Goal: Task Accomplishment & Management: Manage account settings

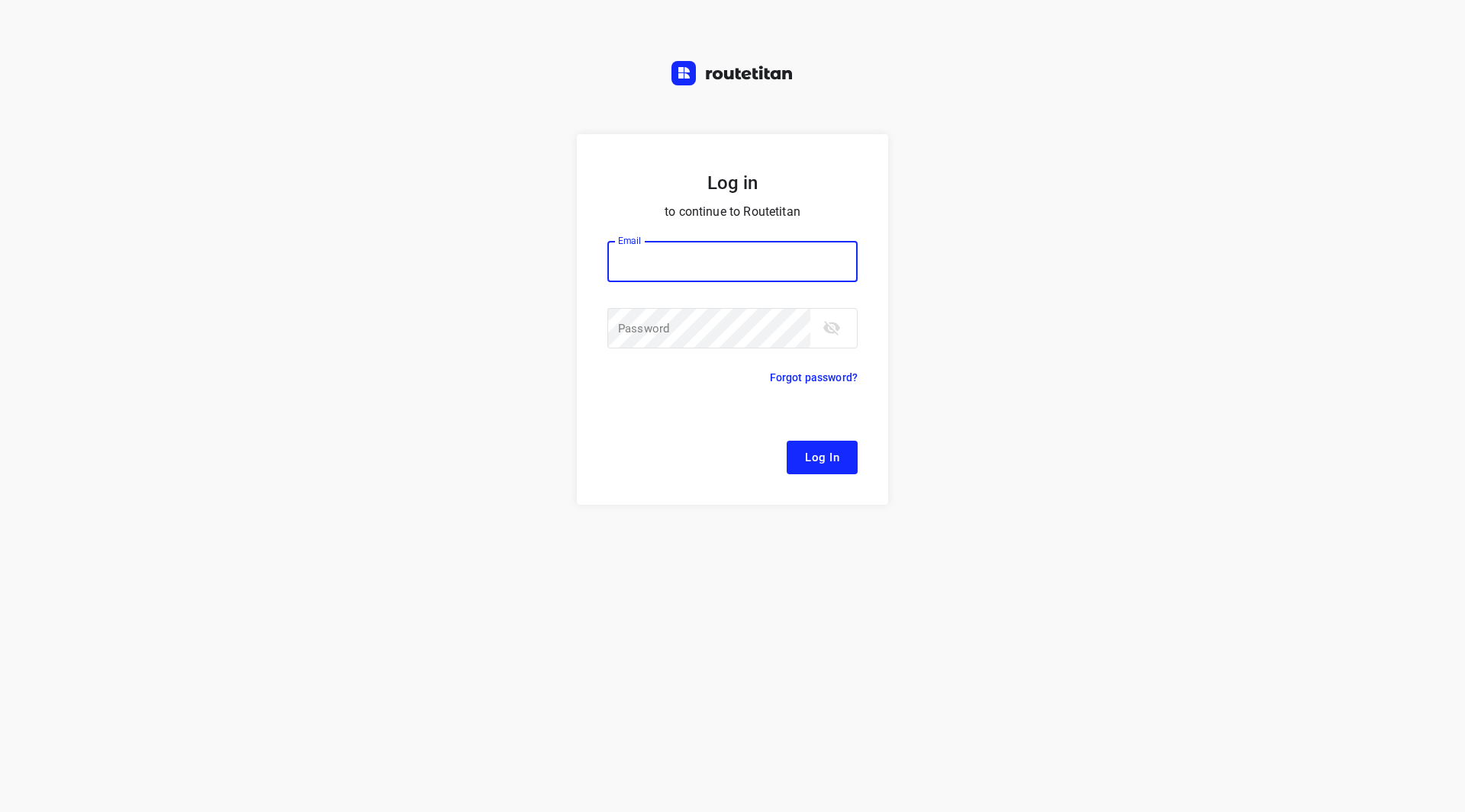
click at [663, 256] on input "email" at bounding box center [732, 261] width 250 height 41
type input "[EMAIL_ADDRESS][DOMAIN_NAME]"
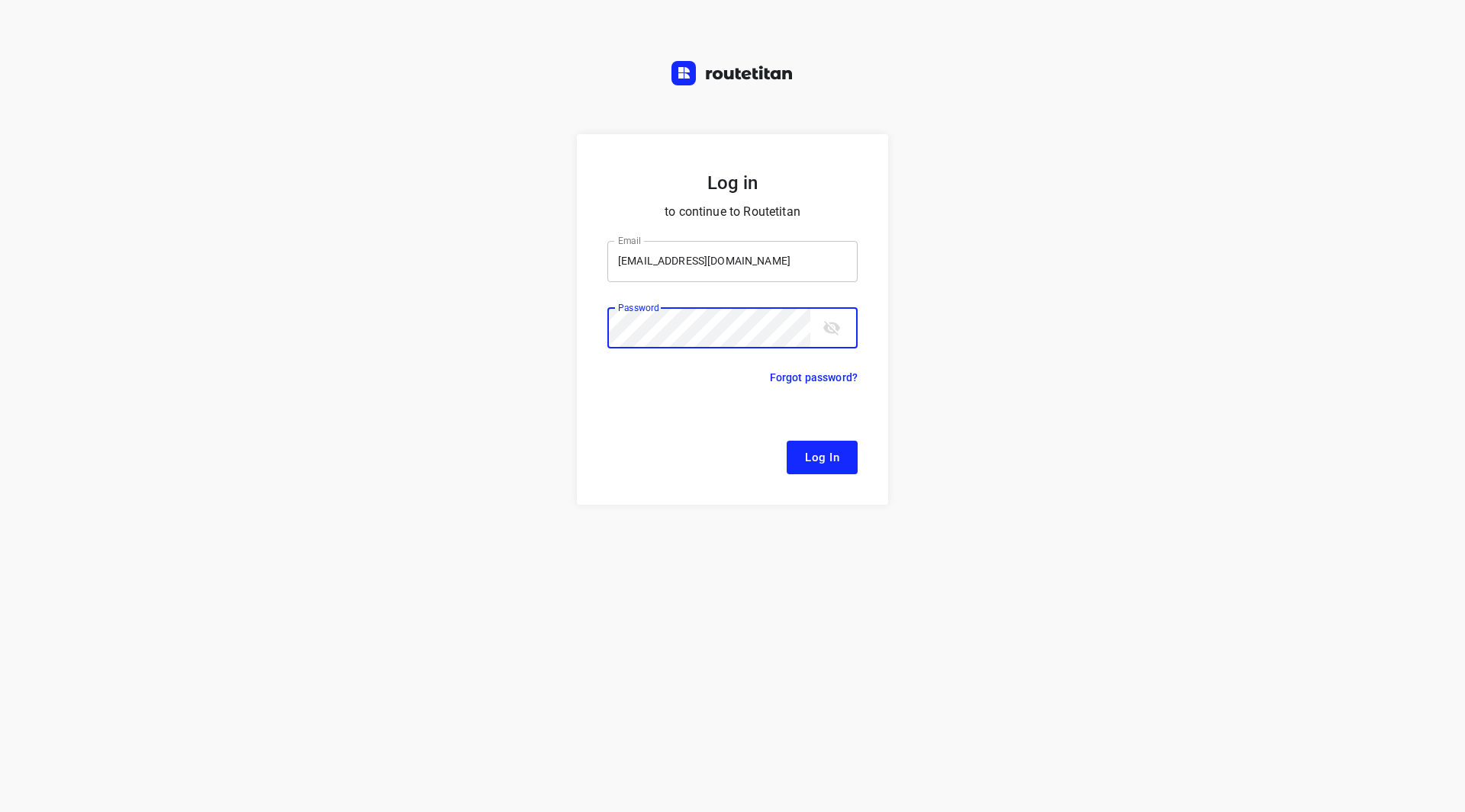
click at [787, 441] on button "Log In" at bounding box center [822, 457] width 71 height 33
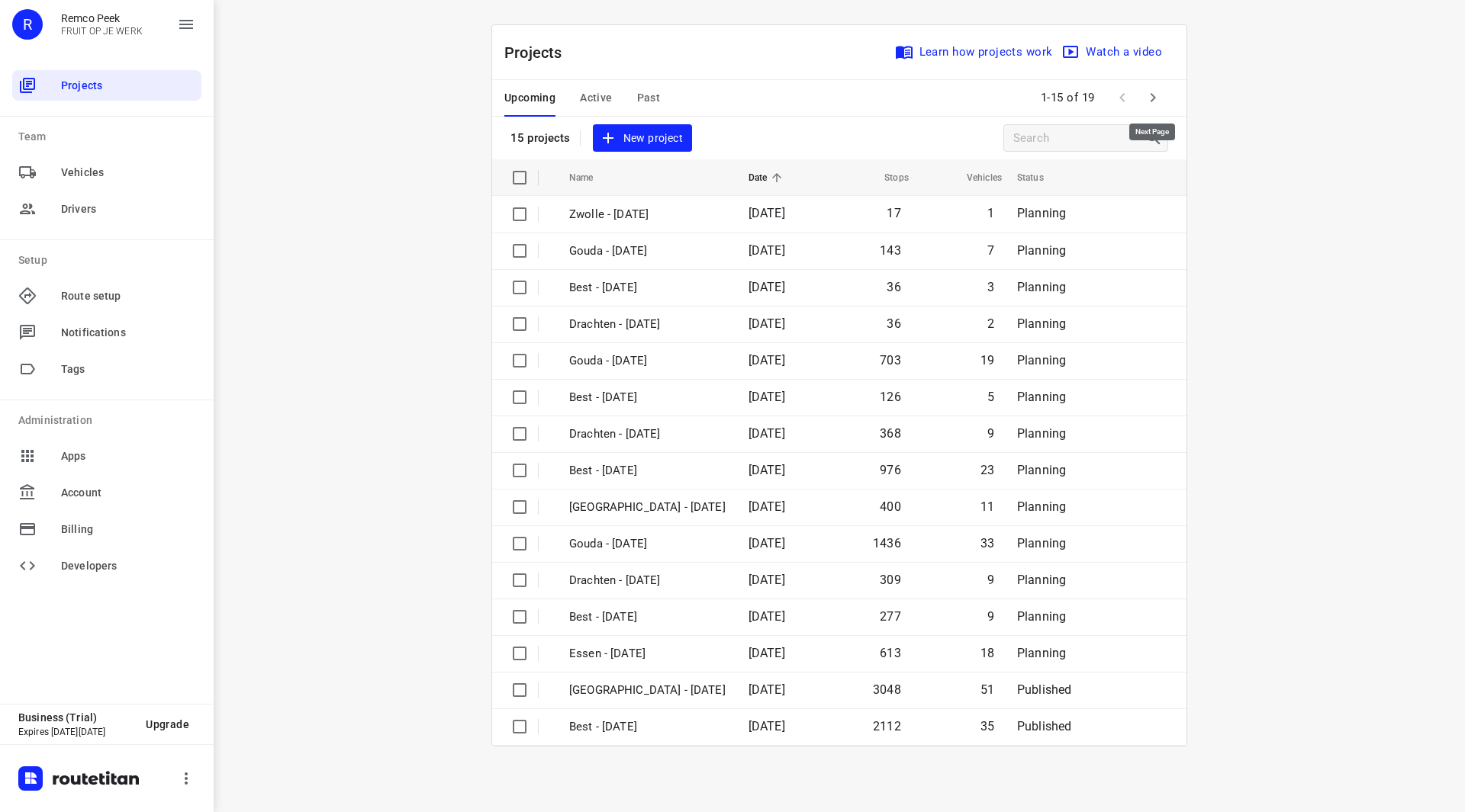
click at [1166, 95] on button "button" at bounding box center [1152, 97] width 31 height 31
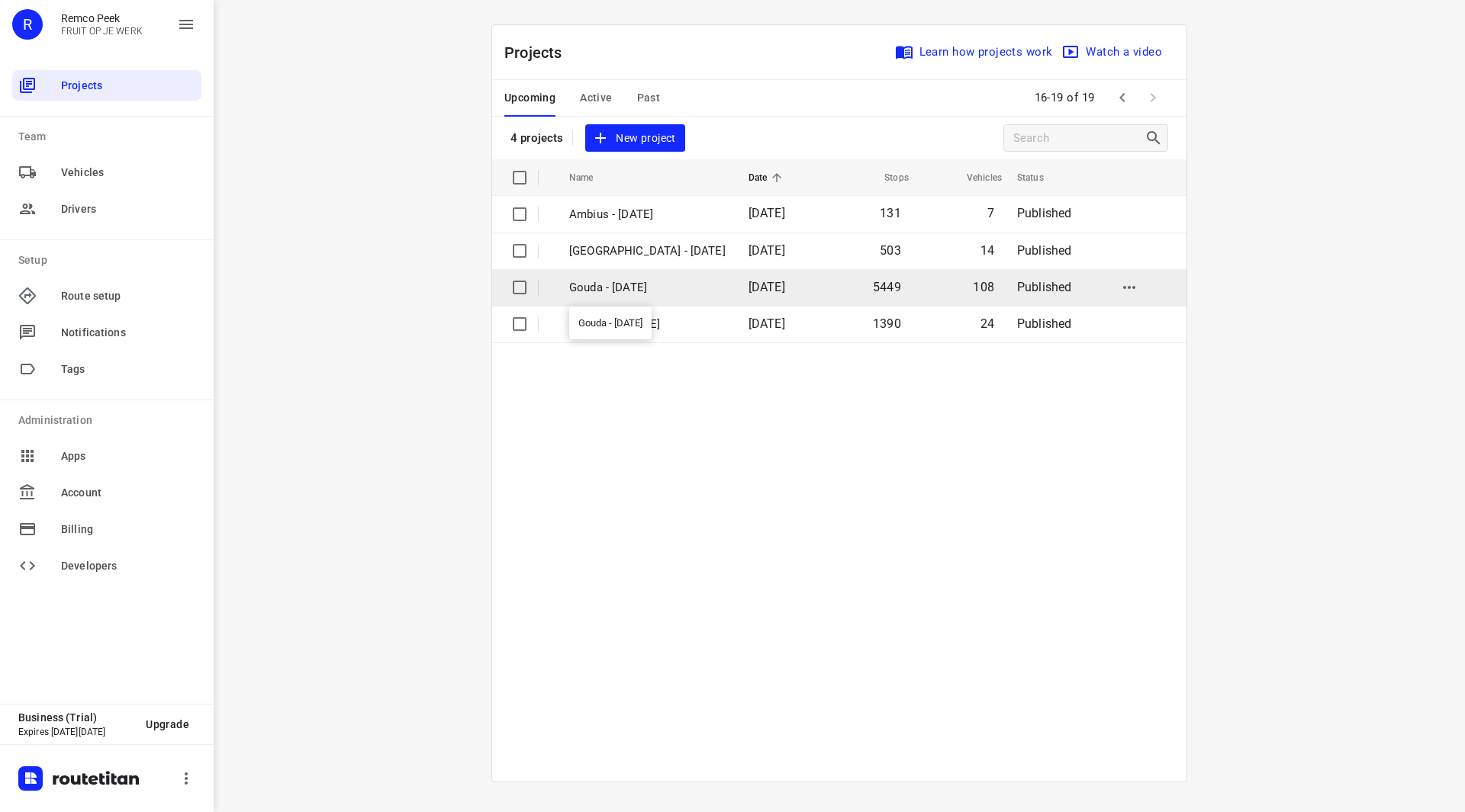
click at [636, 289] on p "Gouda - Monday" at bounding box center [647, 288] width 156 height 18
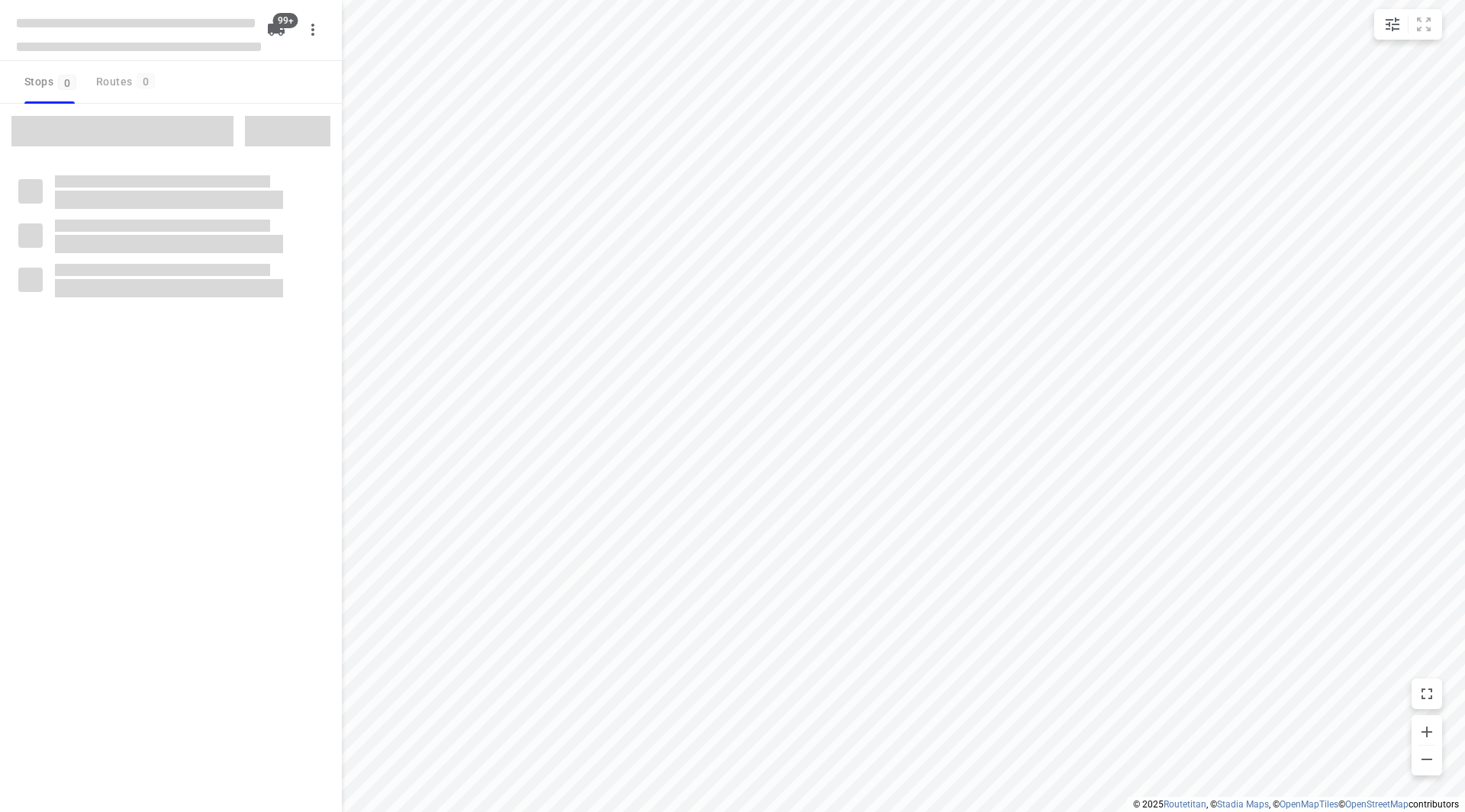
checkbox input "true"
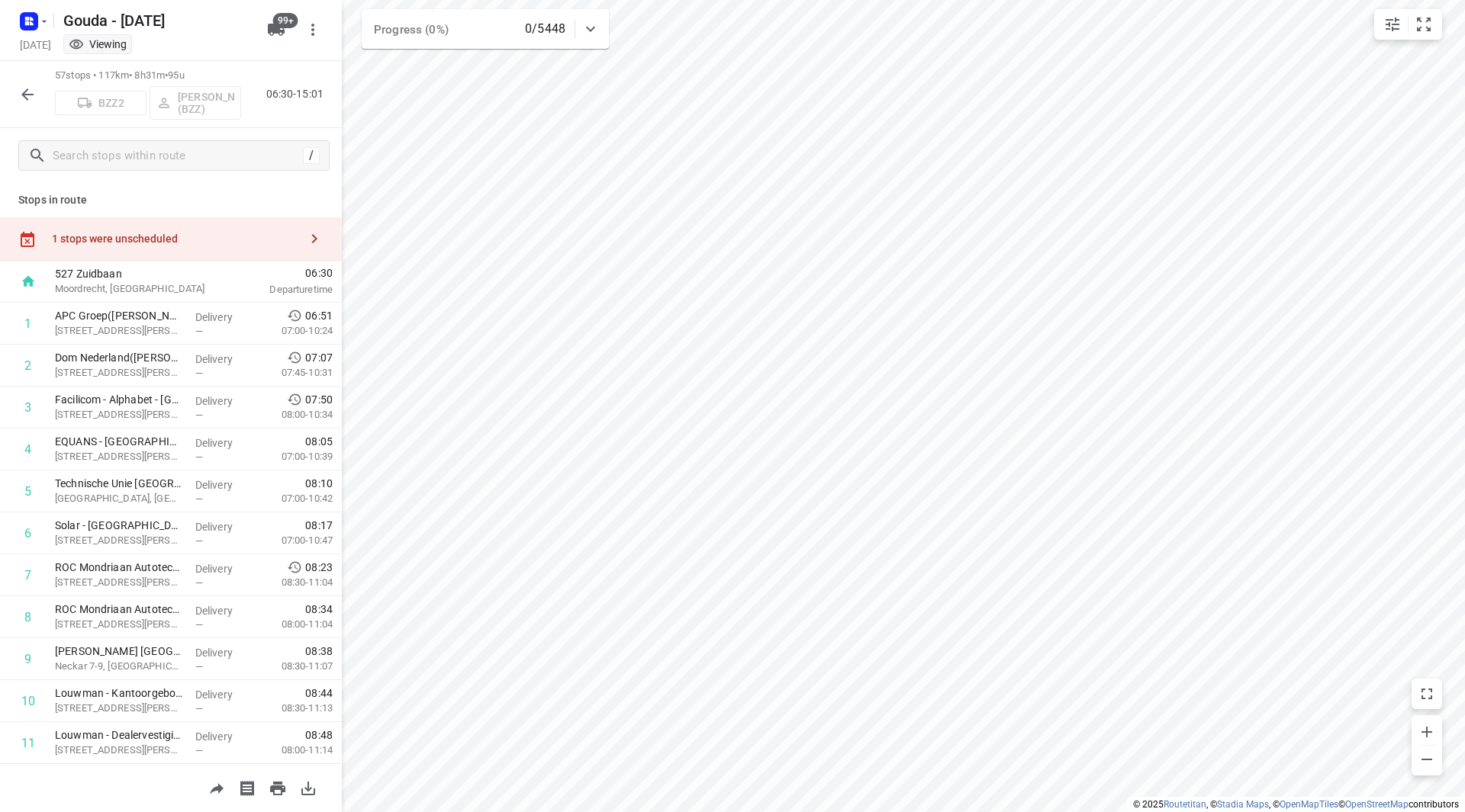
click at [214, 241] on div "1 stops were unscheduled" at bounding box center [175, 238] width 247 height 12
drag, startPoint x: 431, startPoint y: 132, endPoint x: 446, endPoint y: 188, distance: 58.0
click at [446, 188] on div "Rijnhart Wonen(Monica Krook) Bolderikkamp 12, Leiderdorp Delivery — 08:00-14:25" at bounding box center [513, 464] width 342 height 694
click at [39, 96] on button "button" at bounding box center [27, 95] width 31 height 31
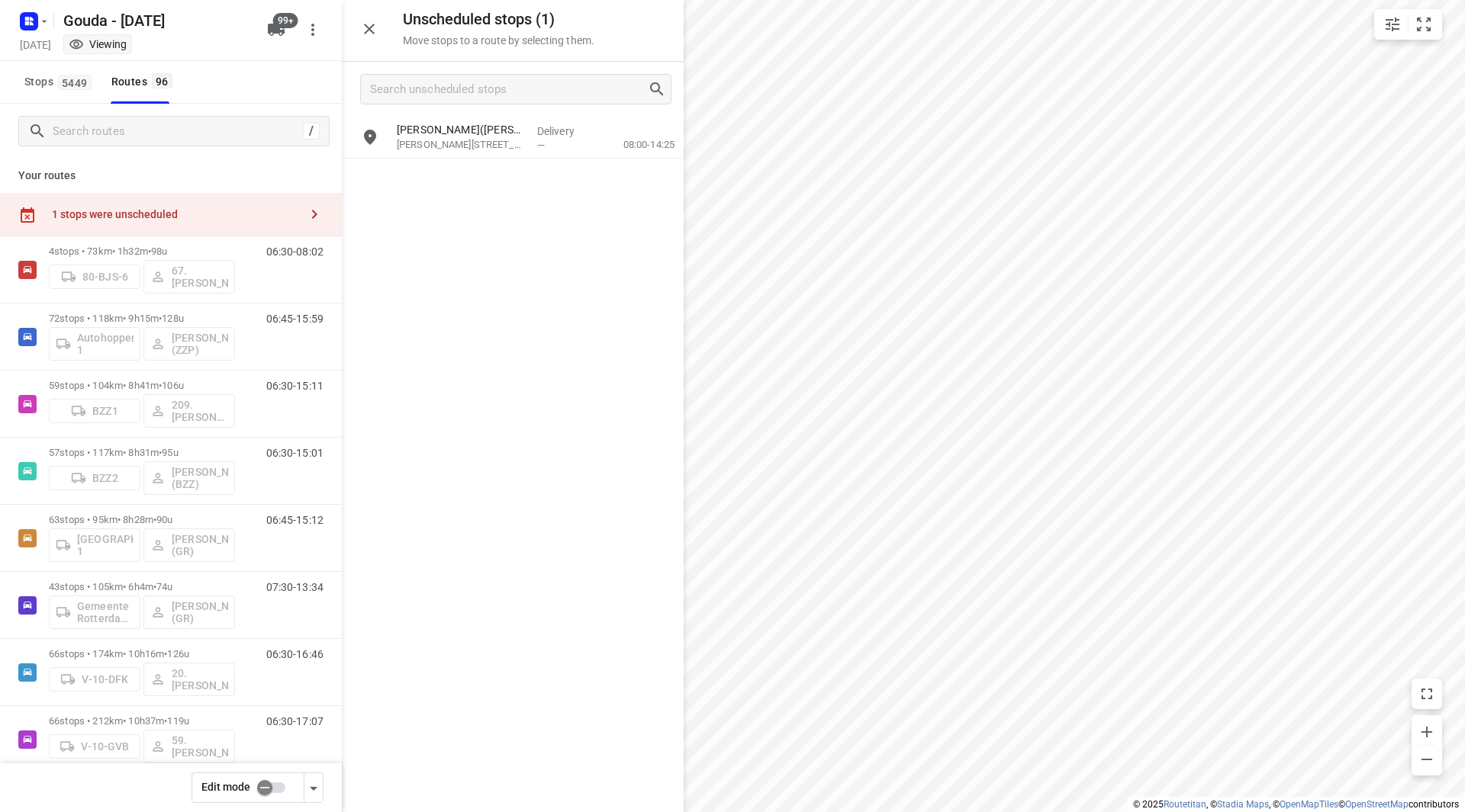
click at [269, 792] on input "checkbox" at bounding box center [265, 788] width 87 height 29
checkbox input "false"
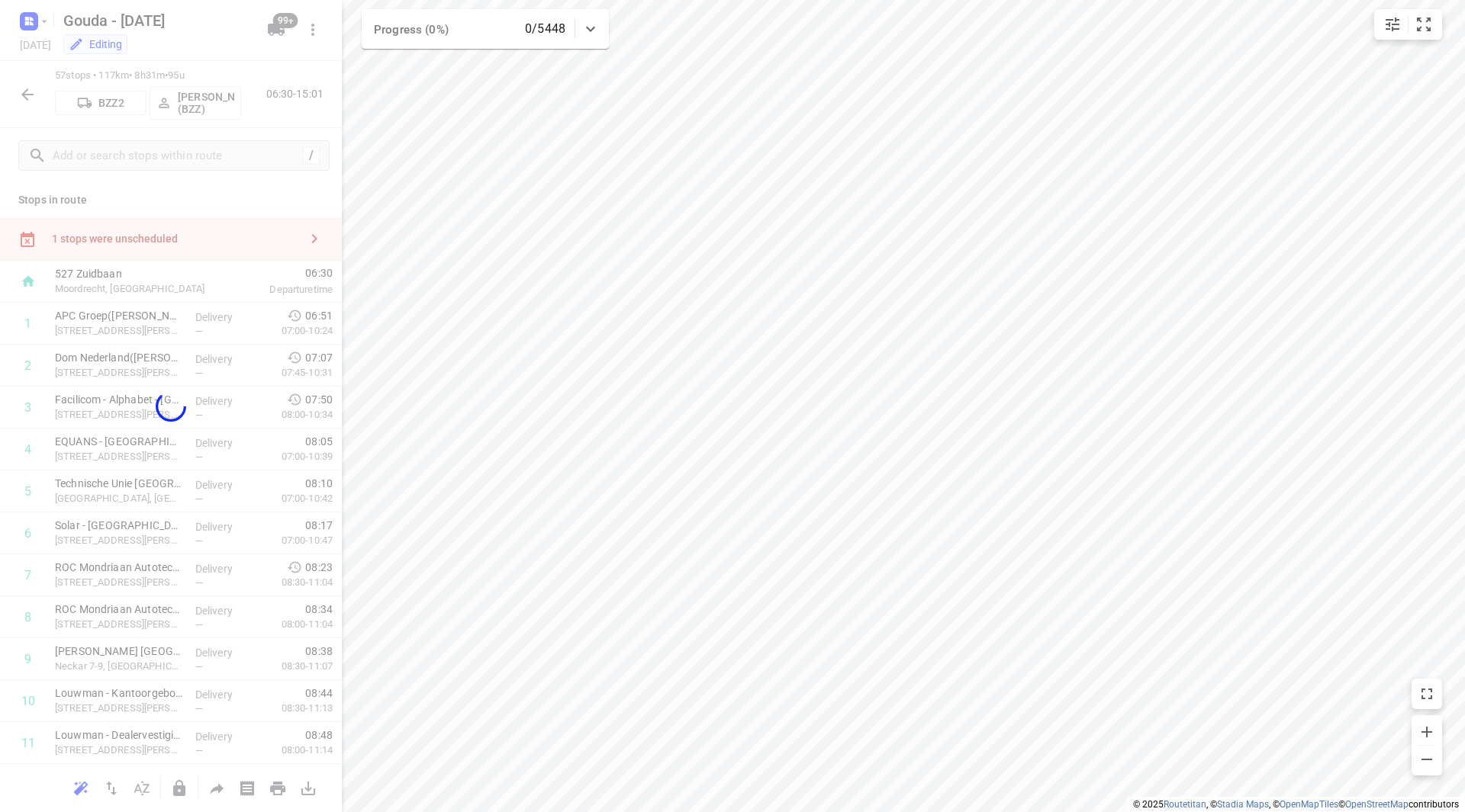
click at [202, 237] on div at bounding box center [171, 406] width 342 height 812
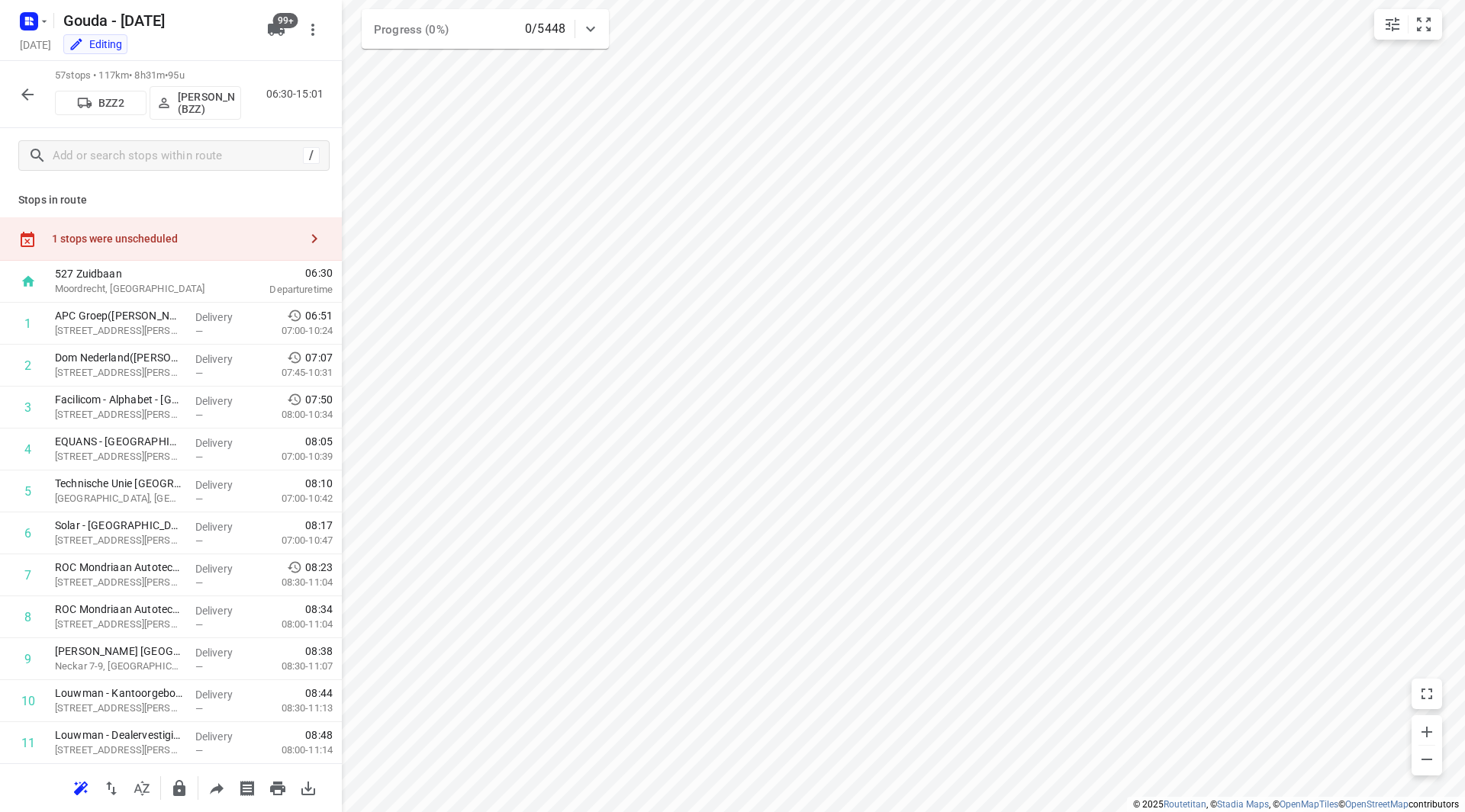
click at [179, 239] on div "1 stops were unscheduled" at bounding box center [175, 238] width 247 height 12
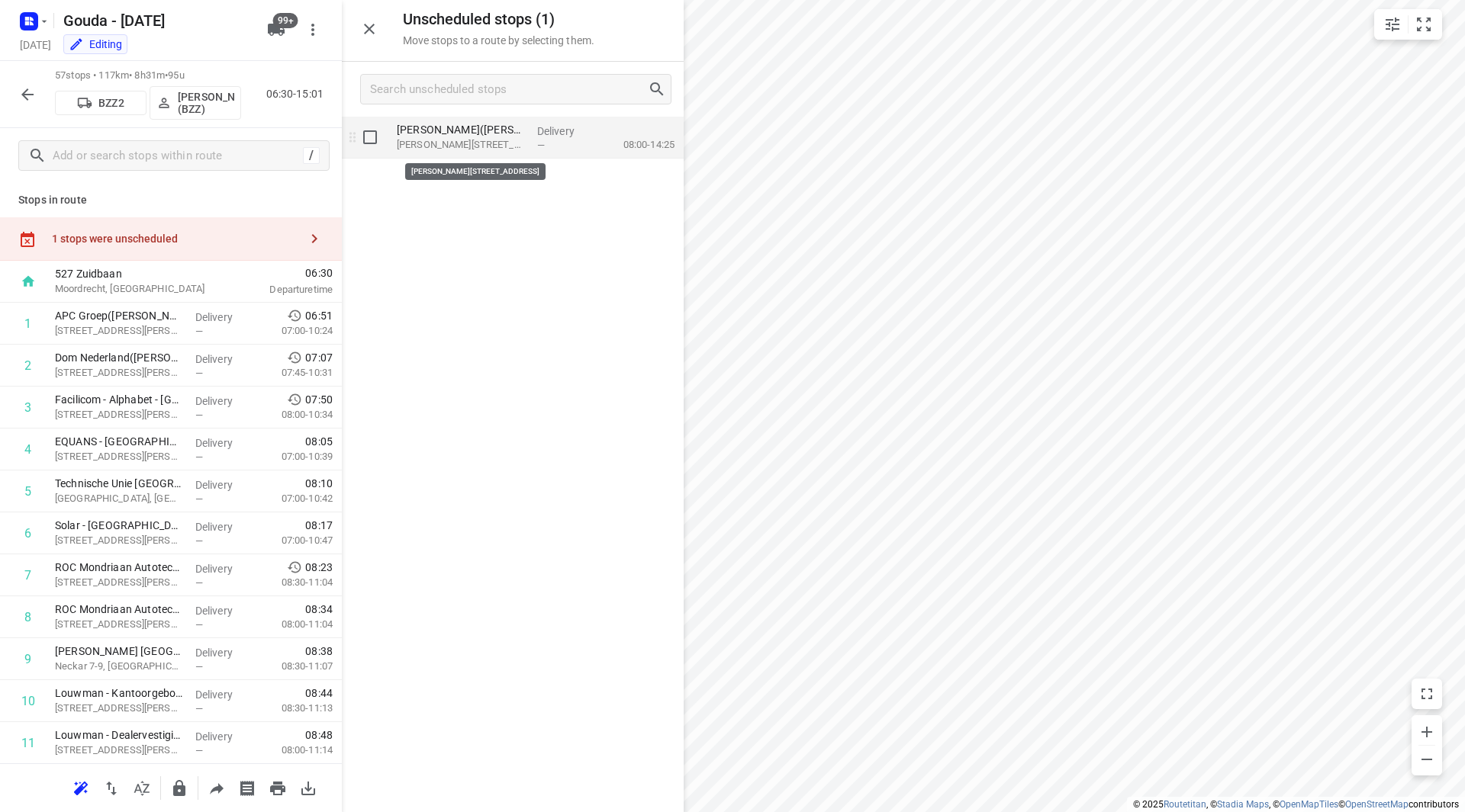
click at [460, 144] on p "Bolderikkamp 12, Leiderdorp" at bounding box center [460, 145] width 128 height 15
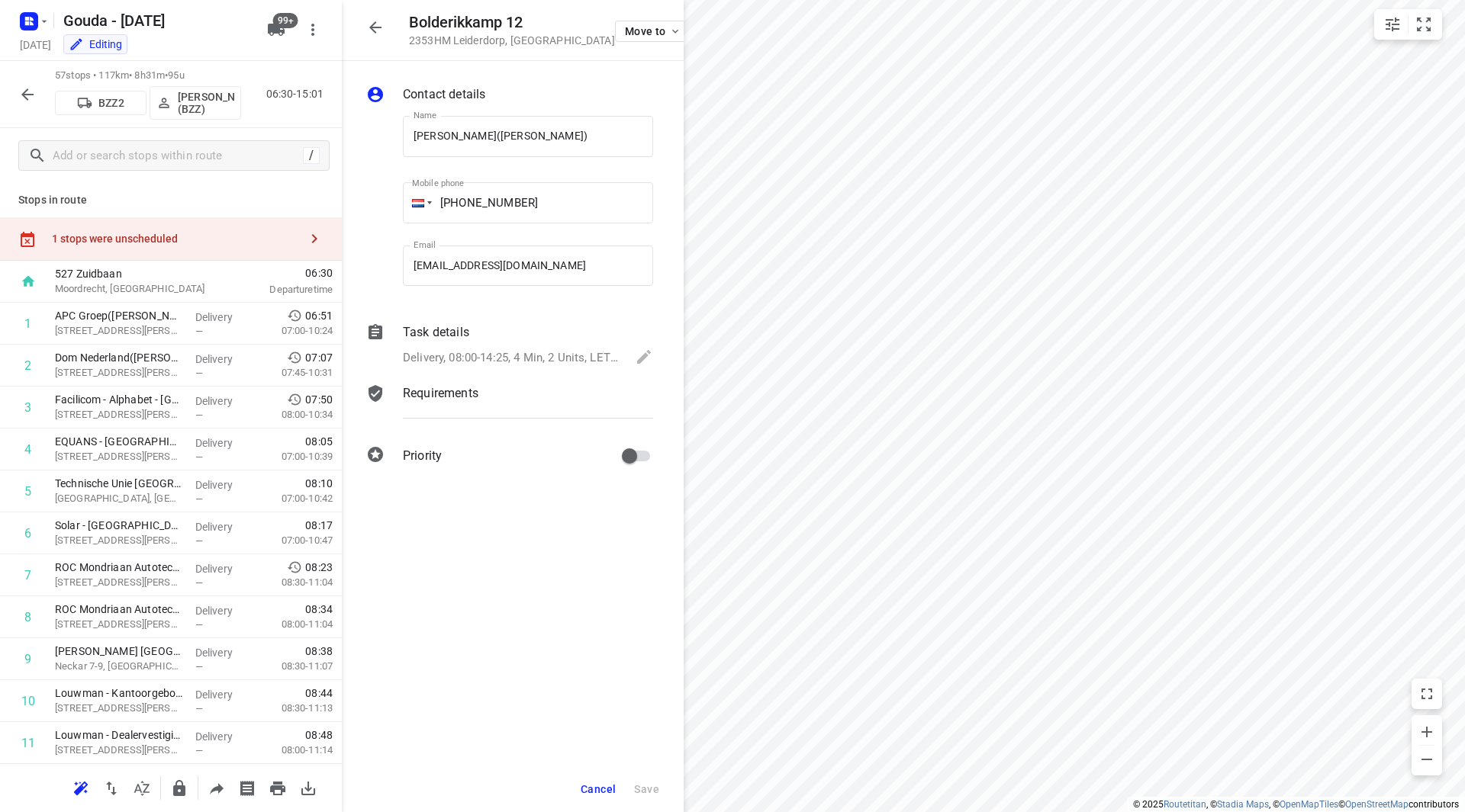
click at [496, 350] on p "Delivery, 08:00-14:25, 4 Min, 2 Units, LET OP! Fruit overhevelen in lege fruits…" at bounding box center [512, 358] width 218 height 18
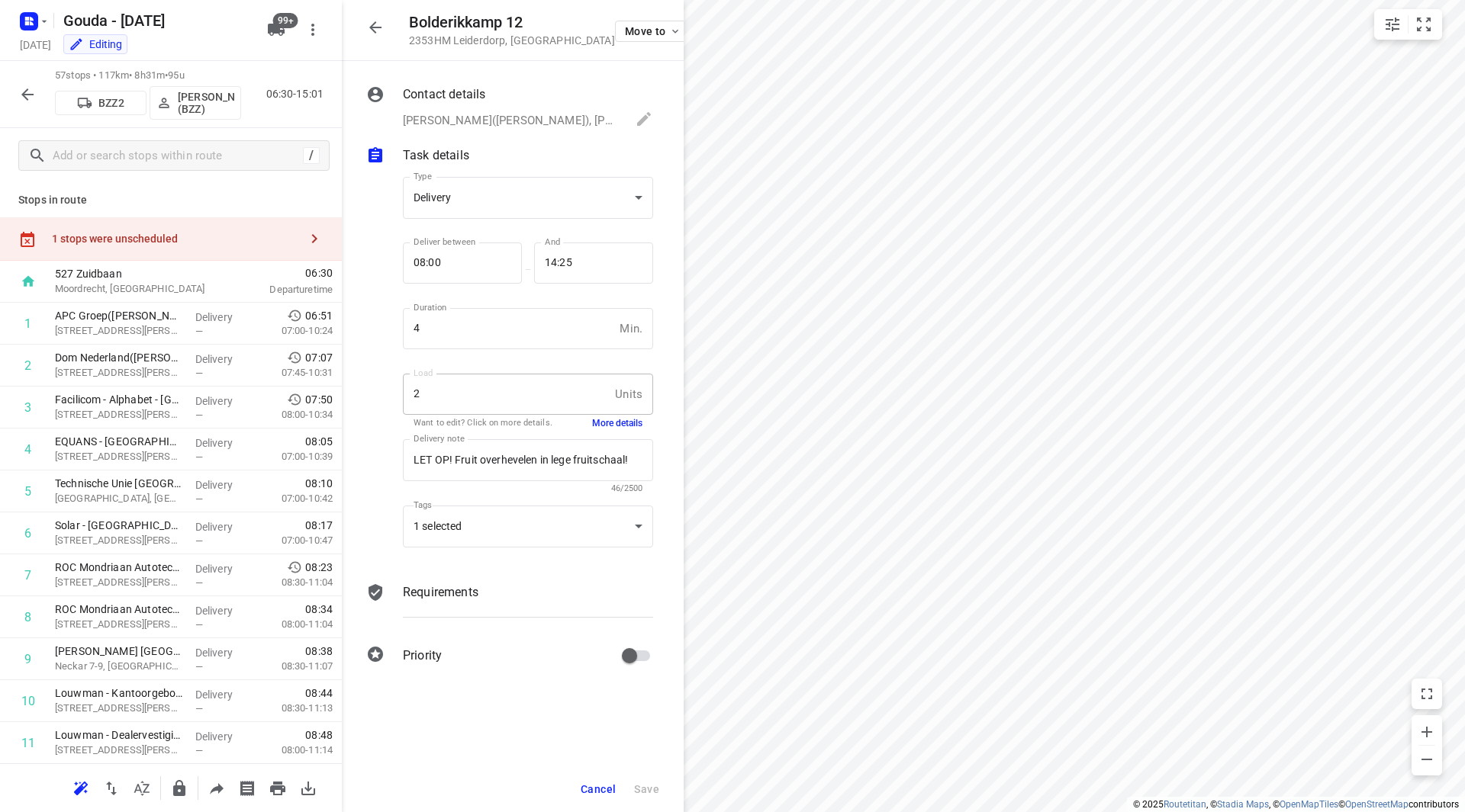
click at [616, 421] on button "More details" at bounding box center [617, 423] width 50 height 13
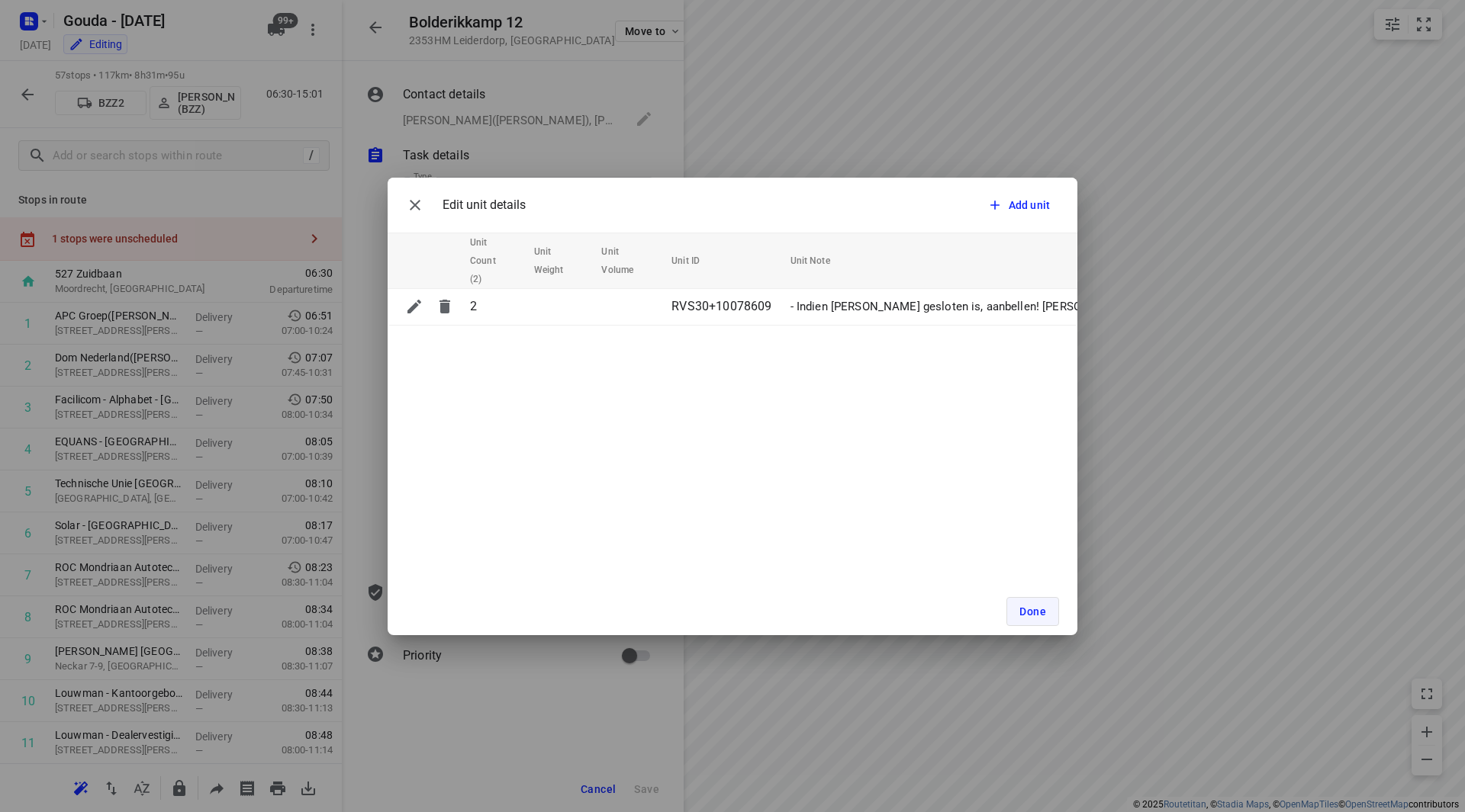
click at [1028, 616] on span "Done" at bounding box center [1032, 611] width 26 height 12
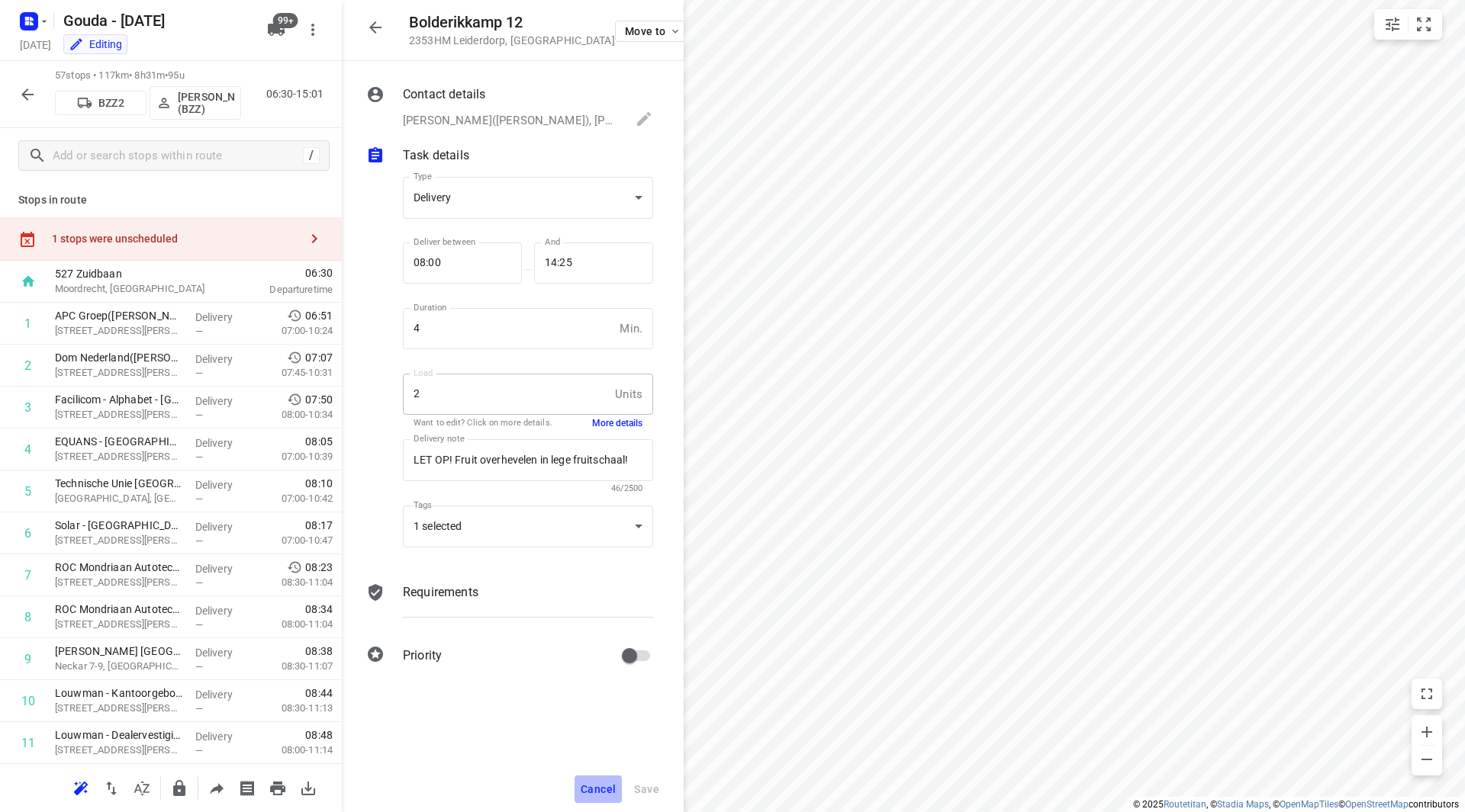
click at [584, 786] on span "Cancel" at bounding box center [598, 789] width 35 height 12
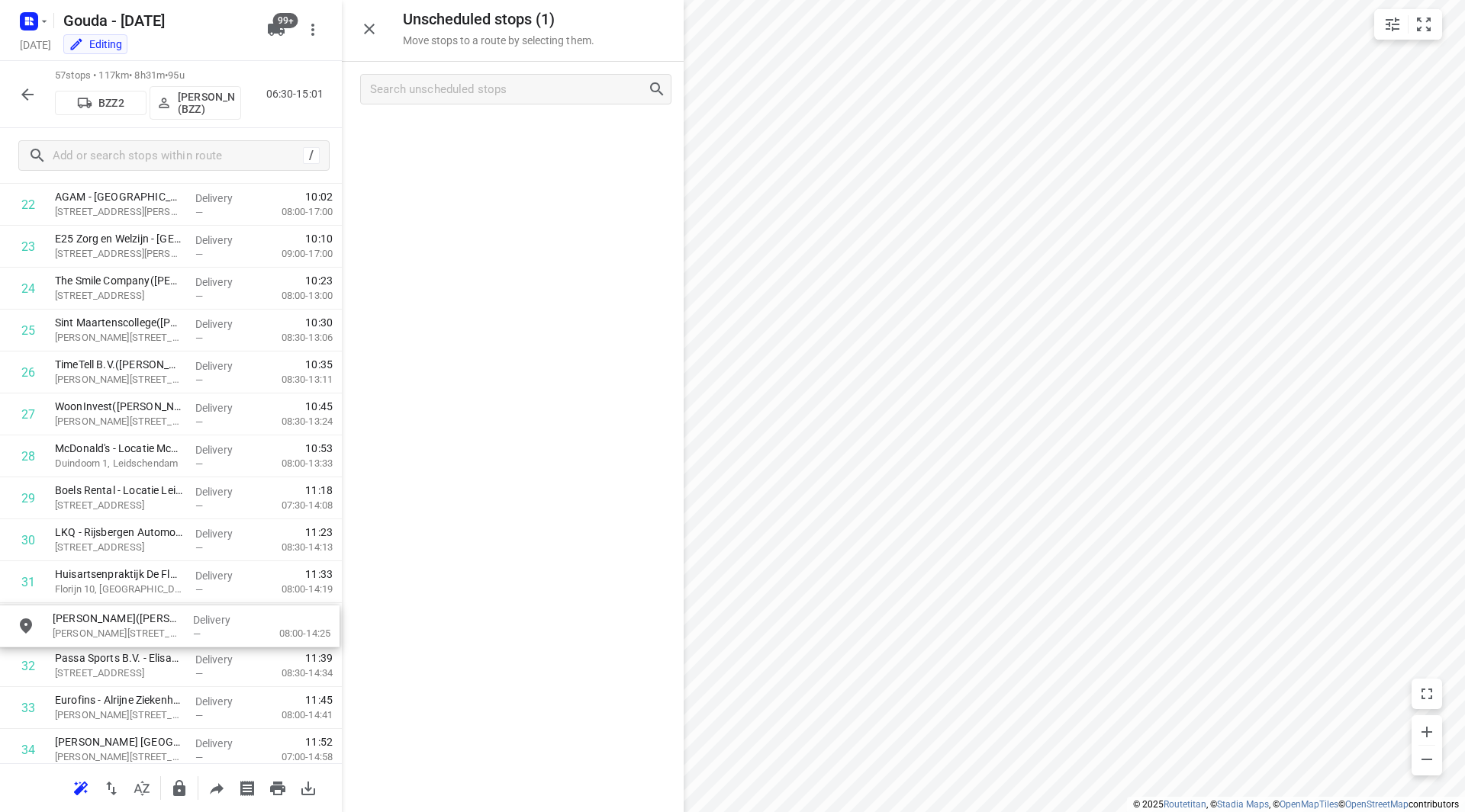
scroll to position [1006, 0]
drag, startPoint x: 503, startPoint y: 142, endPoint x: 149, endPoint y: 628, distance: 601.3
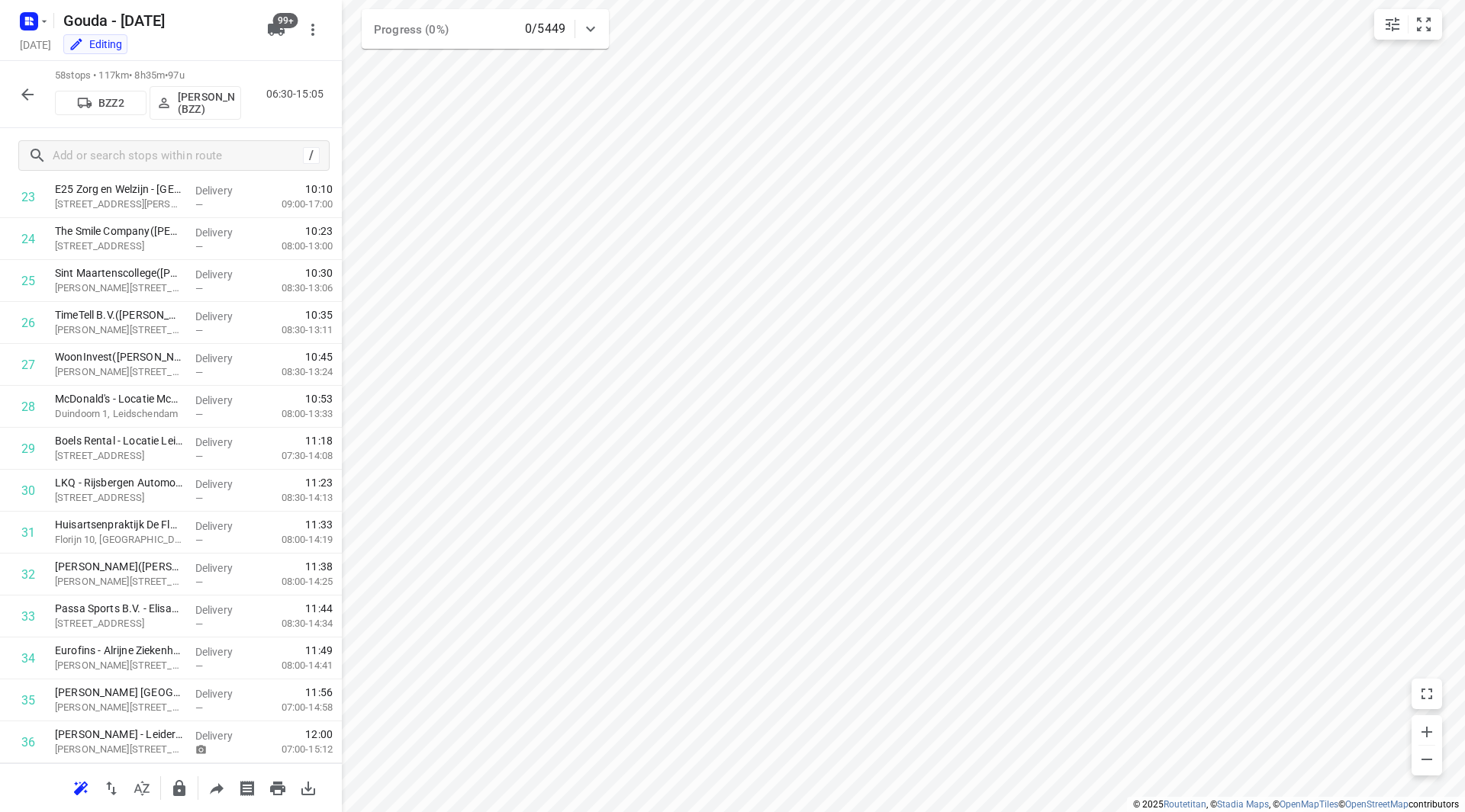
click at [38, 91] on button "button" at bounding box center [27, 95] width 31 height 31
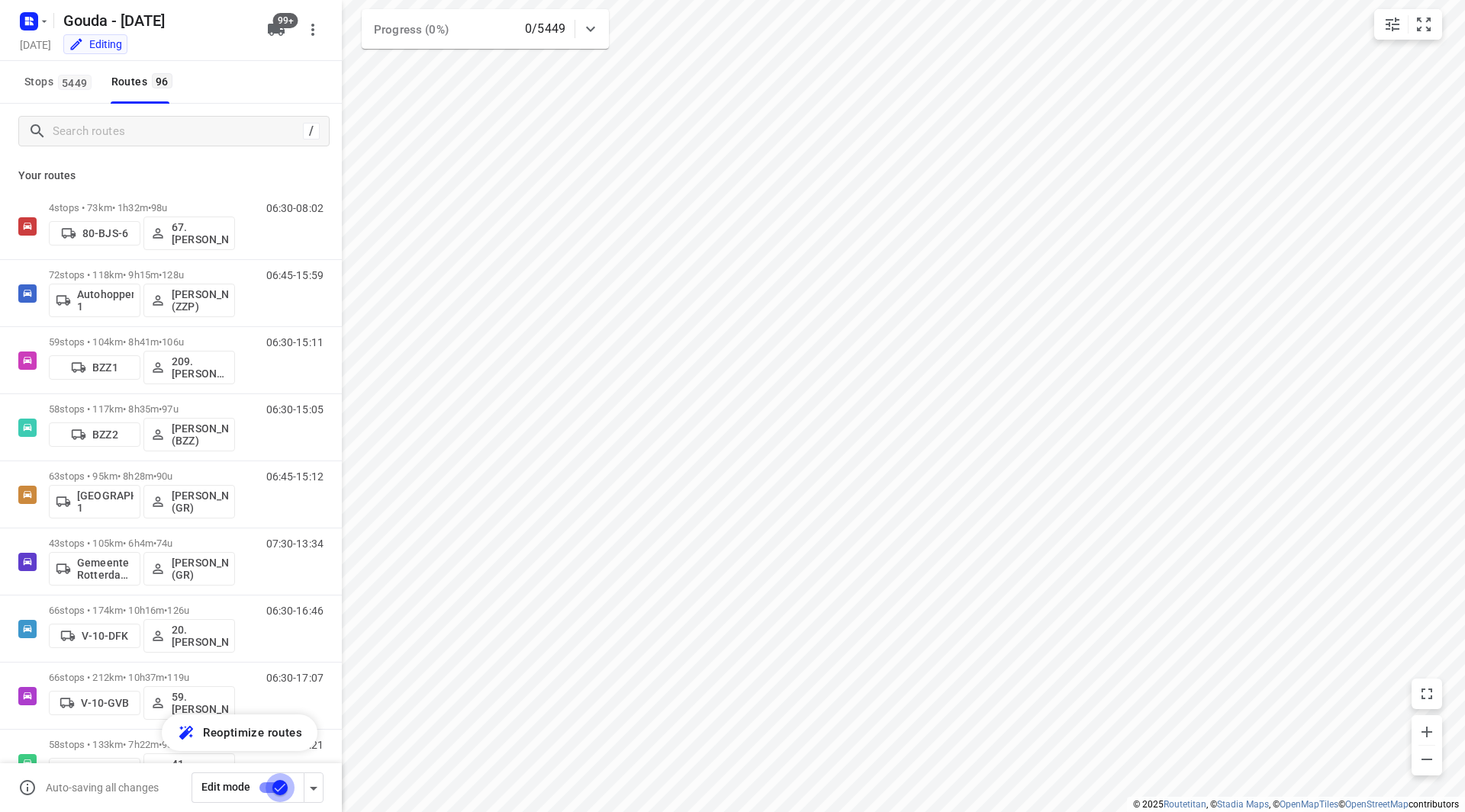
click at [272, 790] on input "checkbox" at bounding box center [280, 788] width 87 height 29
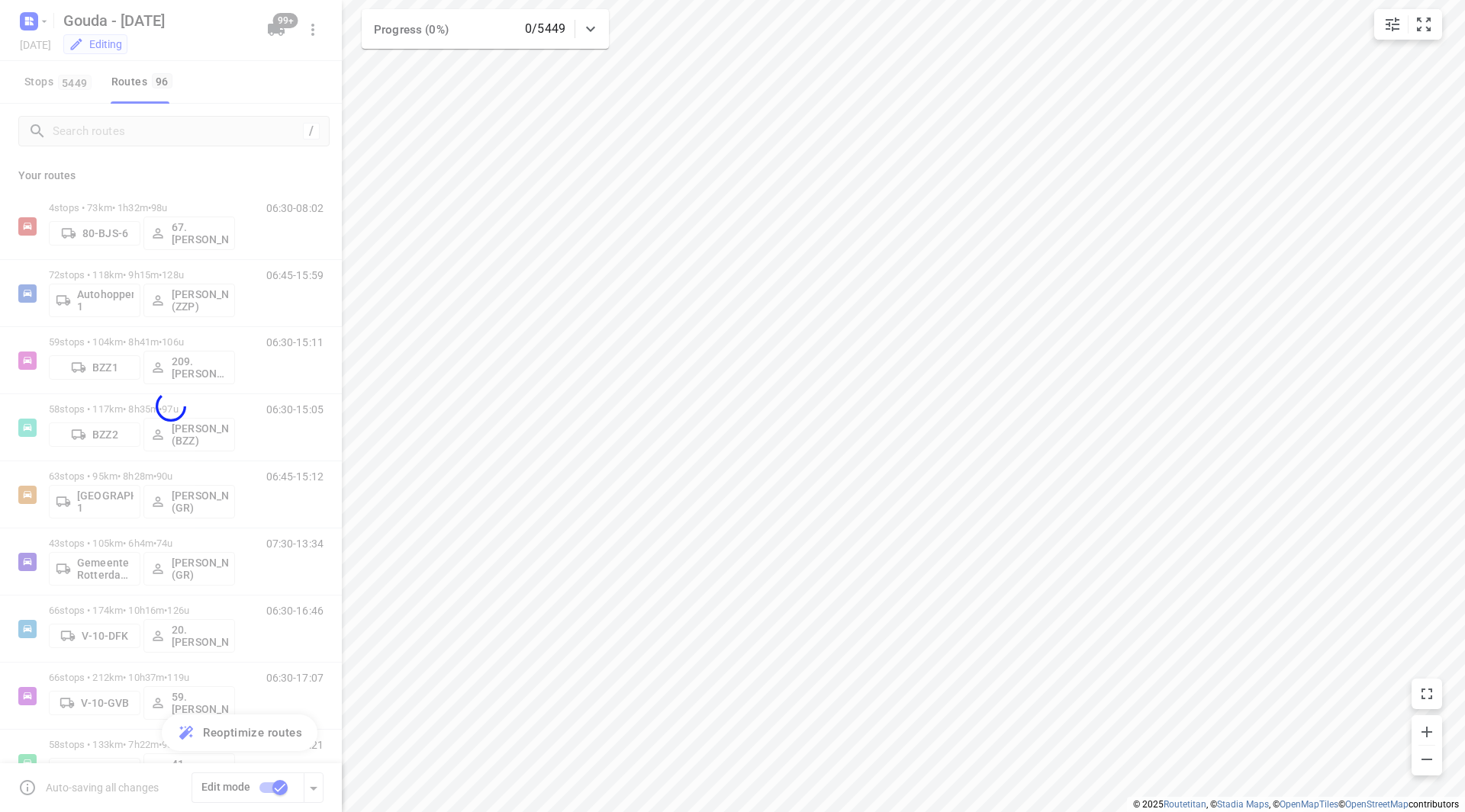
checkbox input "false"
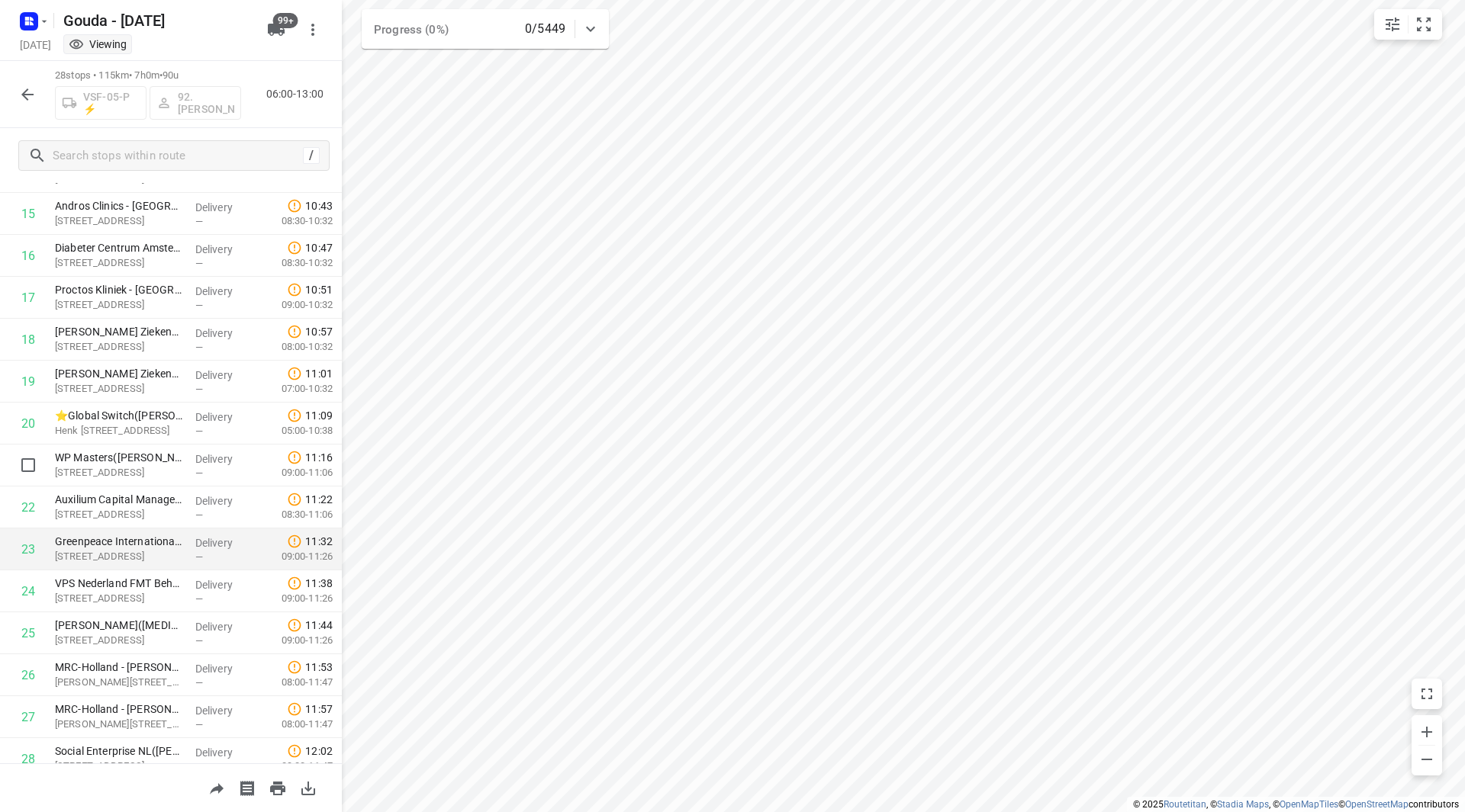
scroll to position [712, 0]
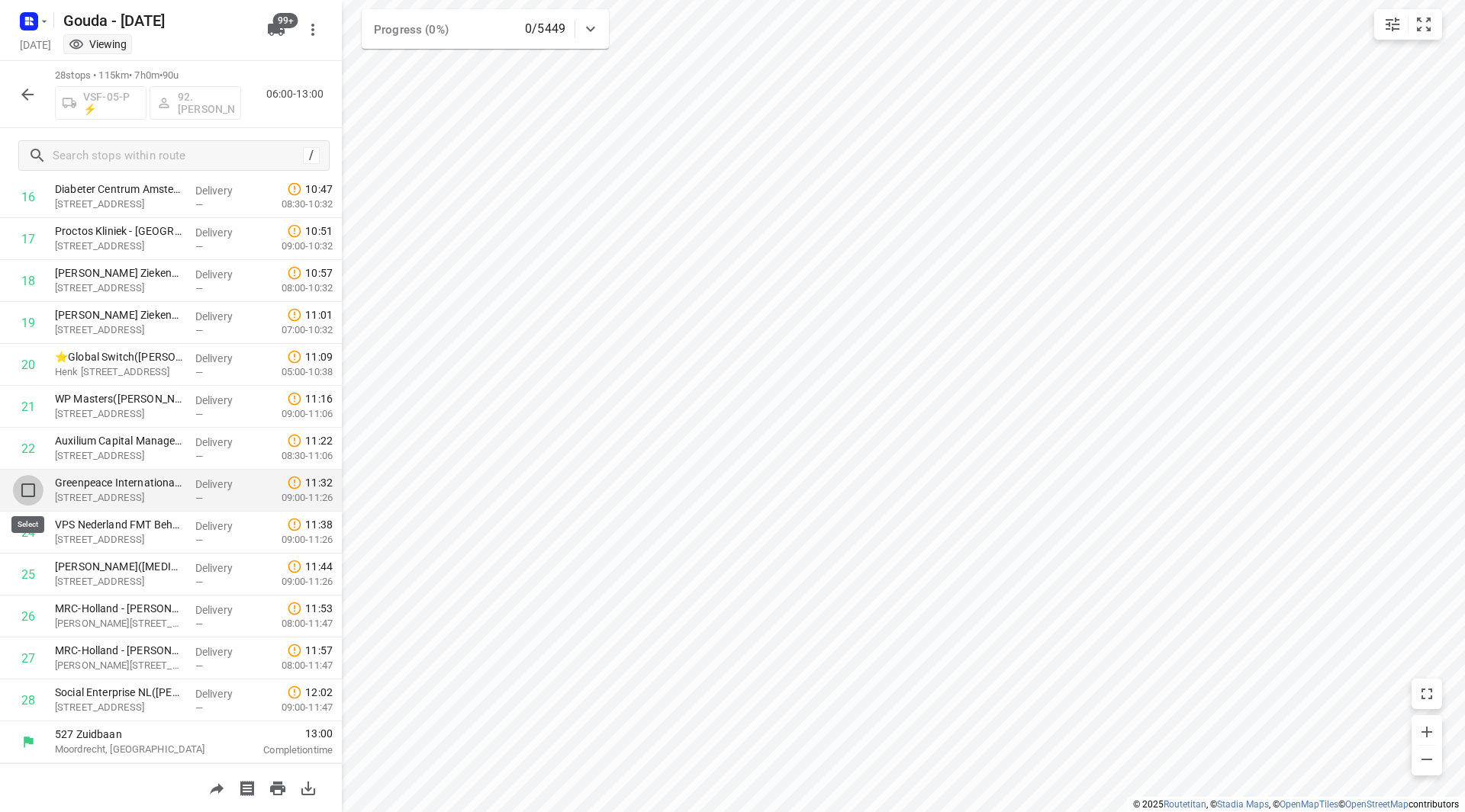
click at [26, 490] on input "checkbox" at bounding box center [28, 490] width 31 height 31
checkbox input "true"
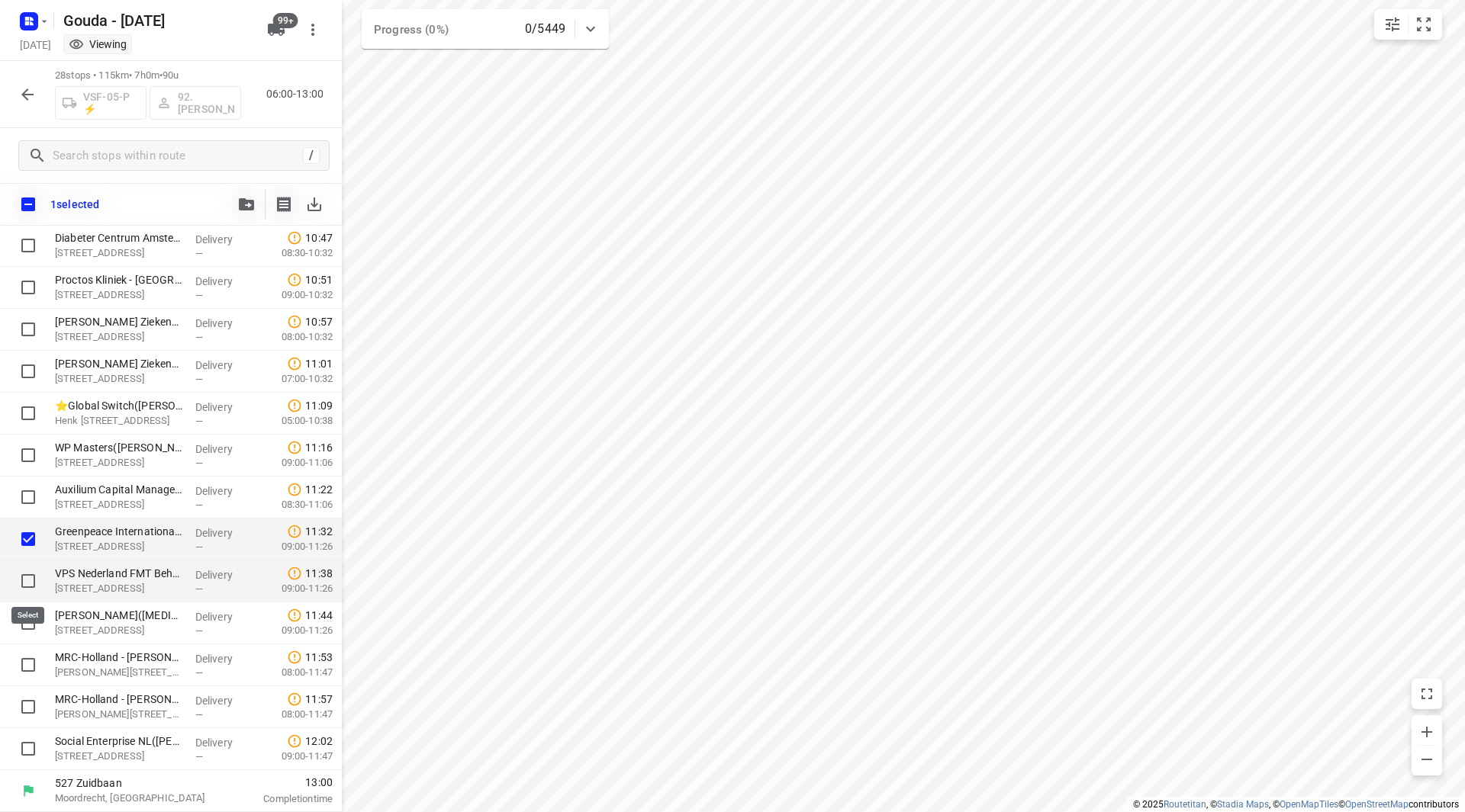
drag, startPoint x: 24, startPoint y: 581, endPoint x: 21, endPoint y: 602, distance: 21.2
click at [23, 580] on input "checkbox" at bounding box center [28, 581] width 31 height 31
checkbox input "true"
click at [22, 626] on input "checkbox" at bounding box center [28, 623] width 31 height 31
checkbox input "true"
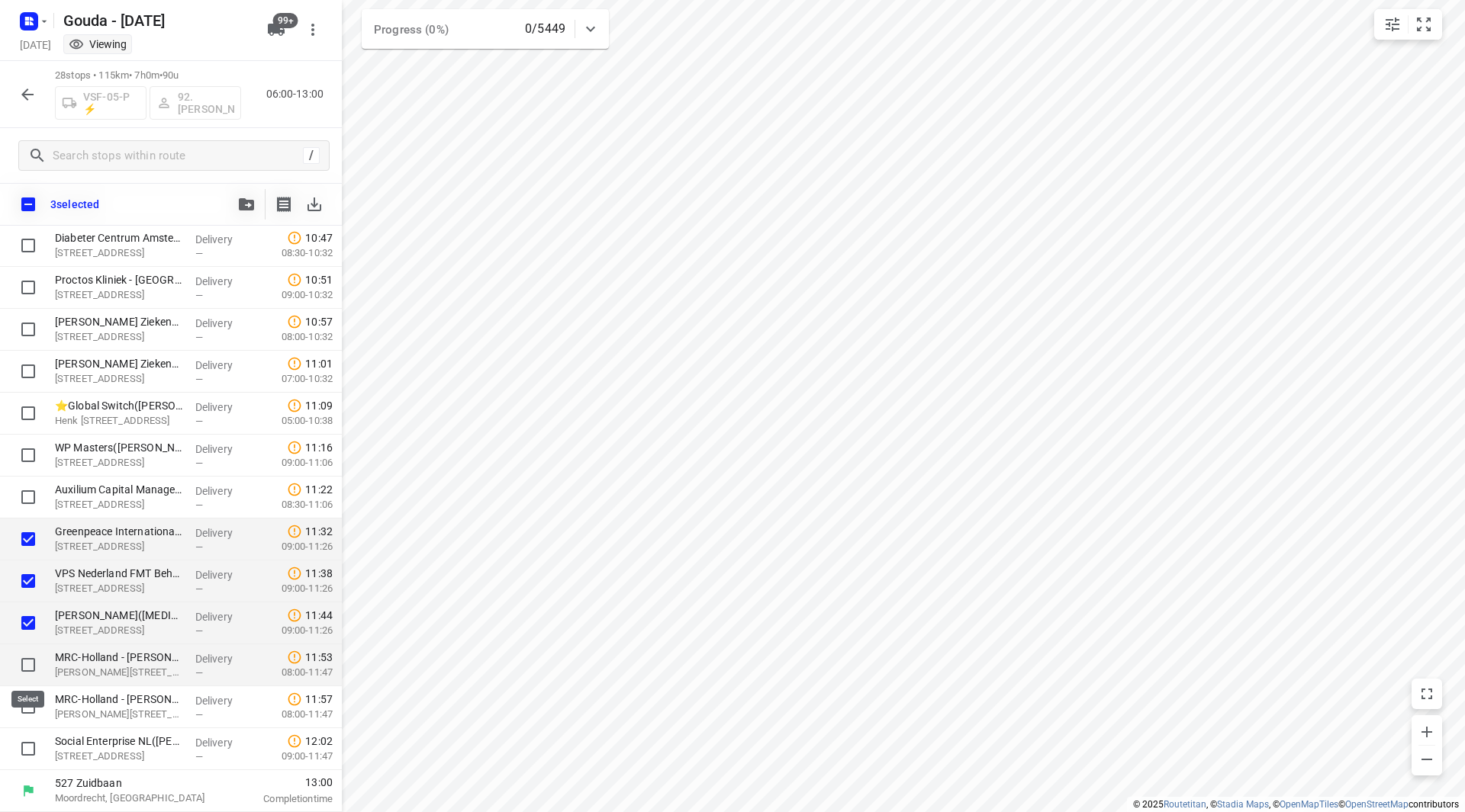
click at [26, 668] on input "checkbox" at bounding box center [28, 665] width 31 height 31
checkbox input "true"
click at [26, 713] on input "checkbox" at bounding box center [28, 707] width 31 height 31
checkbox input "true"
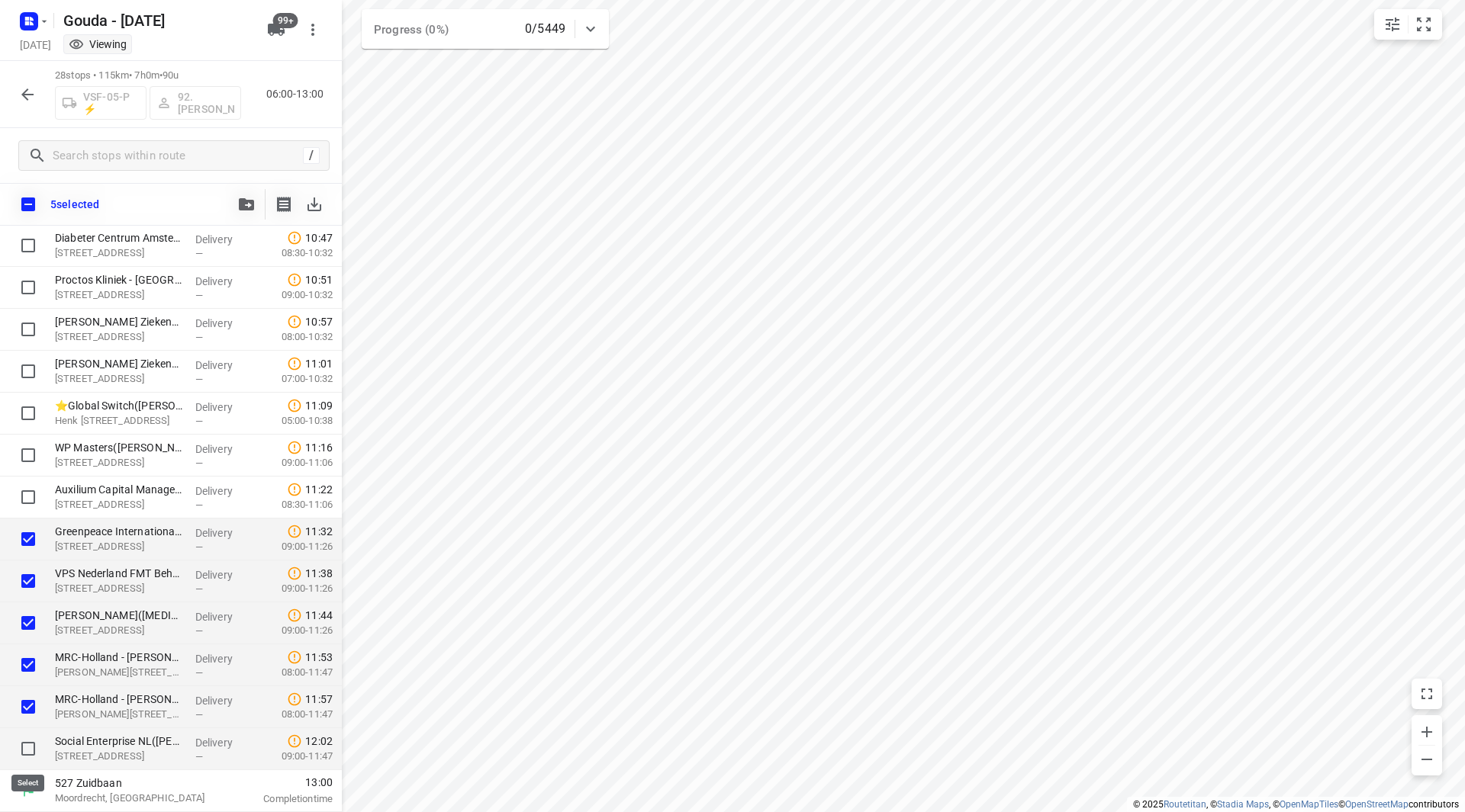
click at [27, 743] on input "checkbox" at bounding box center [28, 749] width 31 height 31
checkbox input "true"
click at [246, 203] on icon "button" at bounding box center [247, 204] width 15 height 12
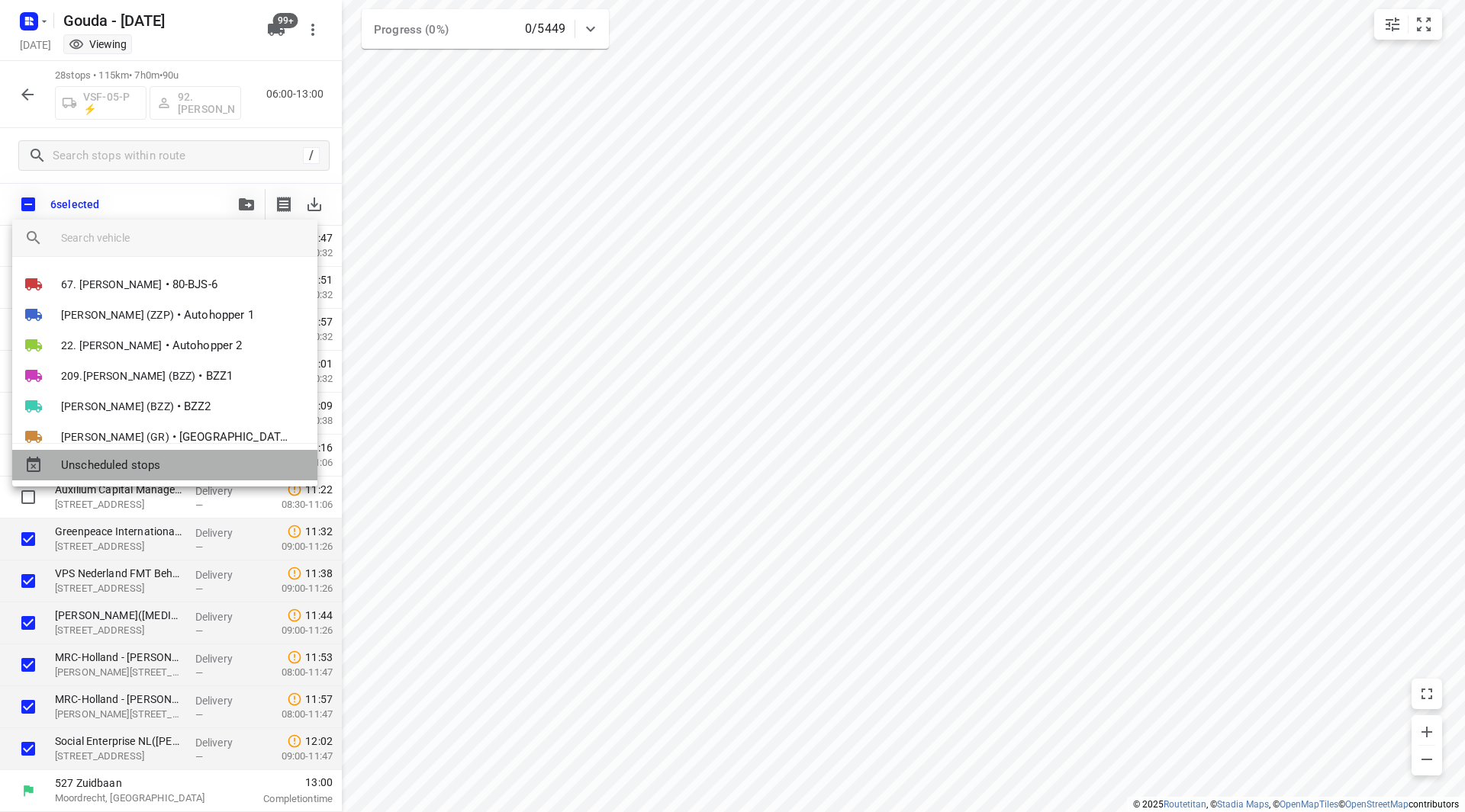
click at [144, 460] on span "Unscheduled stops" at bounding box center [183, 465] width 244 height 18
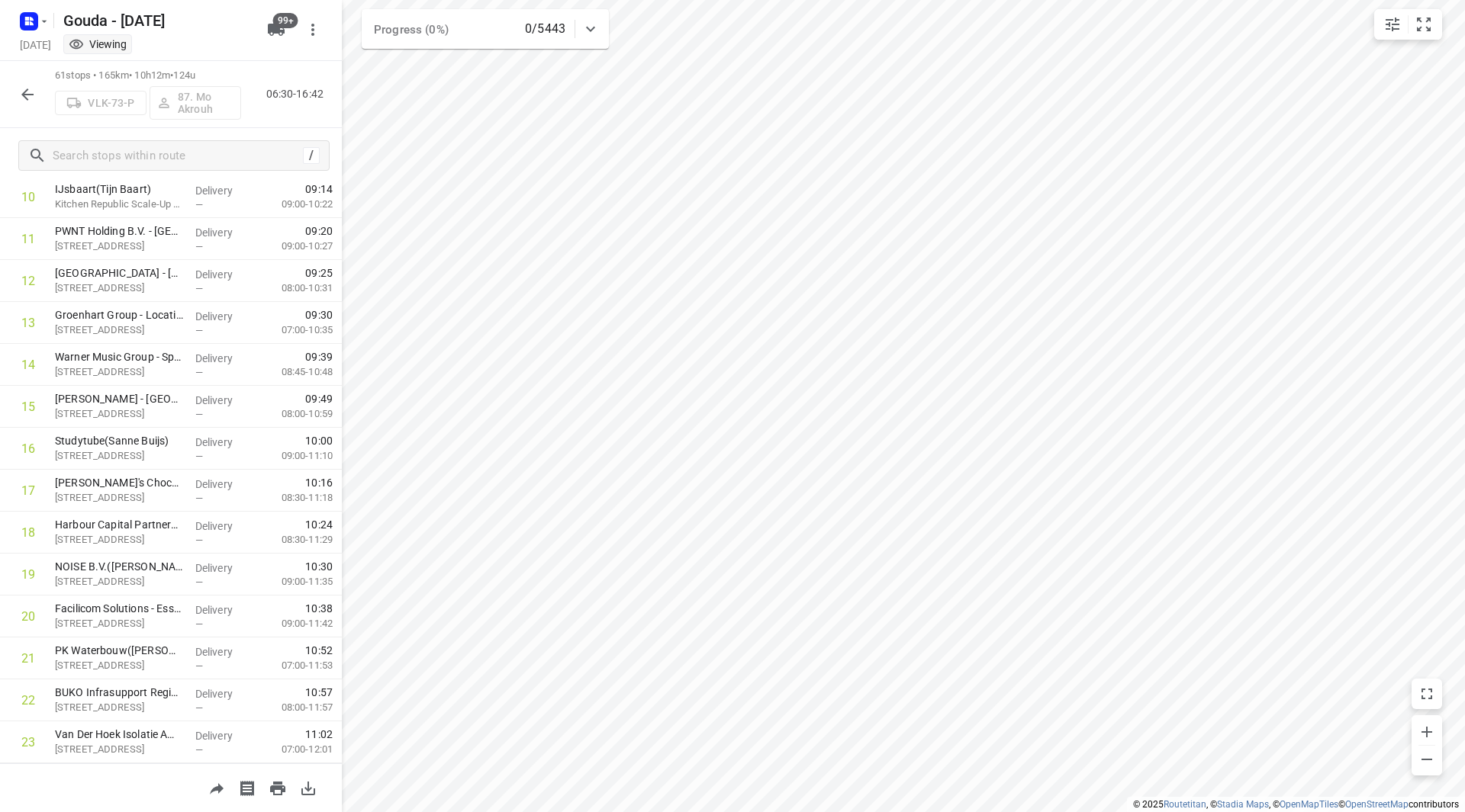
scroll to position [0, 0]
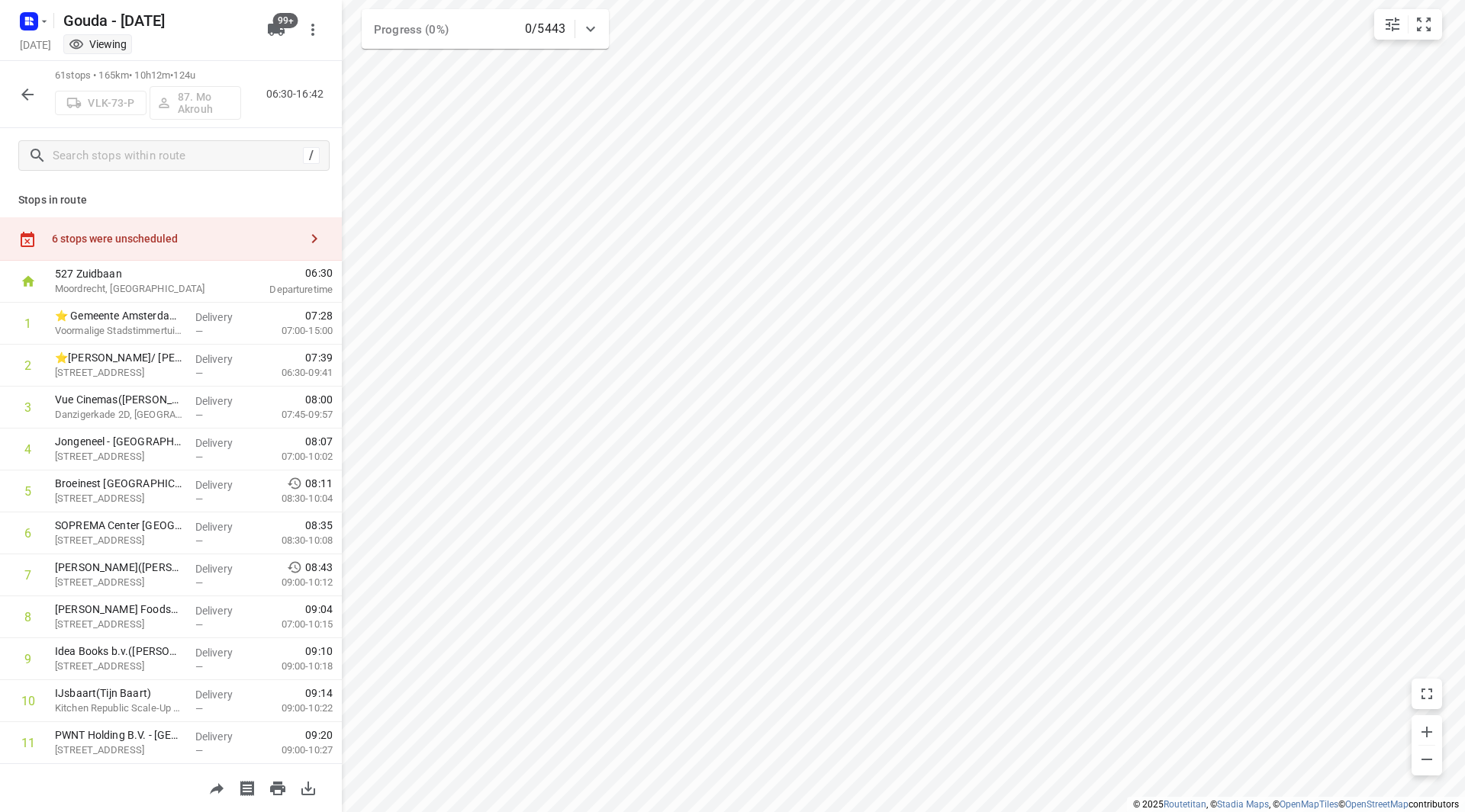
click at [253, 237] on div "6 stops were unscheduled" at bounding box center [175, 238] width 247 height 12
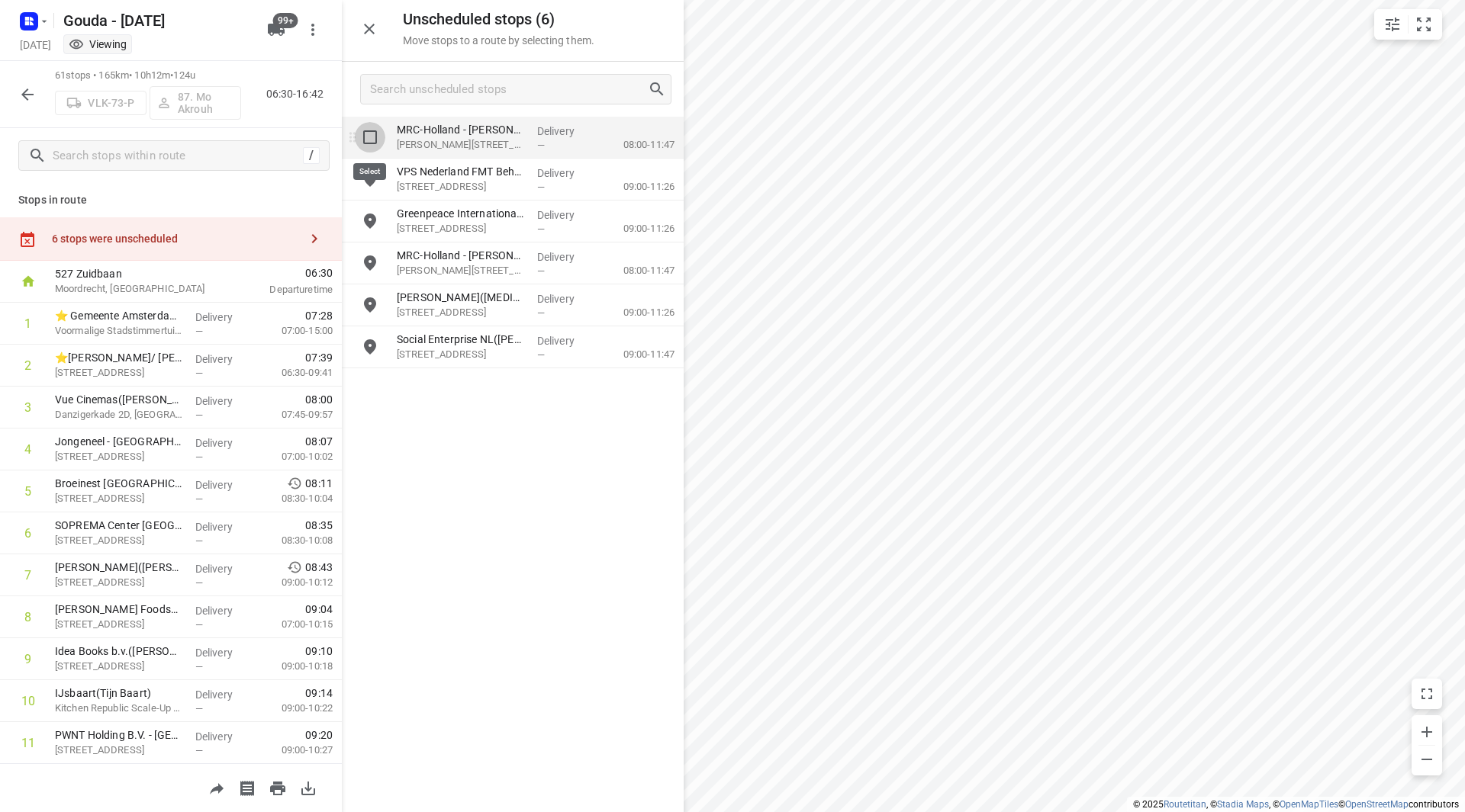
click at [367, 133] on input "grid" at bounding box center [370, 137] width 31 height 31
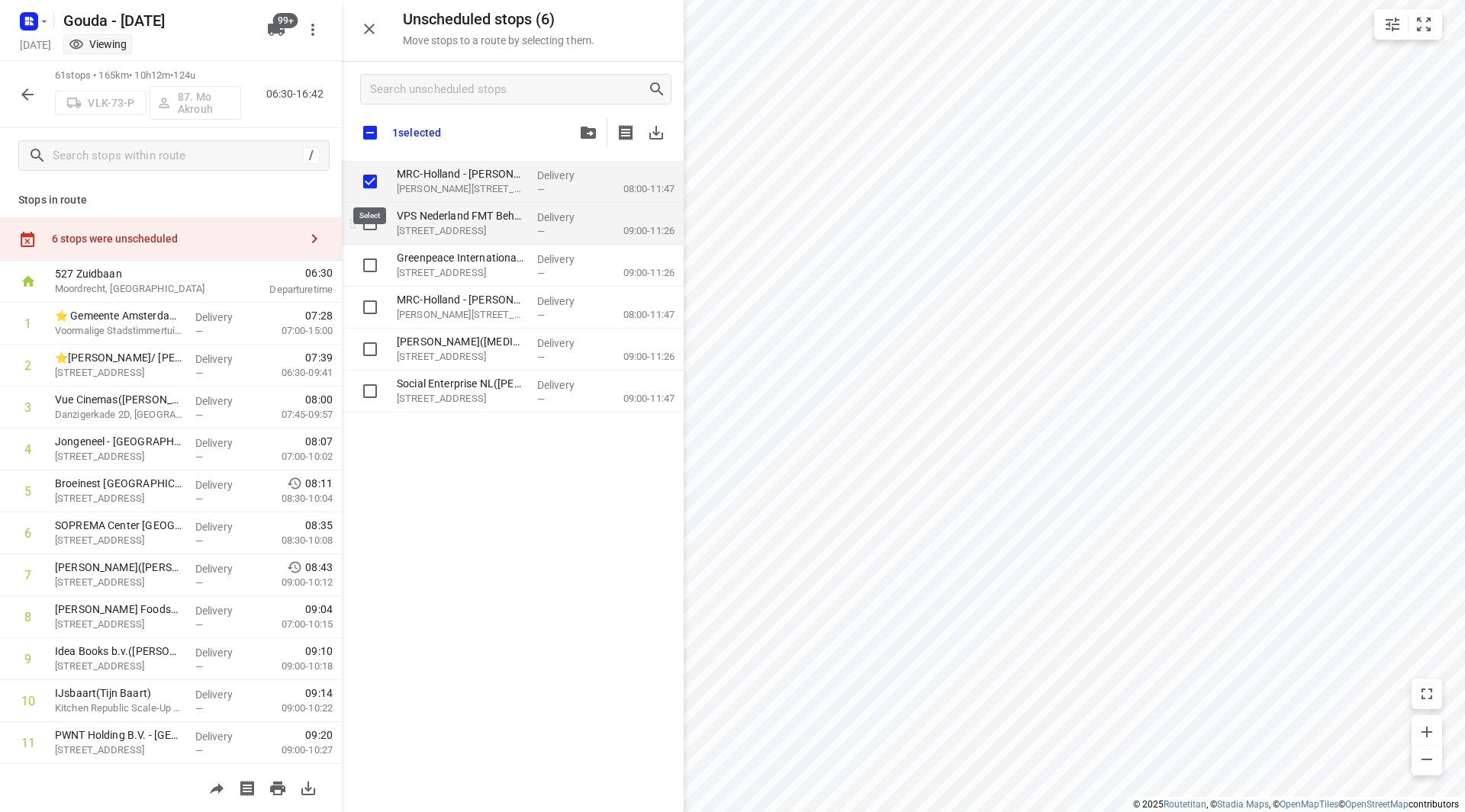
checkbox input "true"
click at [367, 225] on input "grid" at bounding box center [370, 224] width 31 height 31
checkbox input "true"
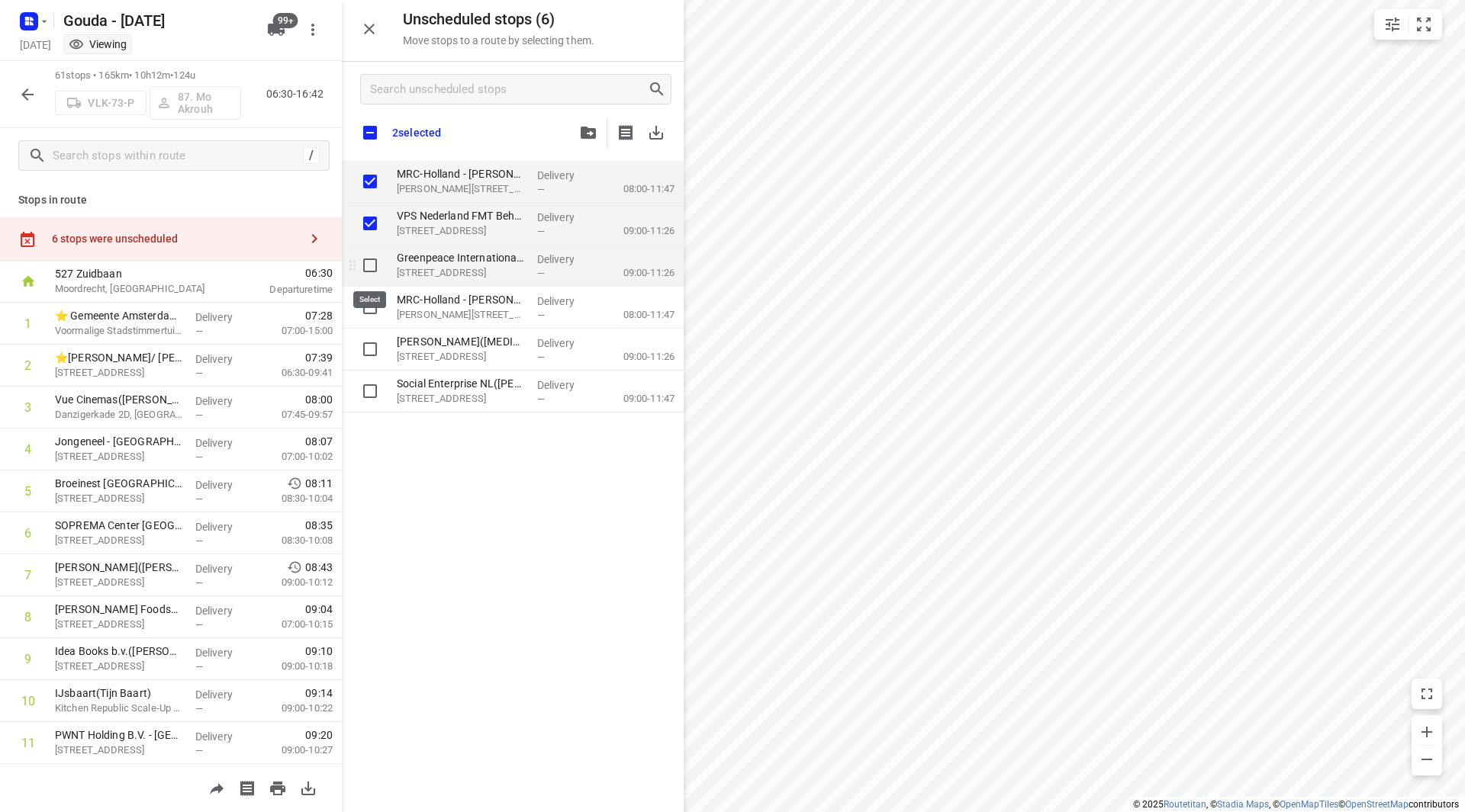
click at [375, 260] on input "grid" at bounding box center [370, 266] width 31 height 31
checkbox input "true"
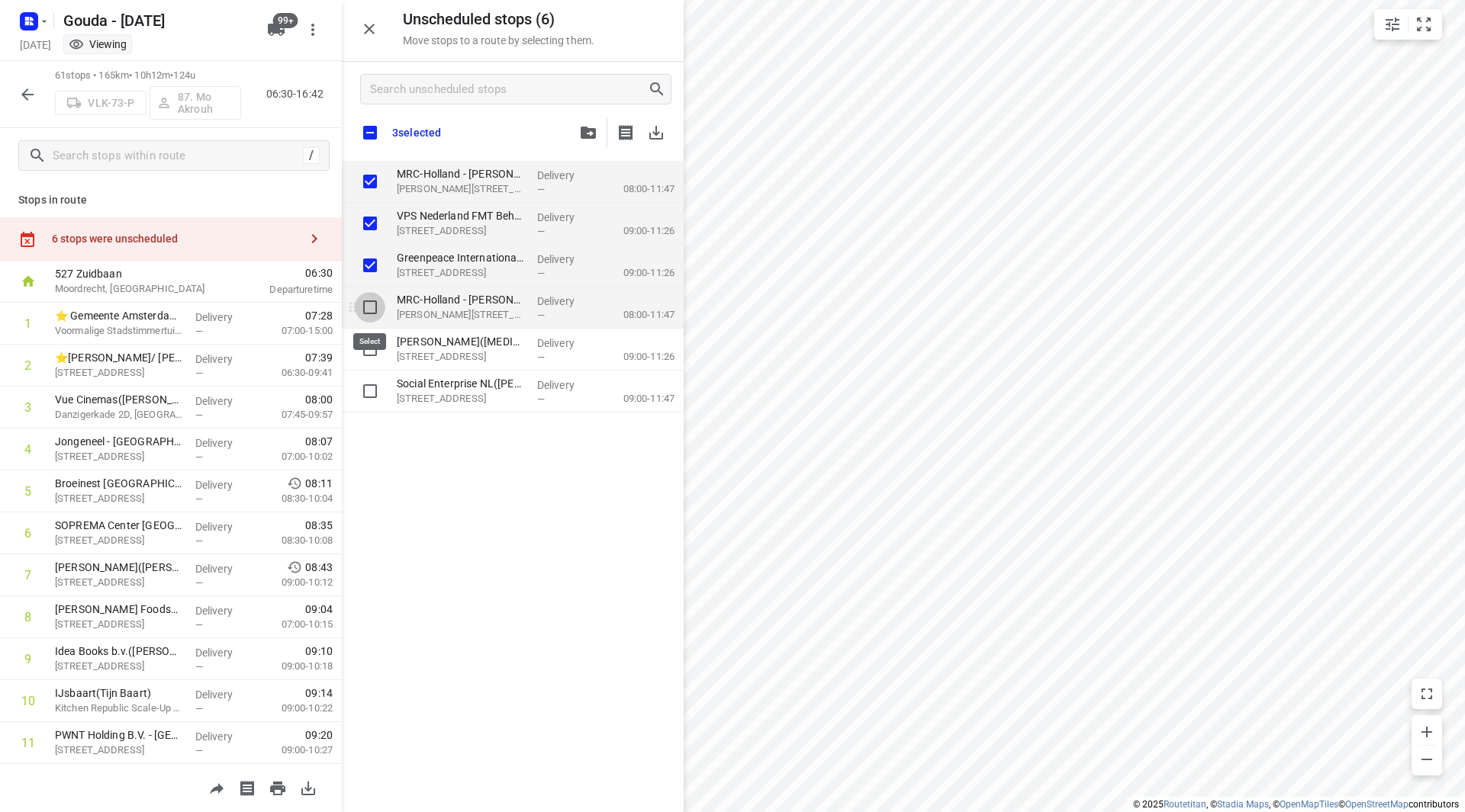
click at [367, 306] on input "grid" at bounding box center [370, 307] width 31 height 31
checkbox input "true"
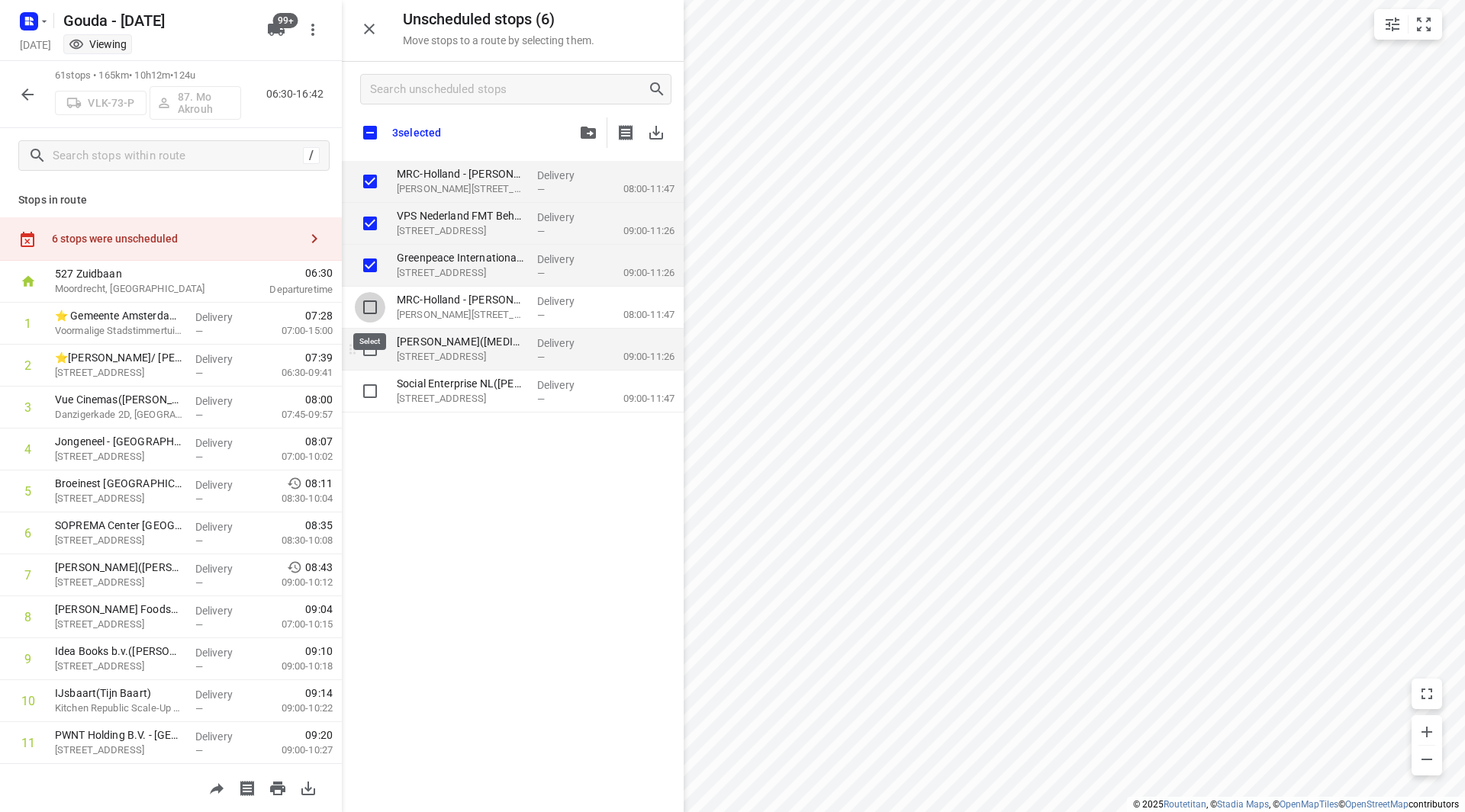
checkbox input "true"
click at [374, 346] on input "grid" at bounding box center [370, 349] width 31 height 31
checkbox input "true"
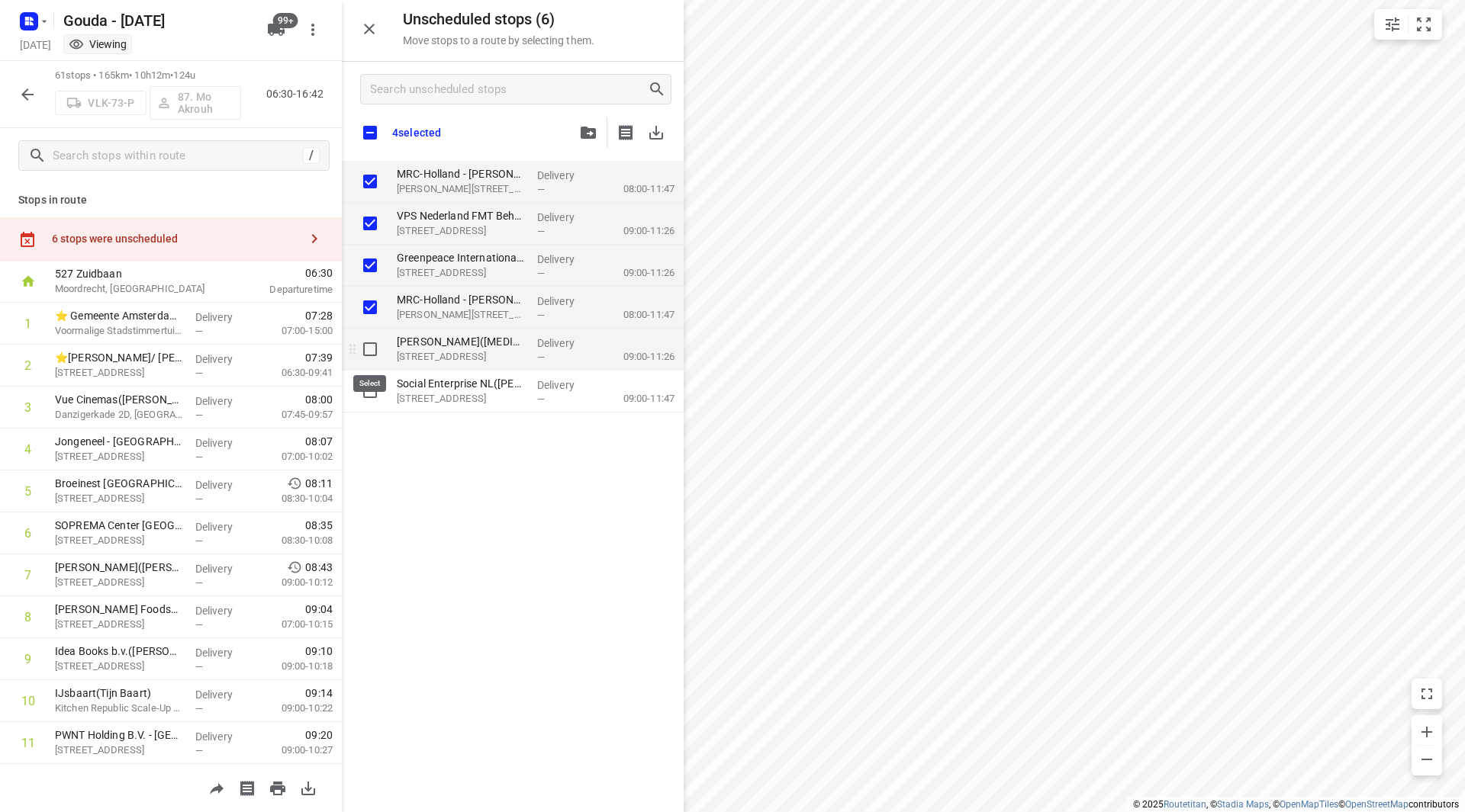
checkbox input "true"
click at [372, 388] on input "grid" at bounding box center [370, 391] width 31 height 31
checkbox input "true"
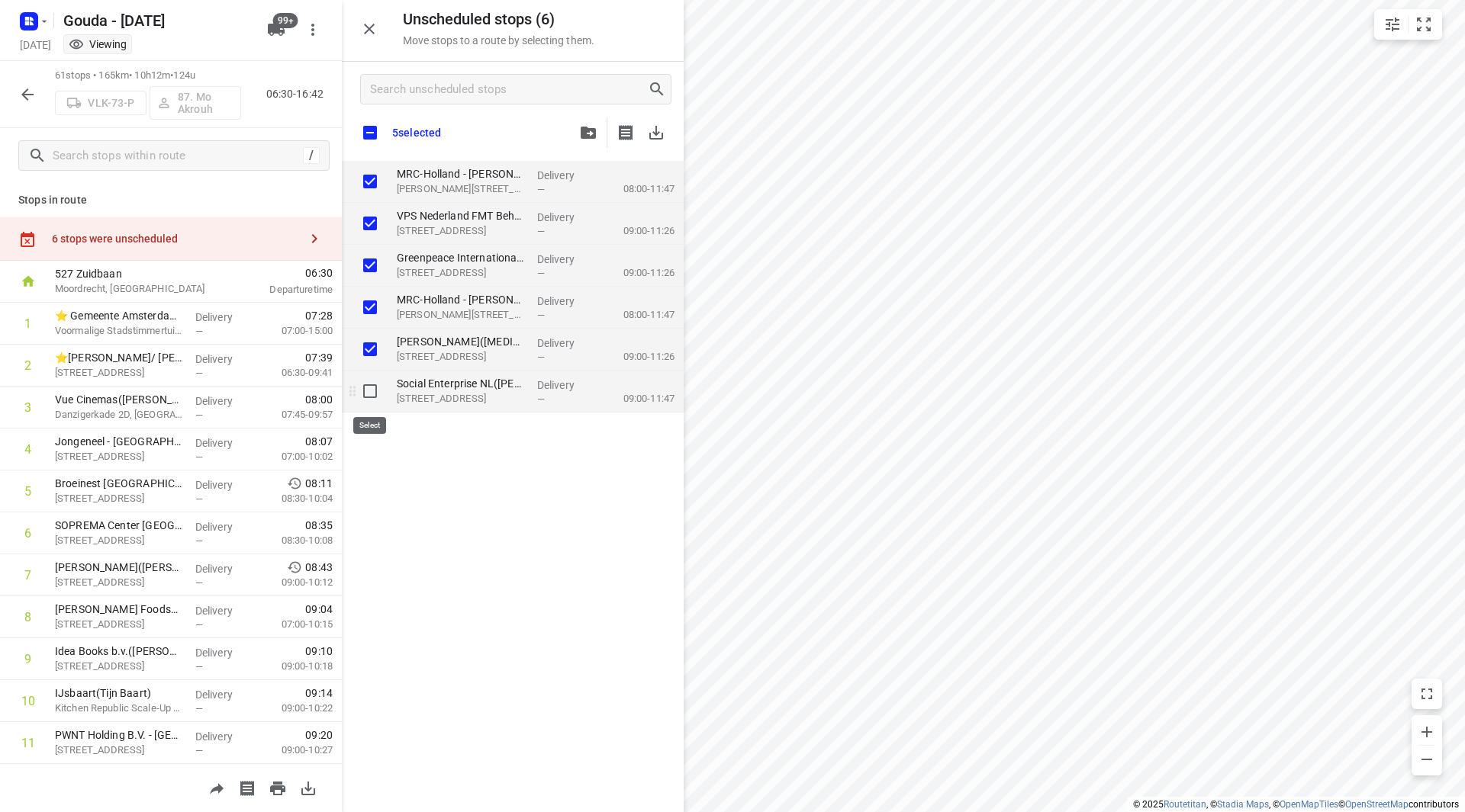
checkbox input "true"
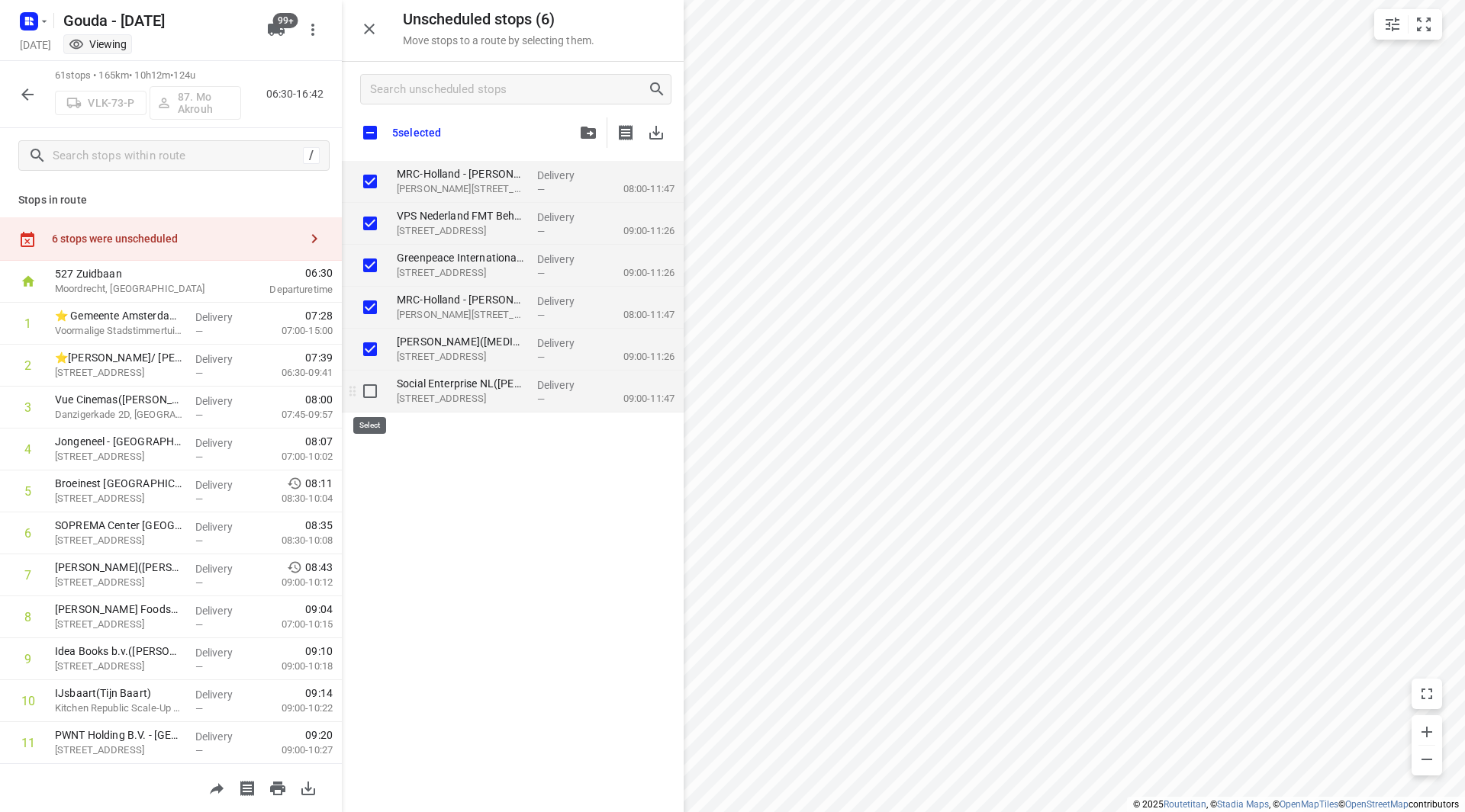
checkbox input "true"
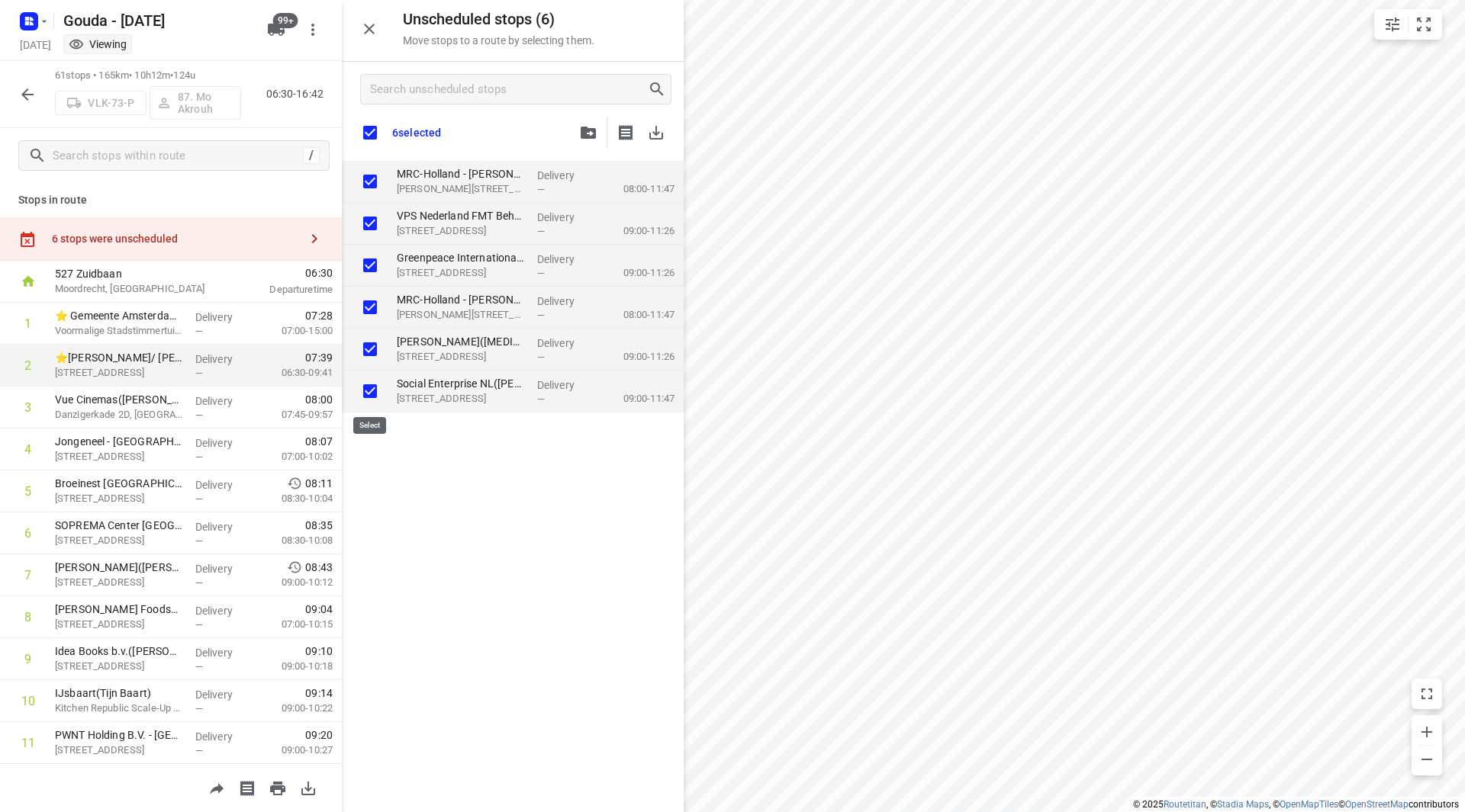
checkbox input "true"
click at [29, 86] on icon "button" at bounding box center [26, 94] width 18 height 18
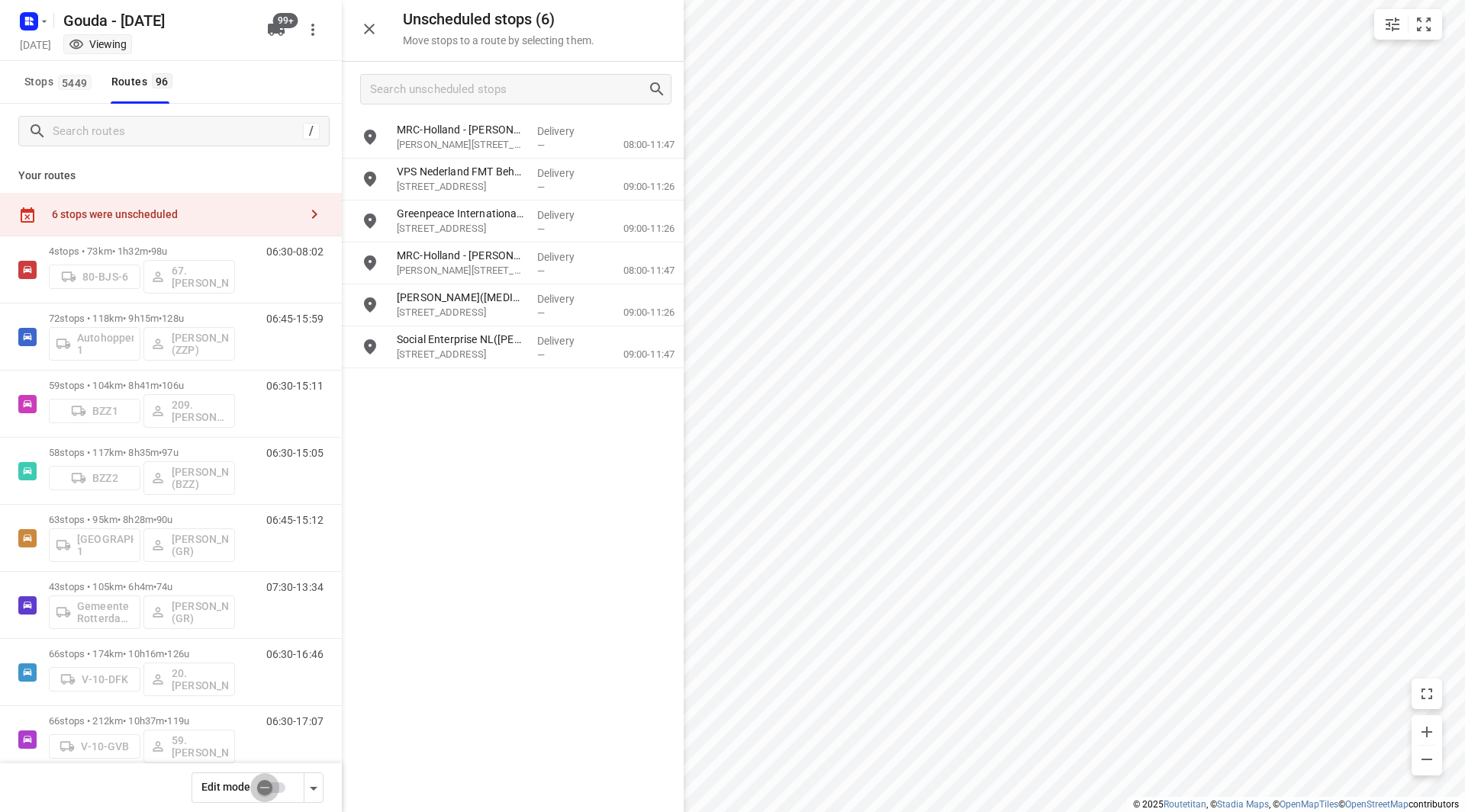
click at [274, 785] on input "checkbox" at bounding box center [265, 788] width 87 height 29
checkbox input "false"
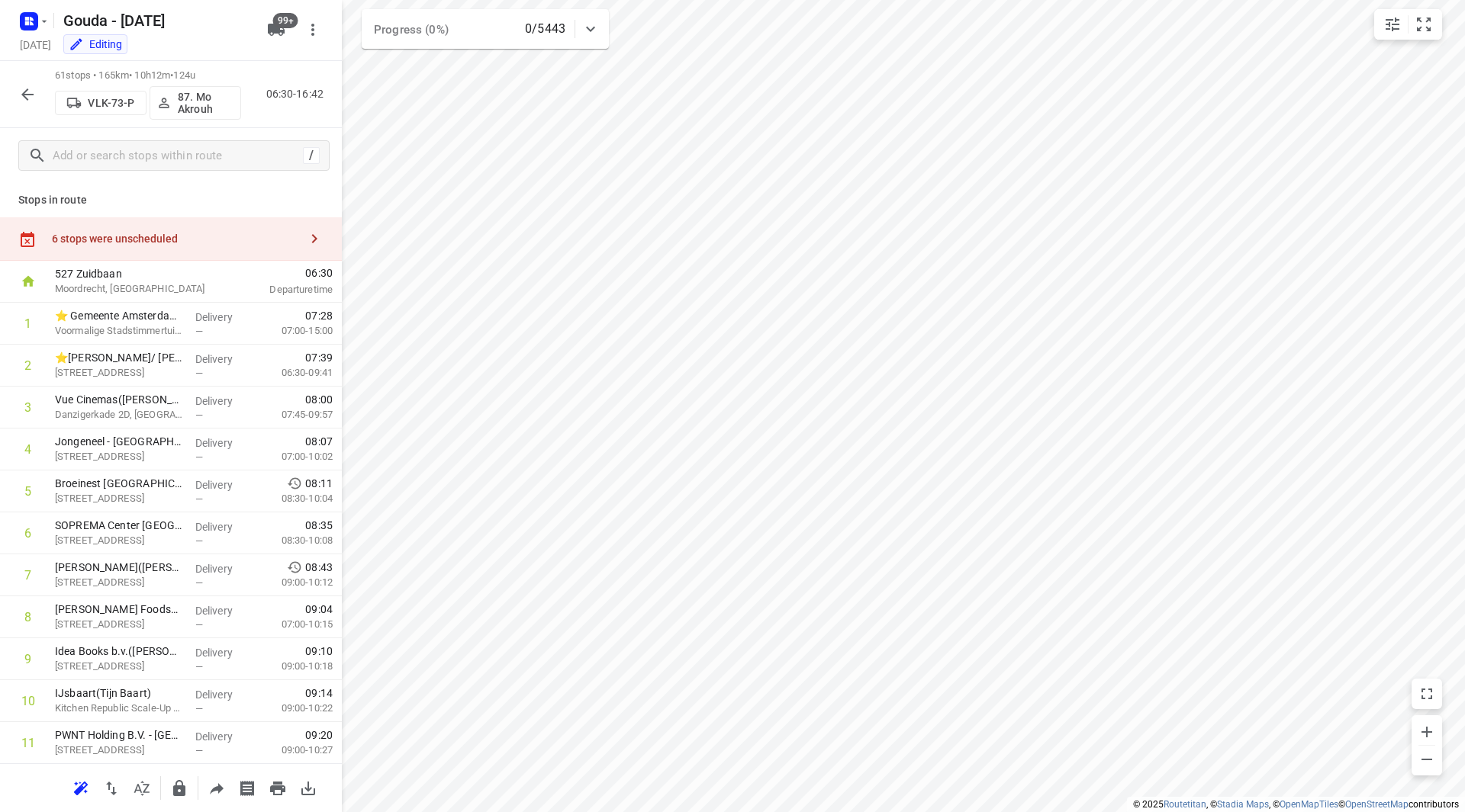
click at [220, 231] on div "6 stops were unscheduled" at bounding box center [171, 239] width 342 height 44
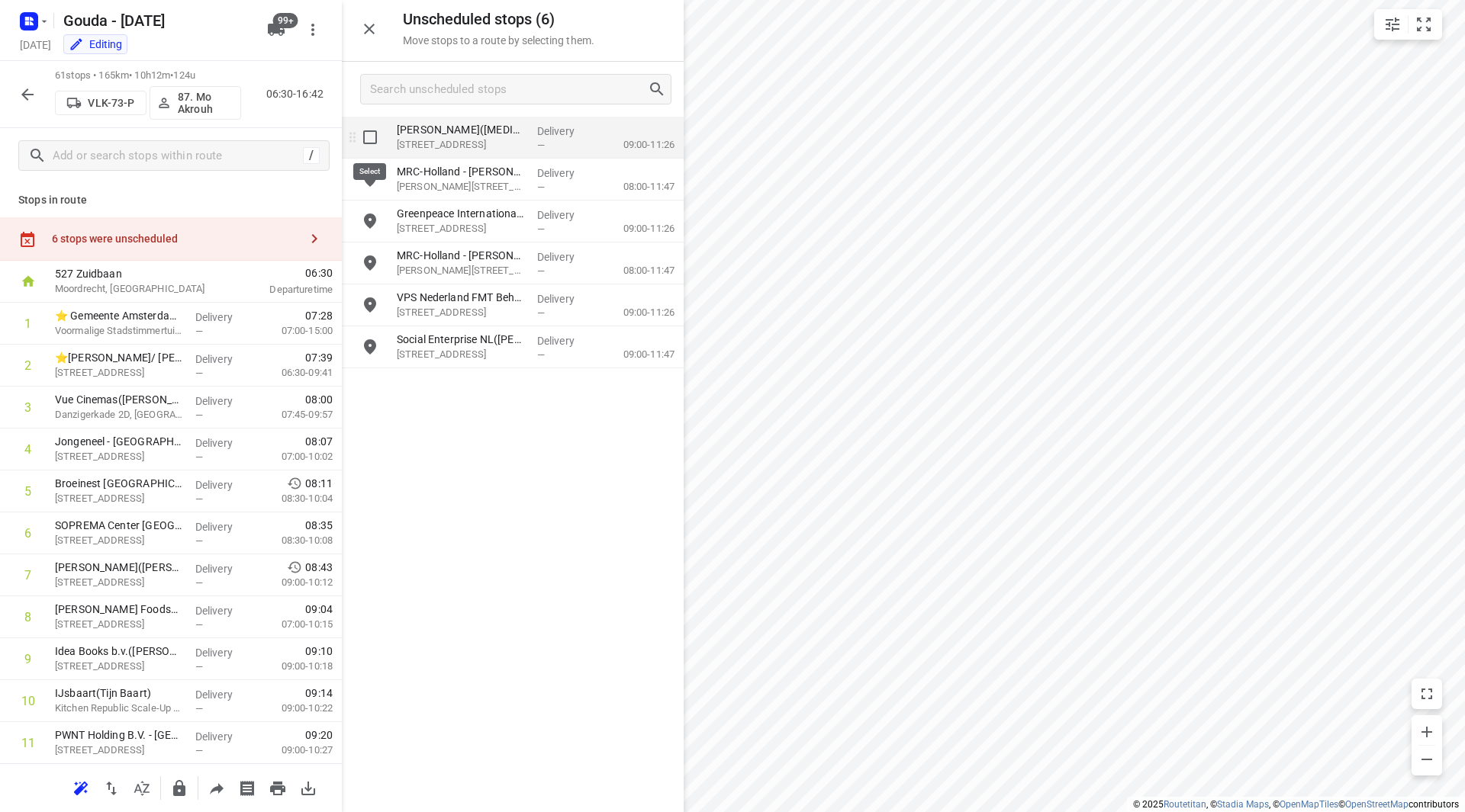
click at [368, 140] on input "grid" at bounding box center [370, 137] width 31 height 31
checkbox input "true"
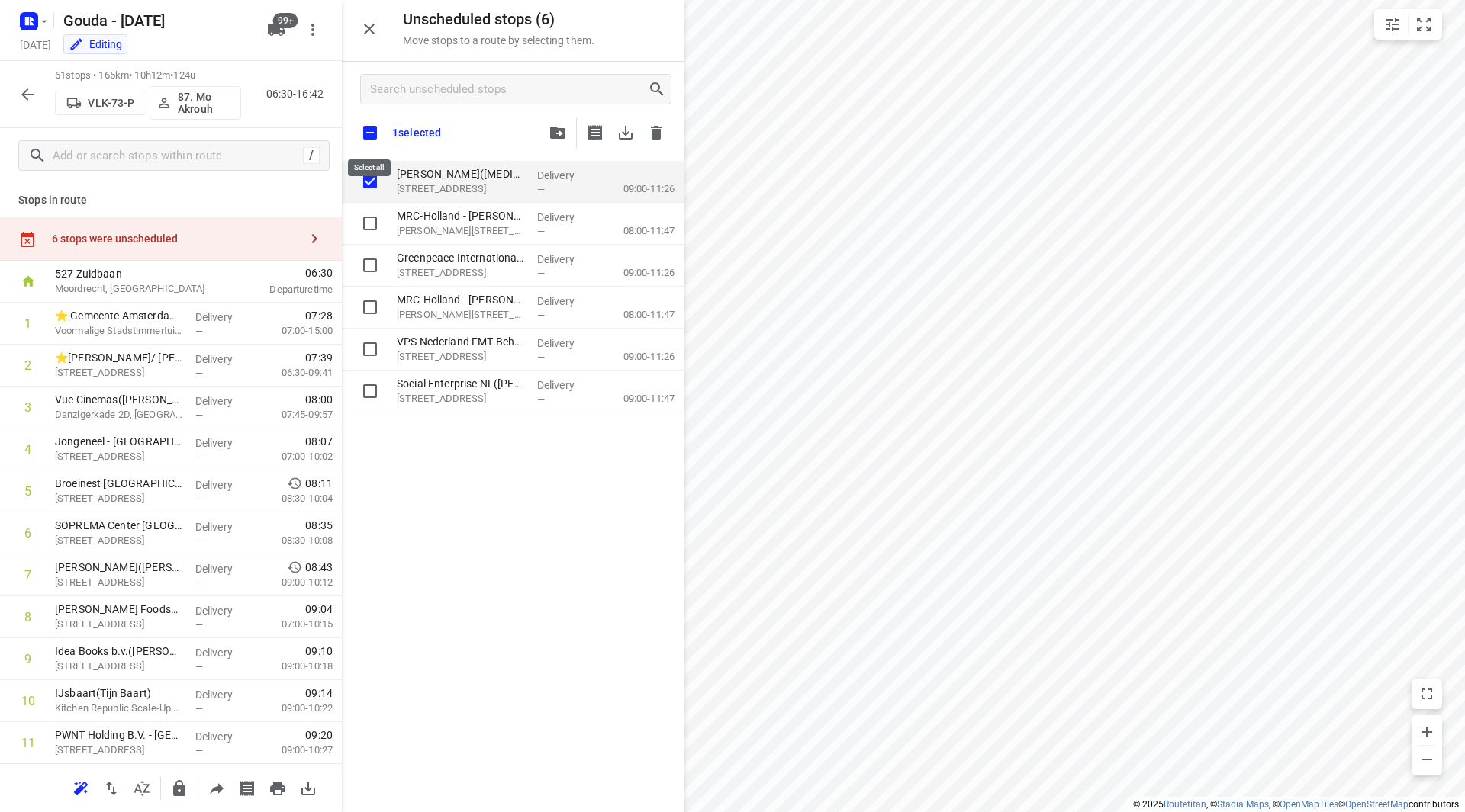
click at [370, 128] on input "checkbox" at bounding box center [370, 133] width 32 height 32
checkbox input "true"
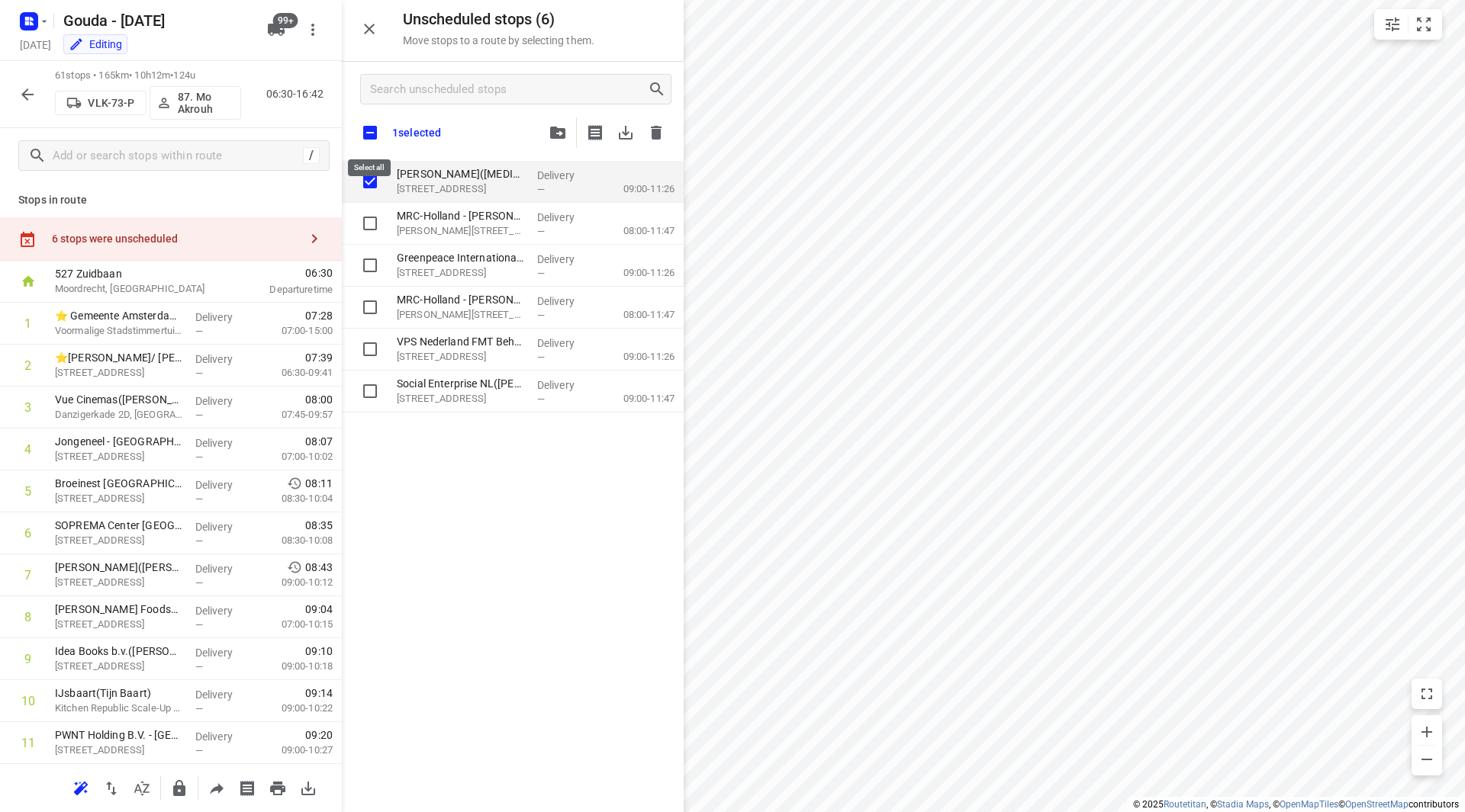
checkbox input "true"
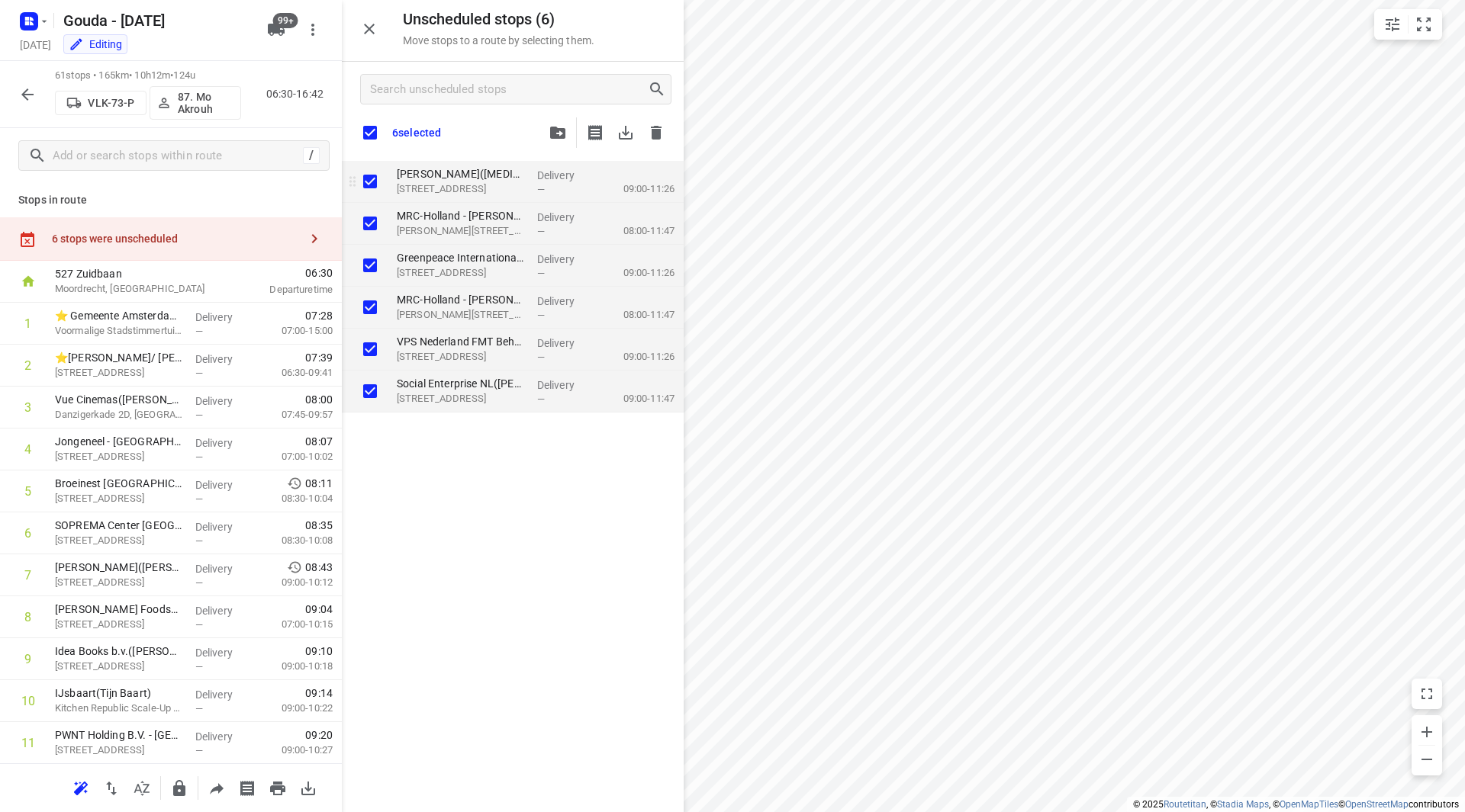
checkbox input "true"
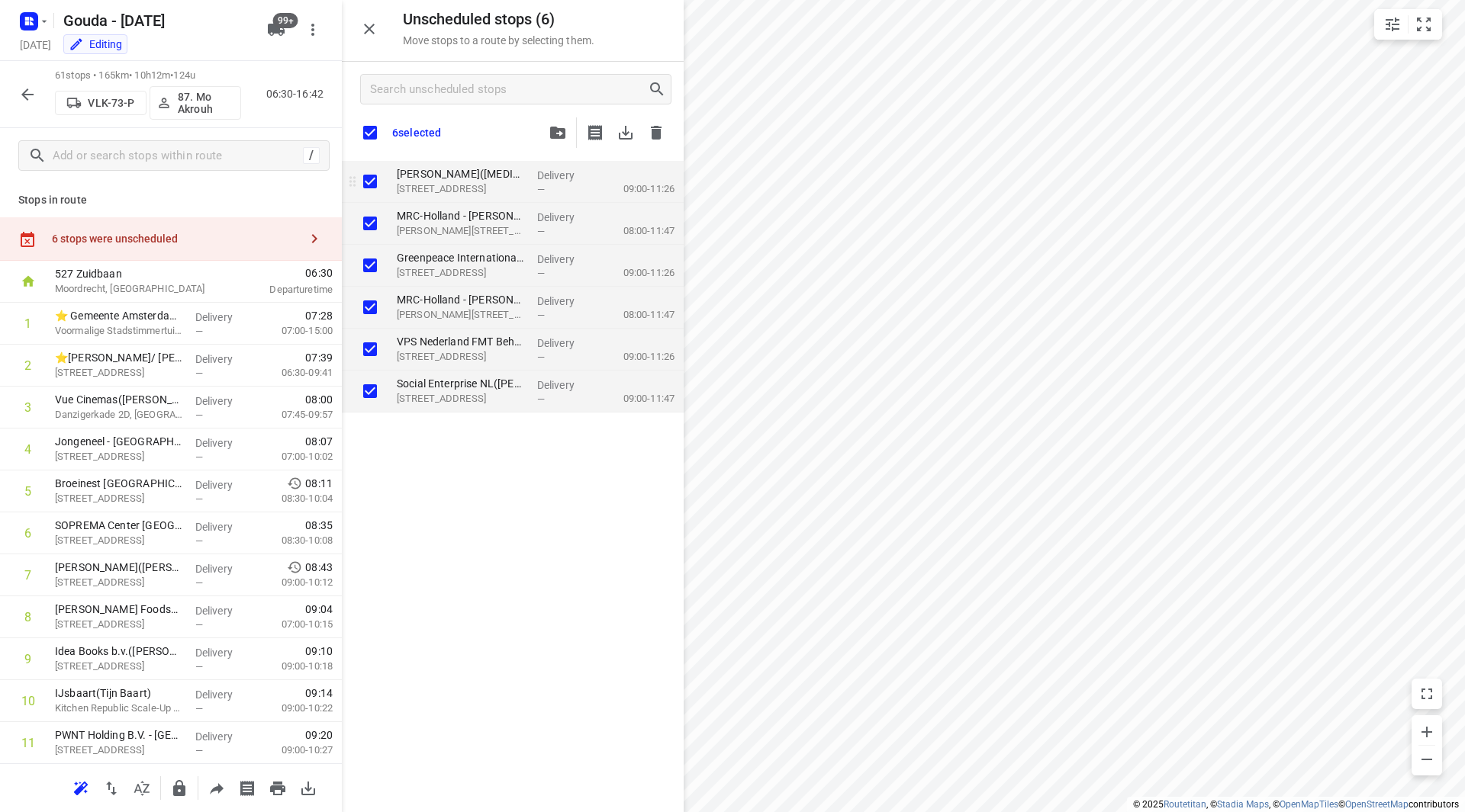
checkbox input "true"
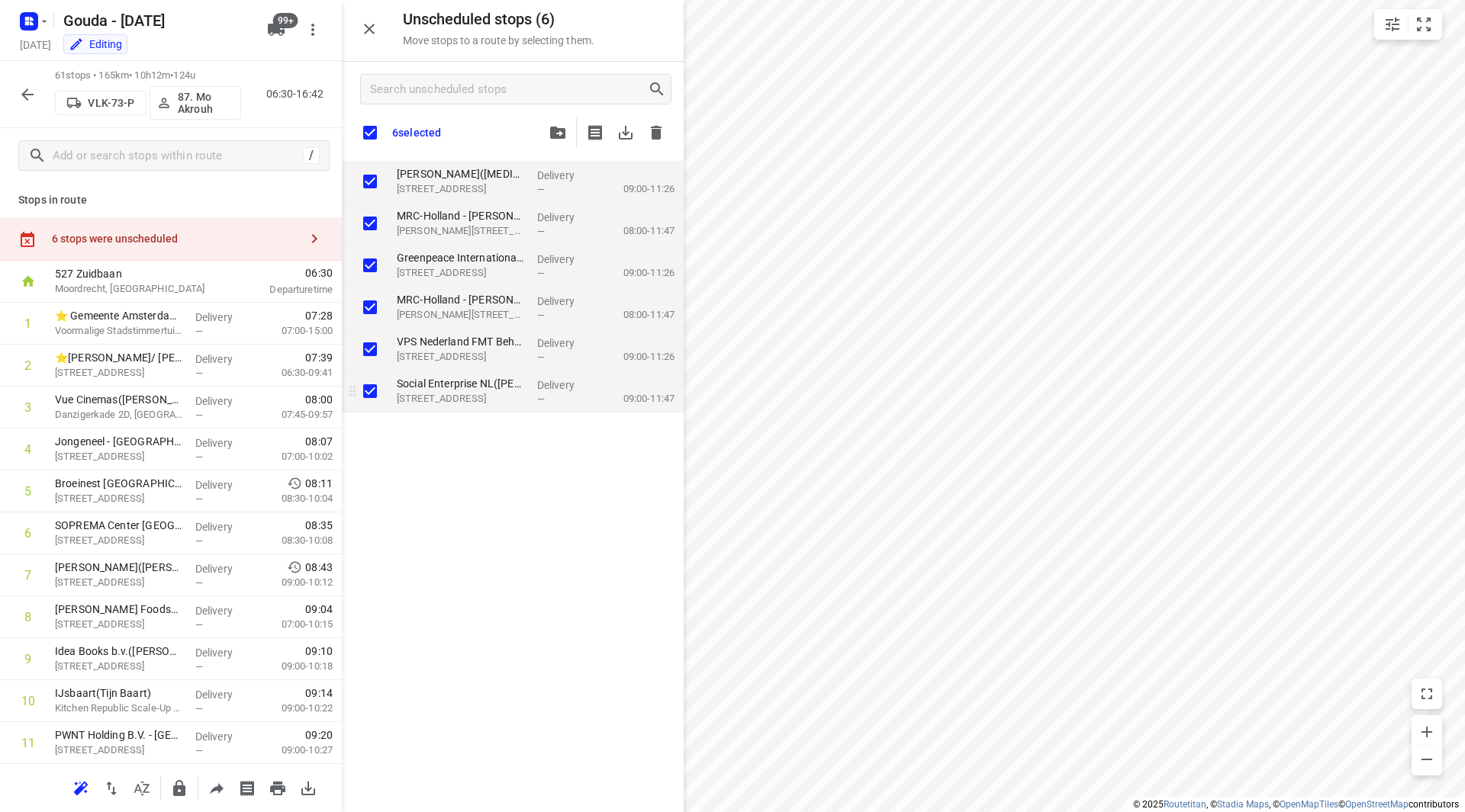
checkbox input "true"
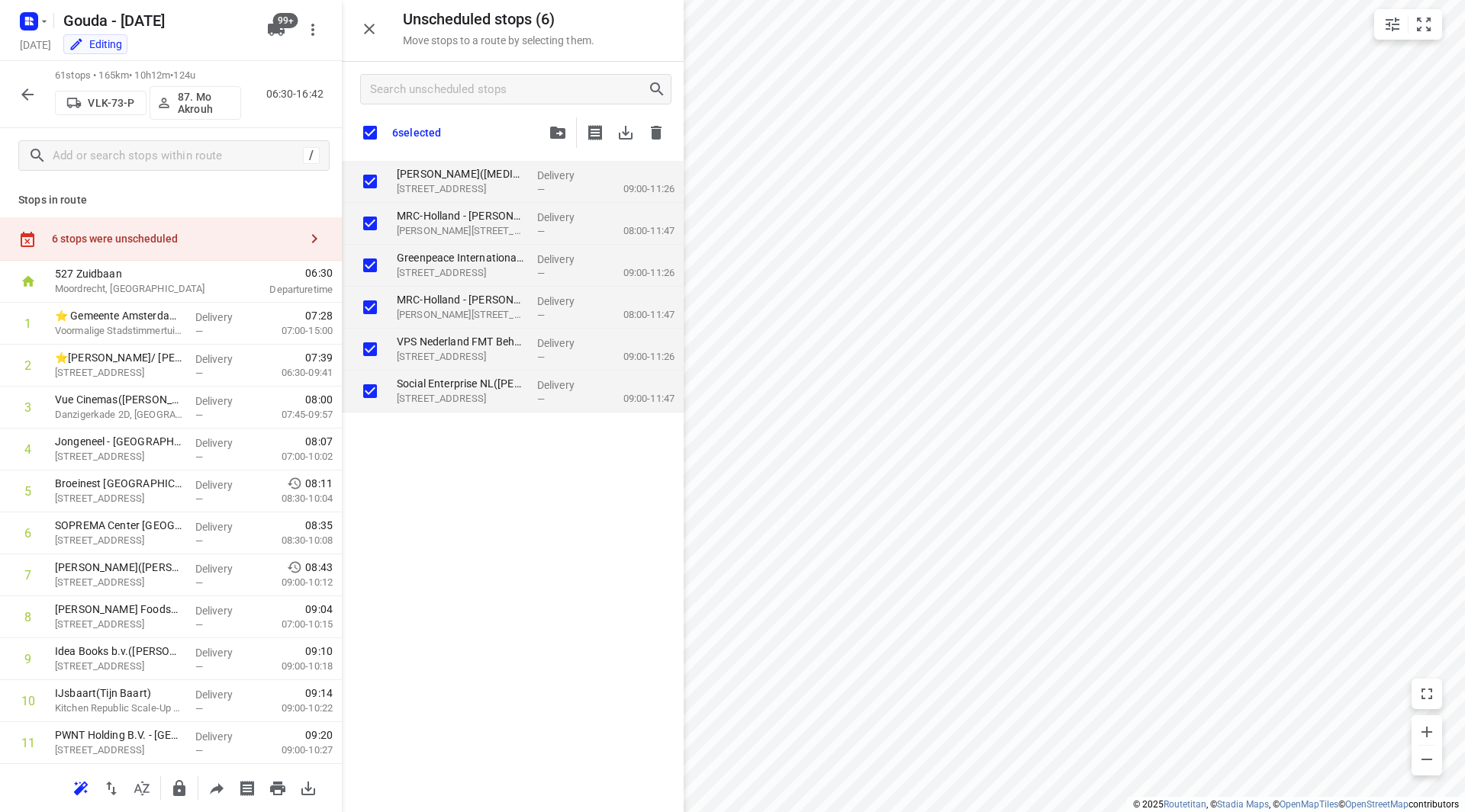
checkbox input "true"
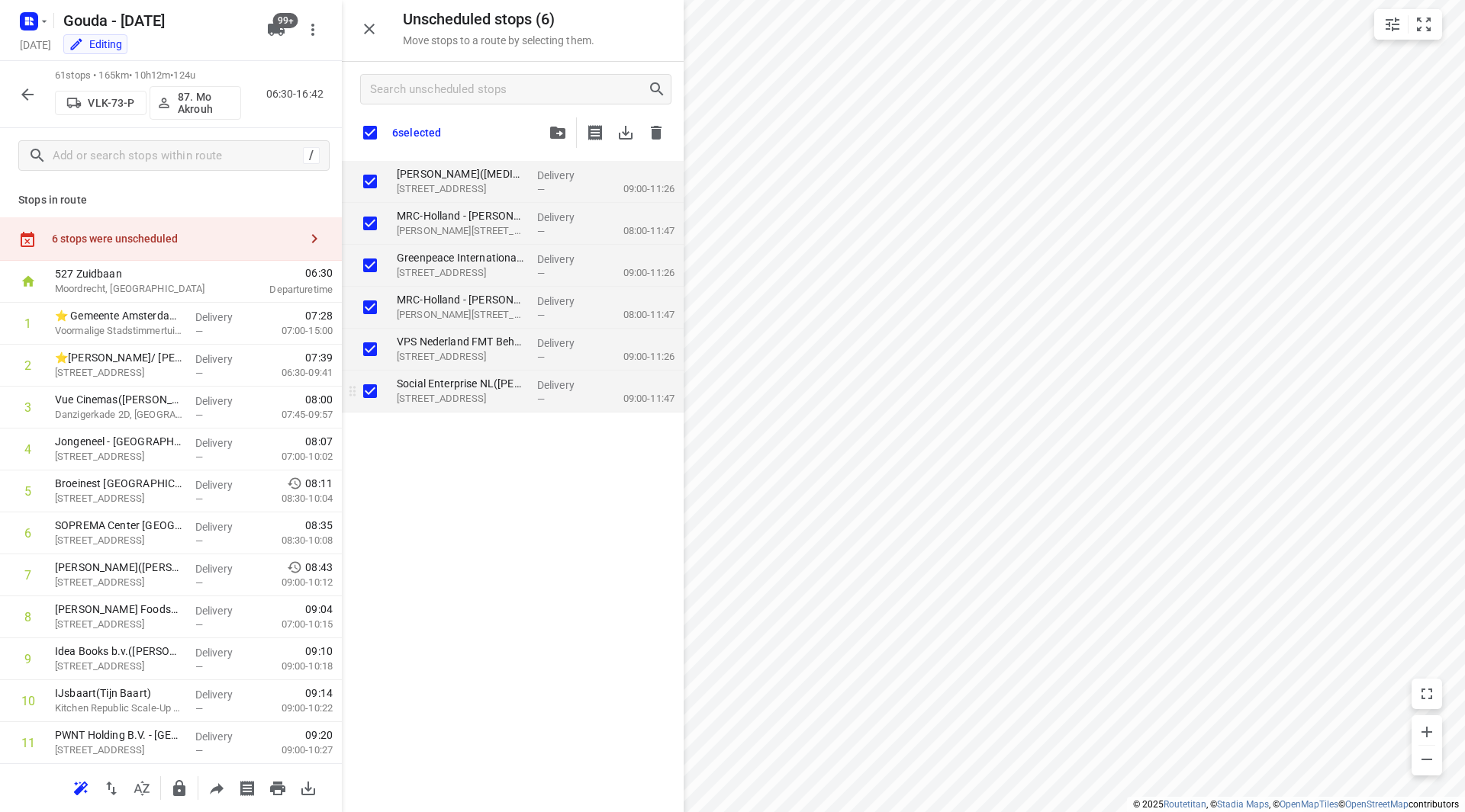
checkbox input "true"
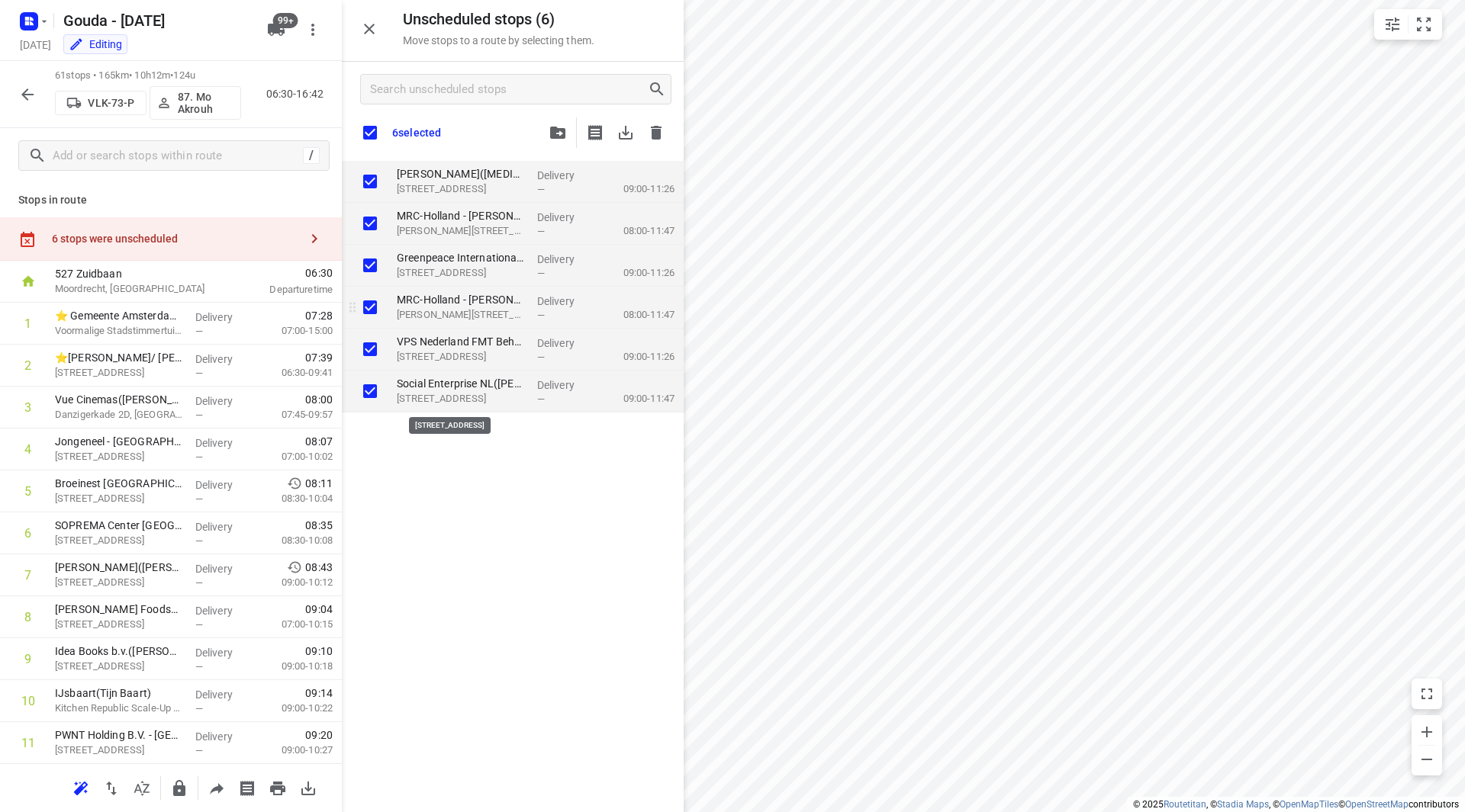
checkbox input "true"
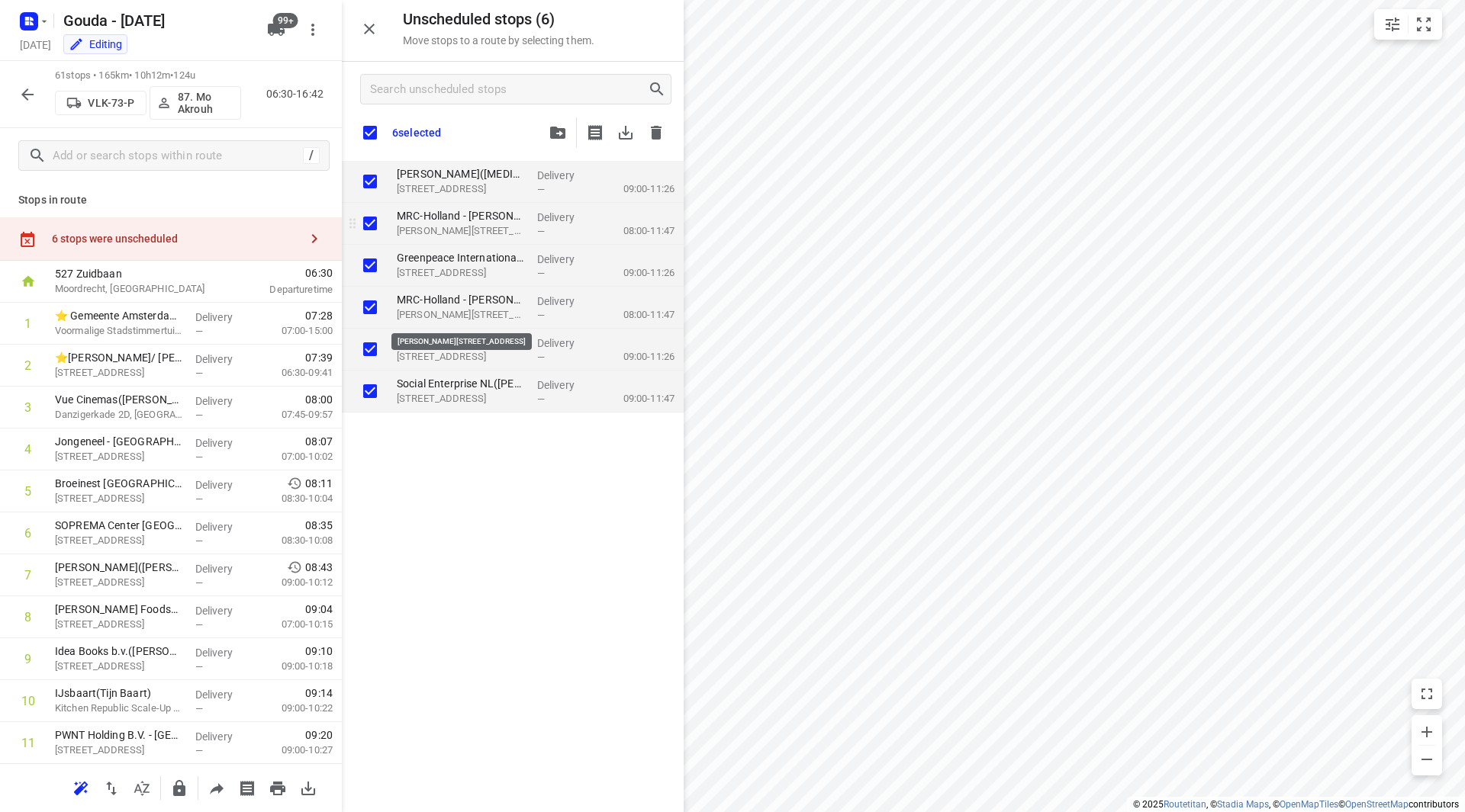
checkbox input "true"
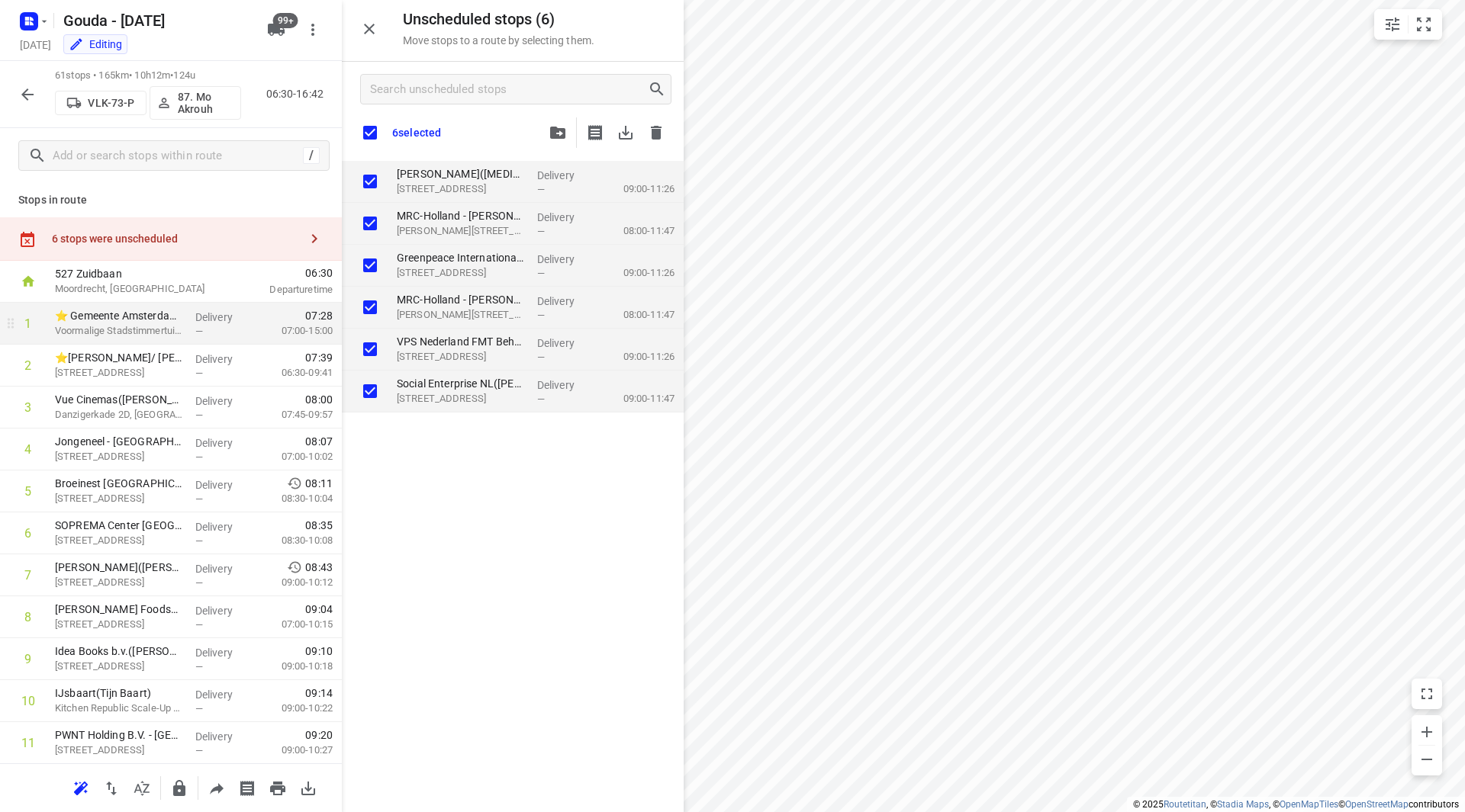
checkbox input "true"
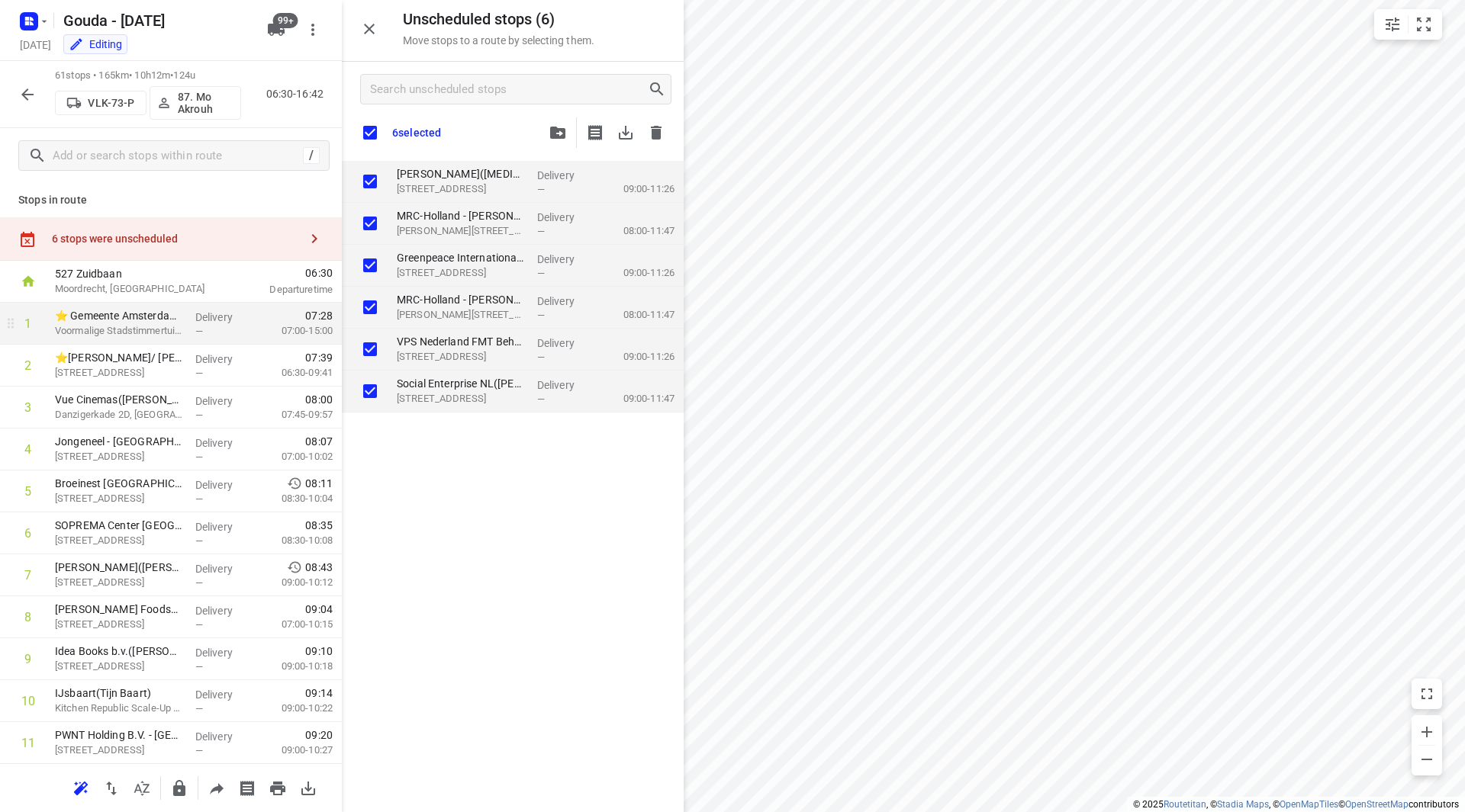
checkbox input "true"
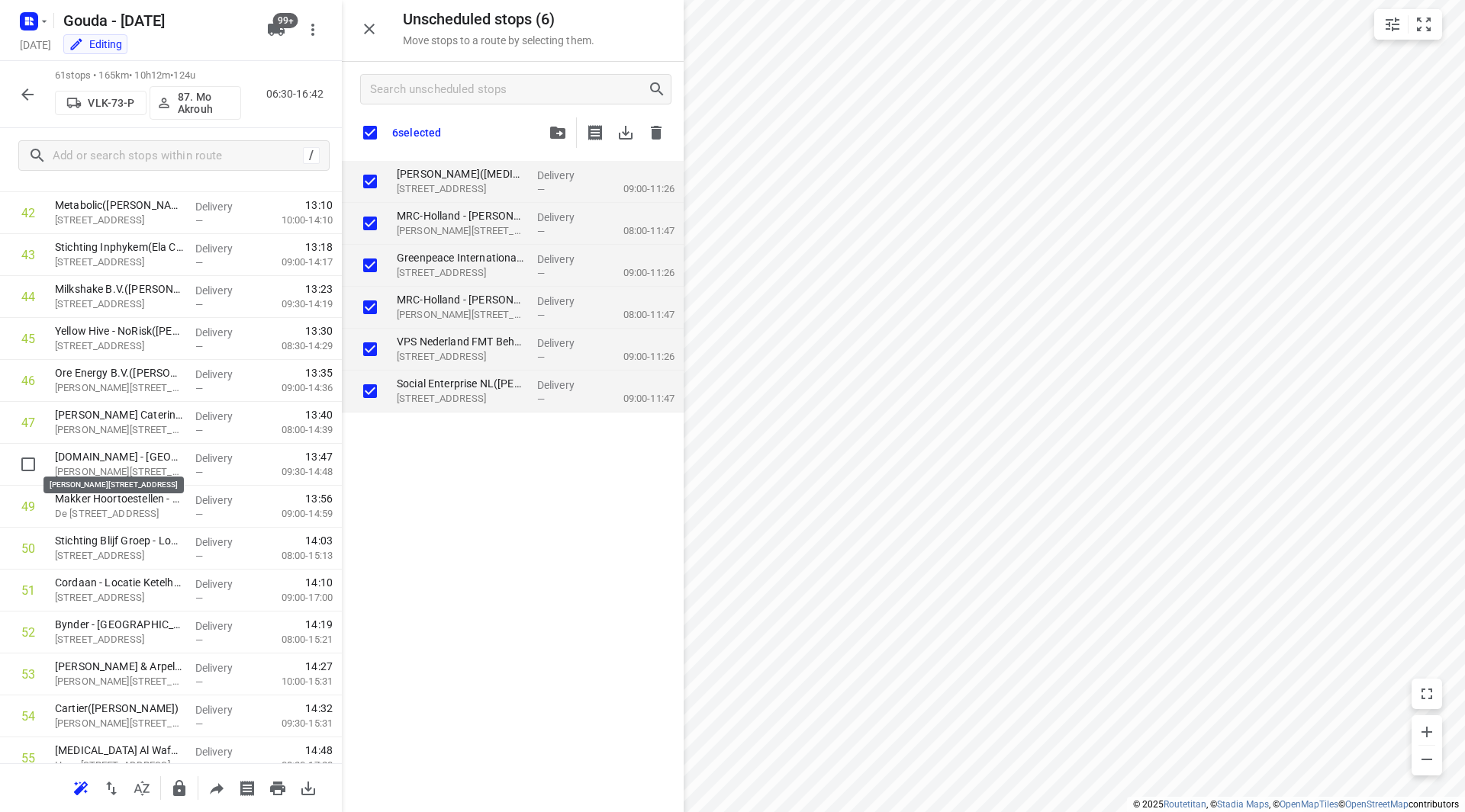
scroll to position [2140, 0]
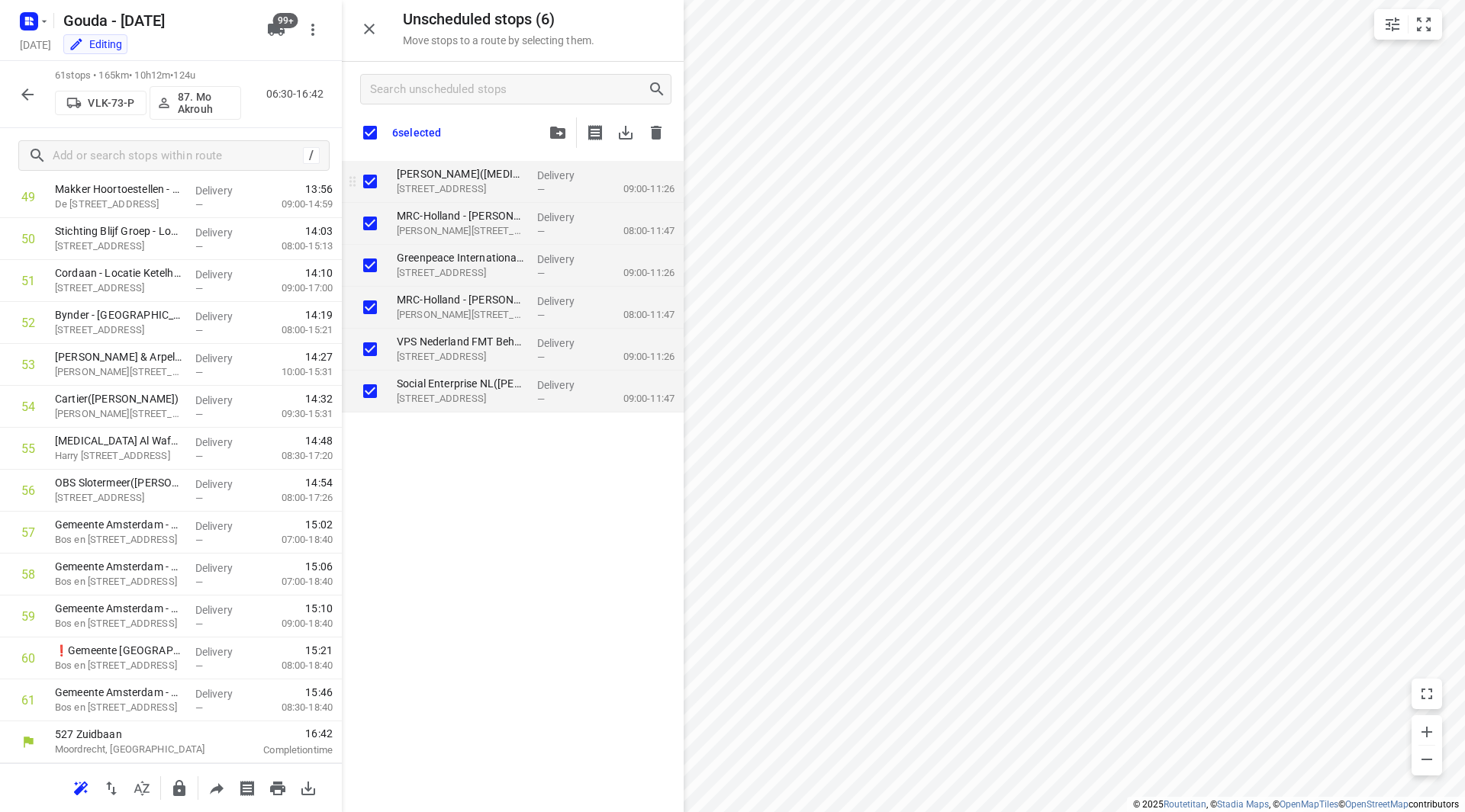
checkbox input "true"
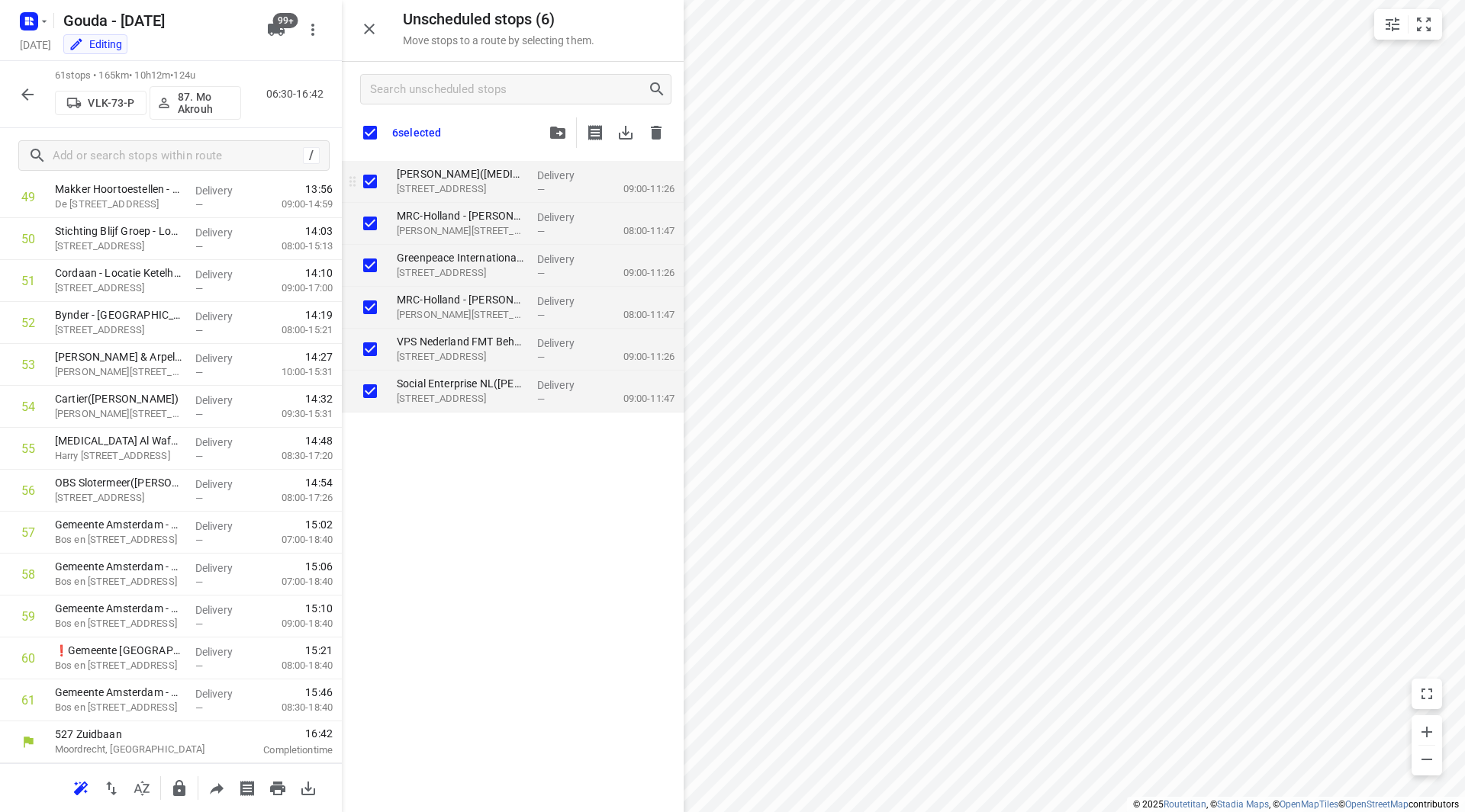
checkbox input "true"
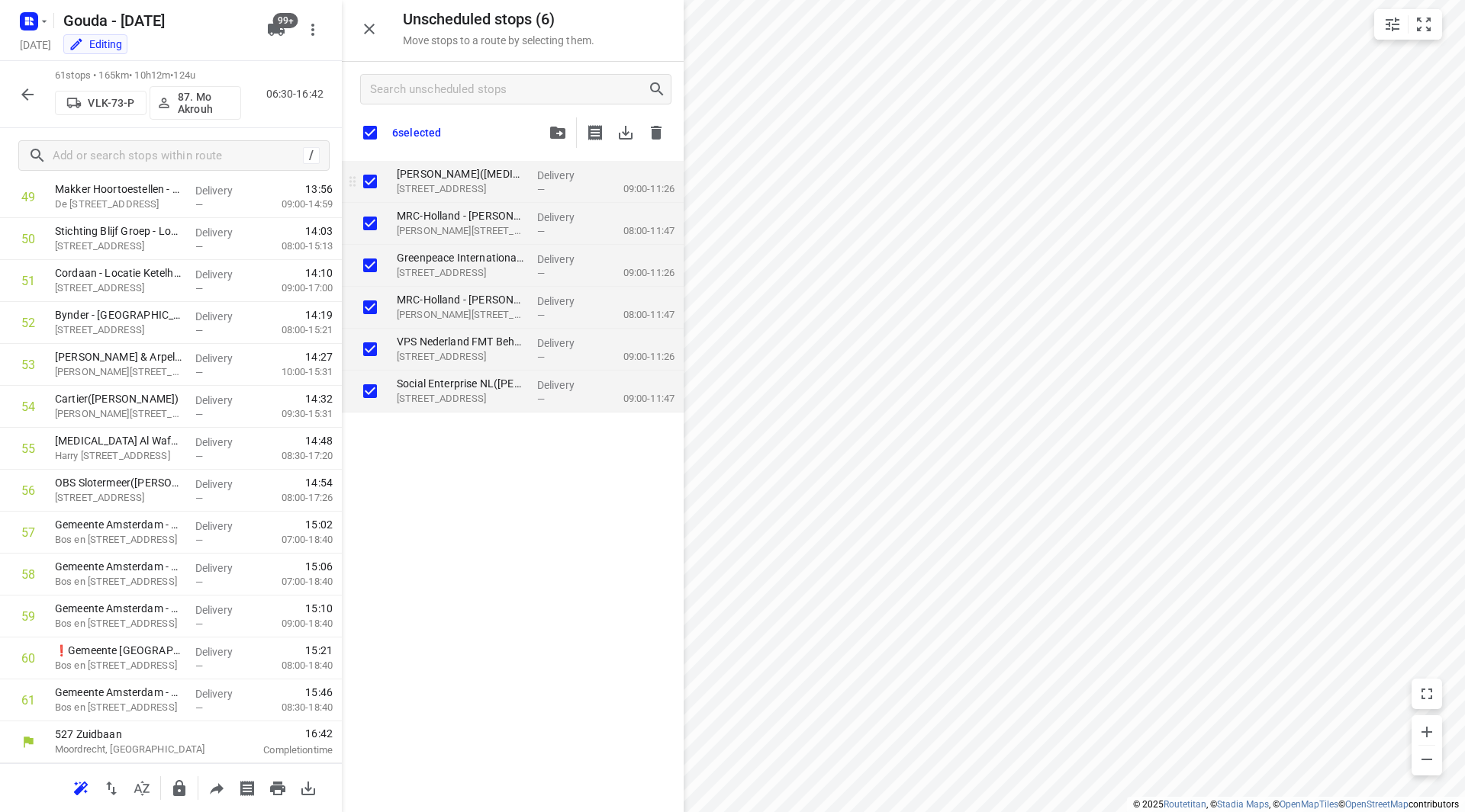
checkbox input "true"
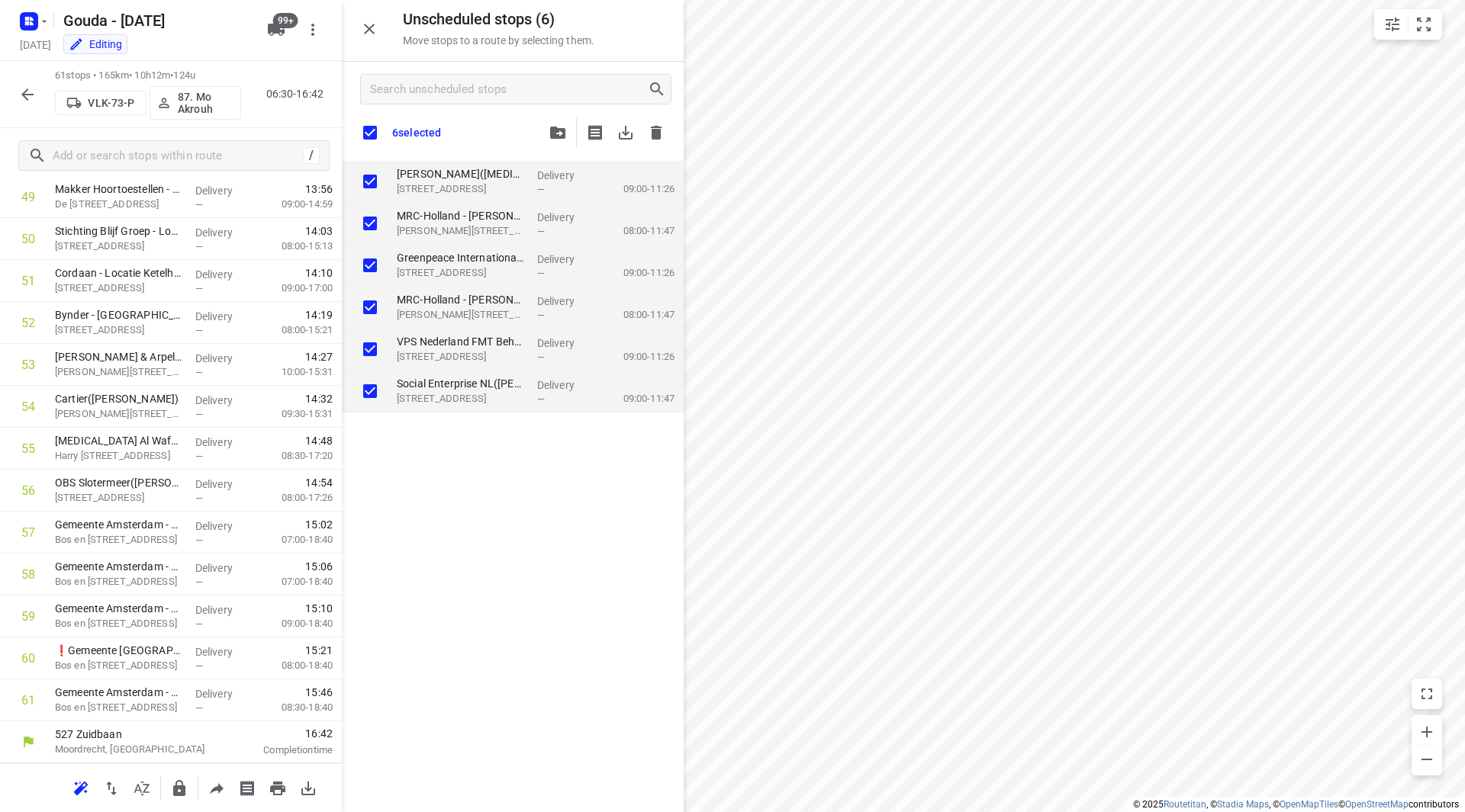
checkbox input "true"
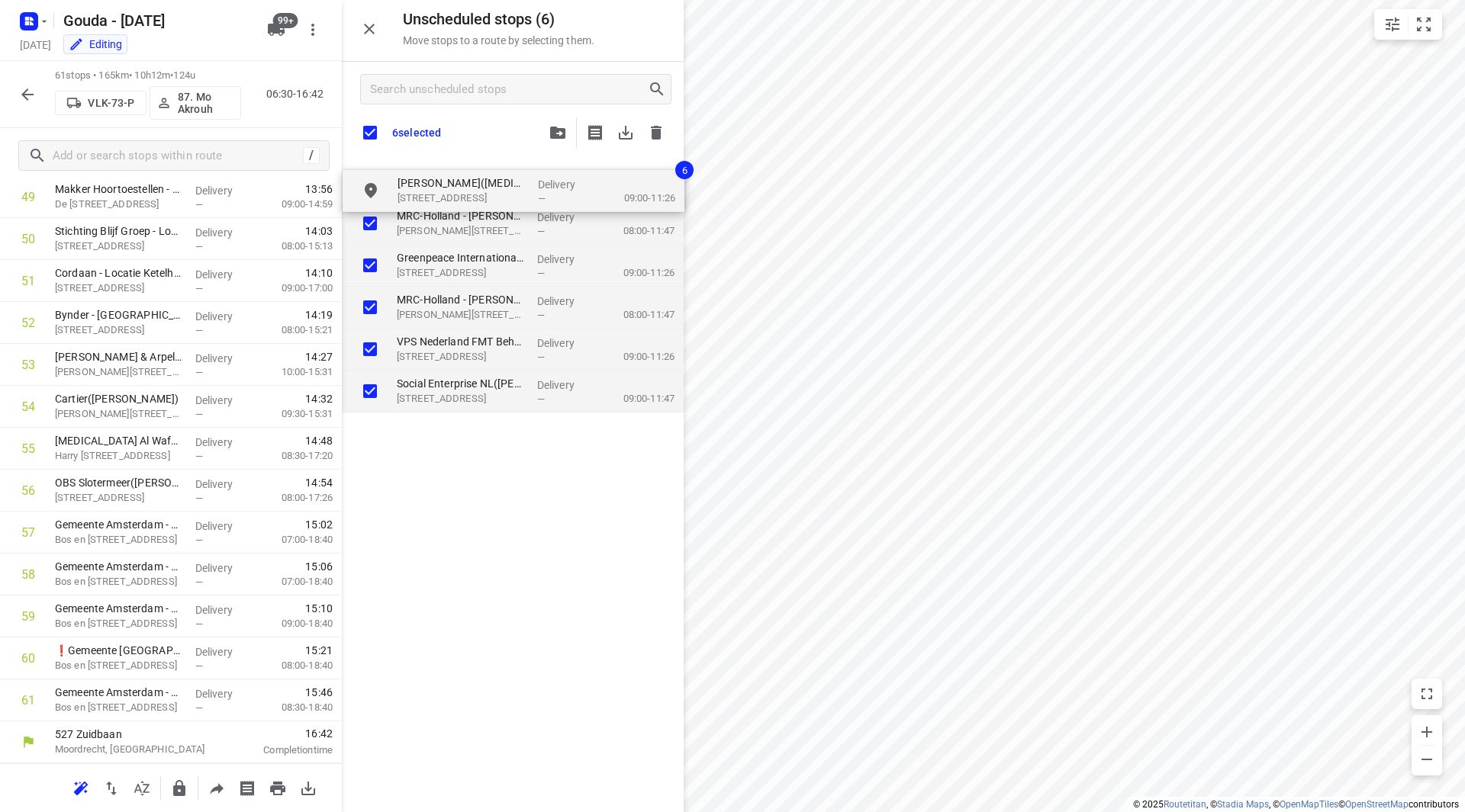
checkbox input "true"
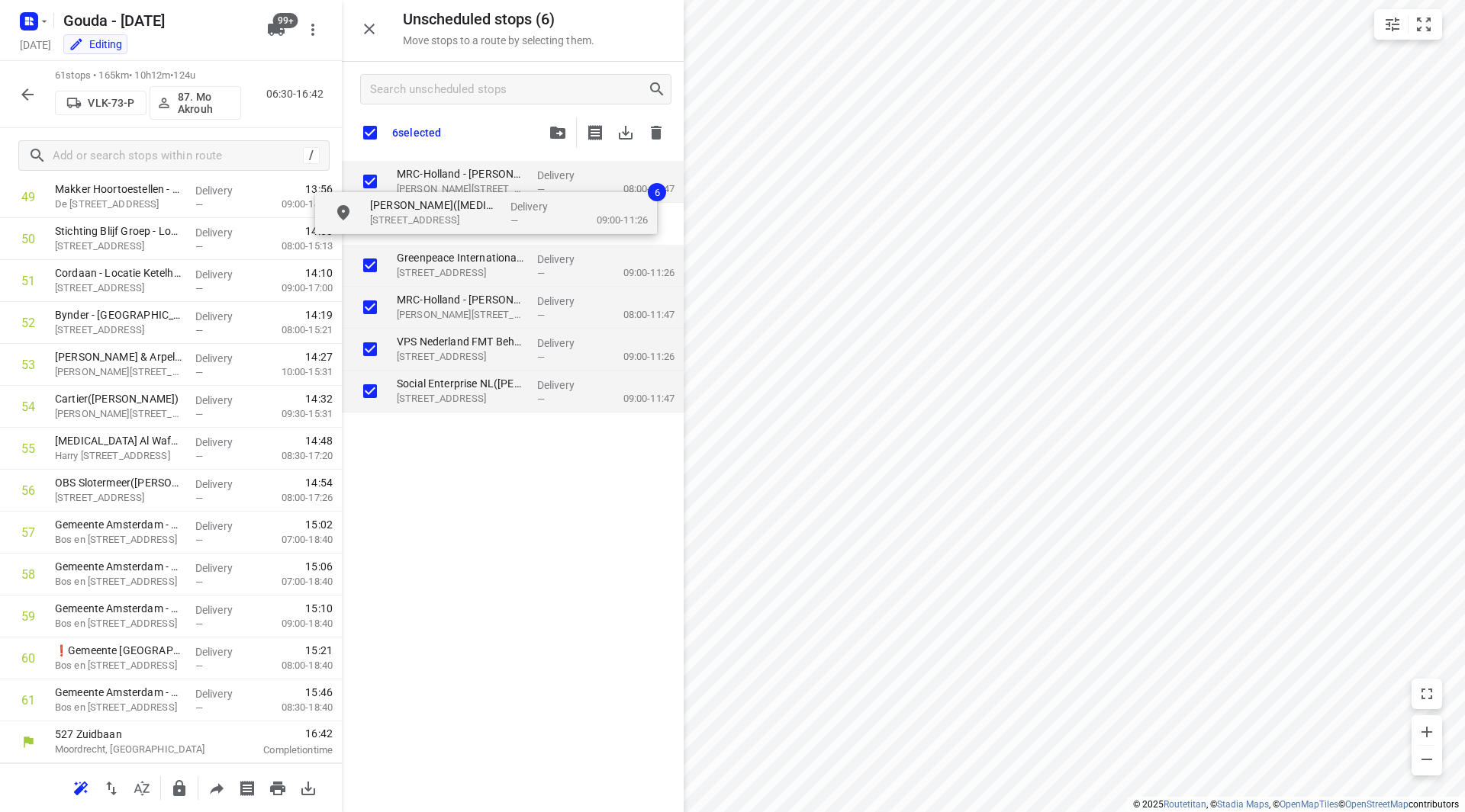
checkbox input "true"
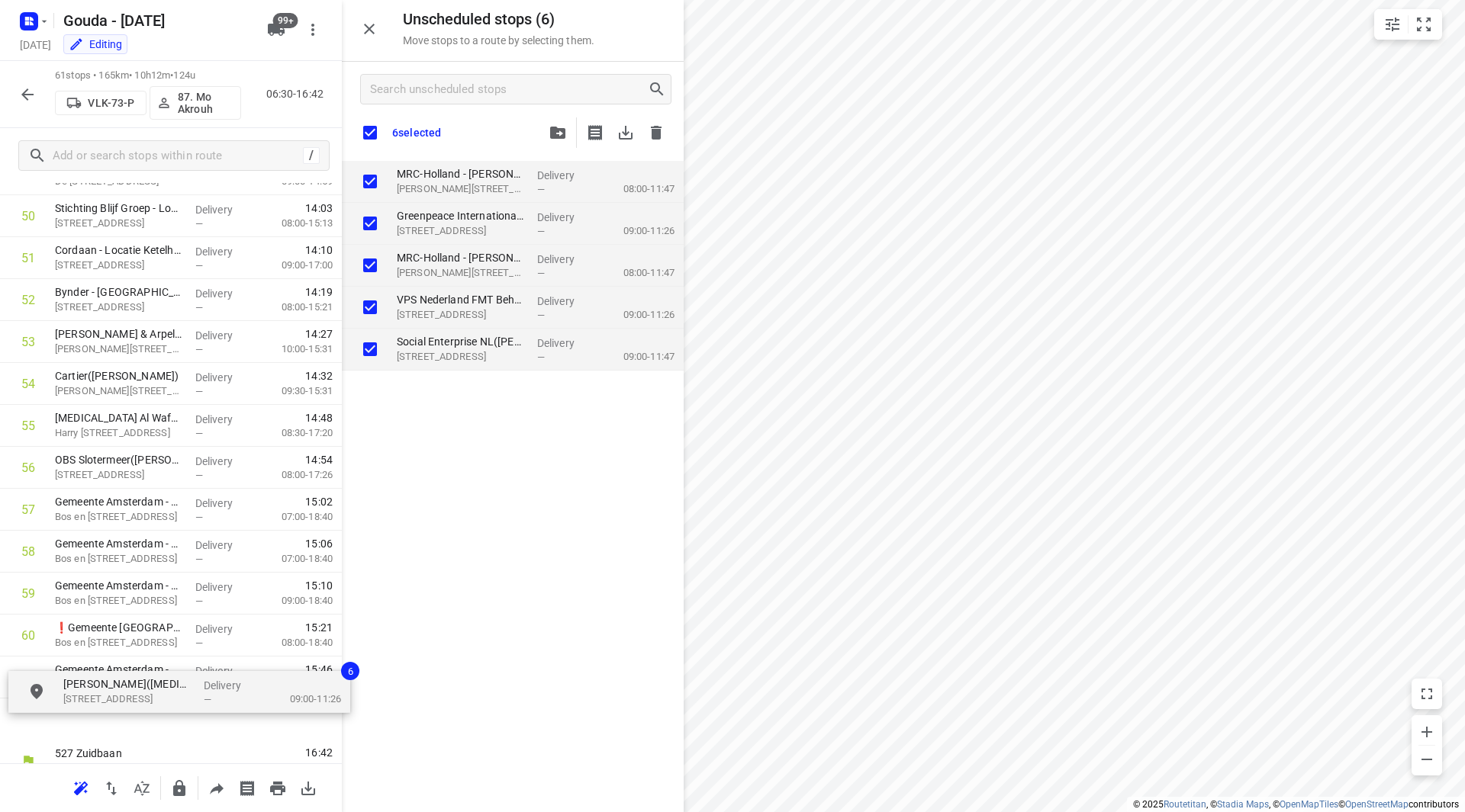
scroll to position [2193, 0]
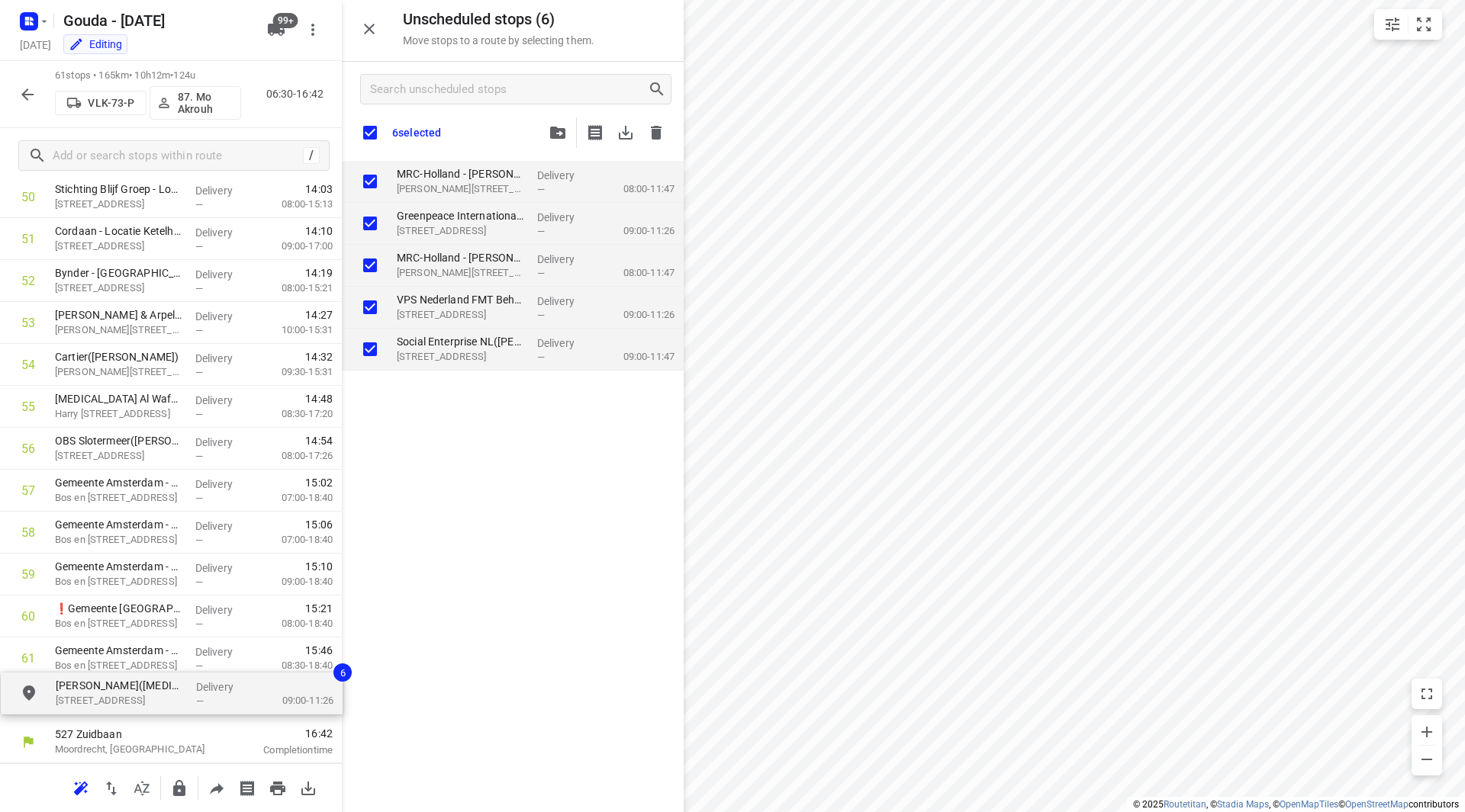
drag, startPoint x: 454, startPoint y: 172, endPoint x: 105, endPoint y: 686, distance: 621.3
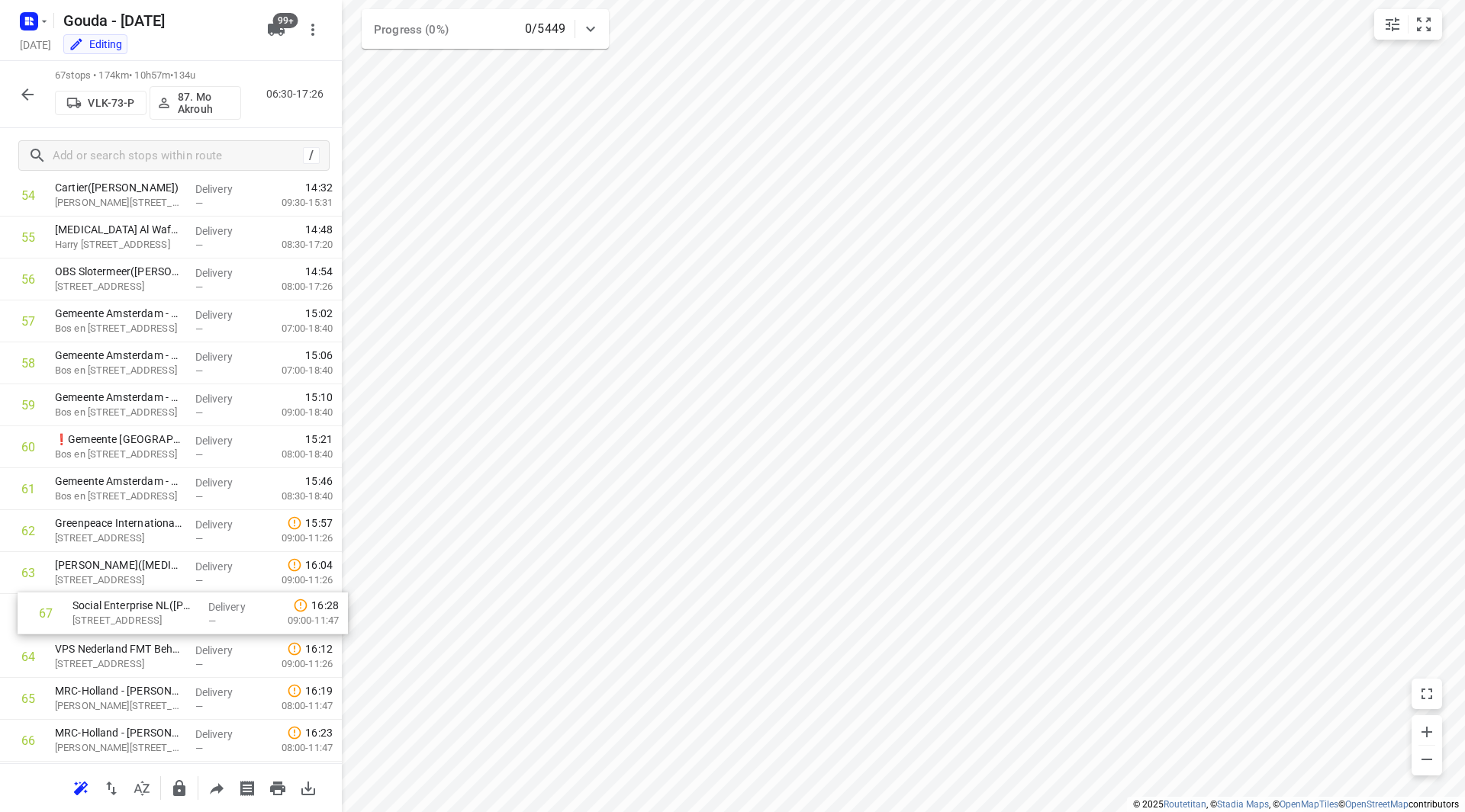
scroll to position [2307, 0]
drag, startPoint x: 79, startPoint y: 762, endPoint x: 91, endPoint y: 531, distance: 231.3
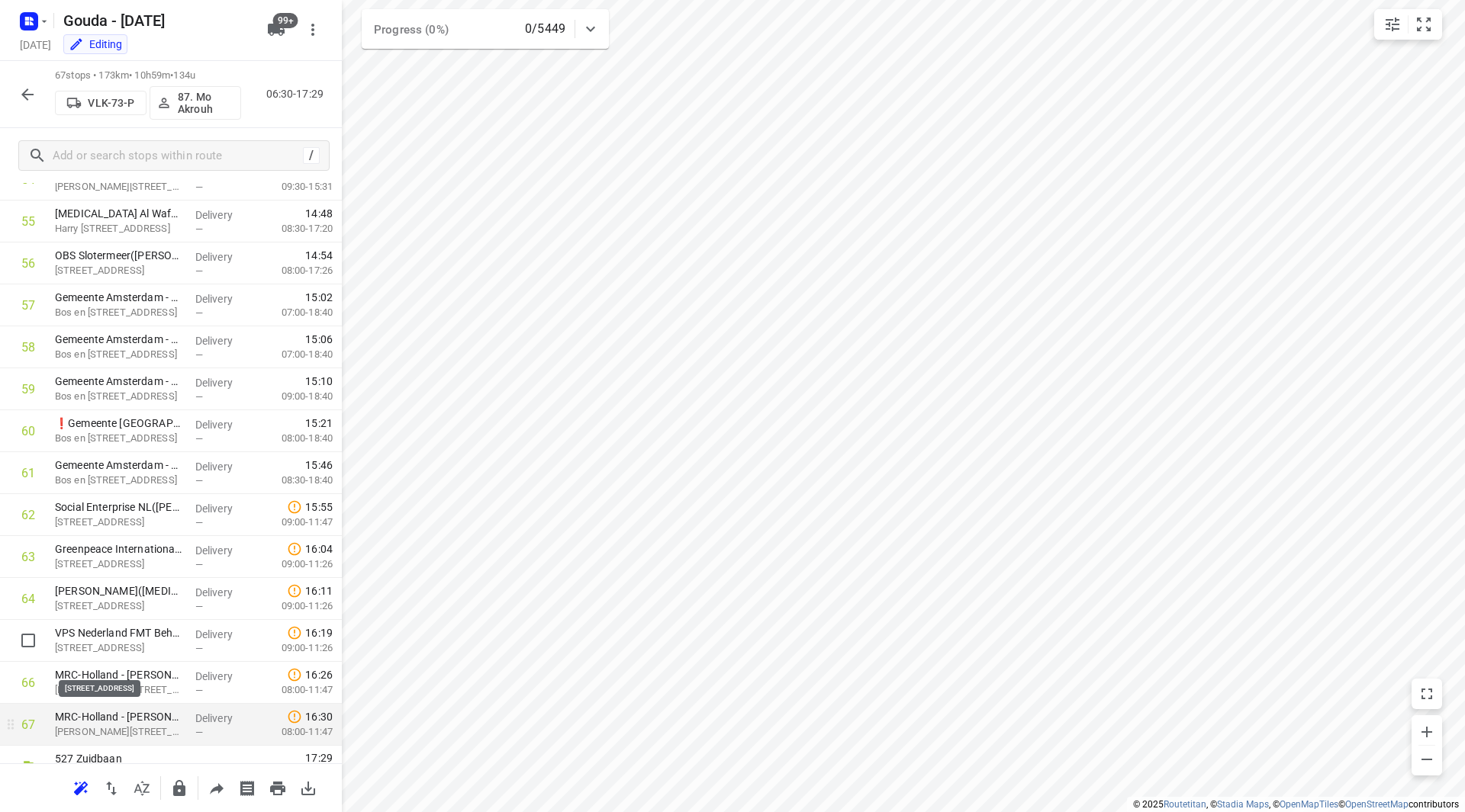
scroll to position [2348, 0]
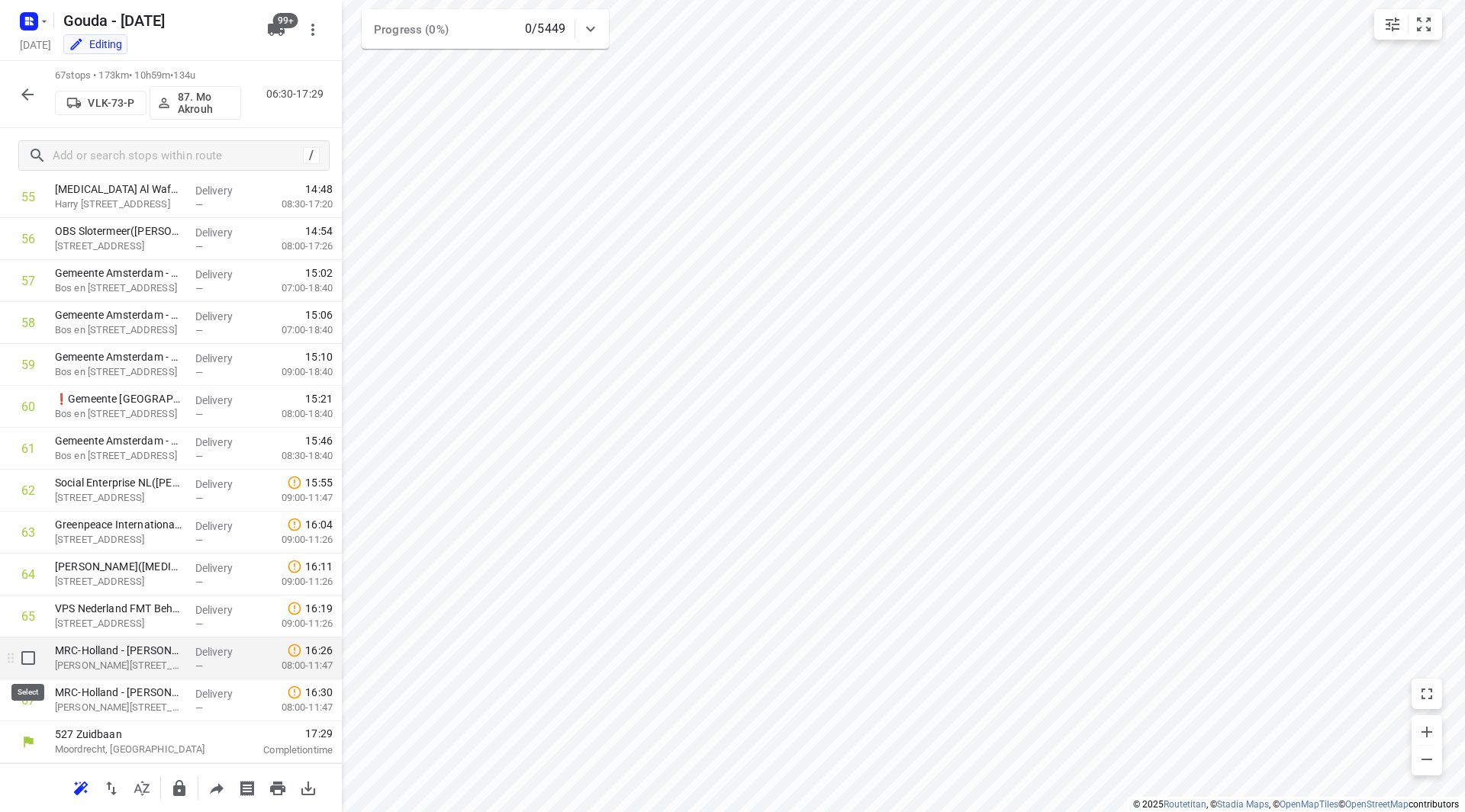
click at [32, 657] on input "checkbox" at bounding box center [28, 658] width 31 height 31
checkbox input "true"
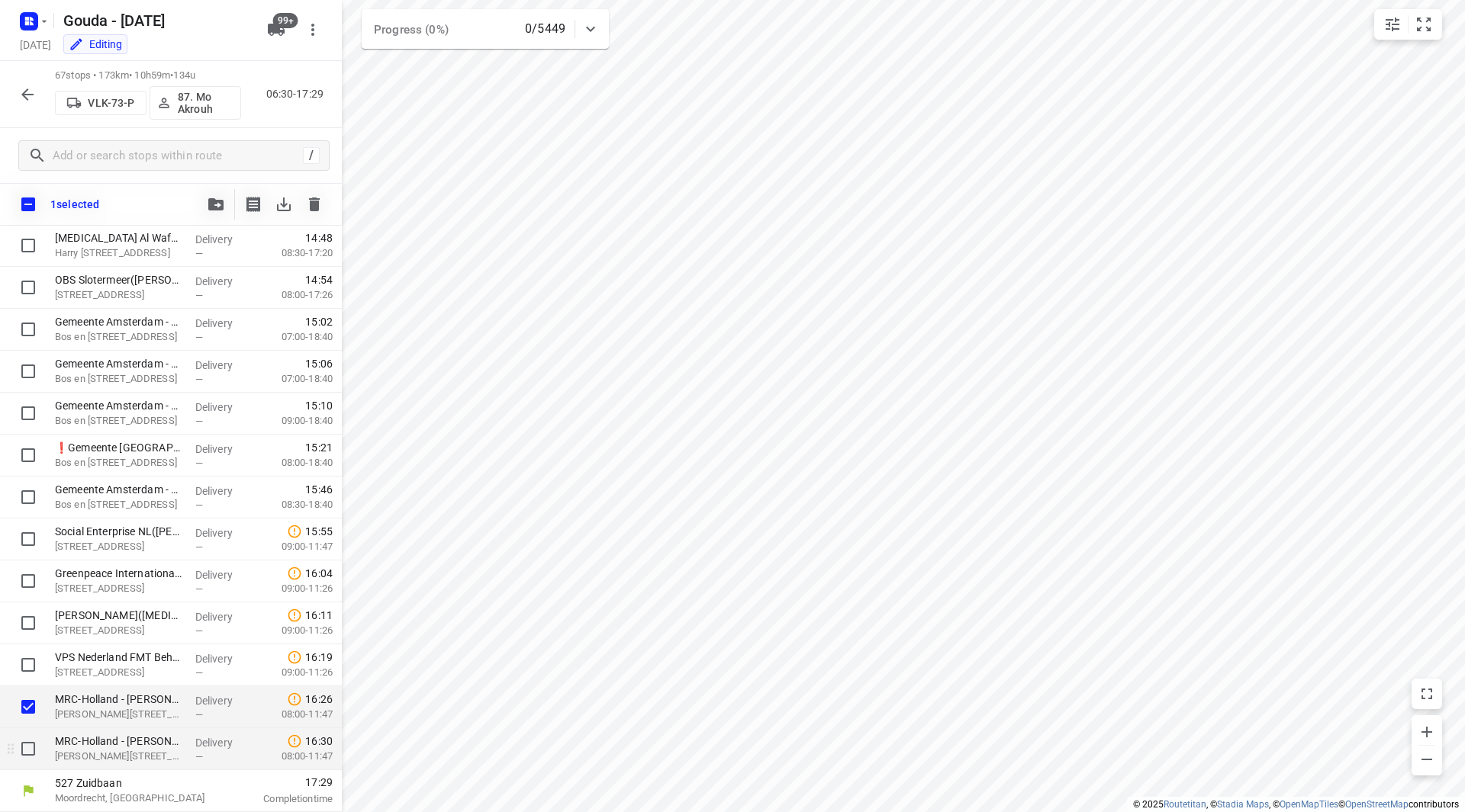
scroll to position [2341, 0]
click at [25, 751] on input "checkbox" at bounding box center [28, 749] width 31 height 31
checkbox input "true"
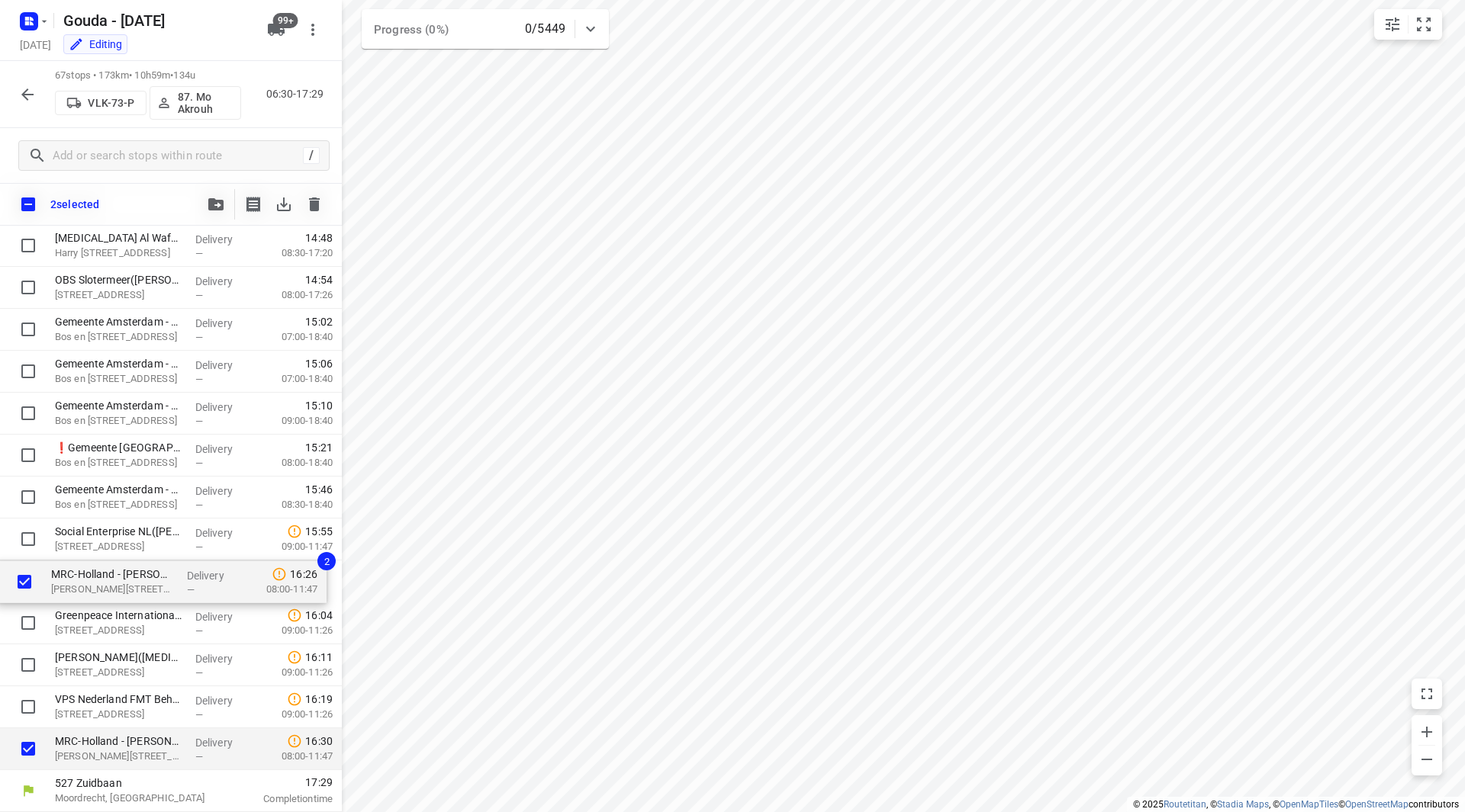
drag, startPoint x: 109, startPoint y: 716, endPoint x: 103, endPoint y: 580, distance: 136.1
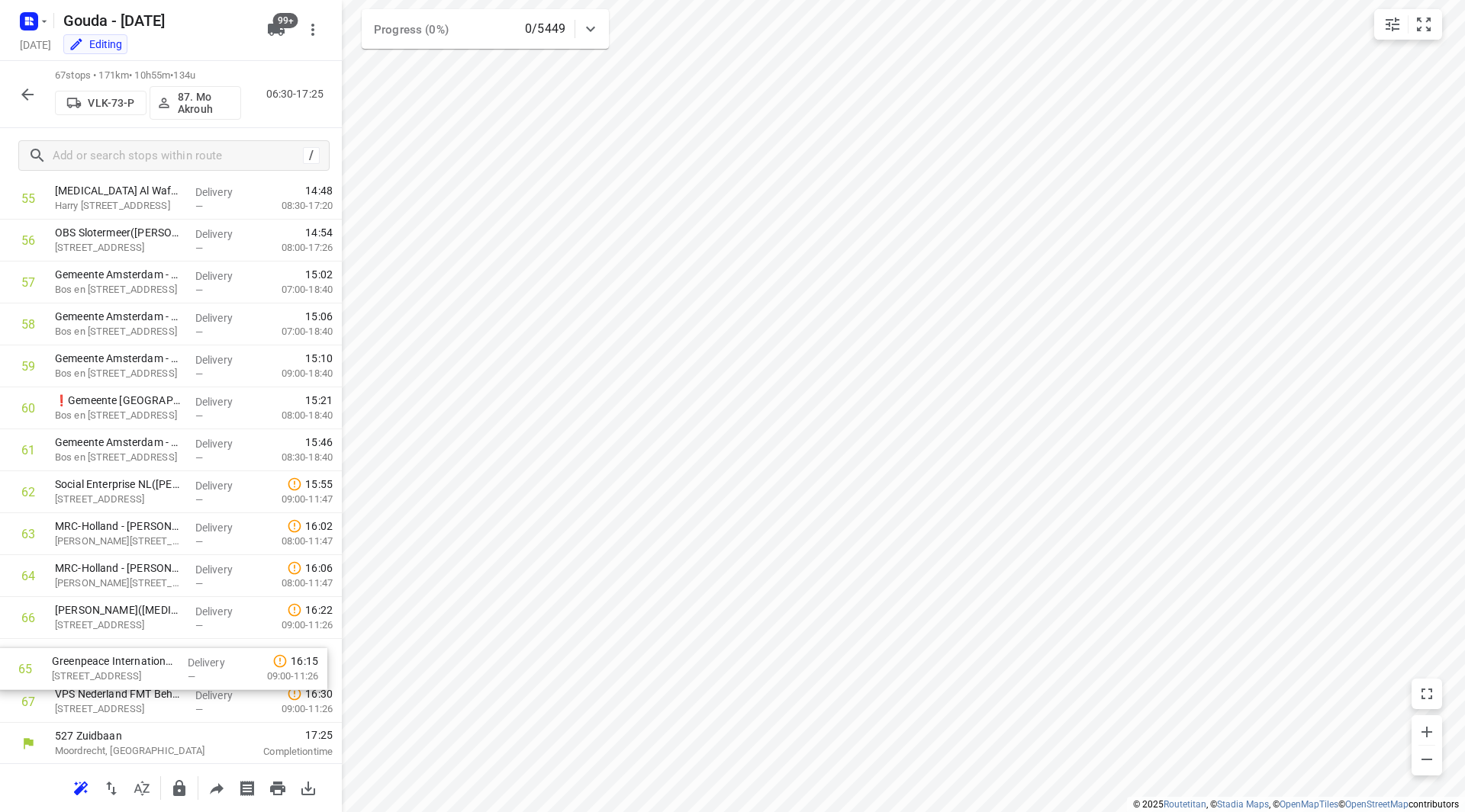
scroll to position [2348, 0]
drag, startPoint x: 138, startPoint y: 614, endPoint x: 130, endPoint y: 690, distance: 76.4
click at [25, 662] on input "checkbox" at bounding box center [28, 658] width 31 height 31
checkbox input "true"
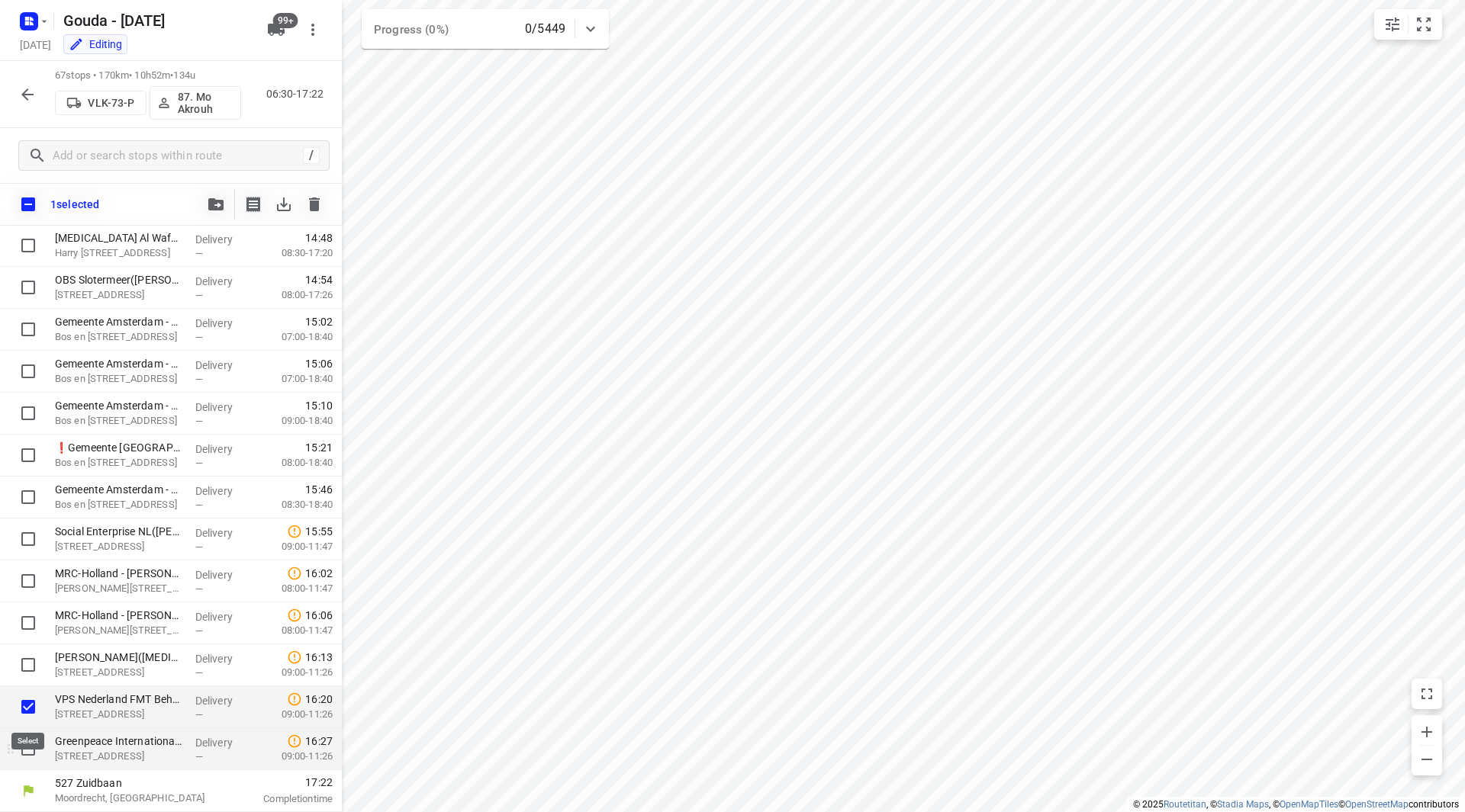
scroll to position [2341, 0]
click at [31, 754] on input "checkbox" at bounding box center [28, 749] width 31 height 31
checkbox input "true"
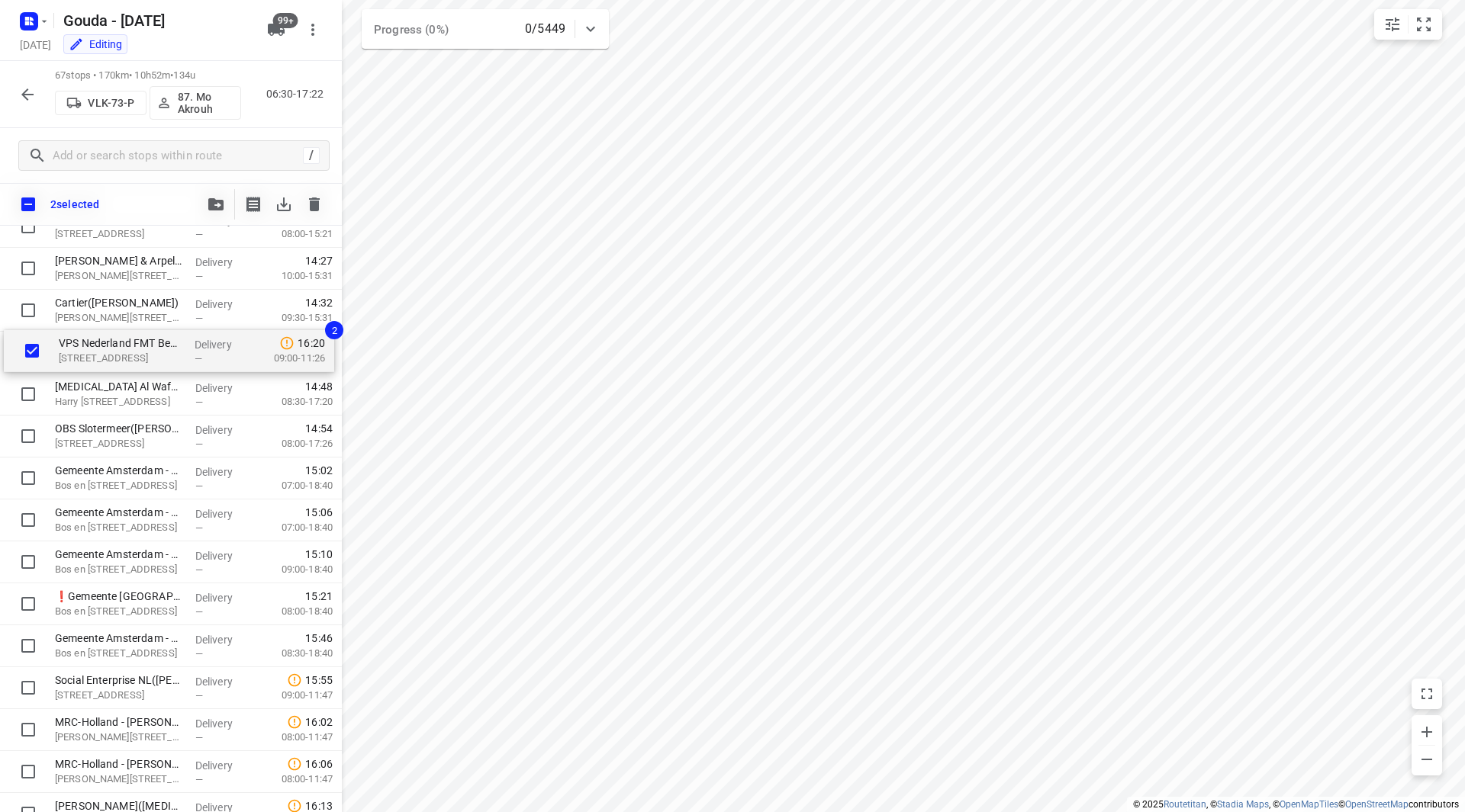
drag, startPoint x: 87, startPoint y: 709, endPoint x: 91, endPoint y: 352, distance: 357.0
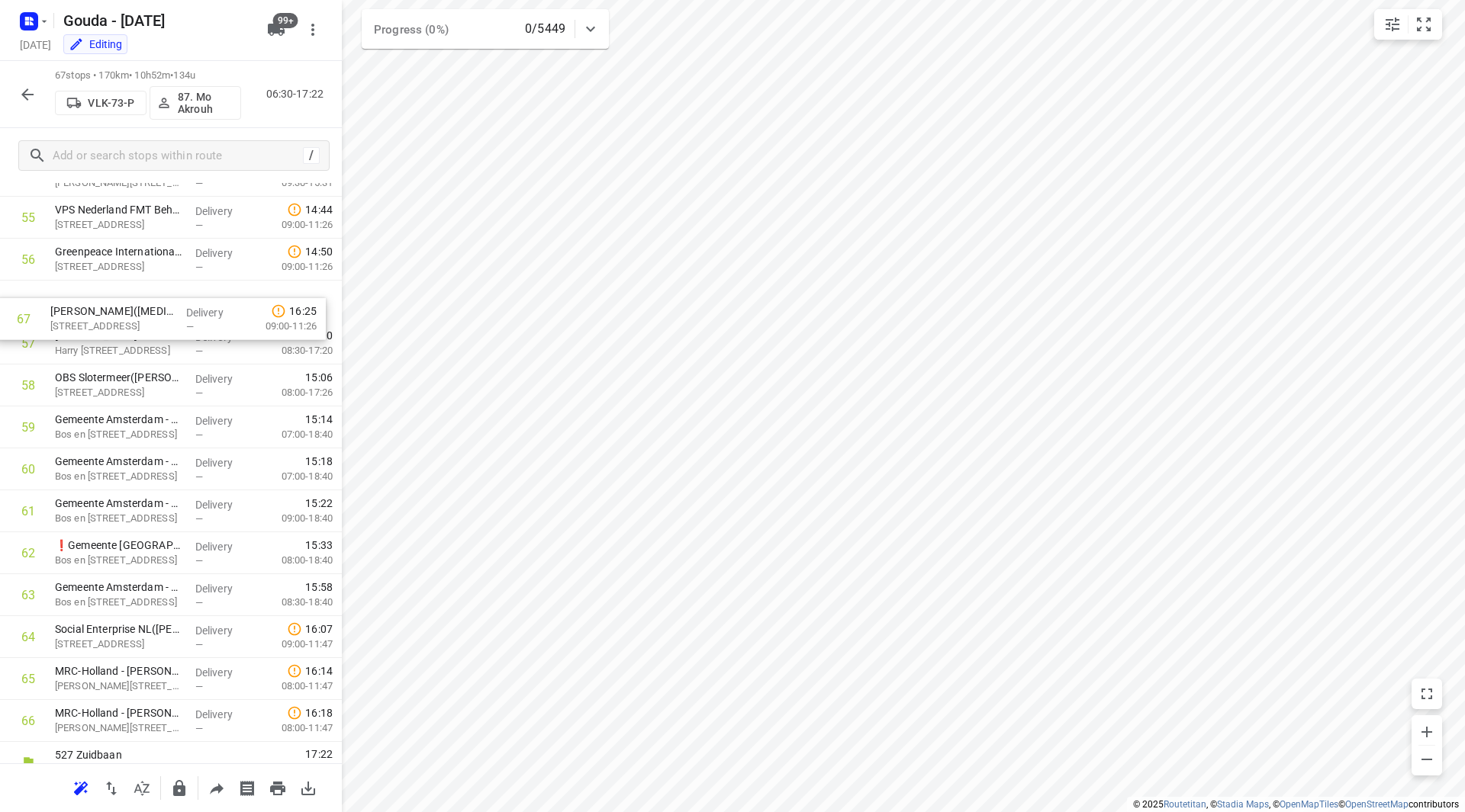
scroll to position [2317, 0]
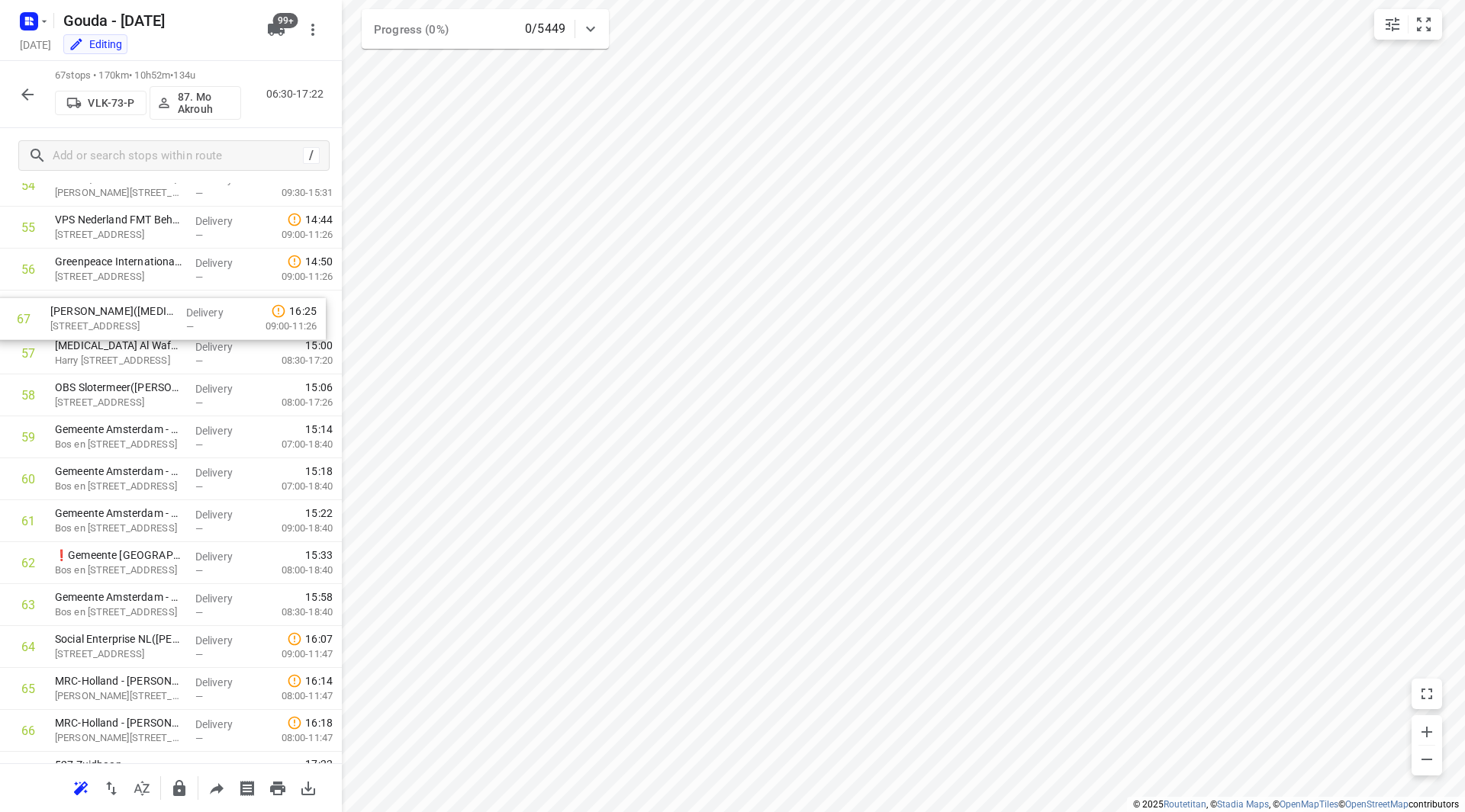
drag, startPoint x: 103, startPoint y: 703, endPoint x: 99, endPoint y: 308, distance: 395.0
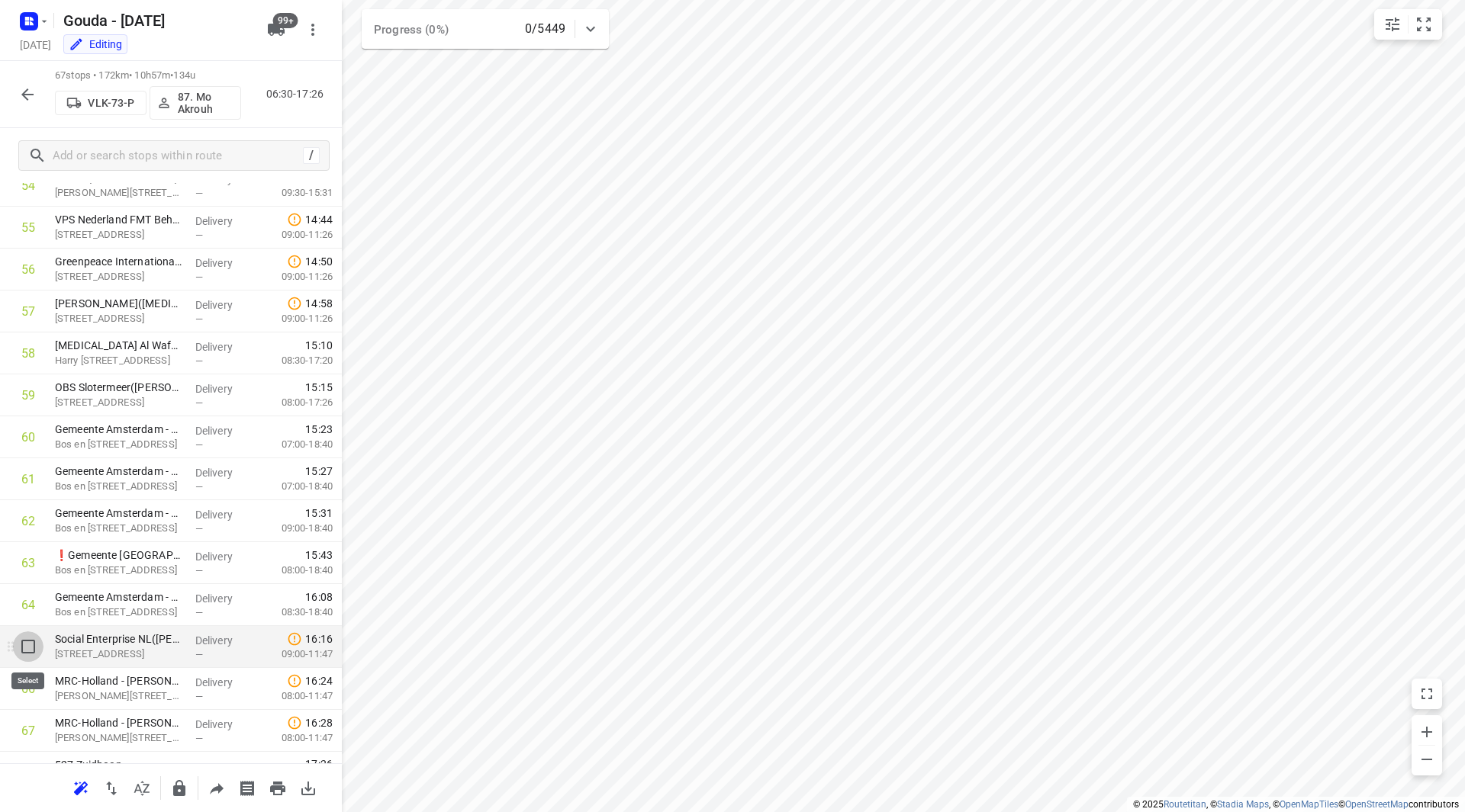
click at [25, 648] on input "checkbox" at bounding box center [28, 646] width 31 height 31
checkbox input "true"
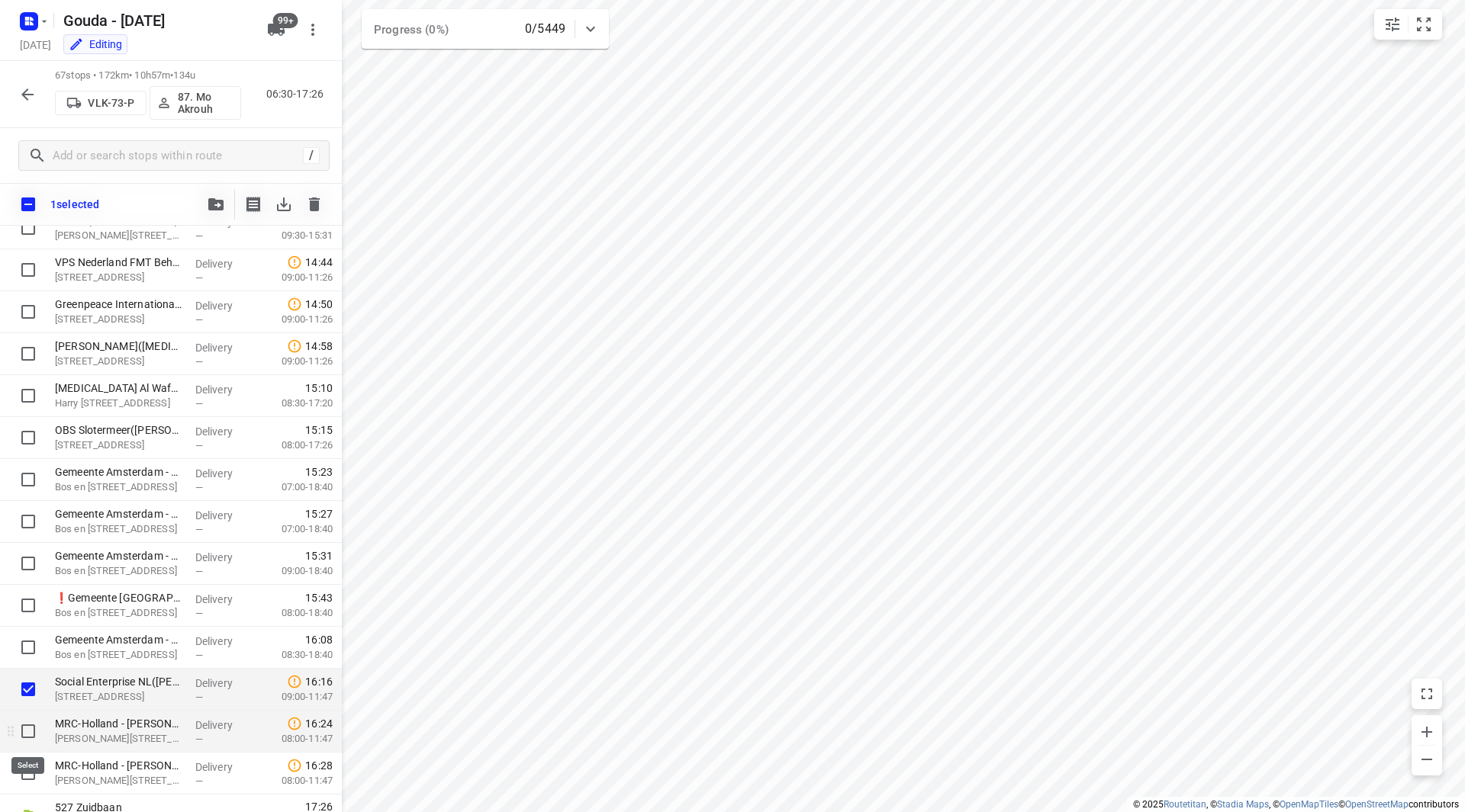
click at [27, 738] on input "checkbox" at bounding box center [28, 732] width 31 height 31
checkbox input "true"
click at [28, 771] on input "checkbox" at bounding box center [28, 774] width 31 height 31
checkbox input "true"
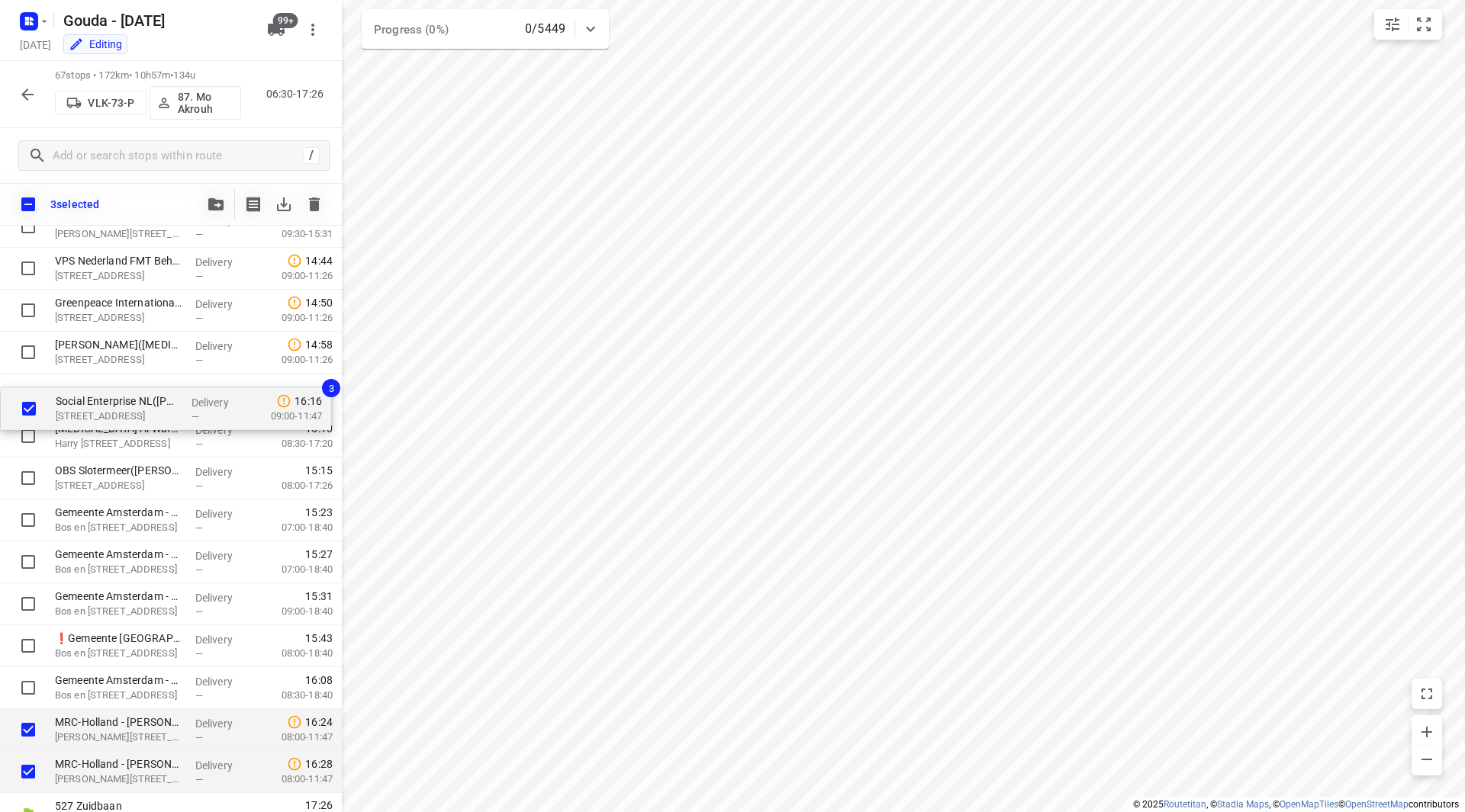
drag, startPoint x: 108, startPoint y: 696, endPoint x: 108, endPoint y: 403, distance: 293.0
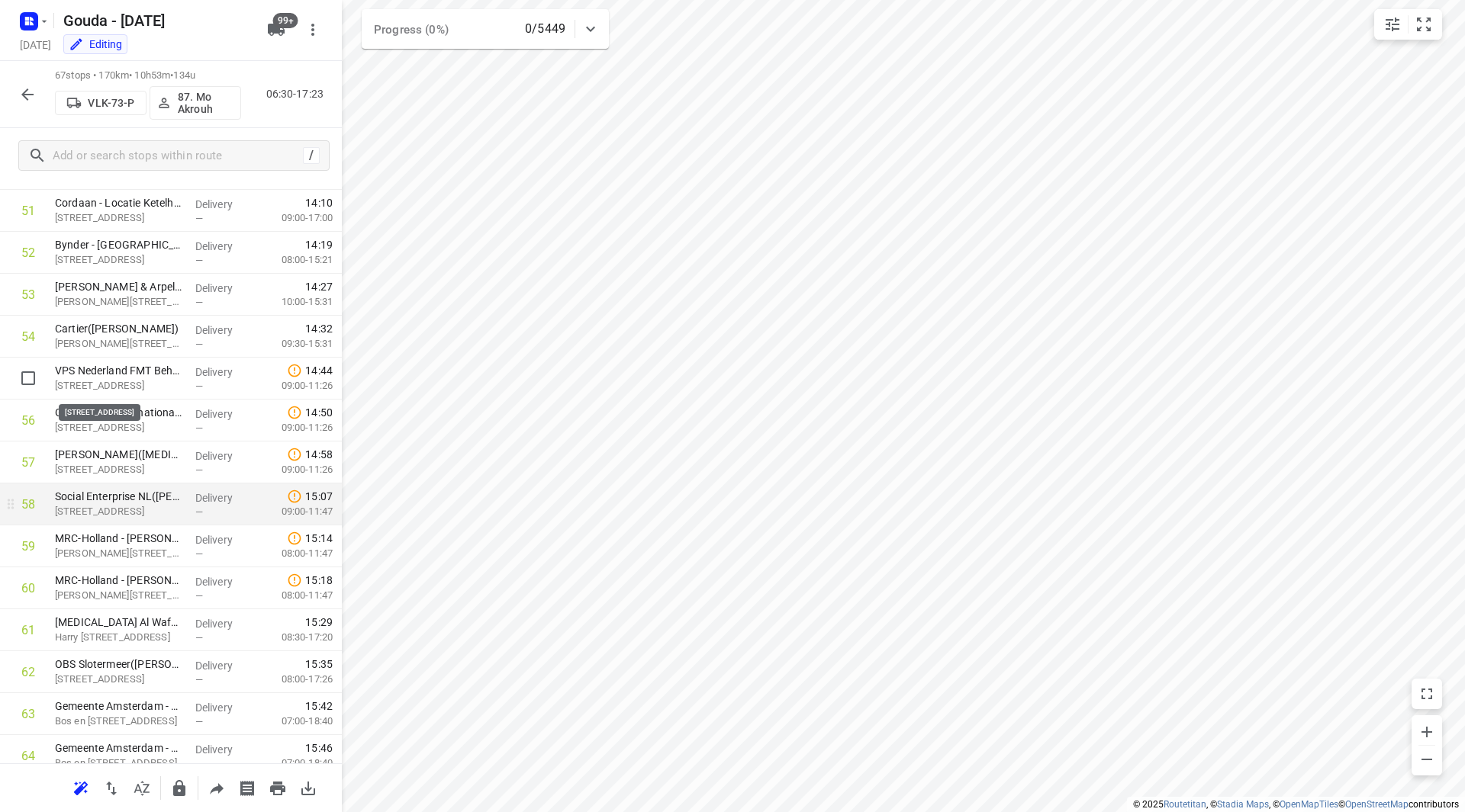
scroll to position [2242, 0]
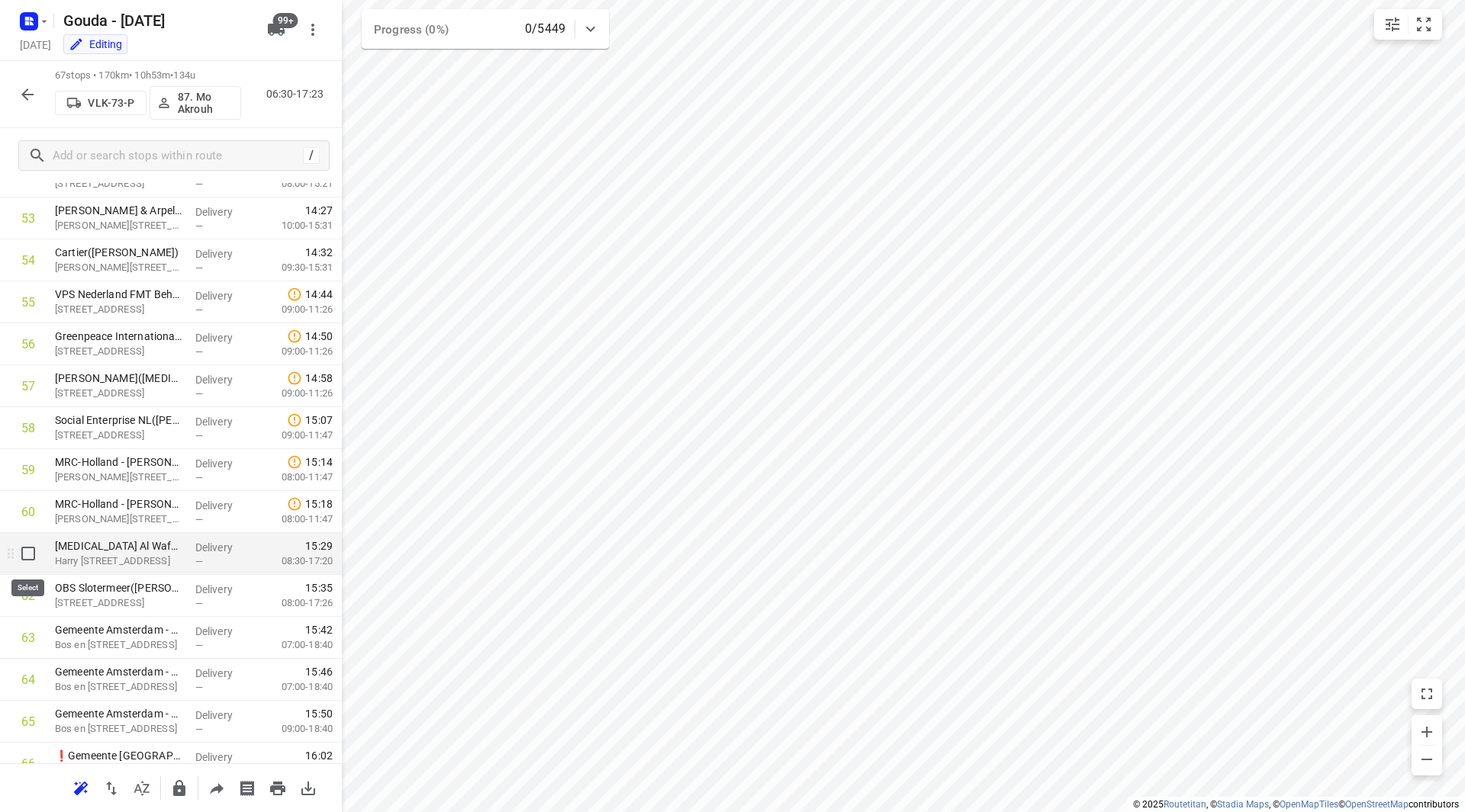
click at [13, 551] on input "checkbox" at bounding box center [28, 553] width 31 height 31
checkbox input "true"
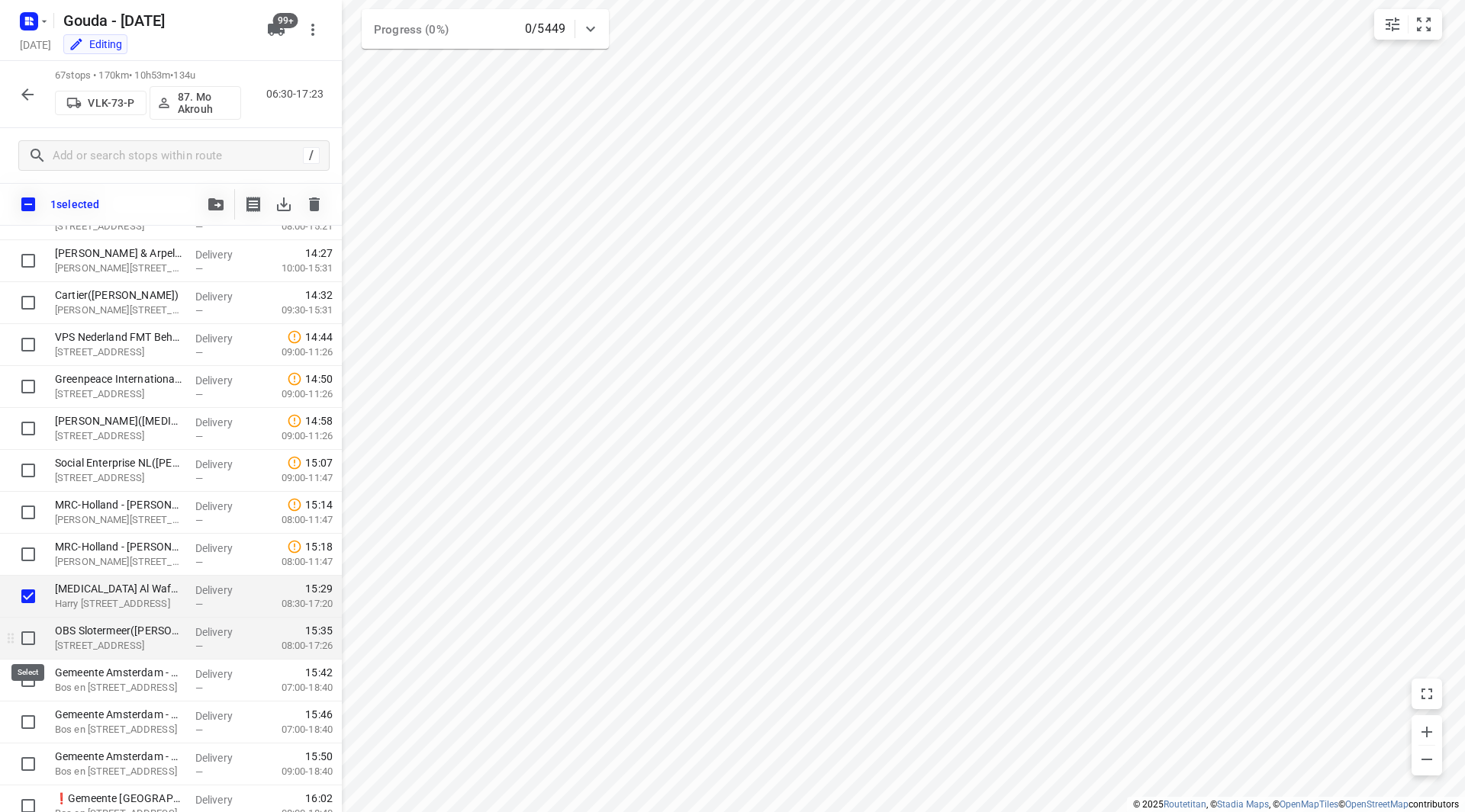
click at [32, 637] on input "checkbox" at bounding box center [28, 639] width 31 height 31
checkbox input "true"
click at [212, 202] on icon "button" at bounding box center [216, 204] width 15 height 12
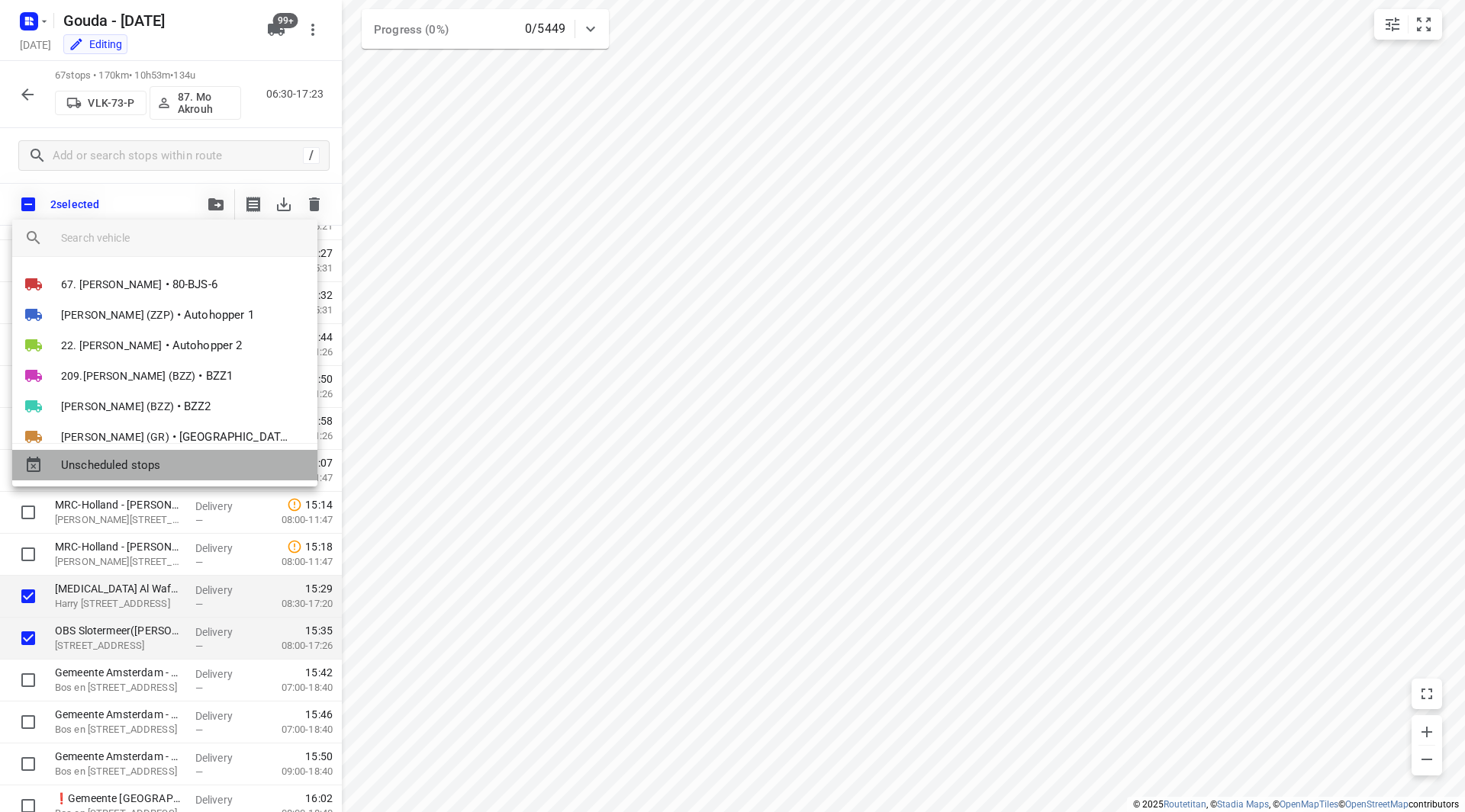
click at [154, 459] on span "Unscheduled stops" at bounding box center [183, 465] width 244 height 18
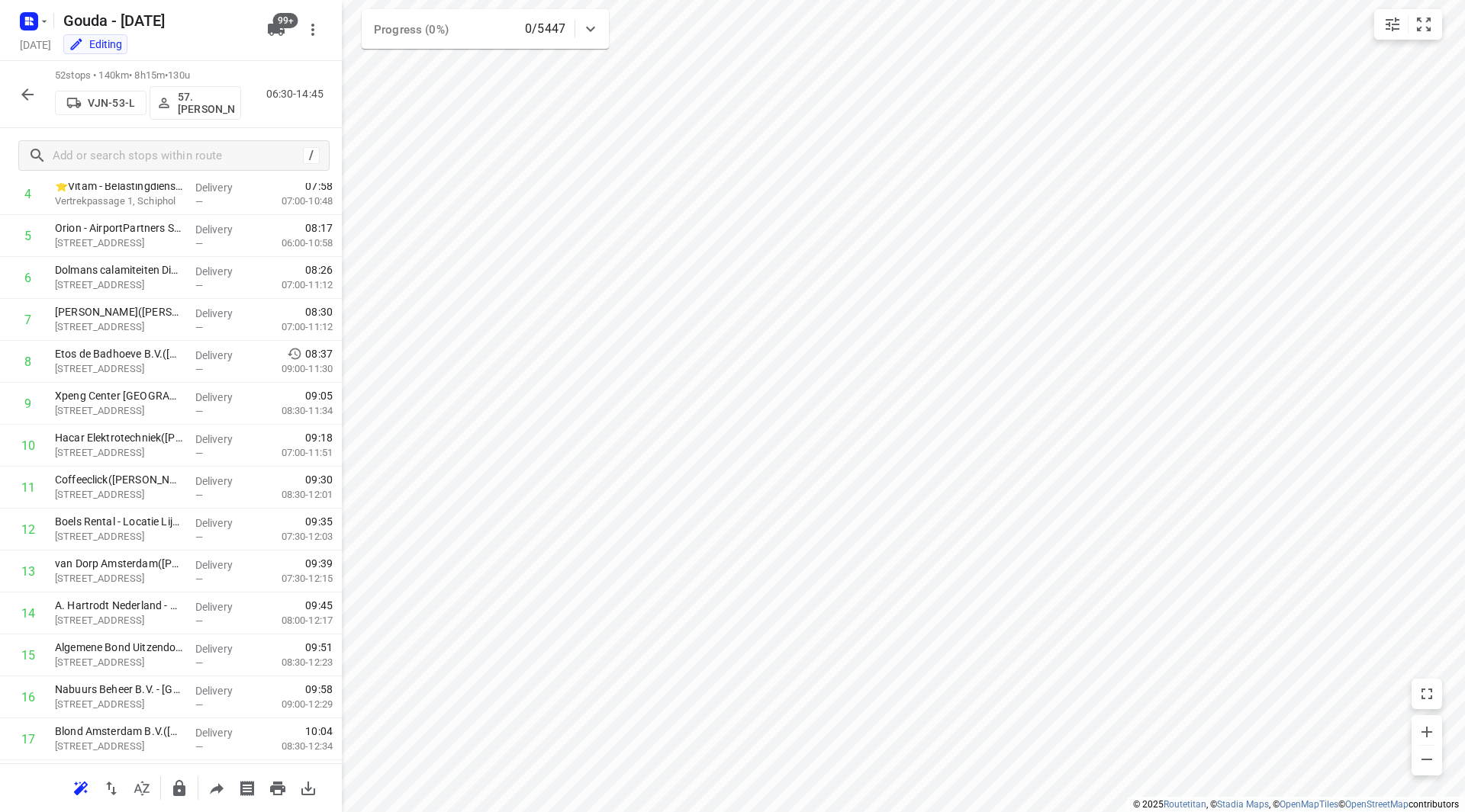
scroll to position [0, 0]
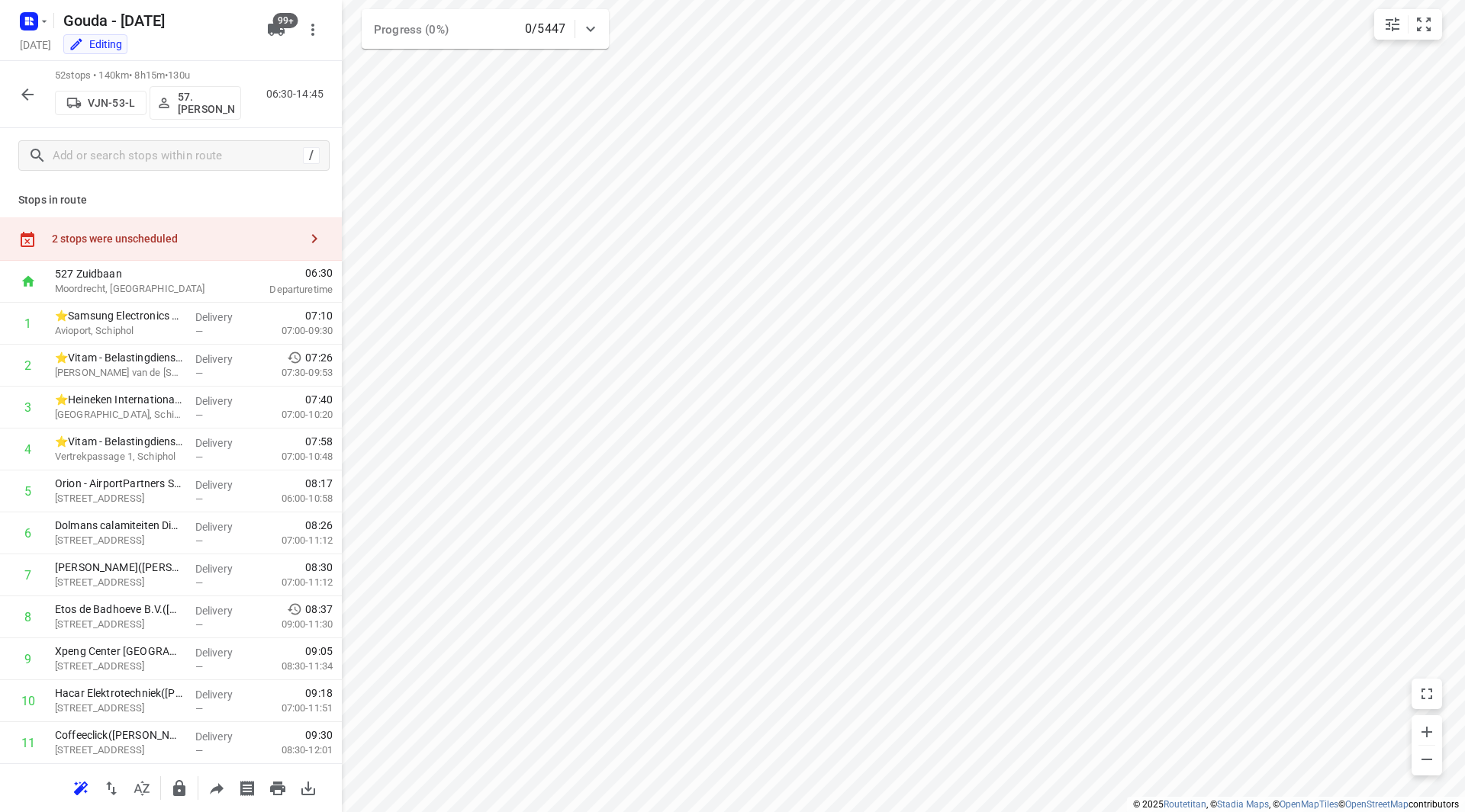
click at [272, 231] on div "2 stops were unscheduled" at bounding box center [171, 239] width 342 height 44
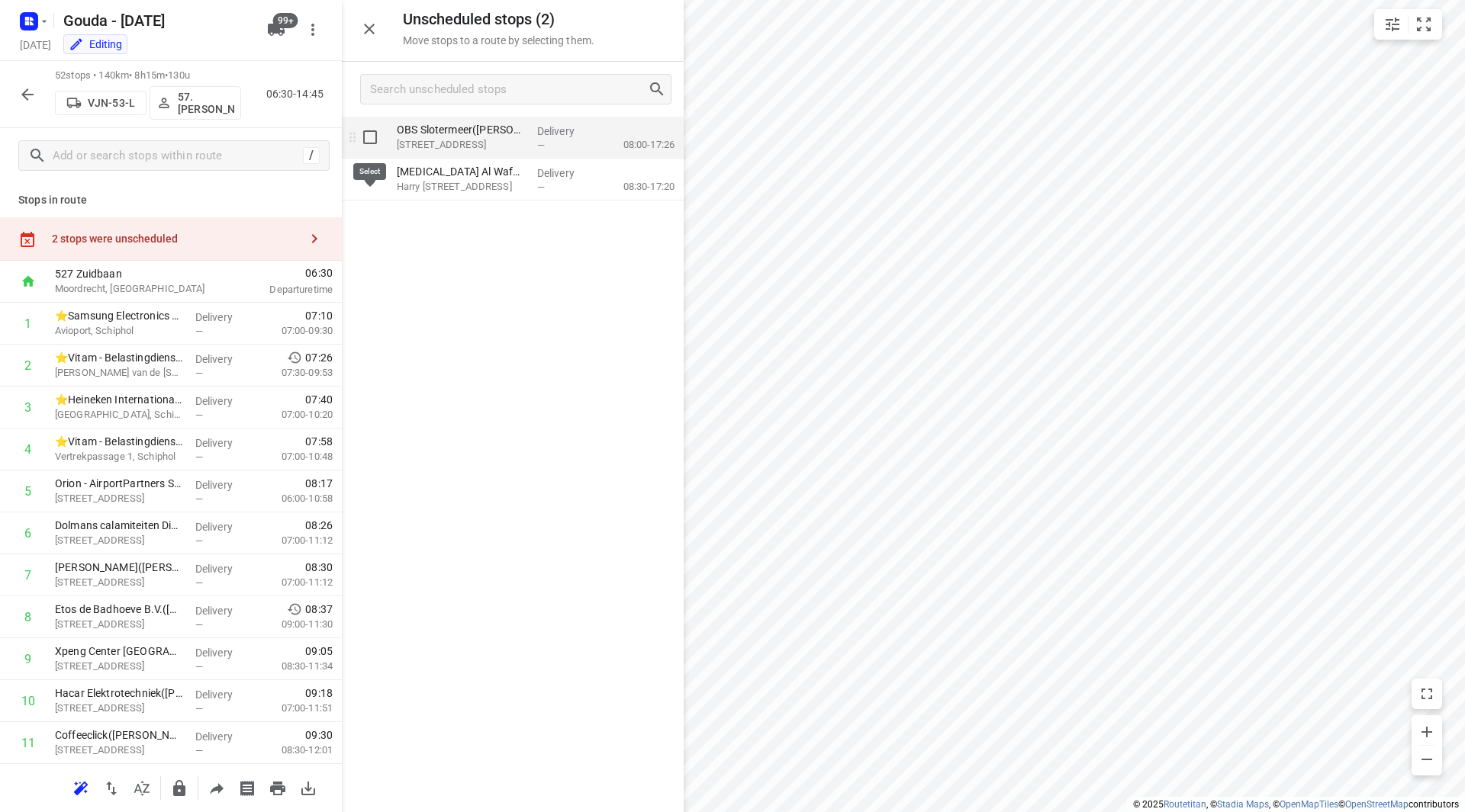
click at [367, 137] on input "grid" at bounding box center [370, 137] width 31 height 31
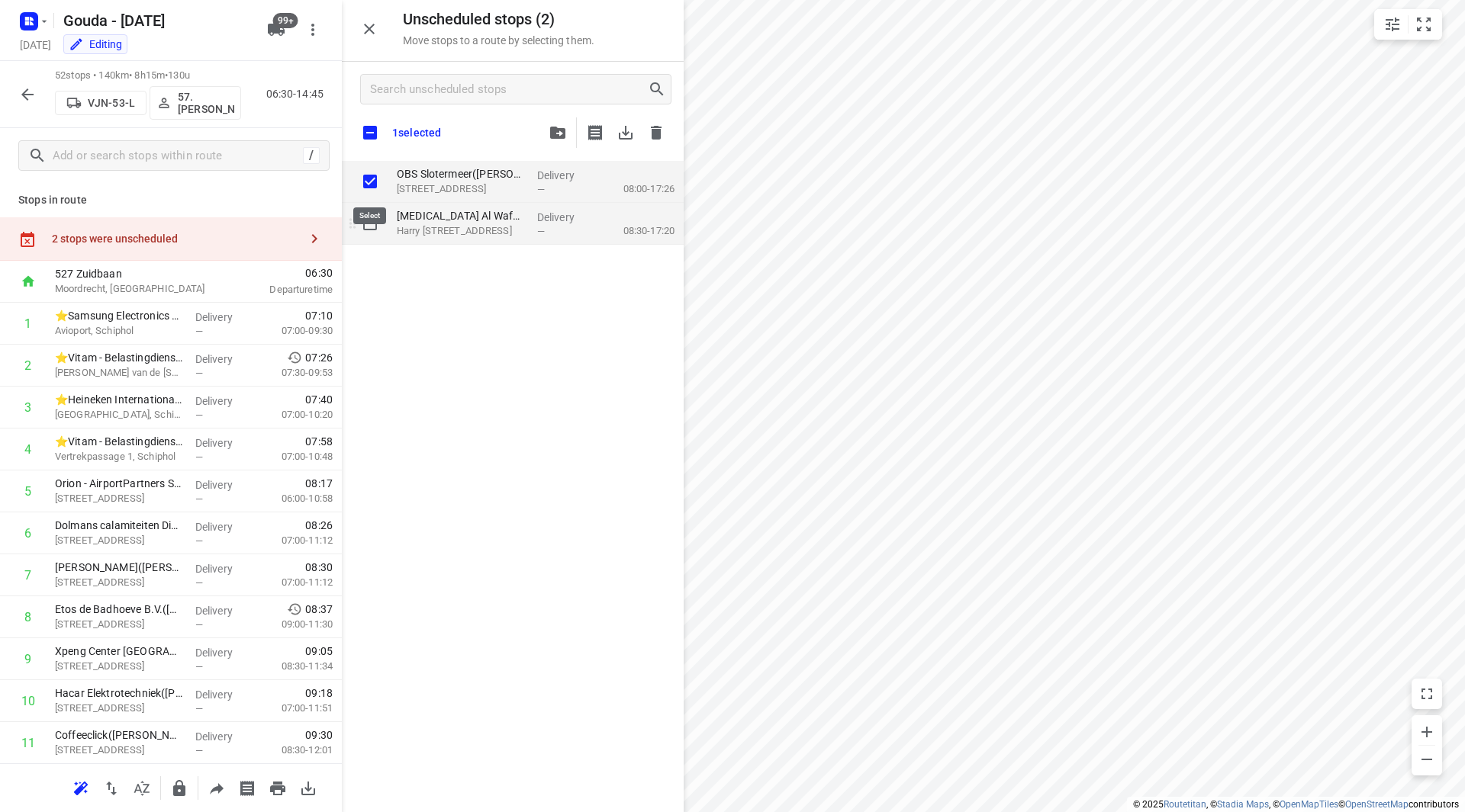
checkbox input "true"
click at [364, 219] on input "grid" at bounding box center [370, 224] width 31 height 31
checkbox input "true"
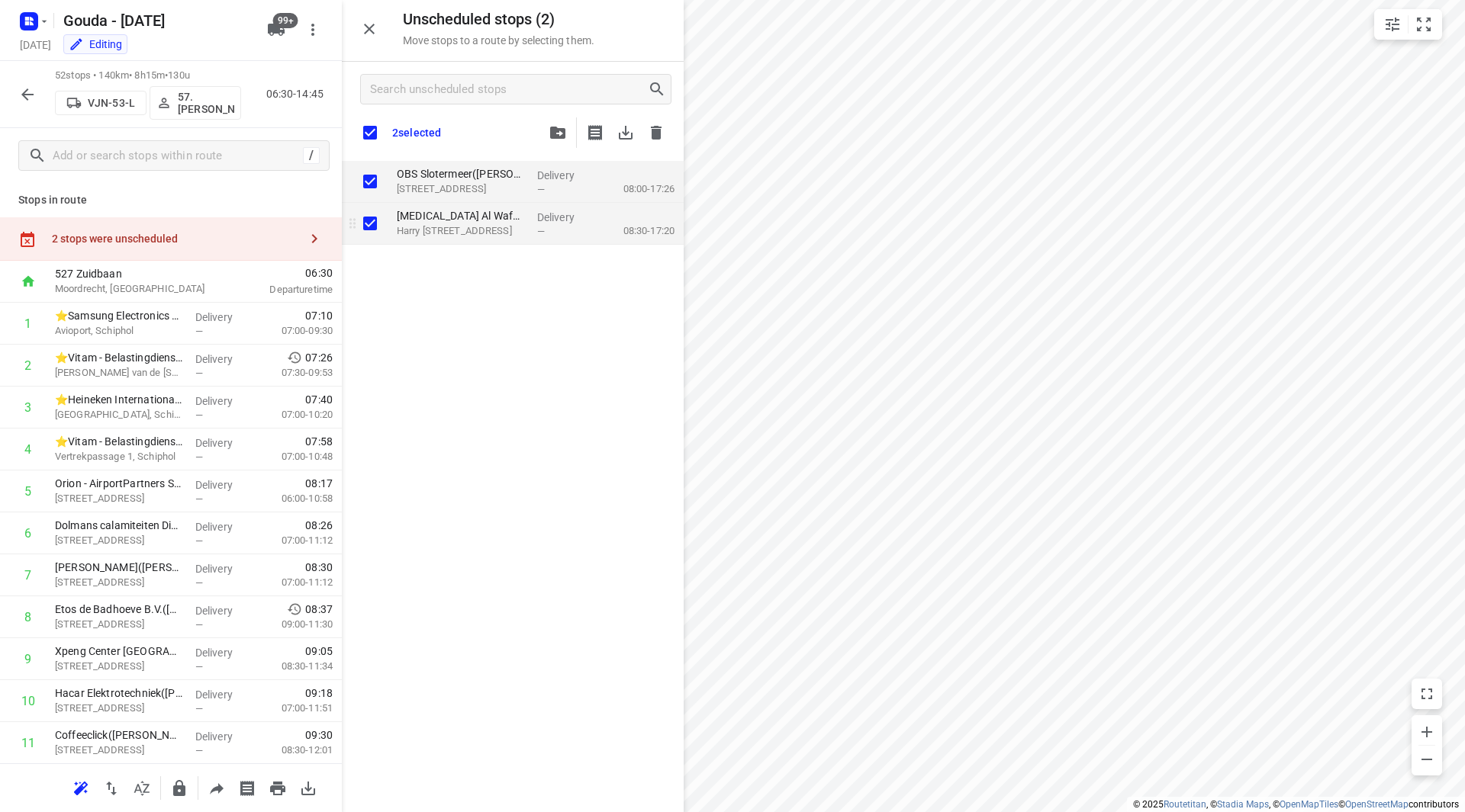
checkbox input "true"
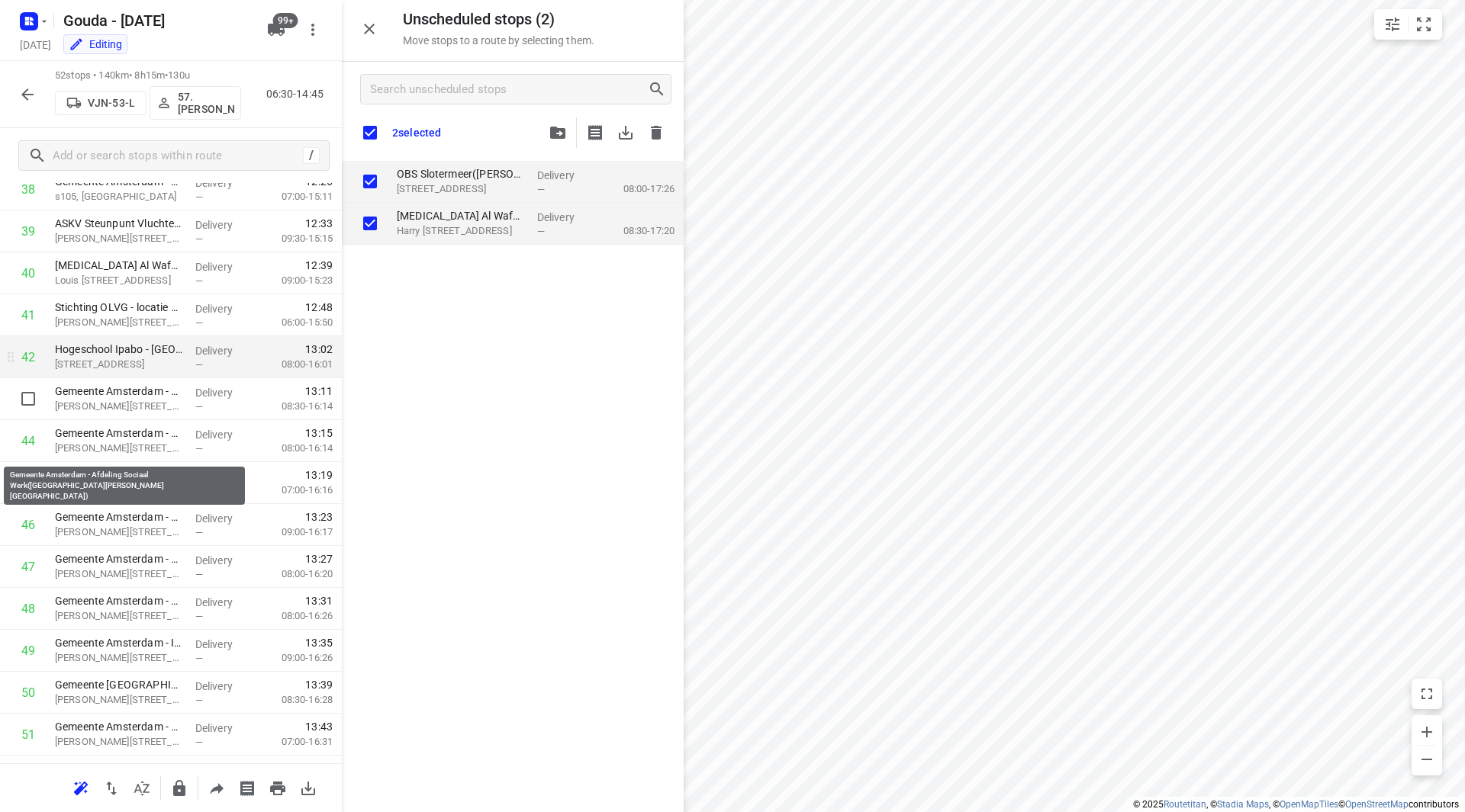
scroll to position [1533, 0]
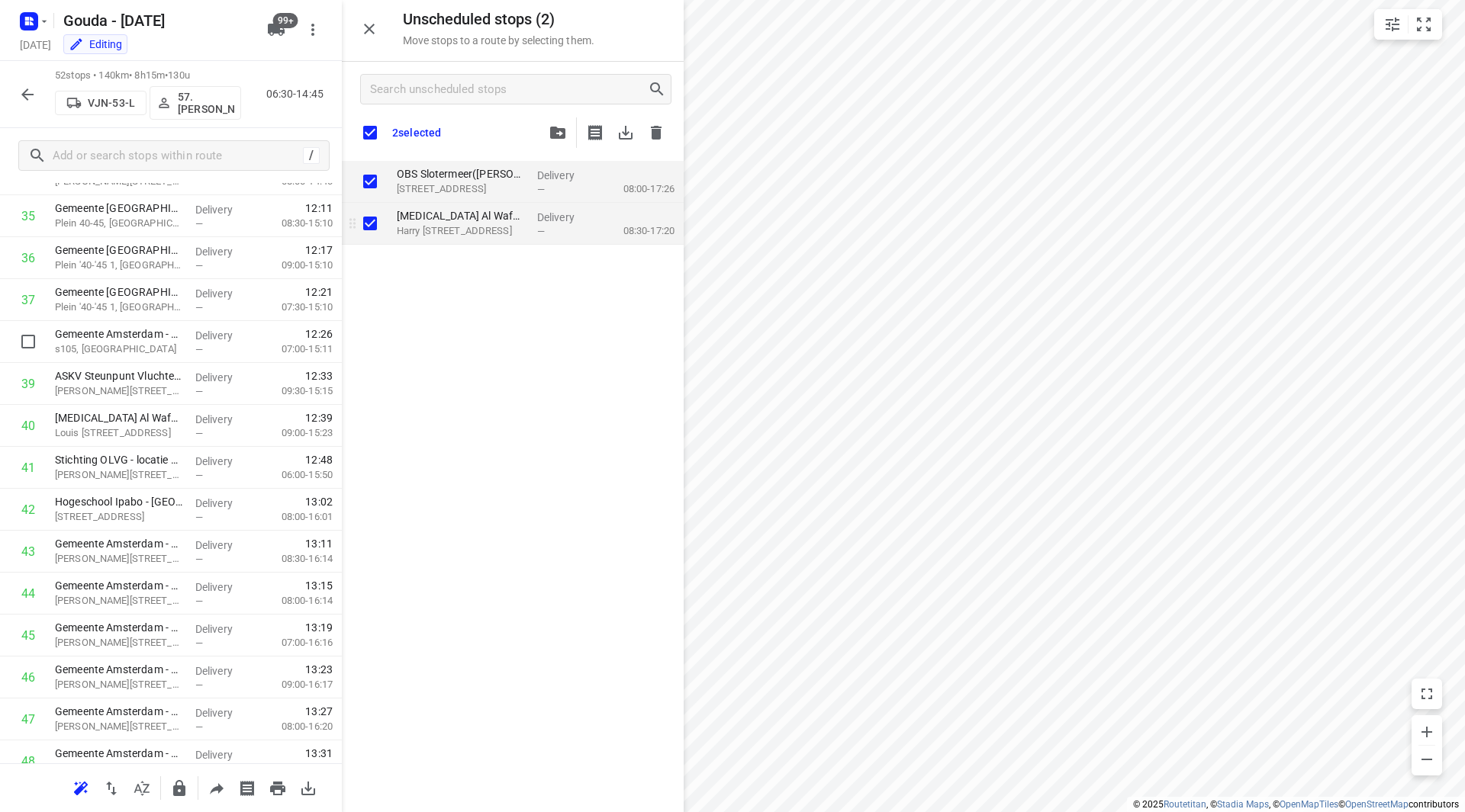
checkbox input "true"
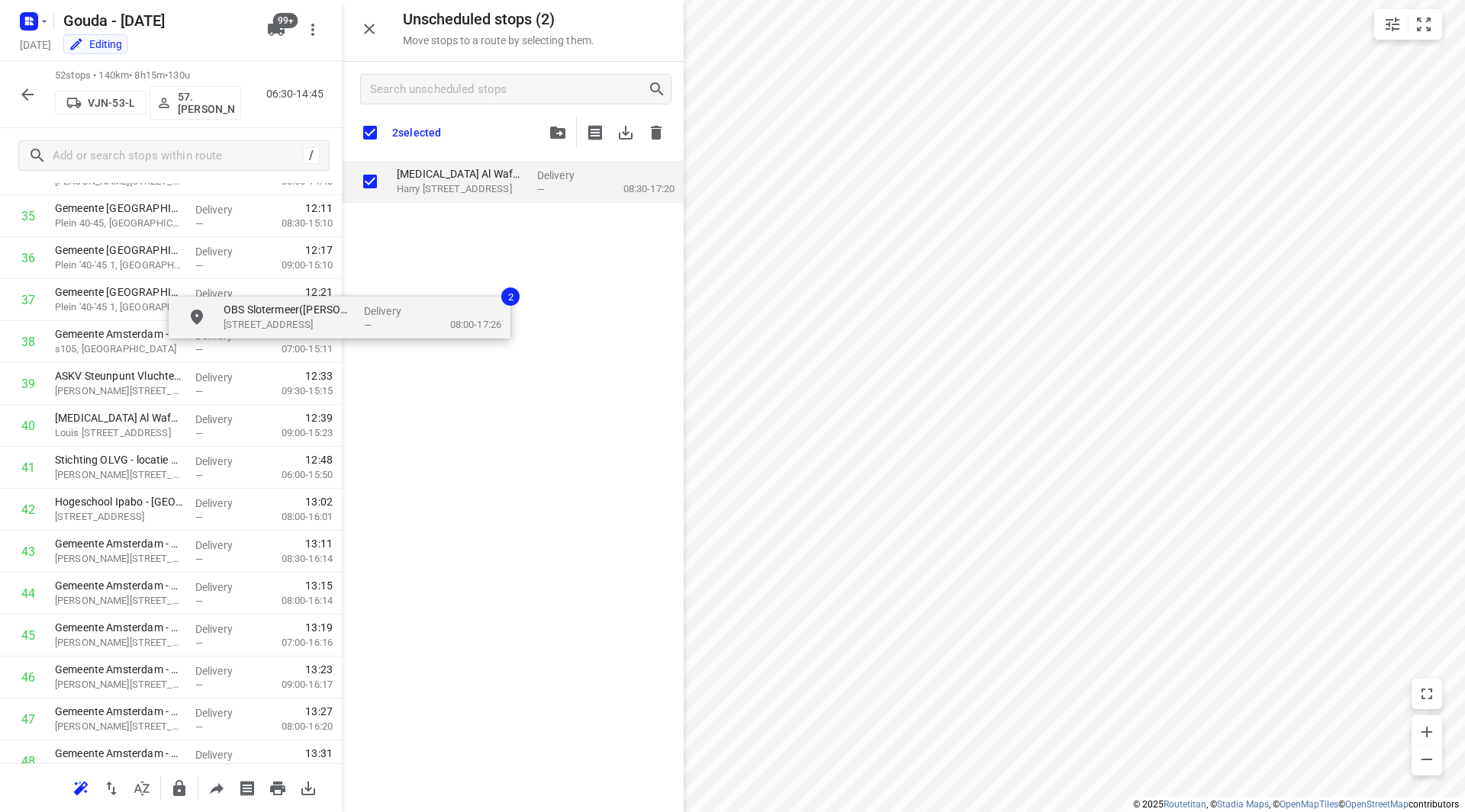
scroll to position [1533, 0]
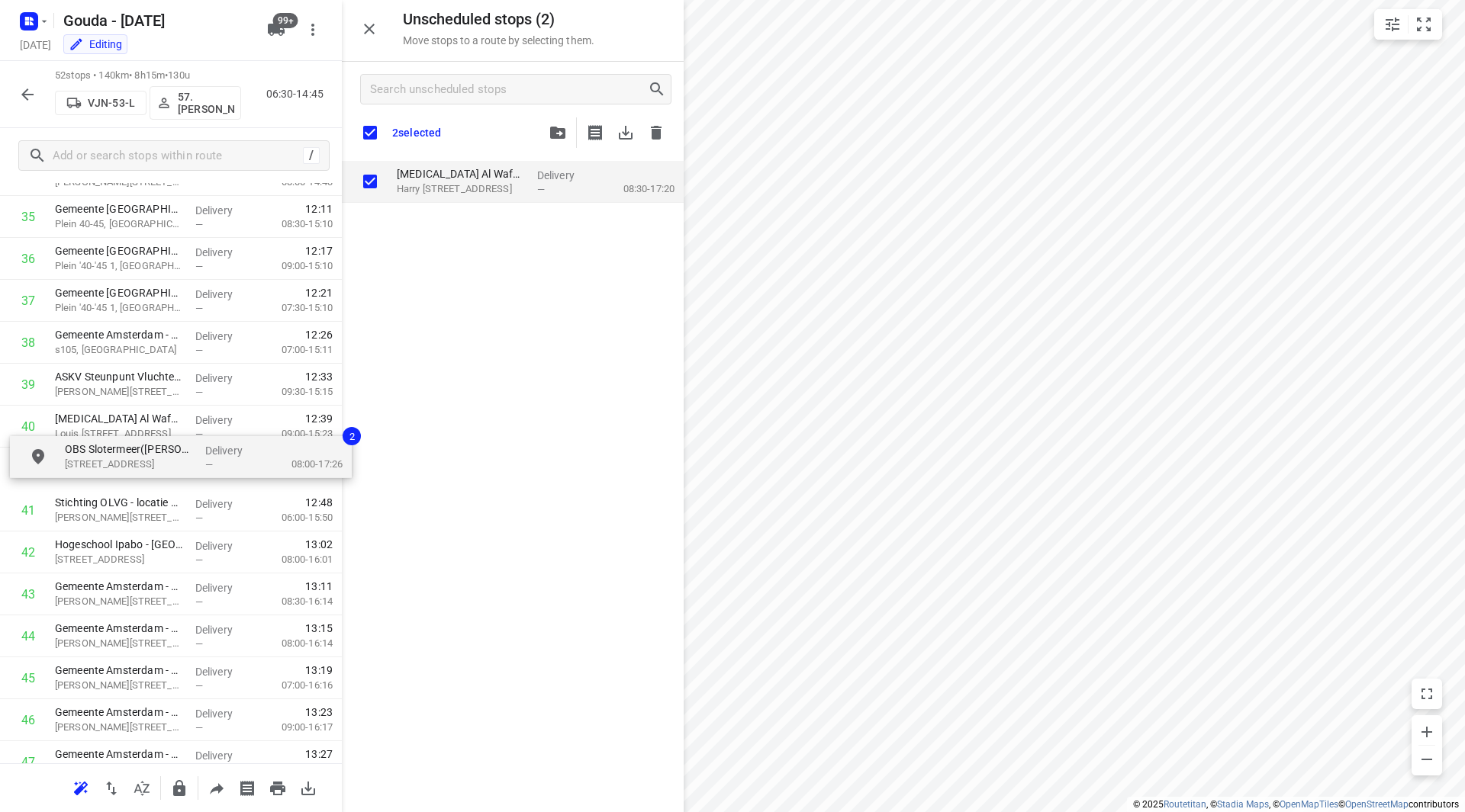
drag, startPoint x: 417, startPoint y: 171, endPoint x: 73, endPoint y: 459, distance: 448.6
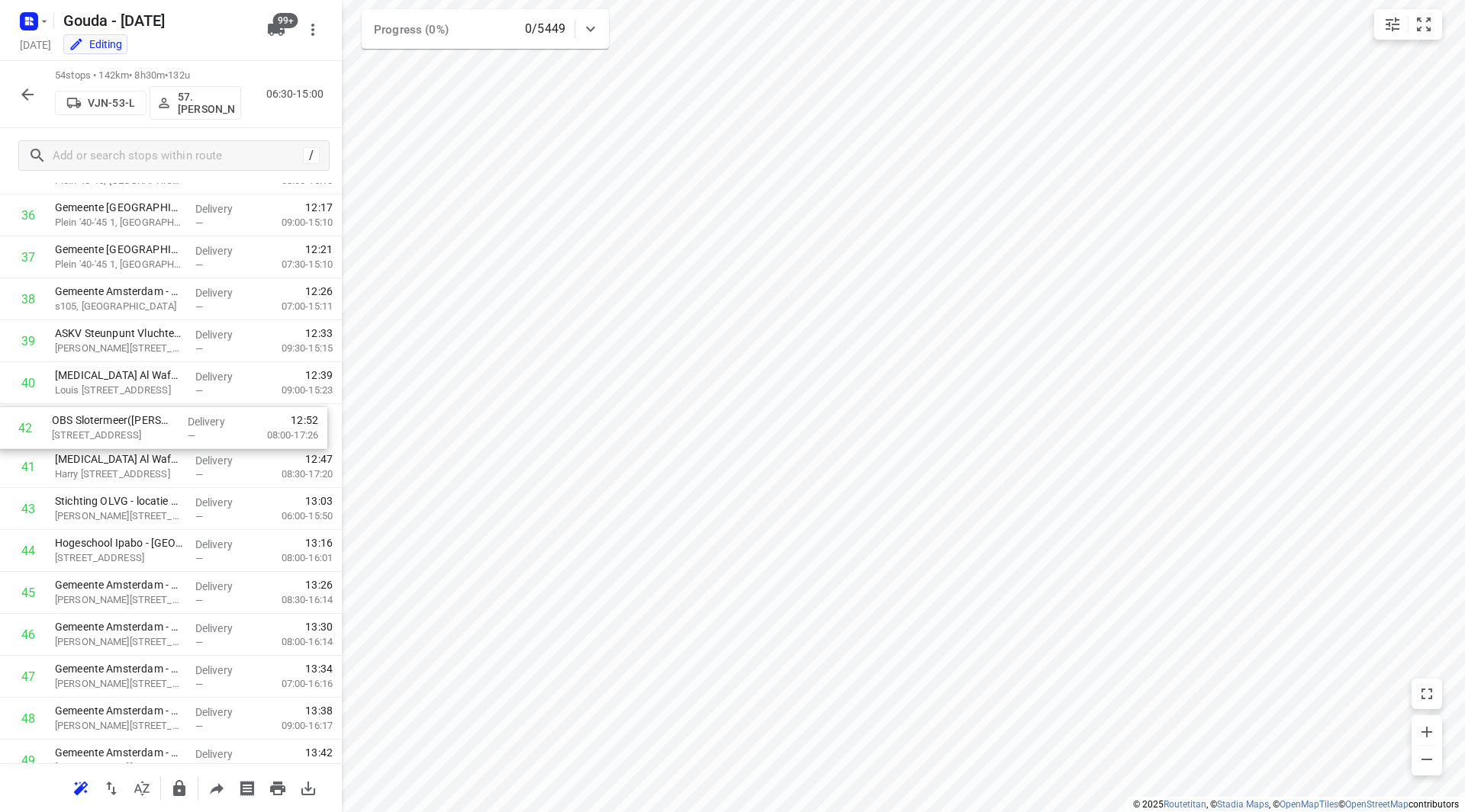
drag, startPoint x: 130, startPoint y: 470, endPoint x: 126, endPoint y: 426, distance: 44.2
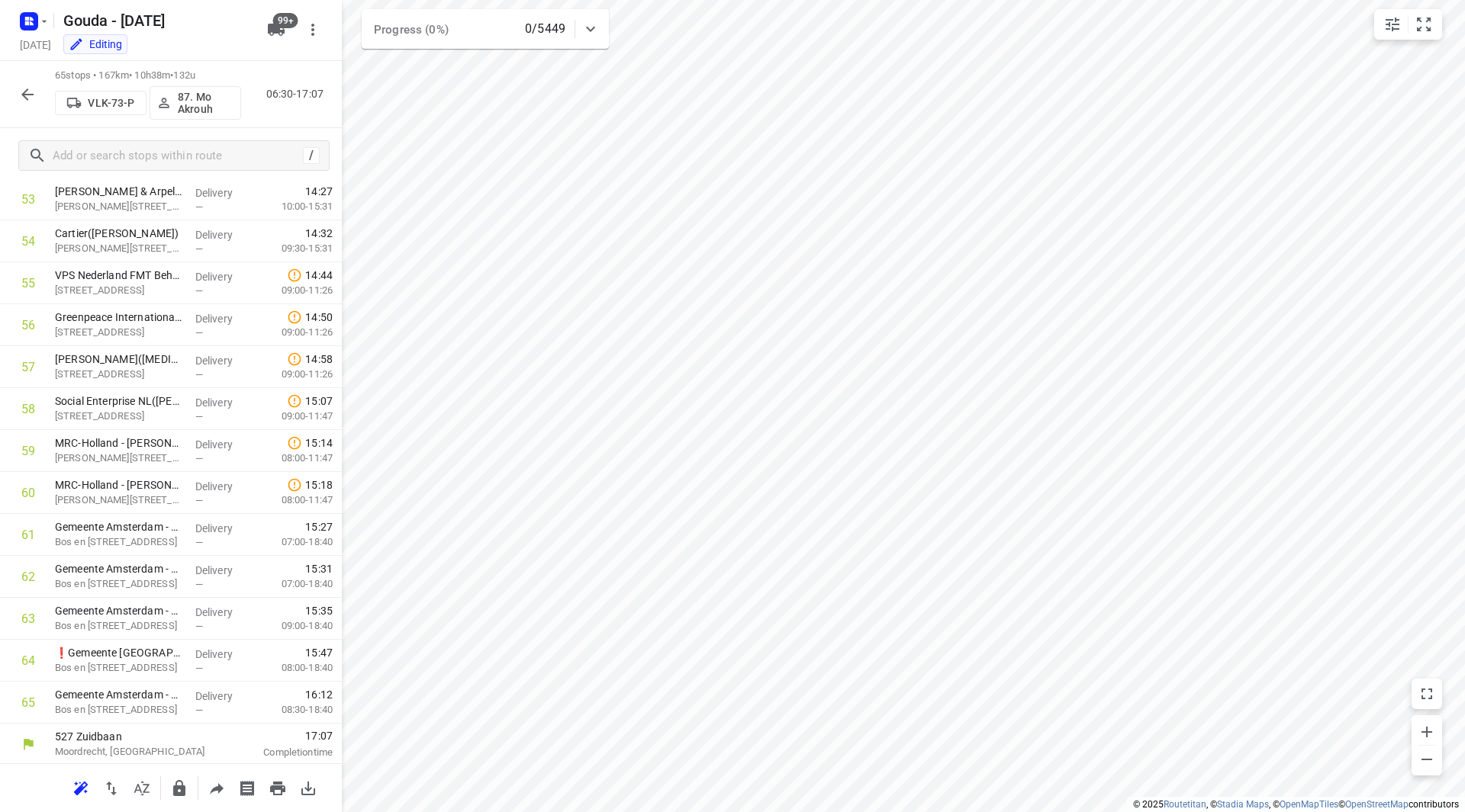
scroll to position [2264, 0]
drag, startPoint x: 34, startPoint y: 89, endPoint x: 114, endPoint y: 0, distance: 119.7
click at [32, 89] on icon "button" at bounding box center [26, 94] width 18 height 18
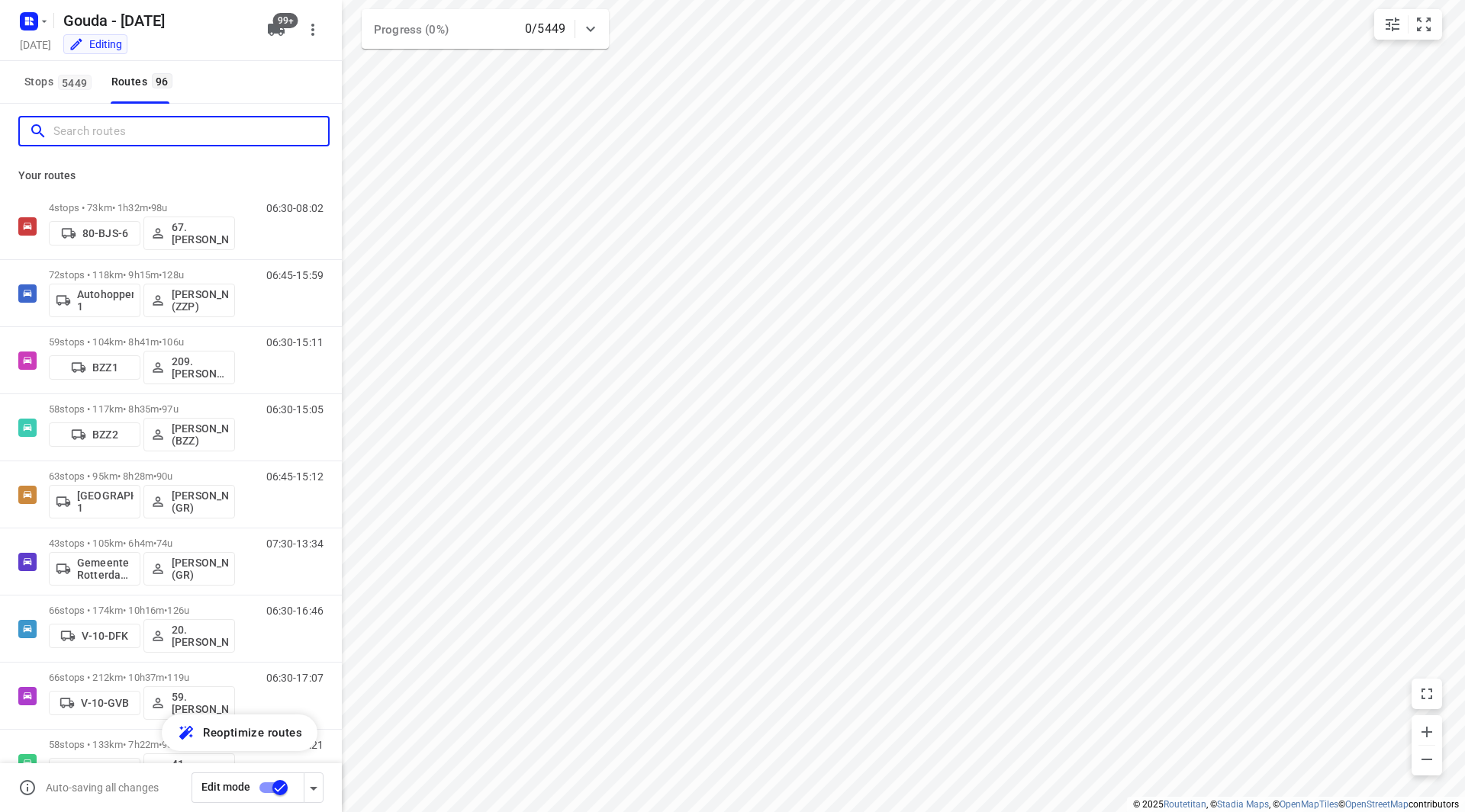
click at [142, 140] on input "Search routes" at bounding box center [190, 131] width 274 height 24
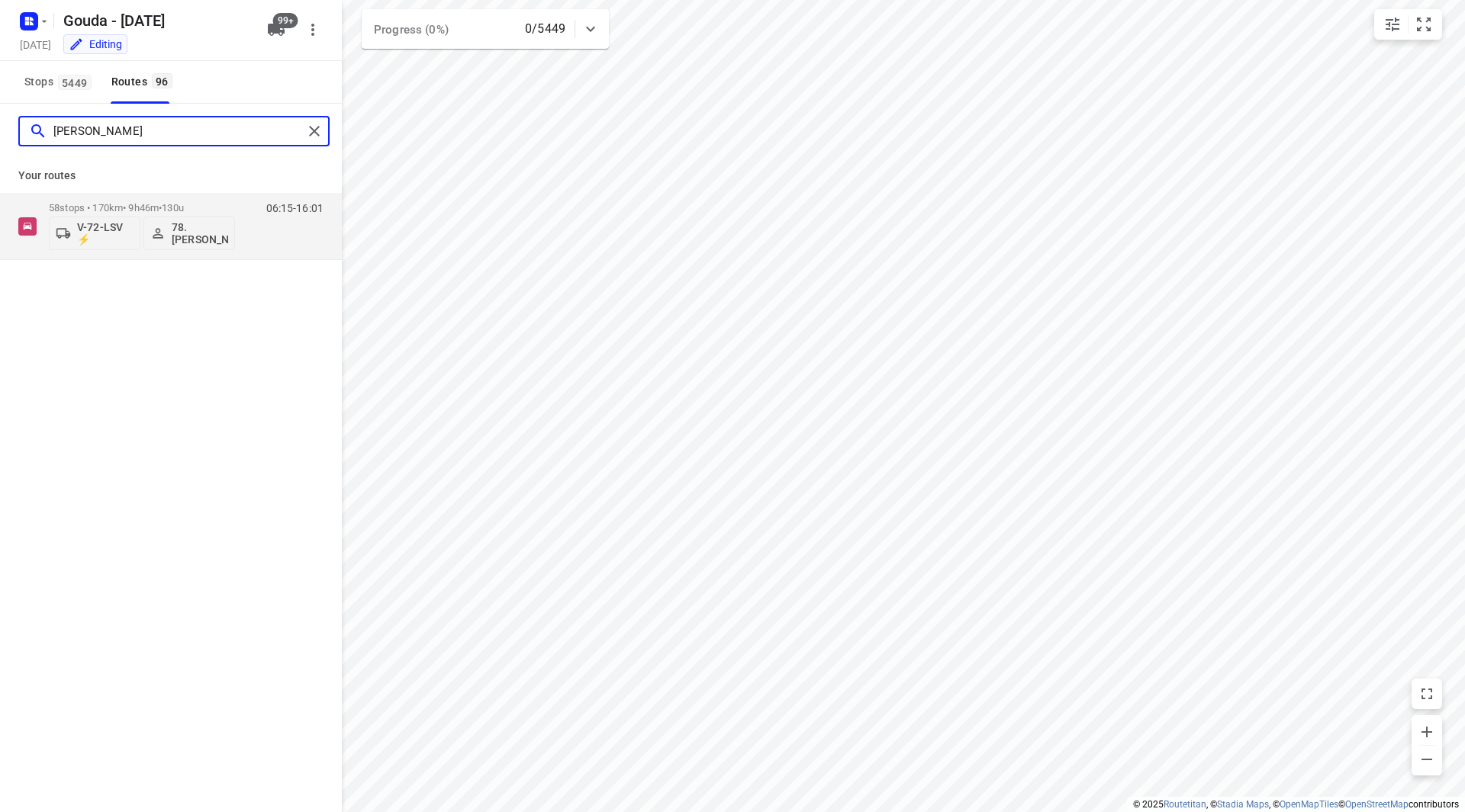
drag, startPoint x: 125, startPoint y: 136, endPoint x: 38, endPoint y: 136, distance: 87.0
click at [38, 136] on div "jess" at bounding box center [166, 131] width 274 height 24
type input "sid"
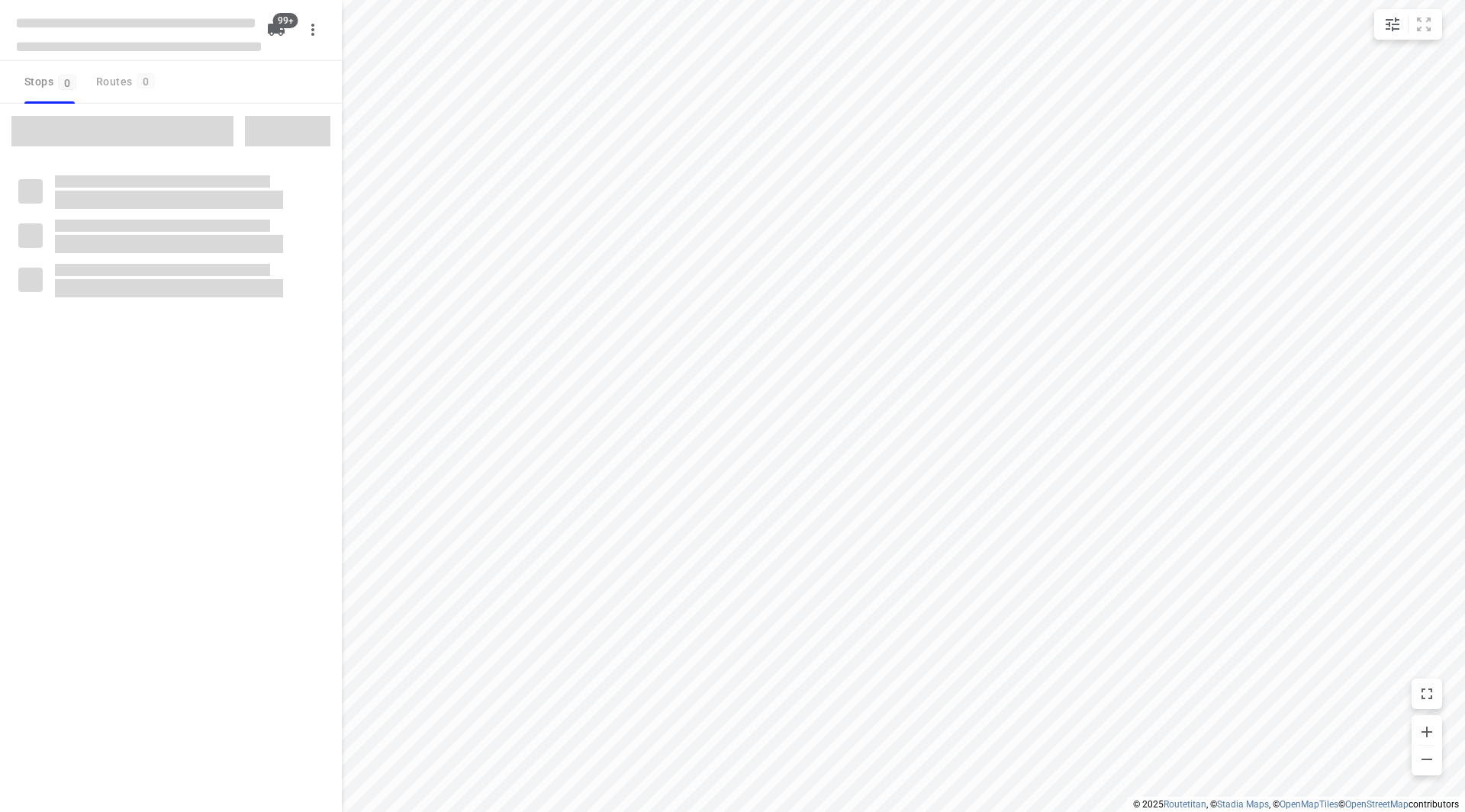
checkbox input "true"
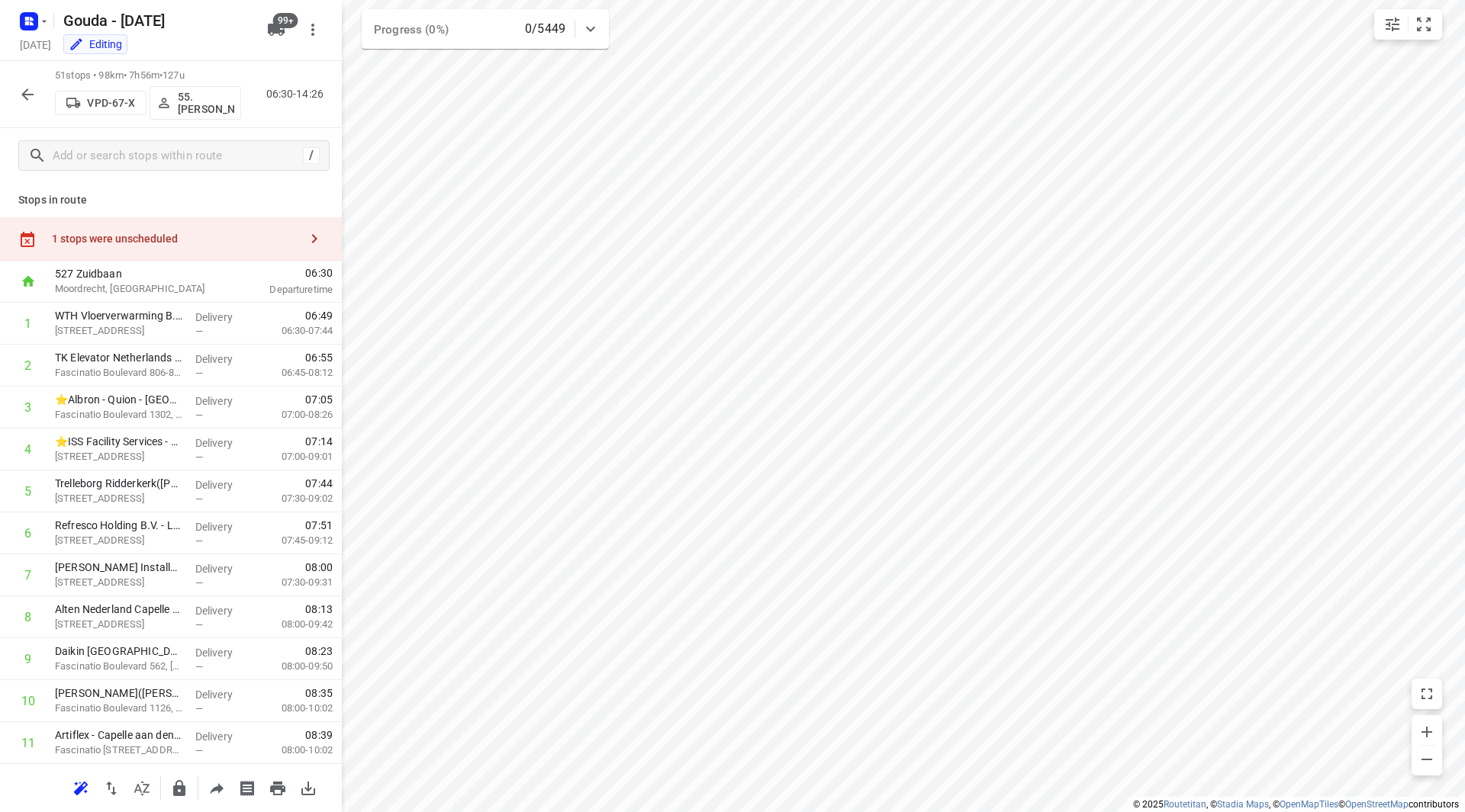
click at [192, 218] on div "1 stops were unscheduled" at bounding box center [171, 239] width 342 height 44
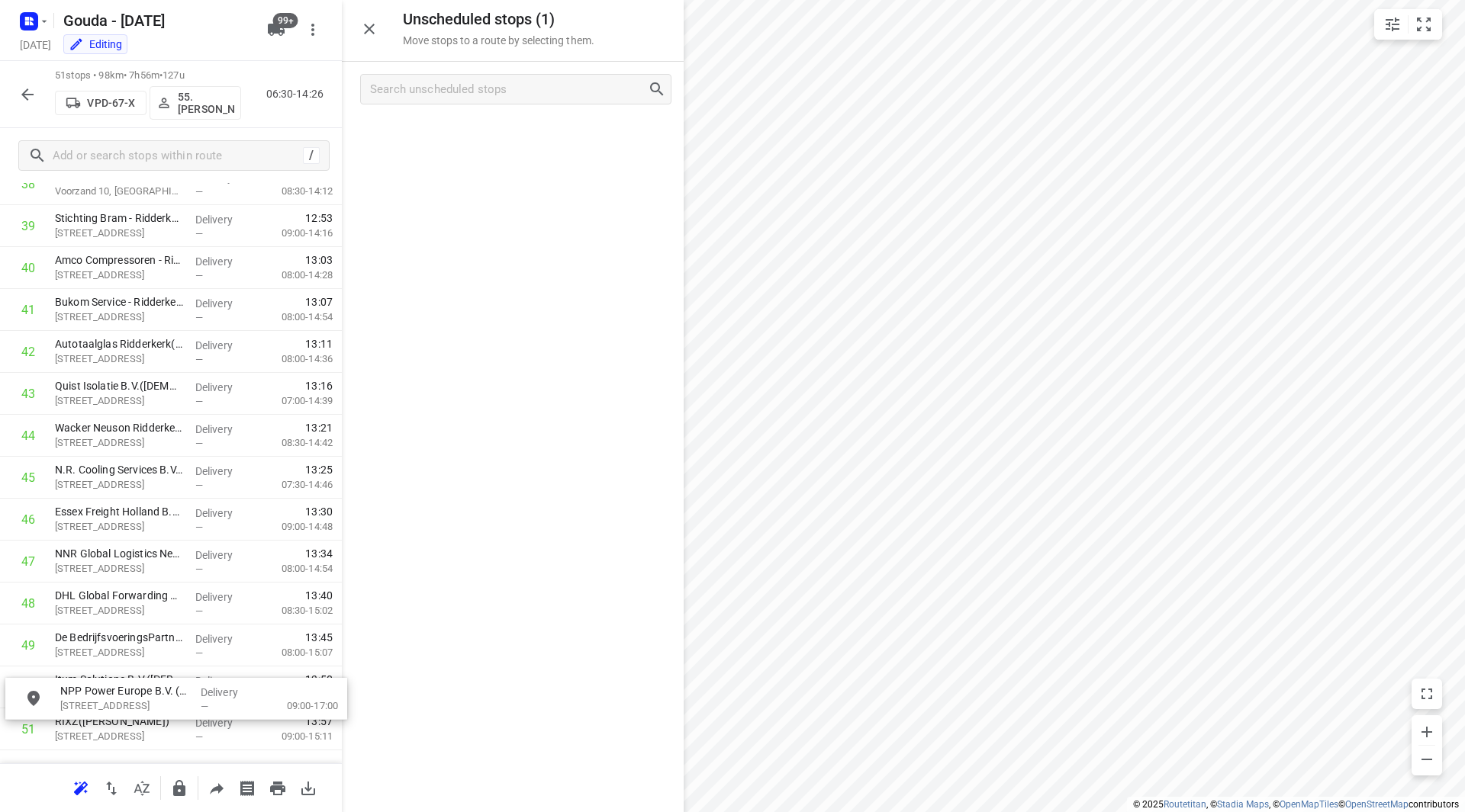
scroll to position [1773, 0]
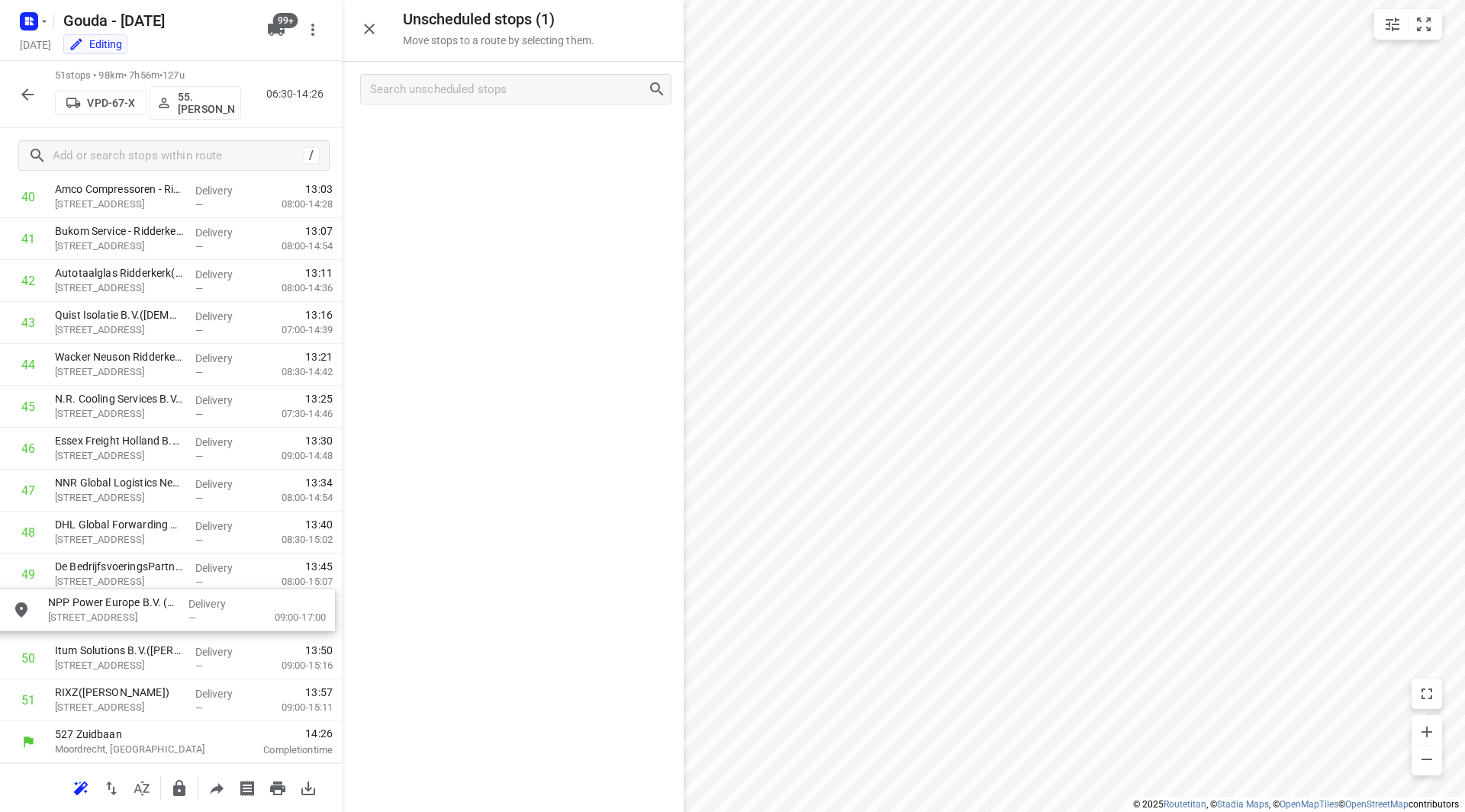
drag, startPoint x: 439, startPoint y: 129, endPoint x: 90, endPoint y: 595, distance: 582.2
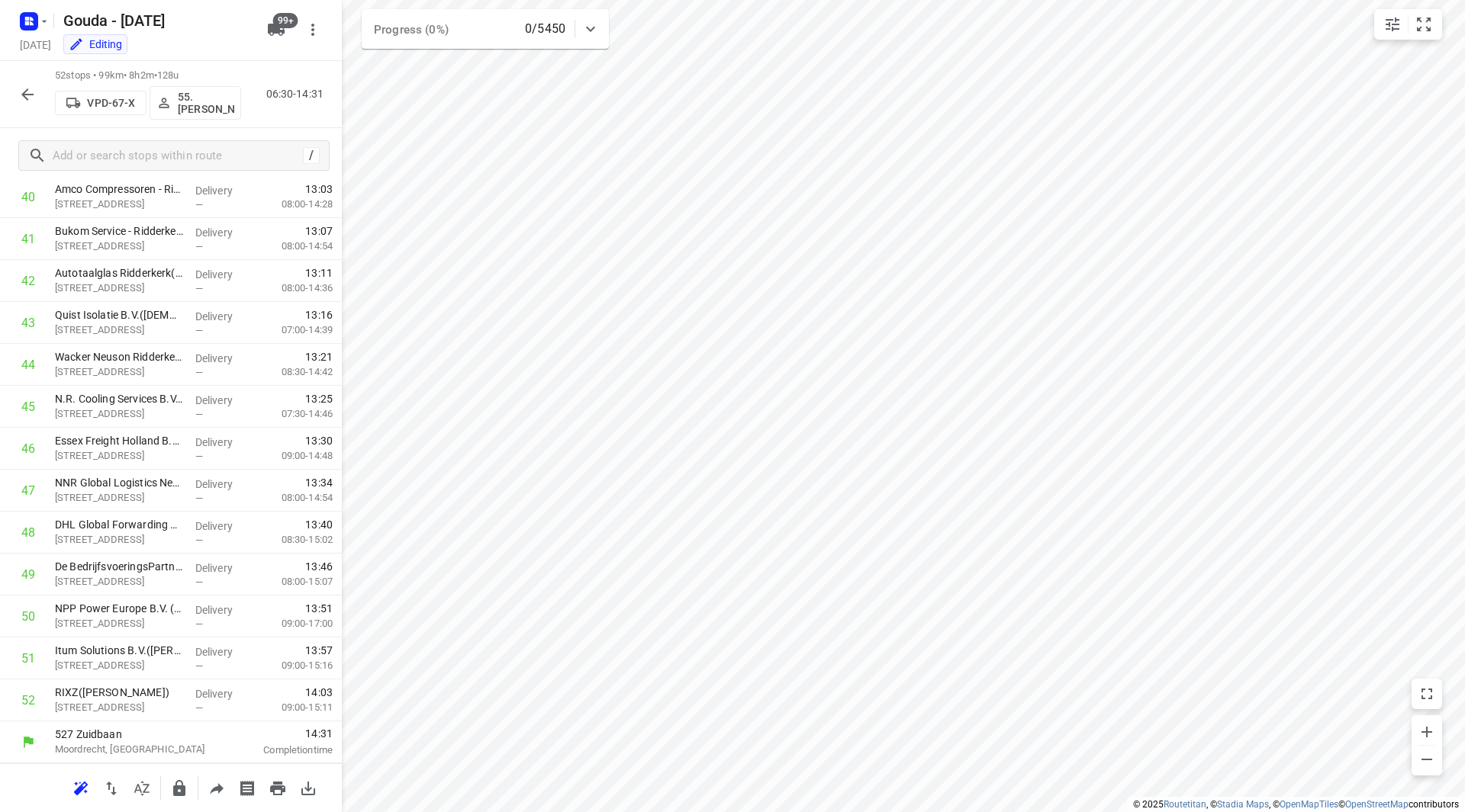
scroll to position [1719, 0]
click at [39, 88] on button "button" at bounding box center [27, 95] width 31 height 31
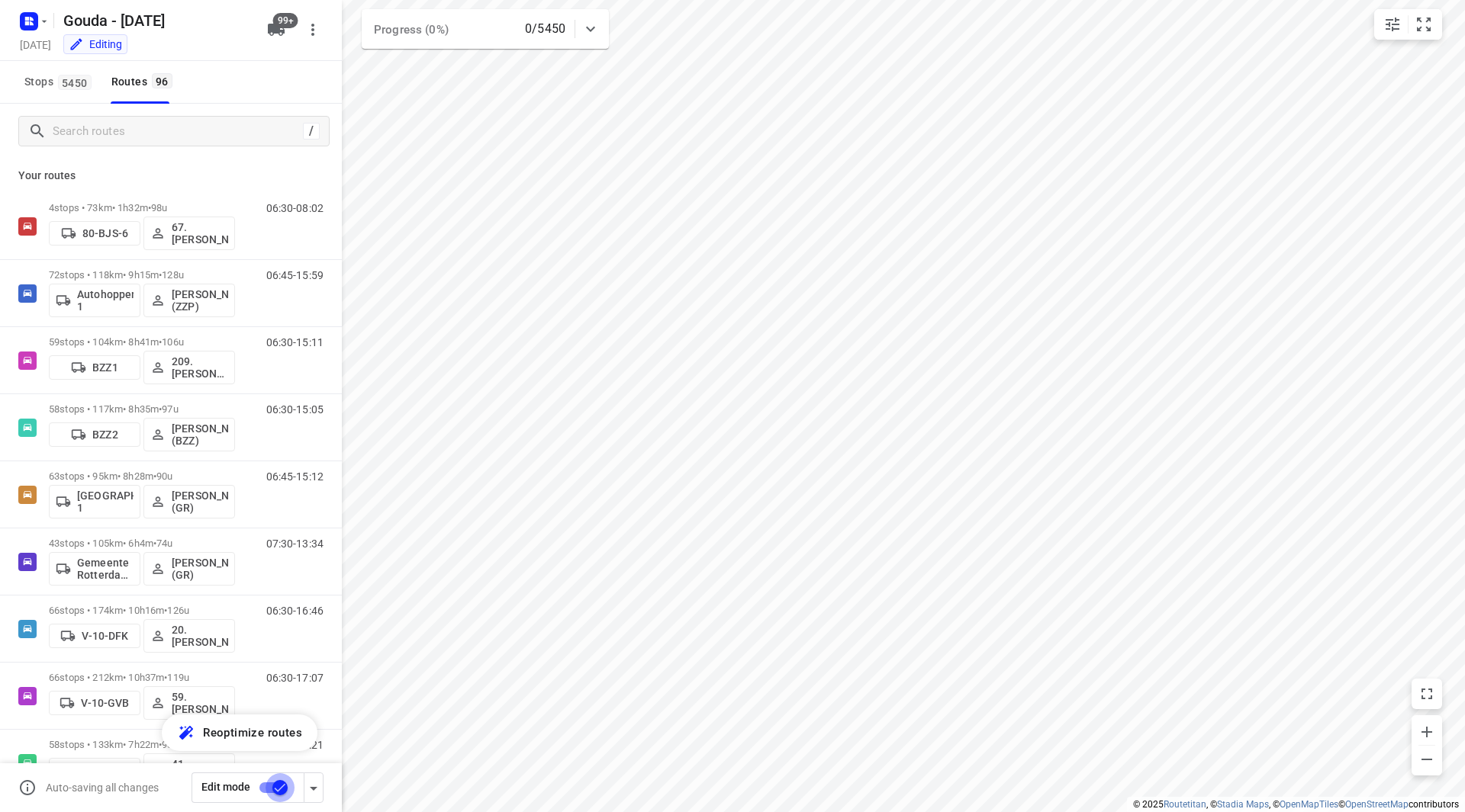
click at [274, 791] on input "checkbox" at bounding box center [280, 788] width 87 height 29
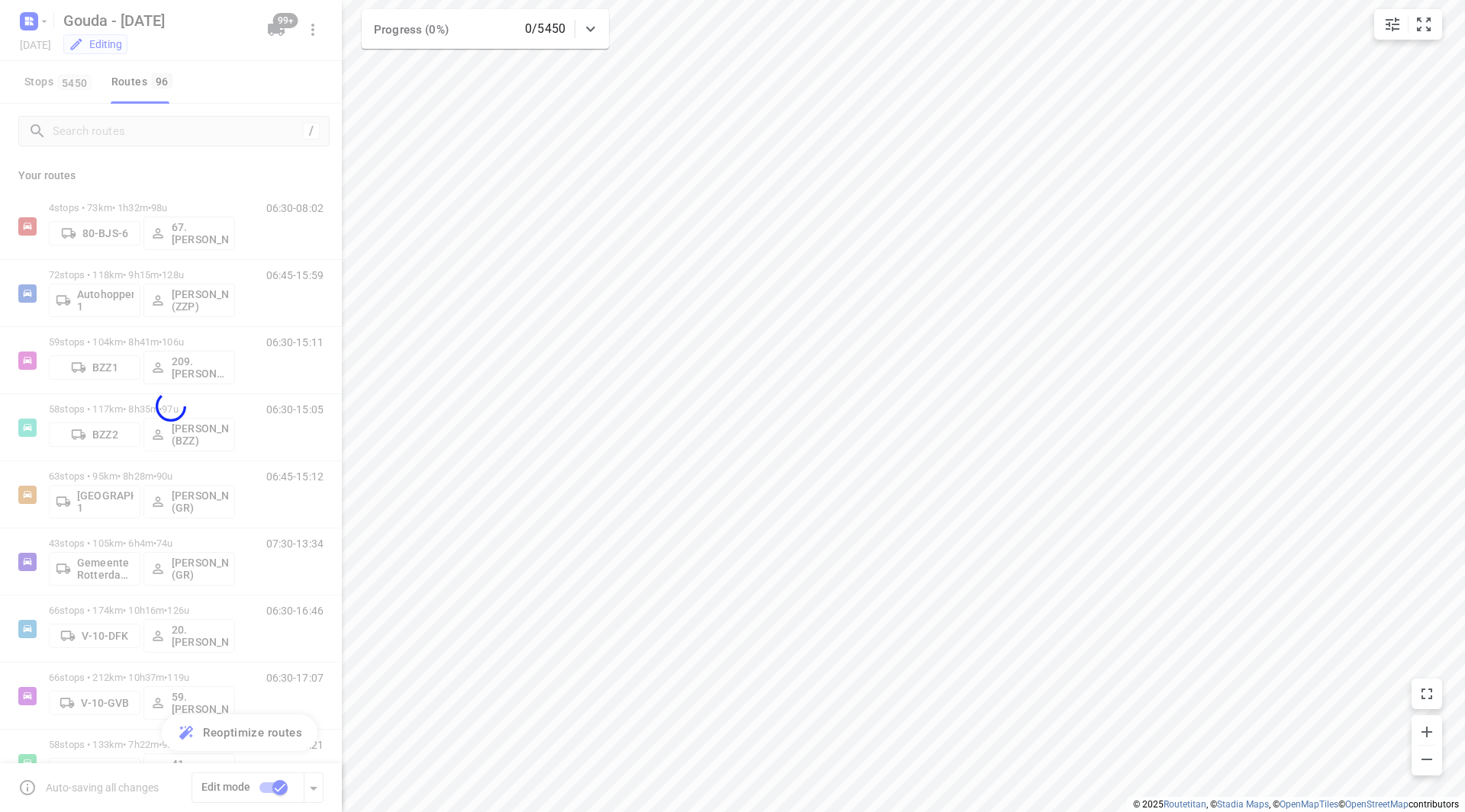
checkbox input "false"
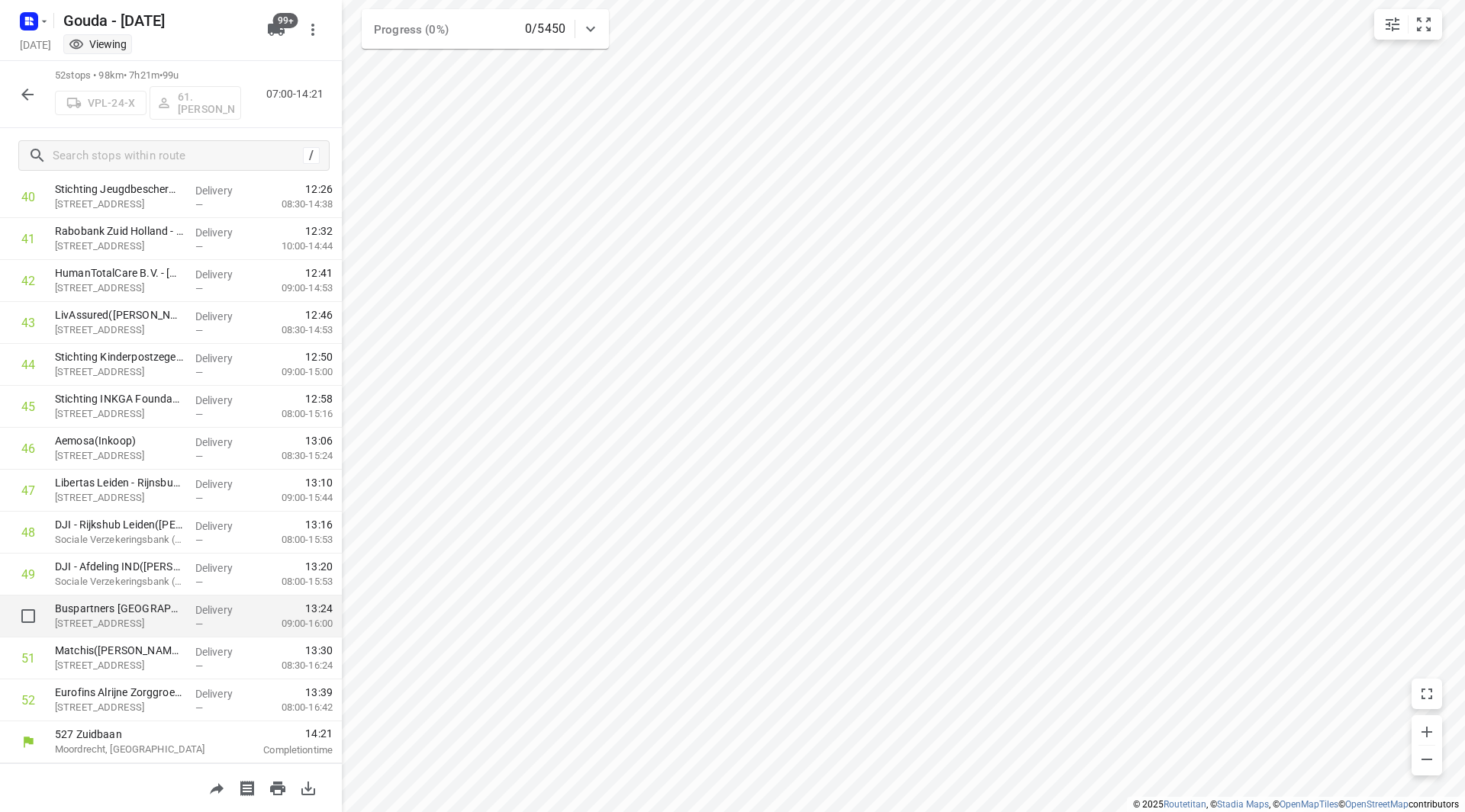
click at [117, 602] on p "Buspartners Leiden(Ambius)" at bounding box center [119, 609] width 128 height 15
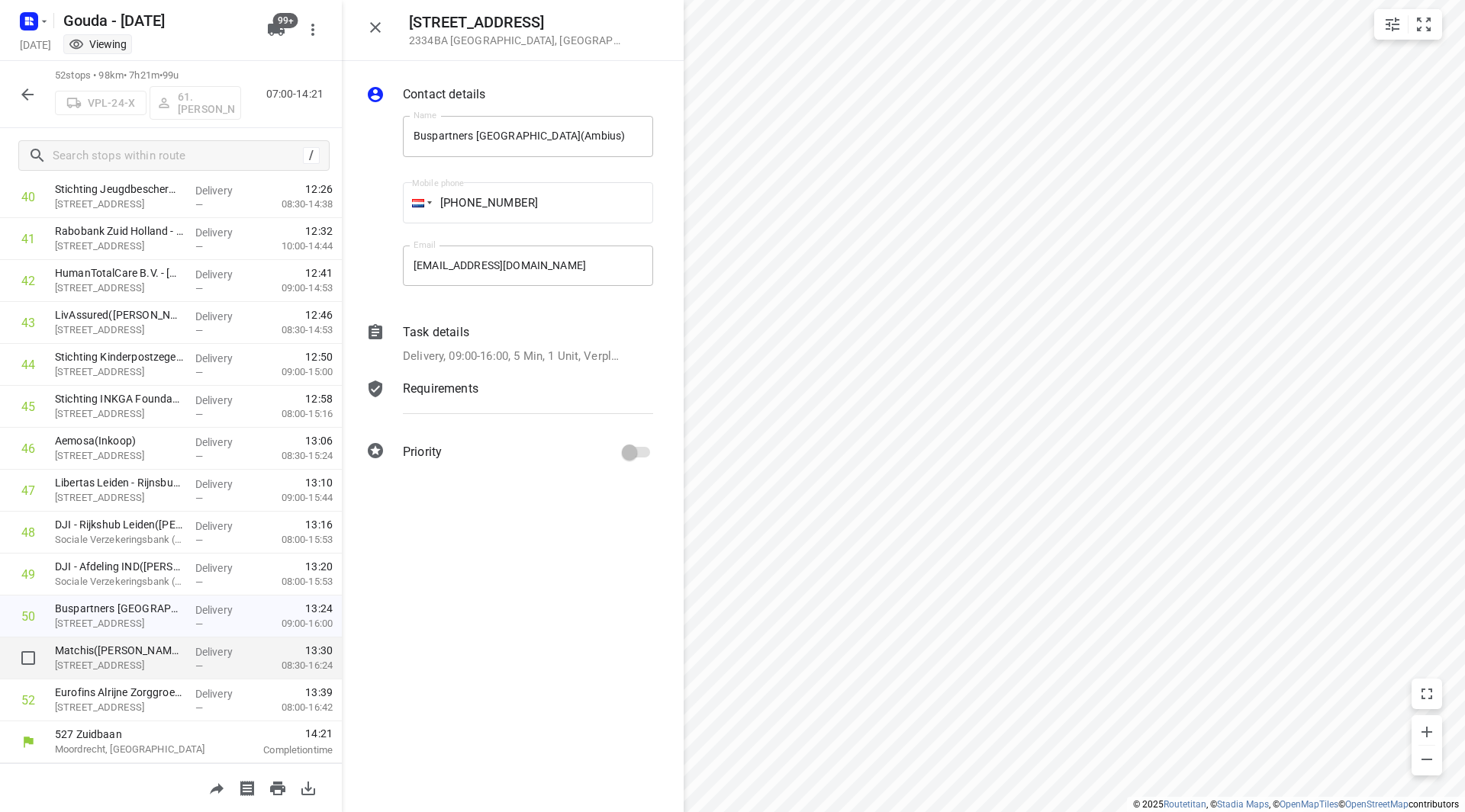
click at [125, 666] on p "Bargelaan 196, Leiden" at bounding box center [119, 666] width 128 height 15
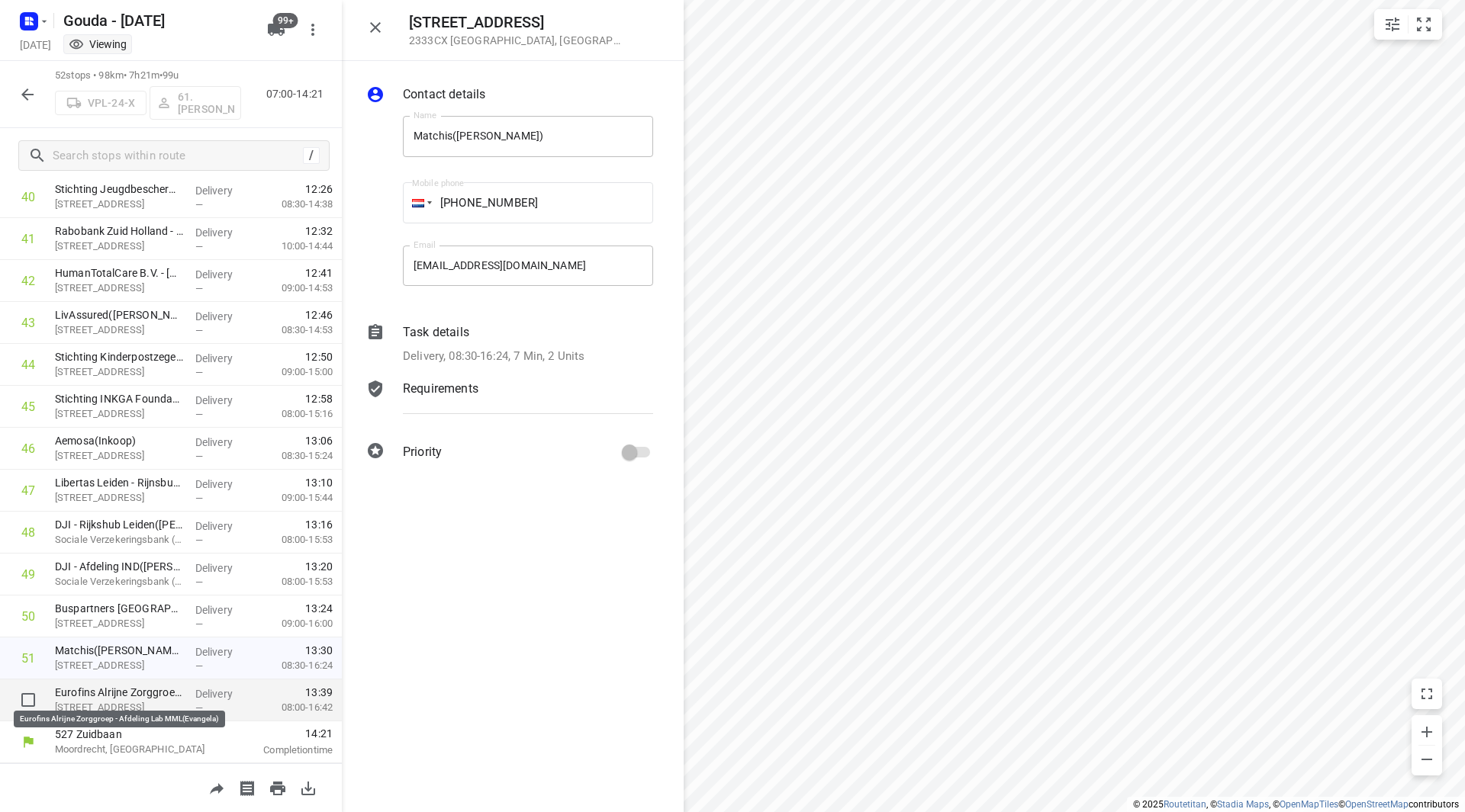
click at [124, 699] on p "Eurofins Alrijne Zorggroep - Afdeling Lab MML(Evangela)" at bounding box center [119, 692] width 128 height 15
click at [478, 345] on div "Task details Delivery, 08:00-16:42, 4 Min, 2 Units" at bounding box center [528, 344] width 256 height 48
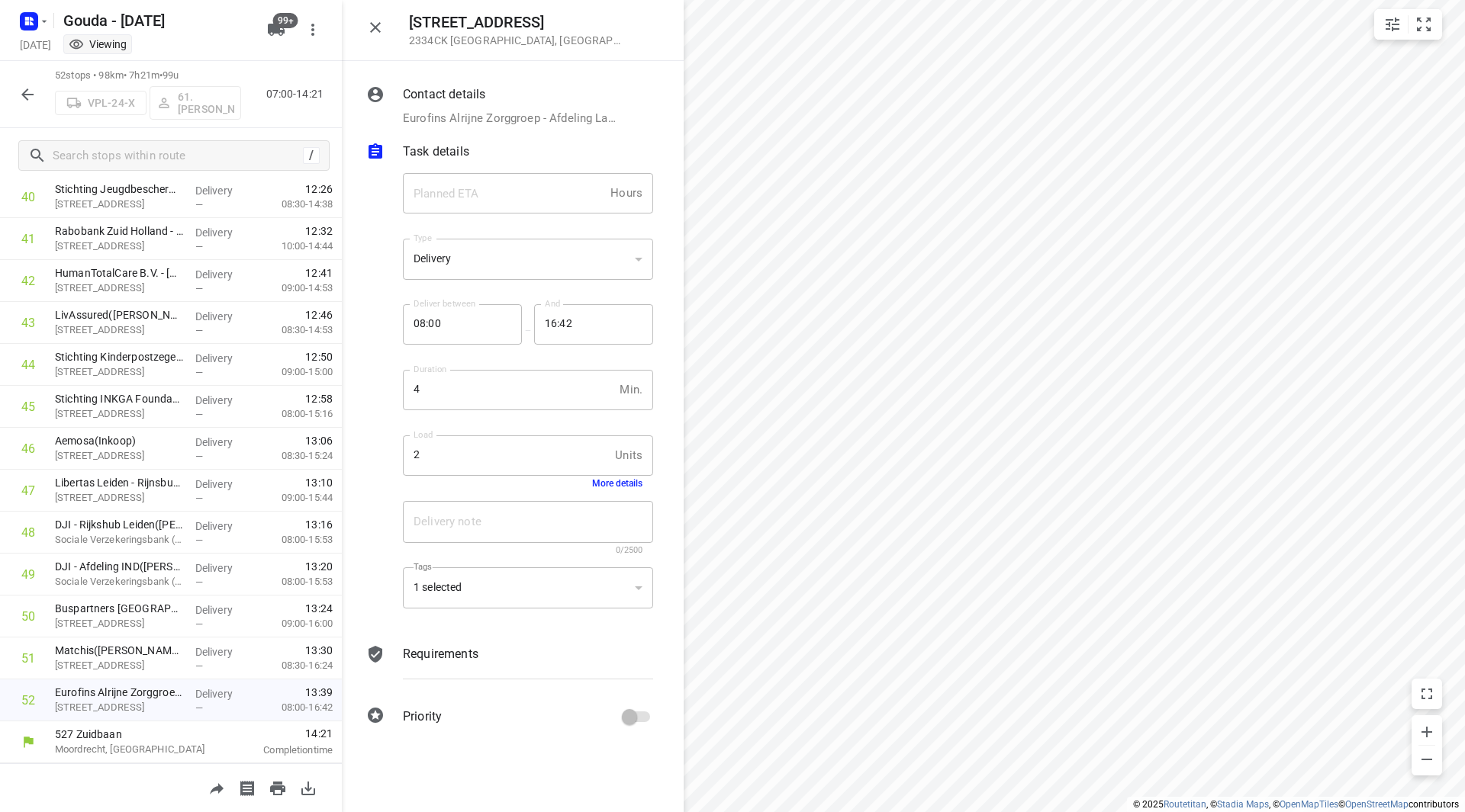
click at [617, 485] on button "More details" at bounding box center [617, 483] width 50 height 11
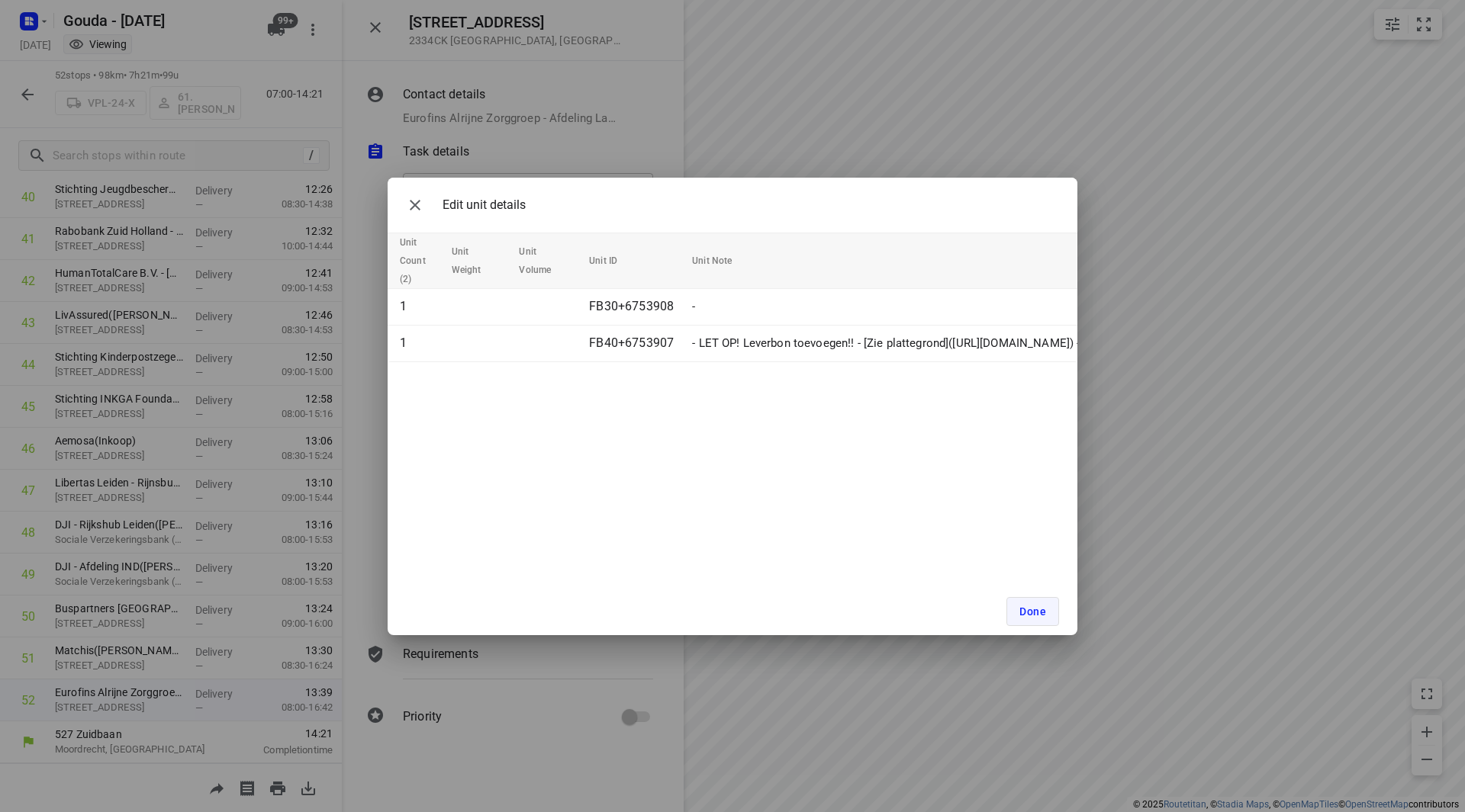
click at [1032, 601] on button "Done" at bounding box center [1033, 611] width 53 height 29
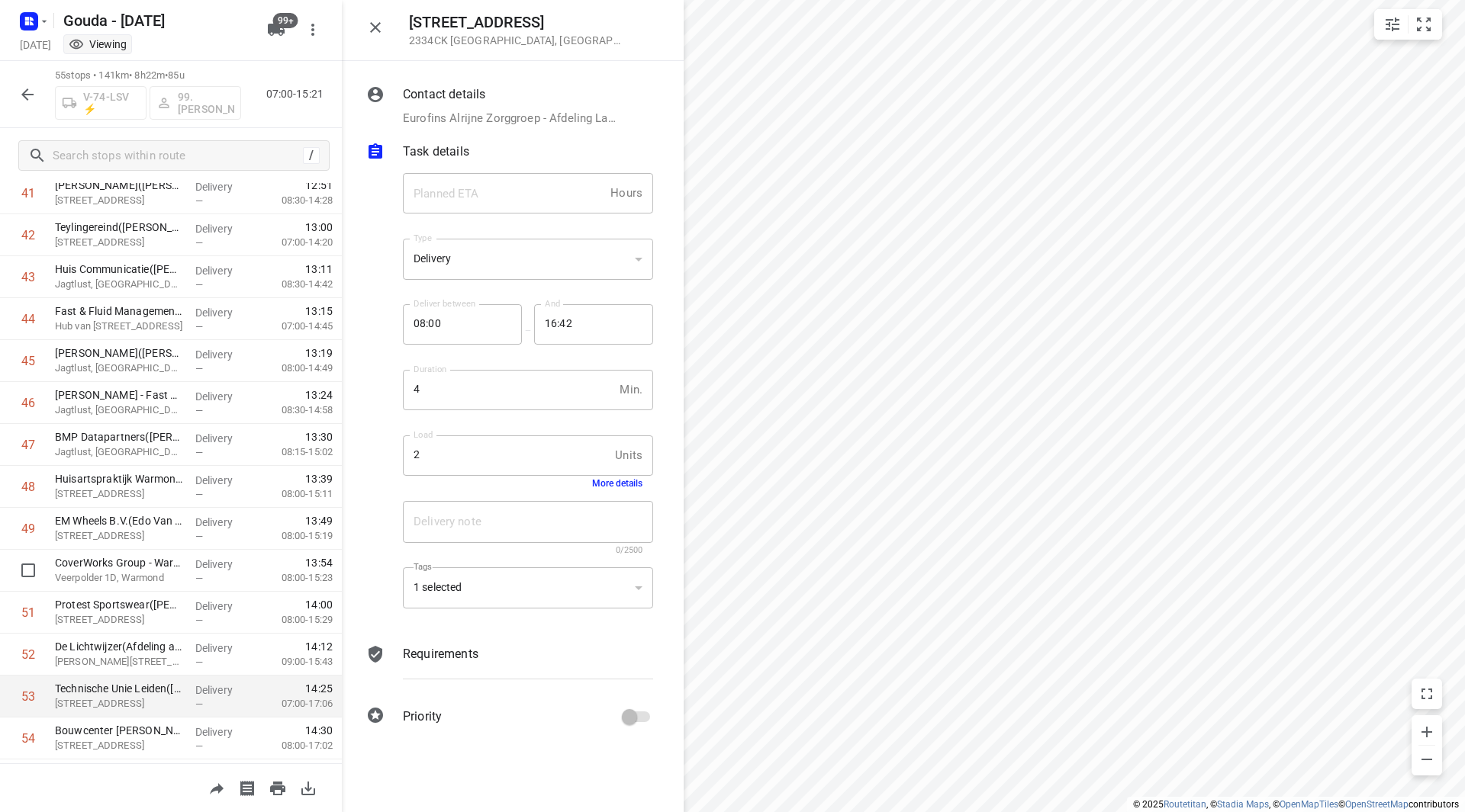
scroll to position [1844, 0]
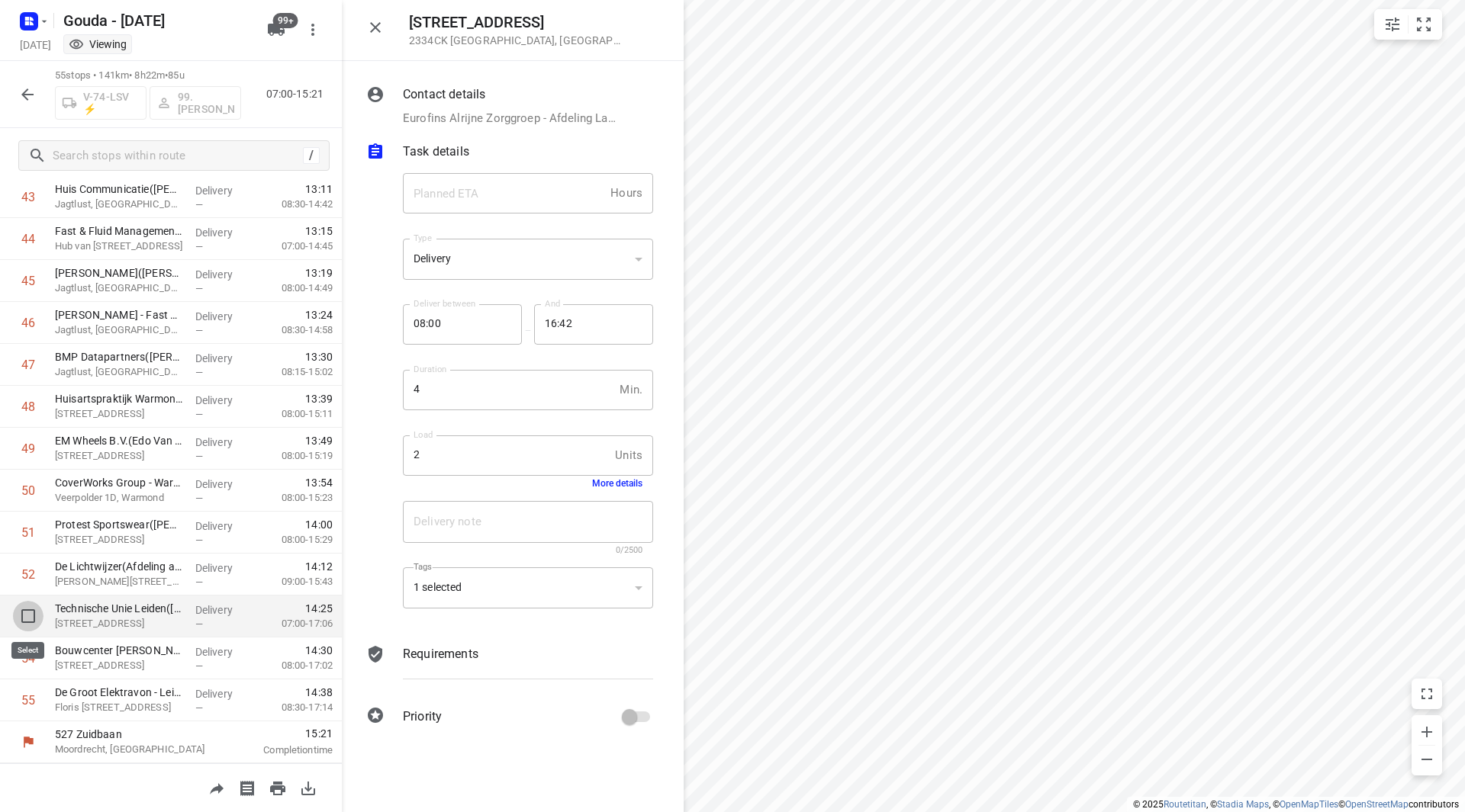
click at [28, 612] on input "checkbox" at bounding box center [28, 616] width 31 height 31
checkbox input "true"
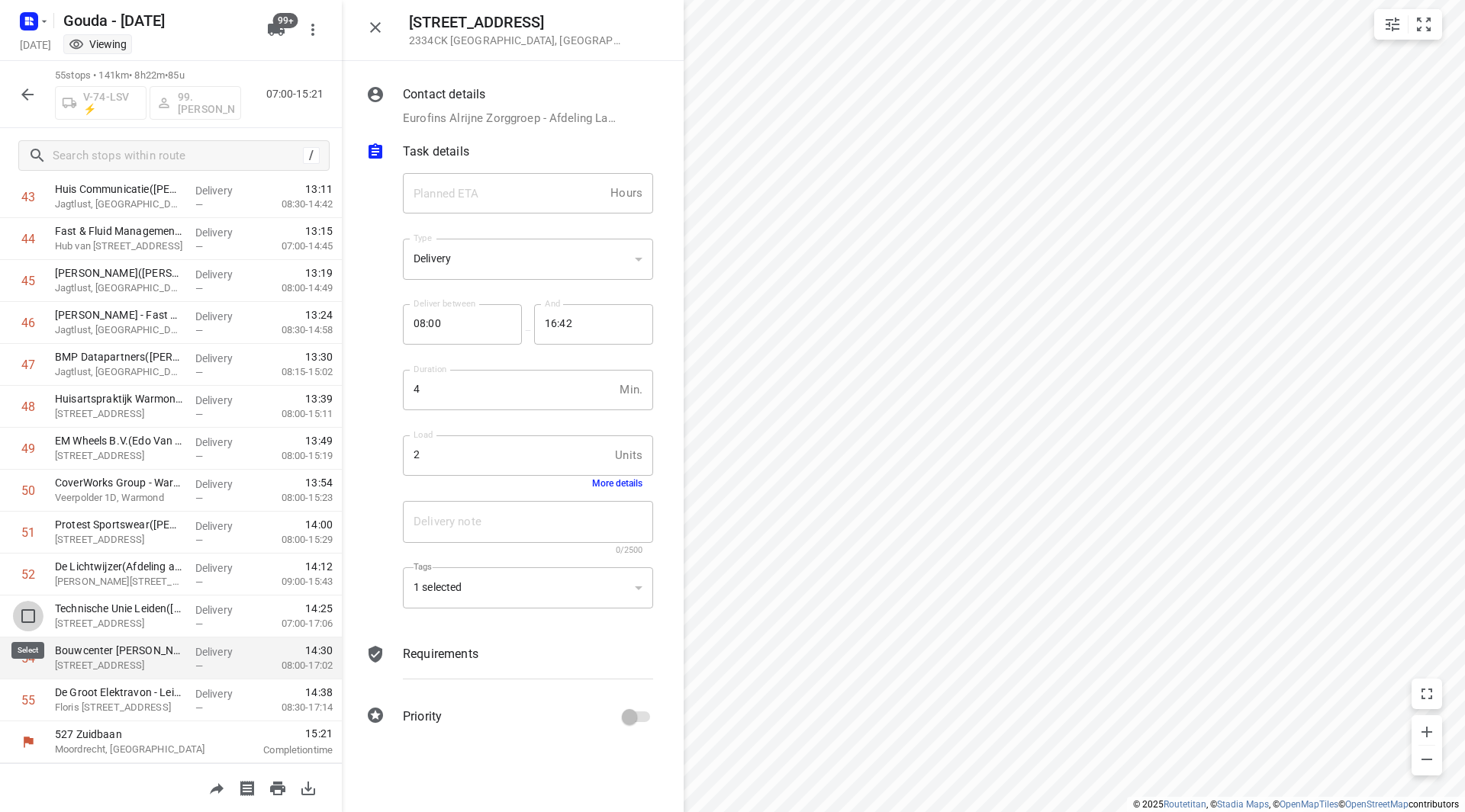
scroll to position [1838, 0]
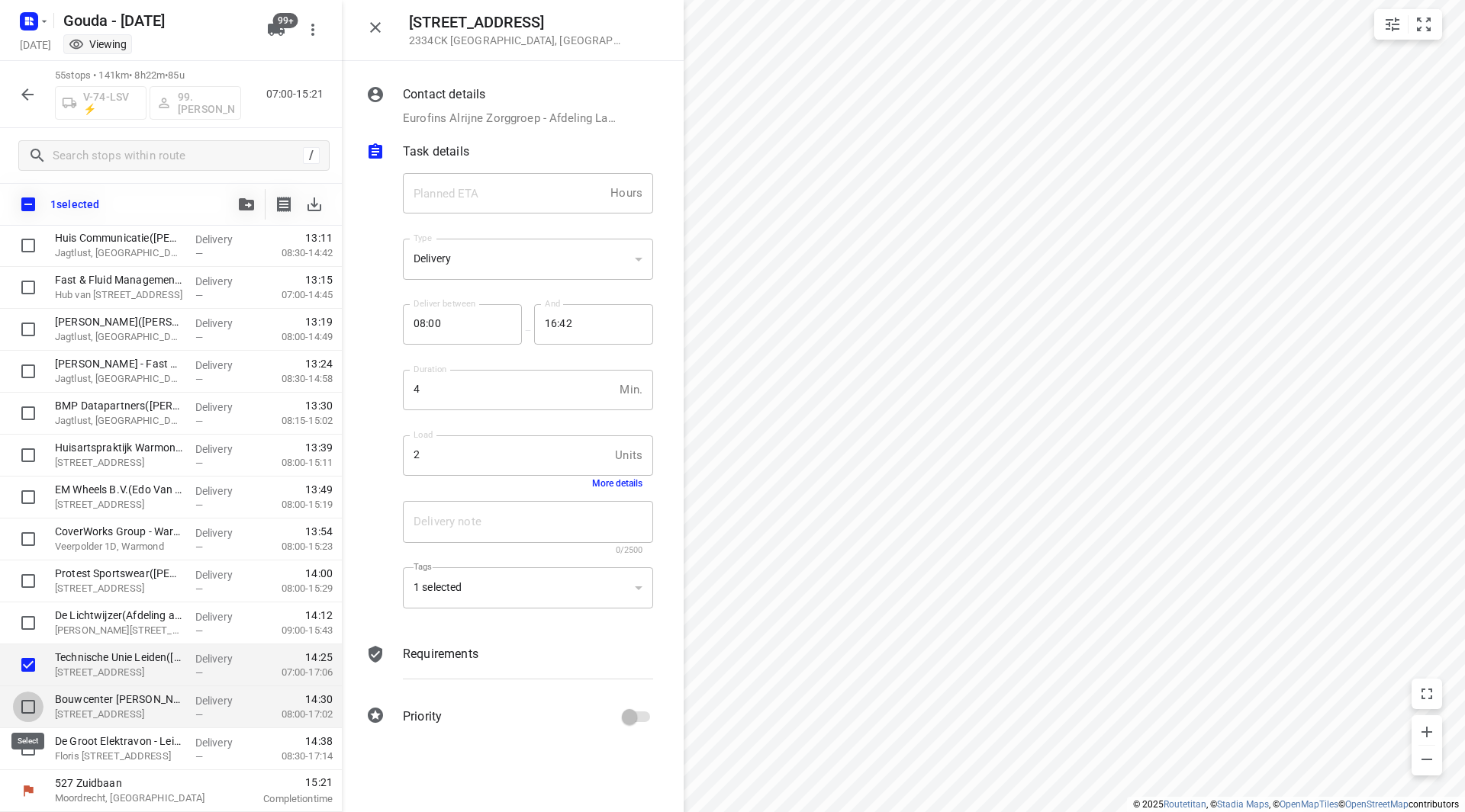
click at [35, 697] on input "checkbox" at bounding box center [28, 707] width 31 height 31
checkbox input "true"
click at [32, 746] on input "checkbox" at bounding box center [28, 749] width 31 height 31
checkbox input "true"
click at [233, 197] on button "button" at bounding box center [247, 204] width 31 height 31
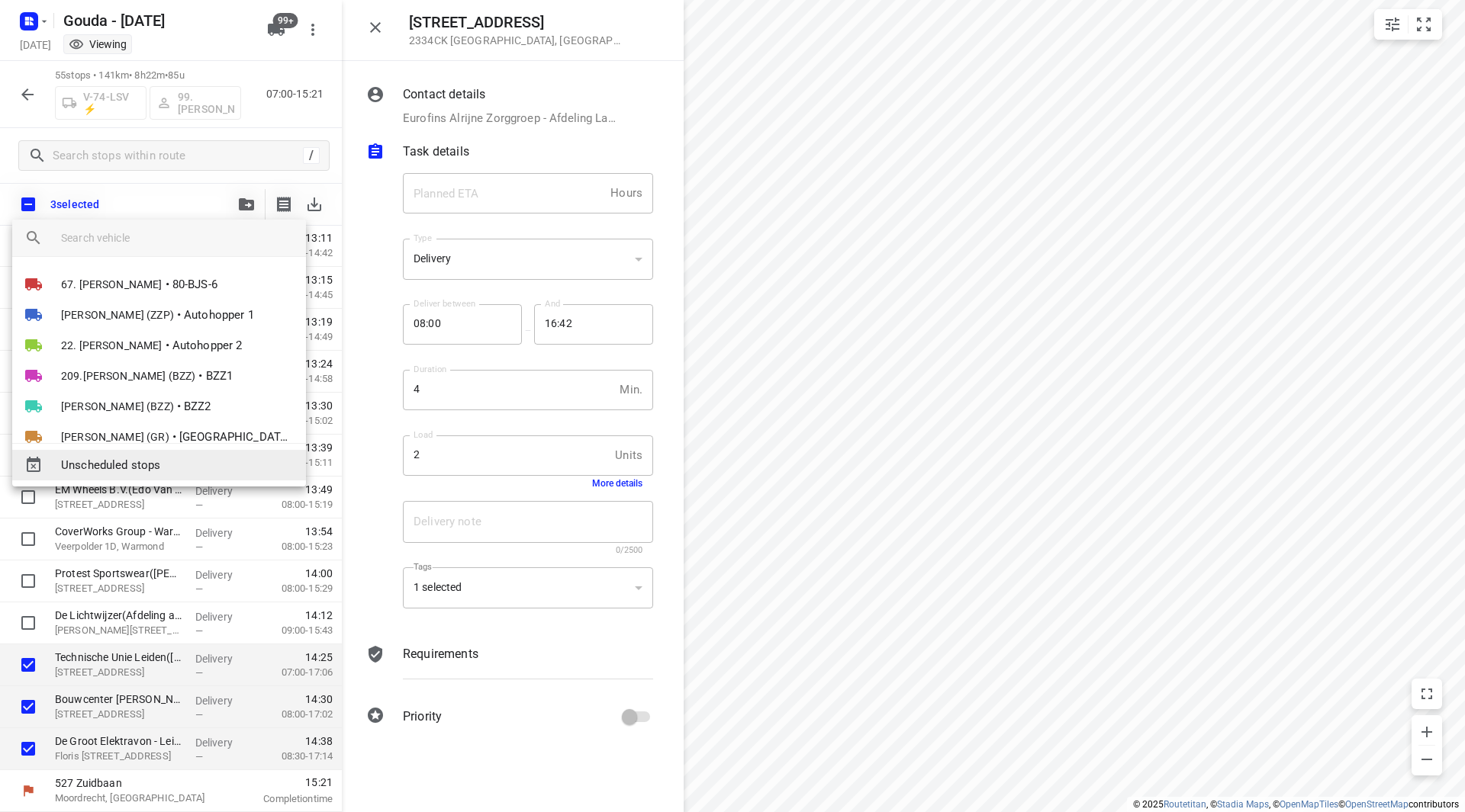
click at [121, 470] on span "Unscheduled stops" at bounding box center [177, 465] width 232 height 18
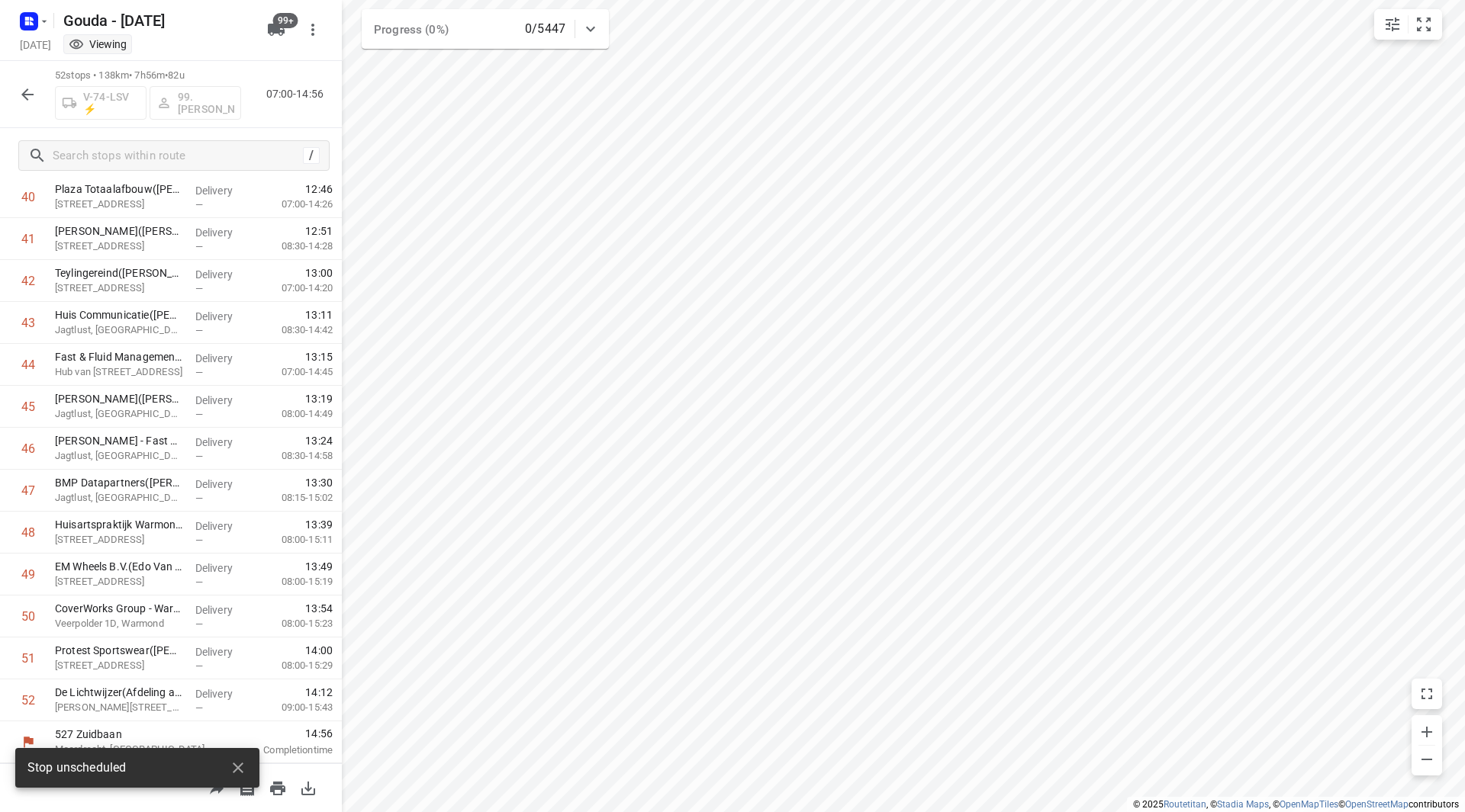
scroll to position [1762, 0]
click at [9, 87] on div "52 stops • 98km • 7h21m • 99u VPL-24-X 61.Sander Bos 07:00-14:21" at bounding box center [171, 94] width 342 height 67
click at [14, 87] on button "button" at bounding box center [27, 95] width 31 height 31
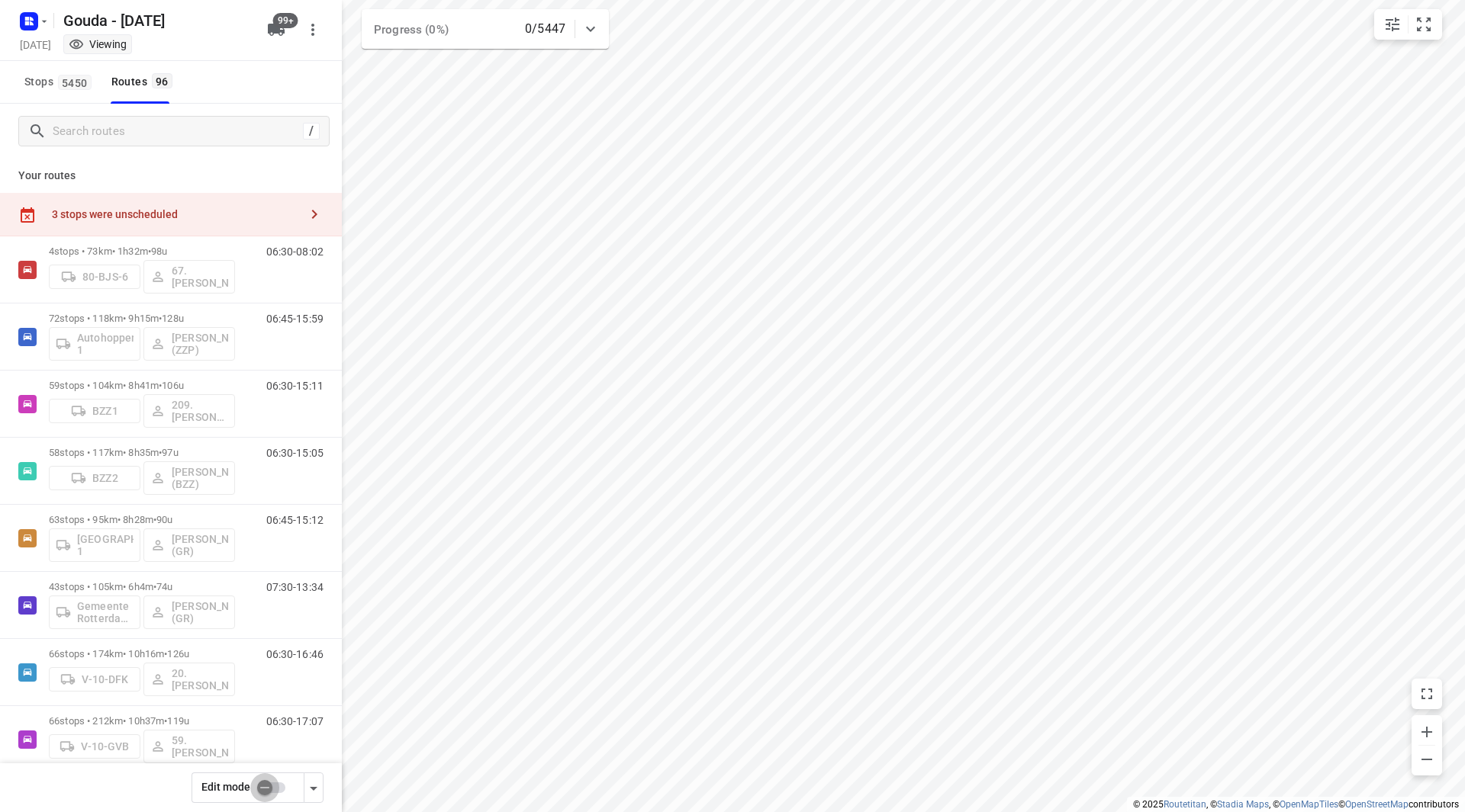
click at [271, 790] on input "checkbox" at bounding box center [265, 788] width 87 height 29
checkbox input "false"
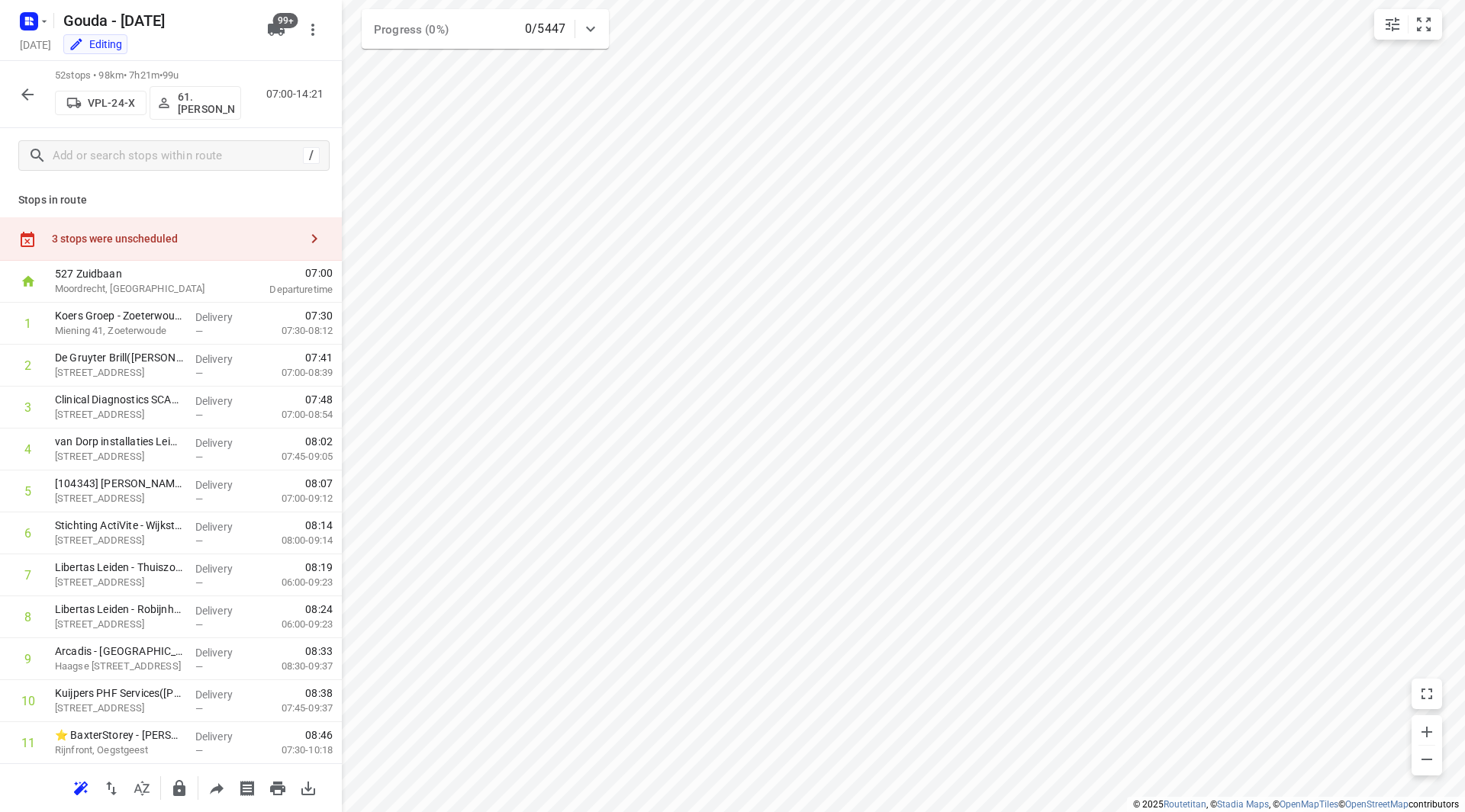
click at [199, 227] on div "3 stops were unscheduled" at bounding box center [171, 239] width 342 height 44
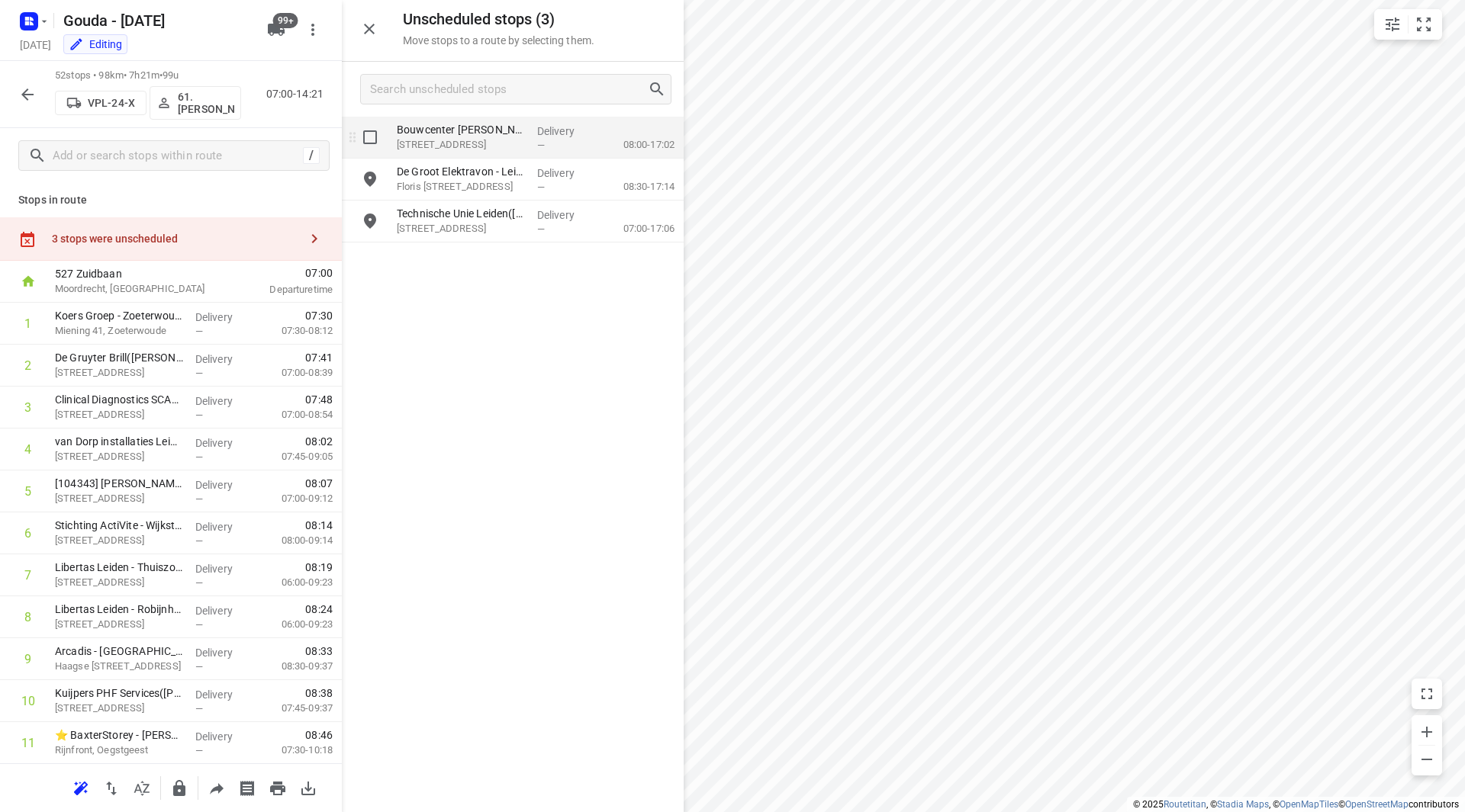
click at [366, 135] on input "grid" at bounding box center [370, 137] width 31 height 31
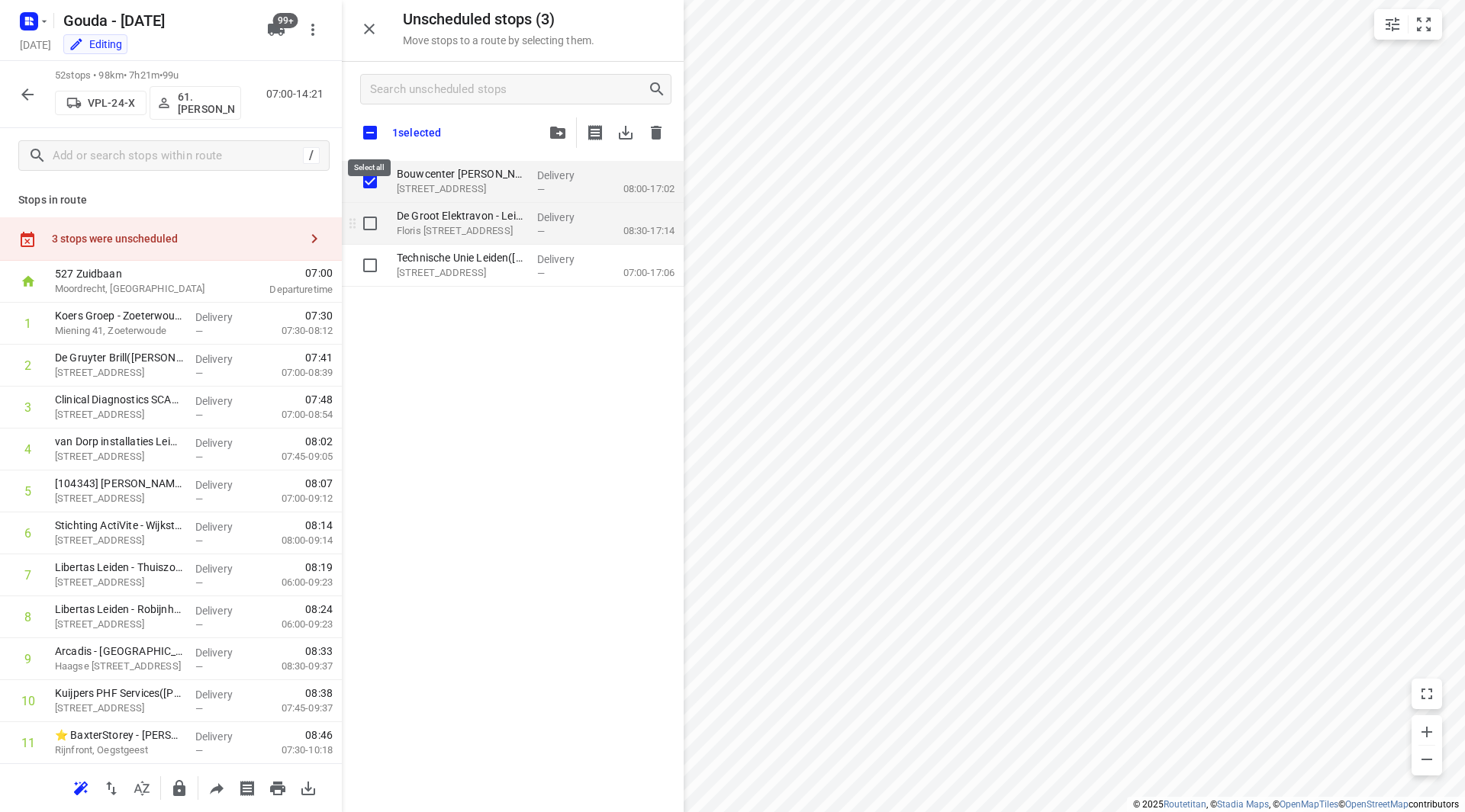
checkbox input "true"
click at [382, 213] on input "grid" at bounding box center [370, 224] width 31 height 31
checkbox input "true"
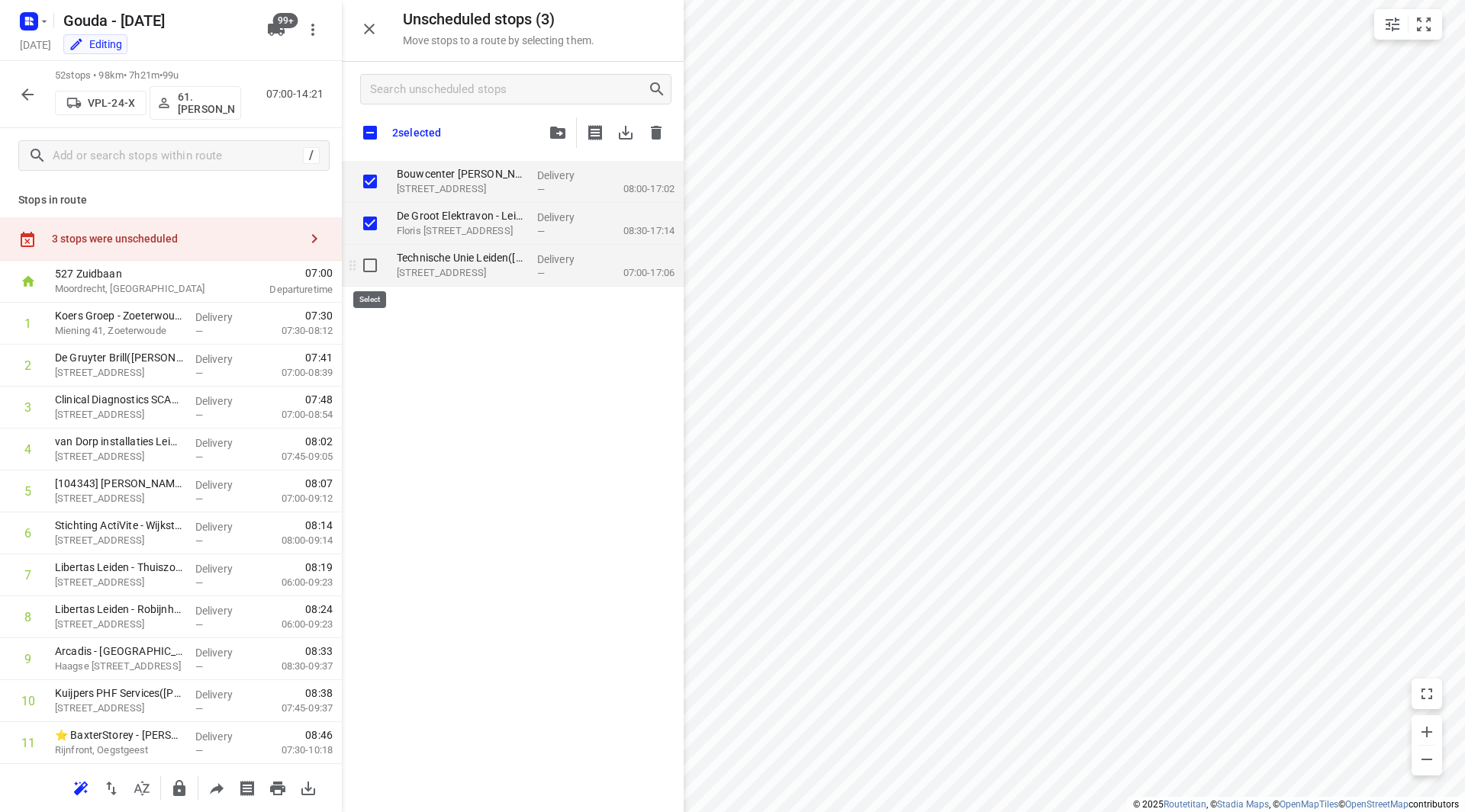
click at [372, 262] on input "grid" at bounding box center [370, 266] width 31 height 31
checkbox input "true"
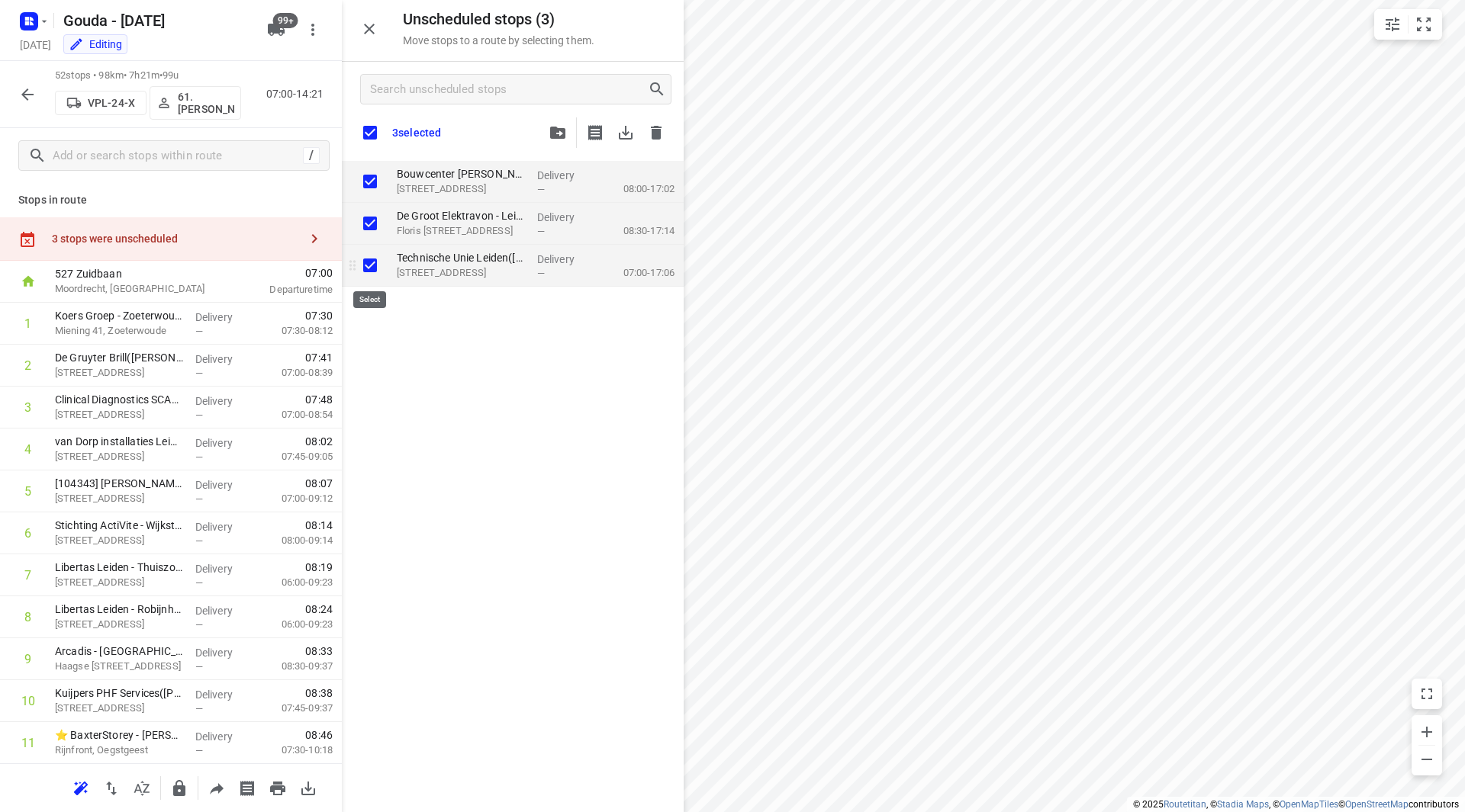
checkbox input "true"
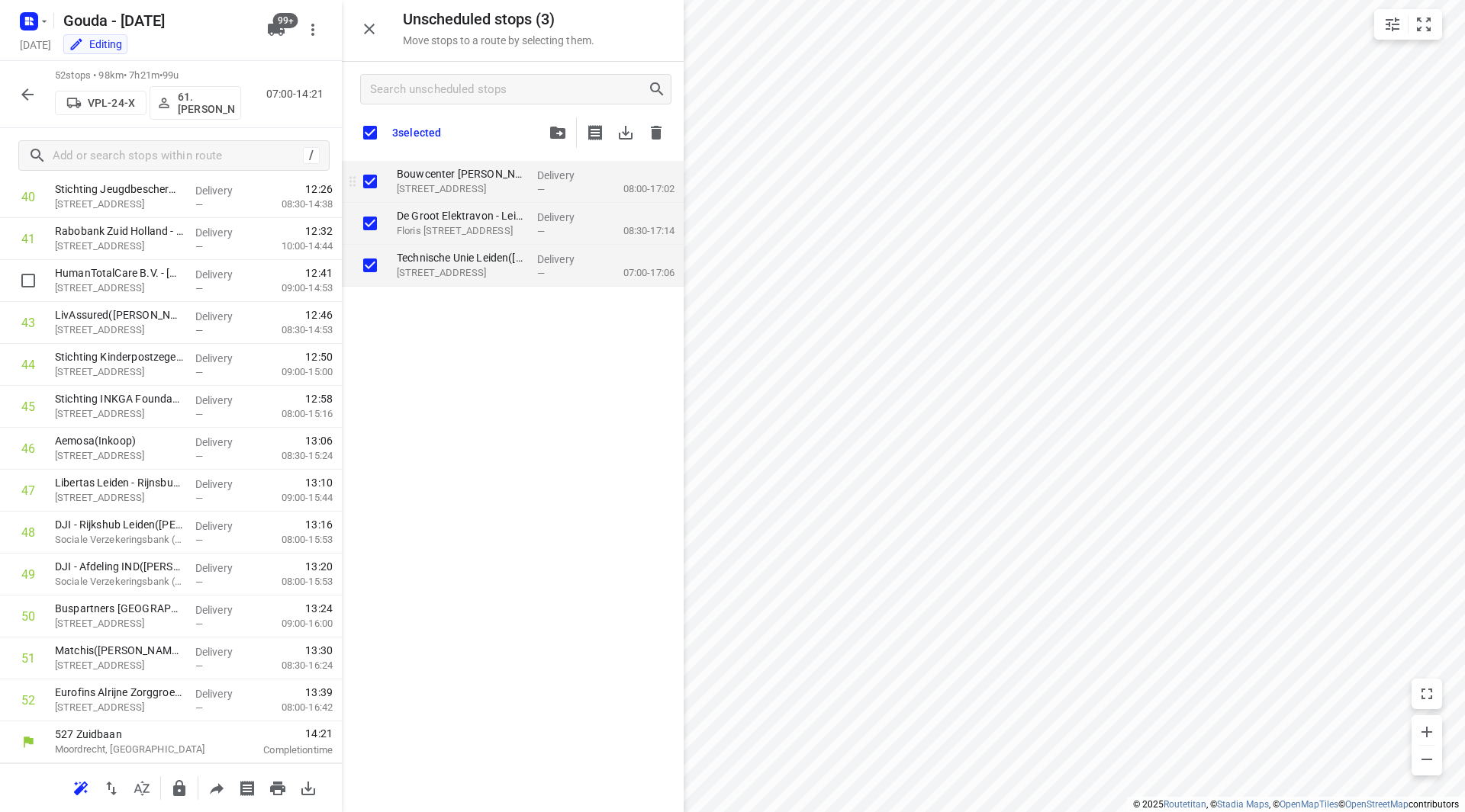
checkbox input "true"
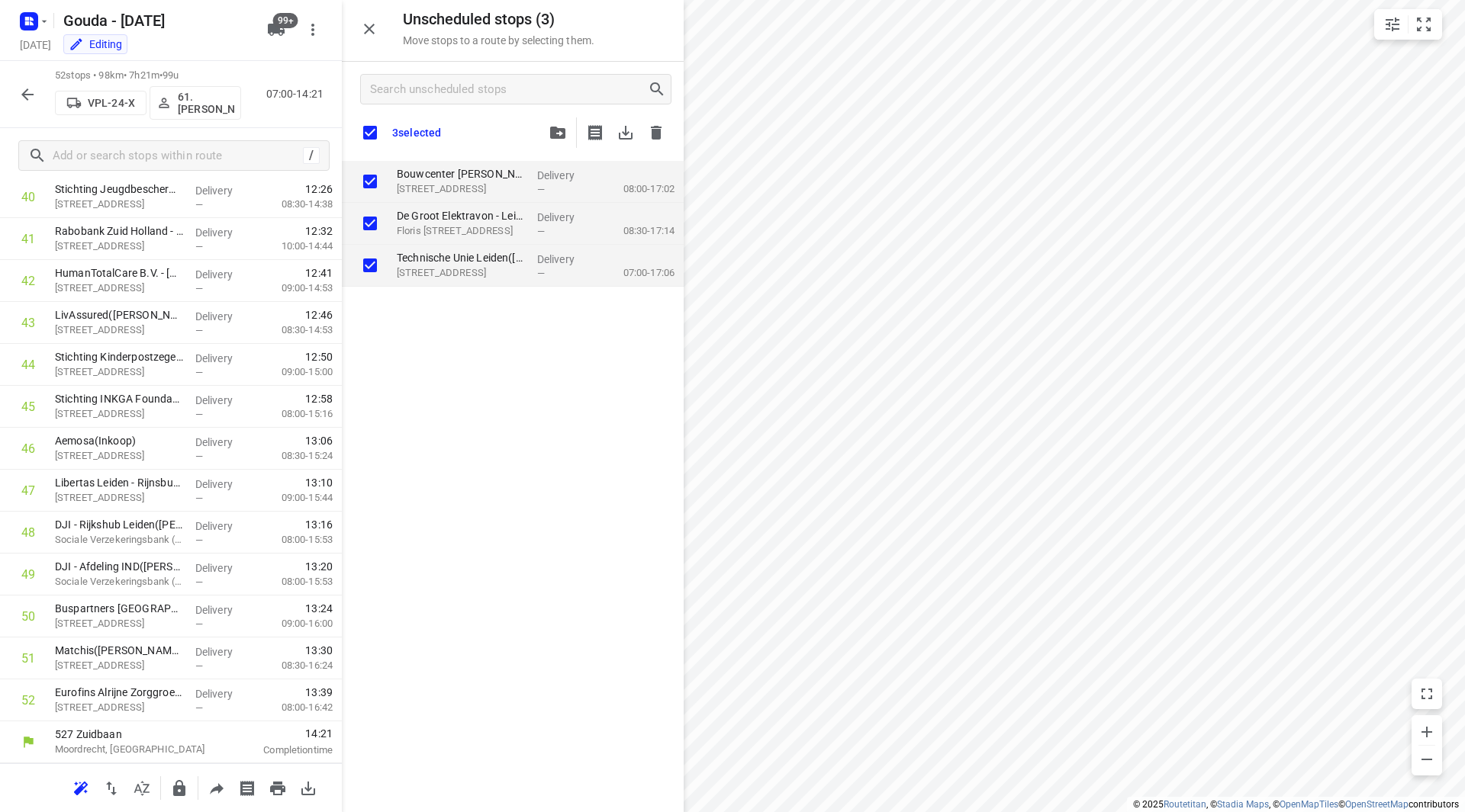
checkbox input "true"
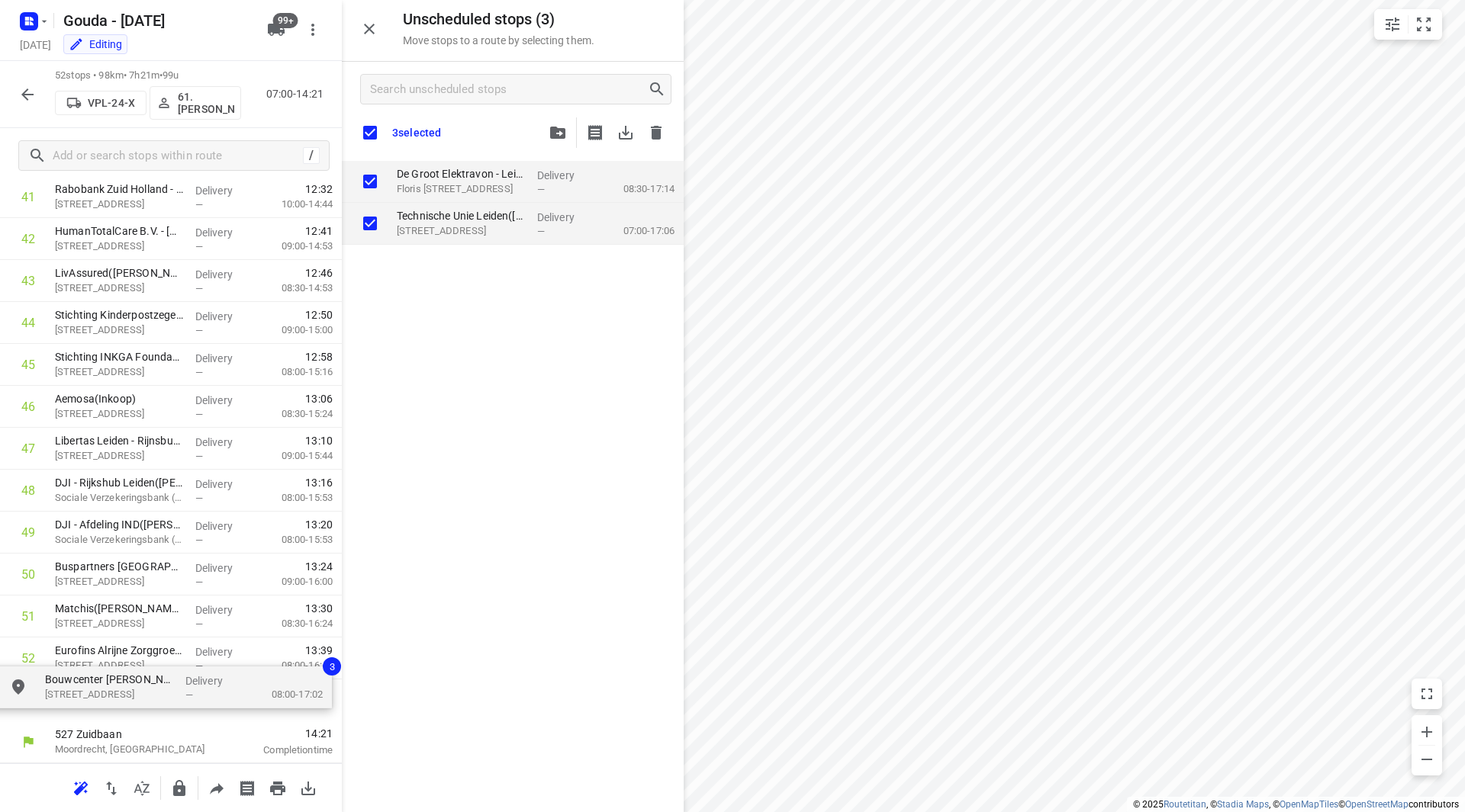
drag, startPoint x: 442, startPoint y: 185, endPoint x: 69, endPoint y: 691, distance: 628.6
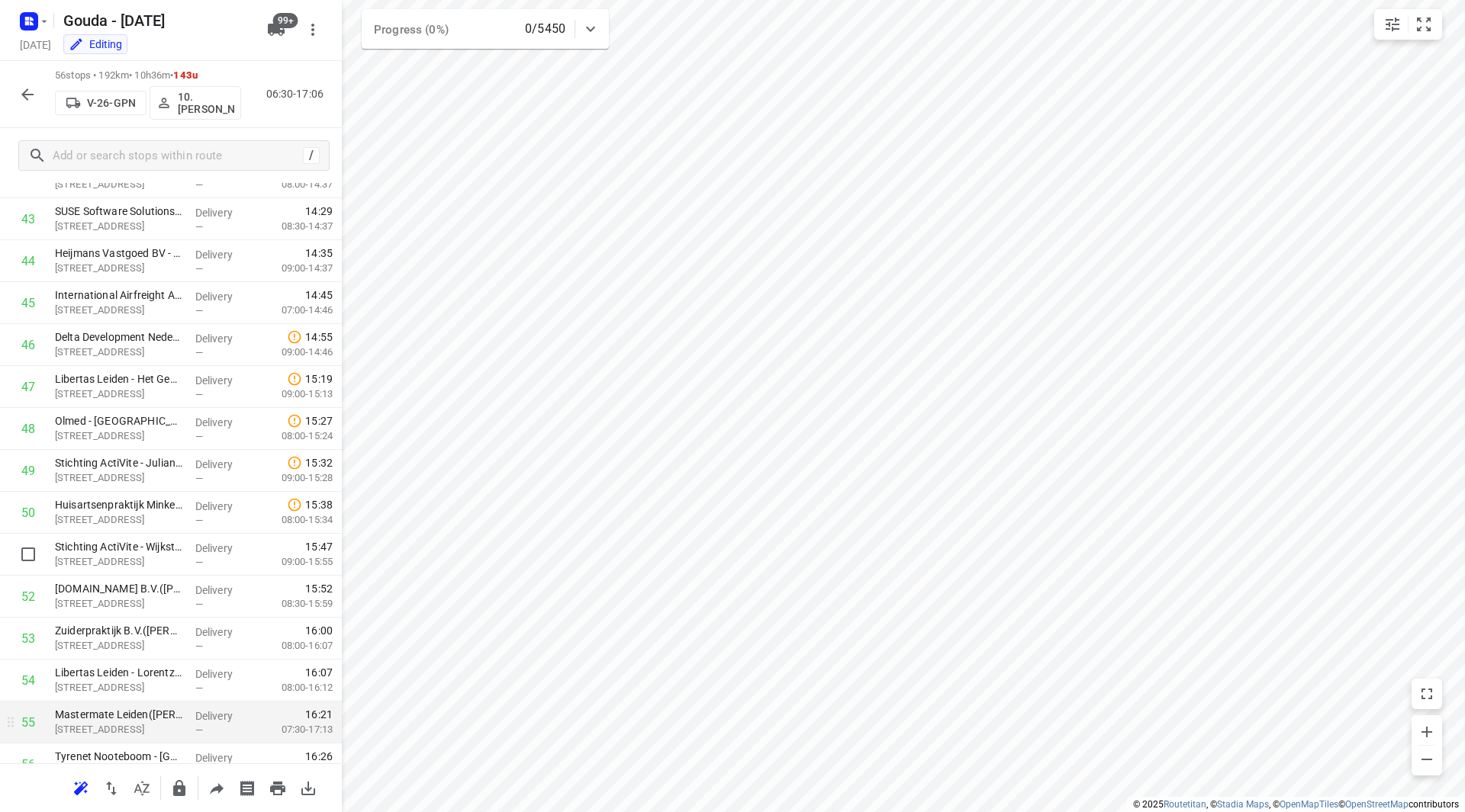
scroll to position [1886, 0]
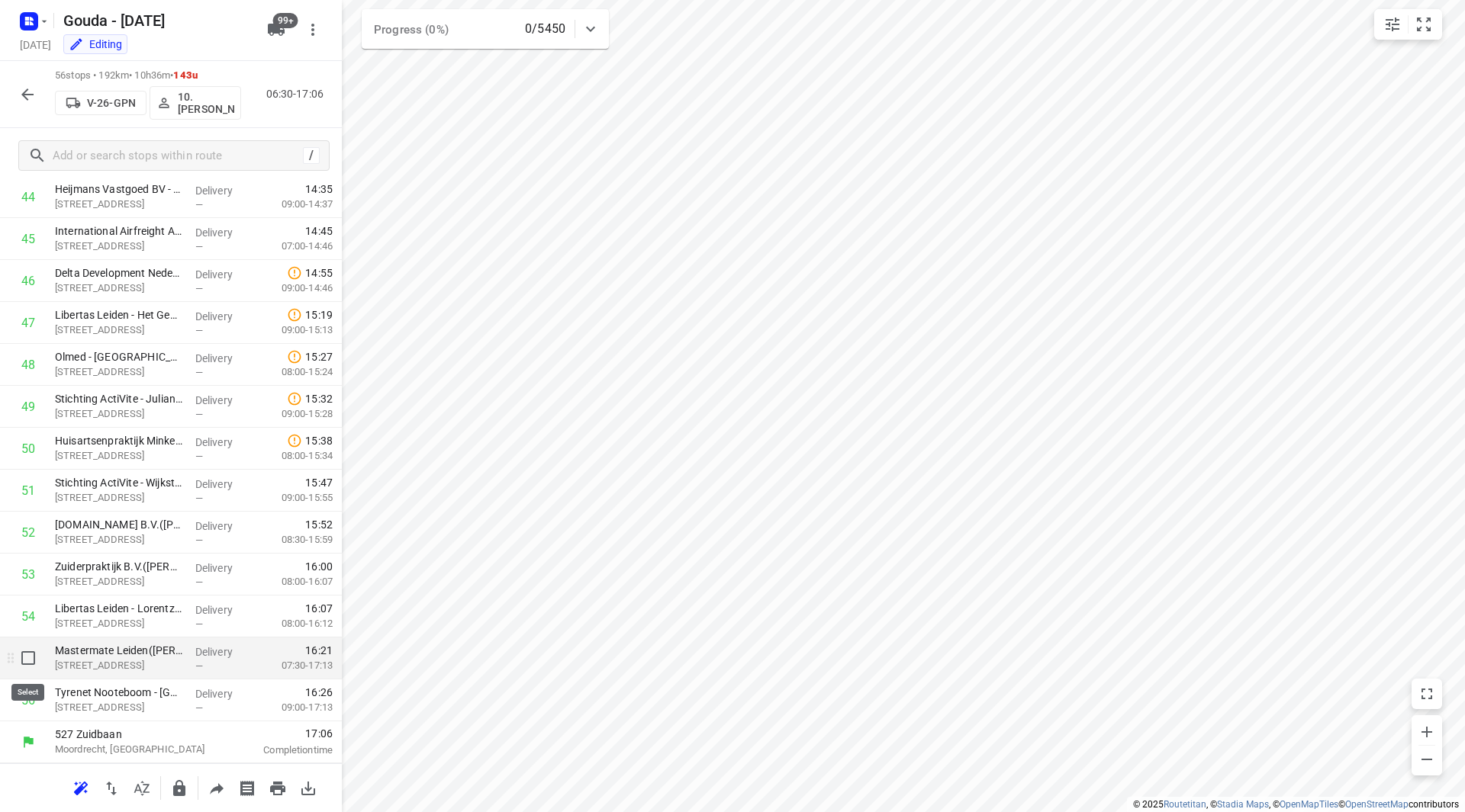
click at [27, 657] on input "checkbox" at bounding box center [28, 658] width 31 height 31
checkbox input "true"
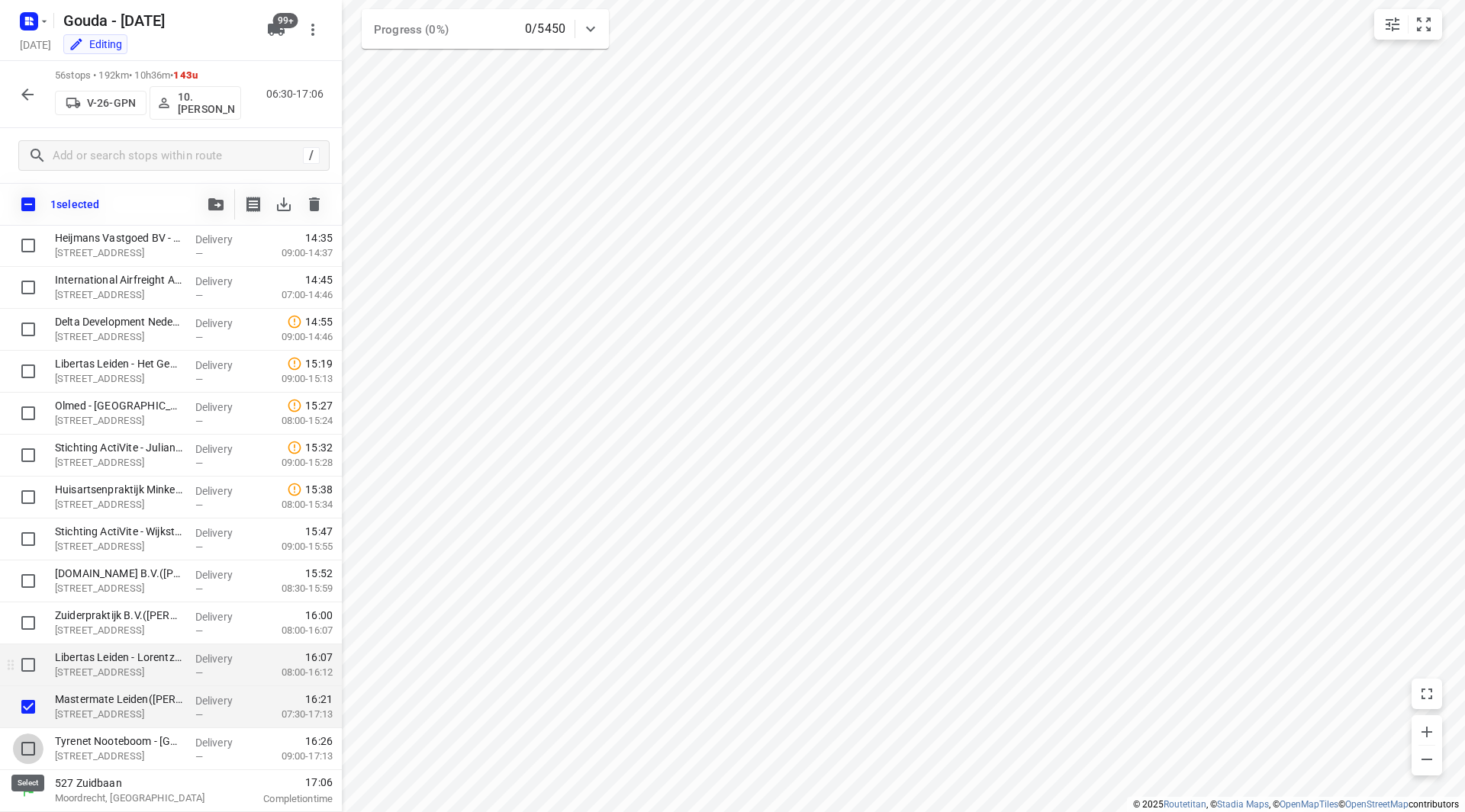
drag, startPoint x: 32, startPoint y: 740, endPoint x: 80, endPoint y: 672, distance: 83.2
click at [32, 741] on input "checkbox" at bounding box center [28, 749] width 31 height 31
checkbox input "true"
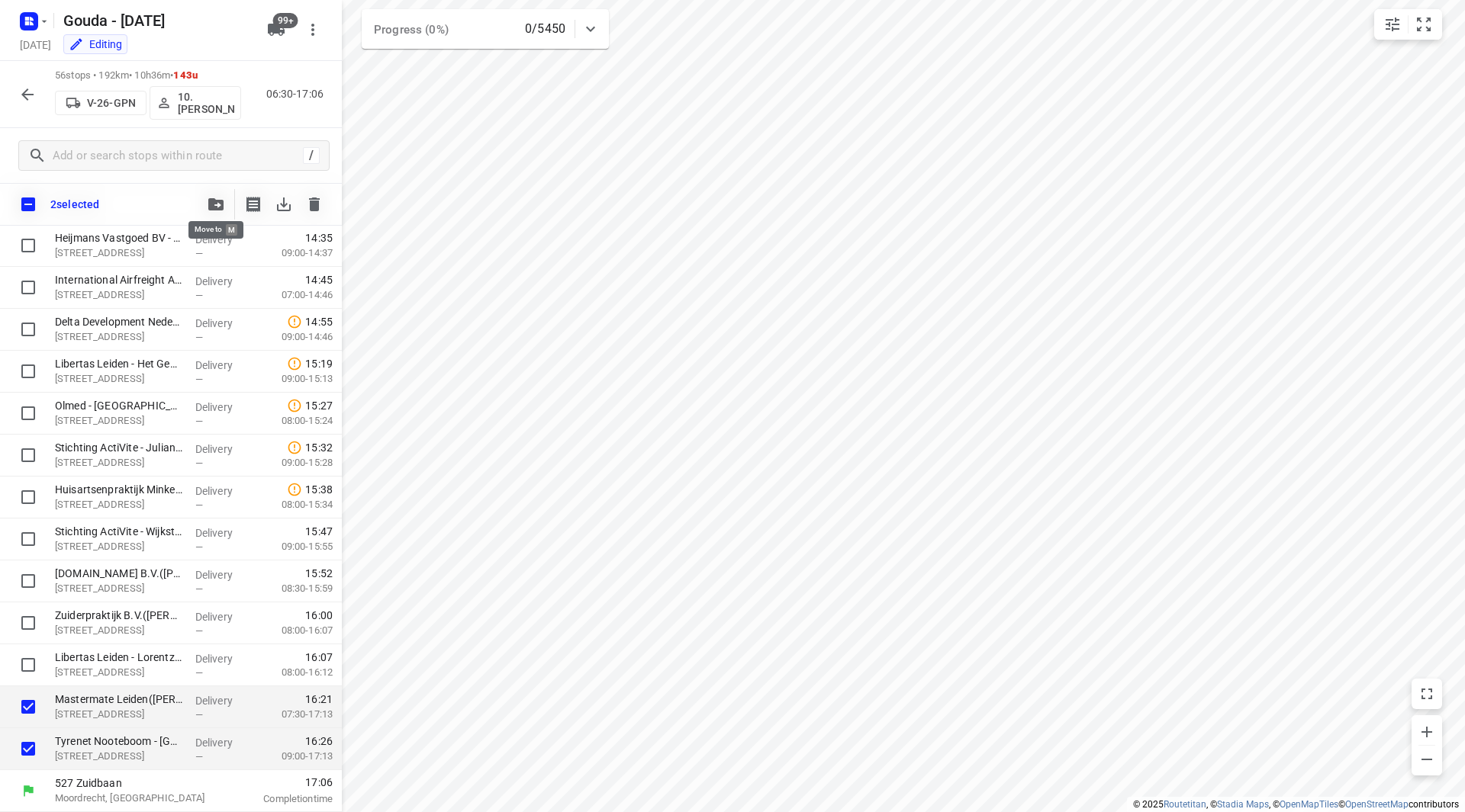
click at [218, 206] on icon "button" at bounding box center [216, 204] width 15 height 12
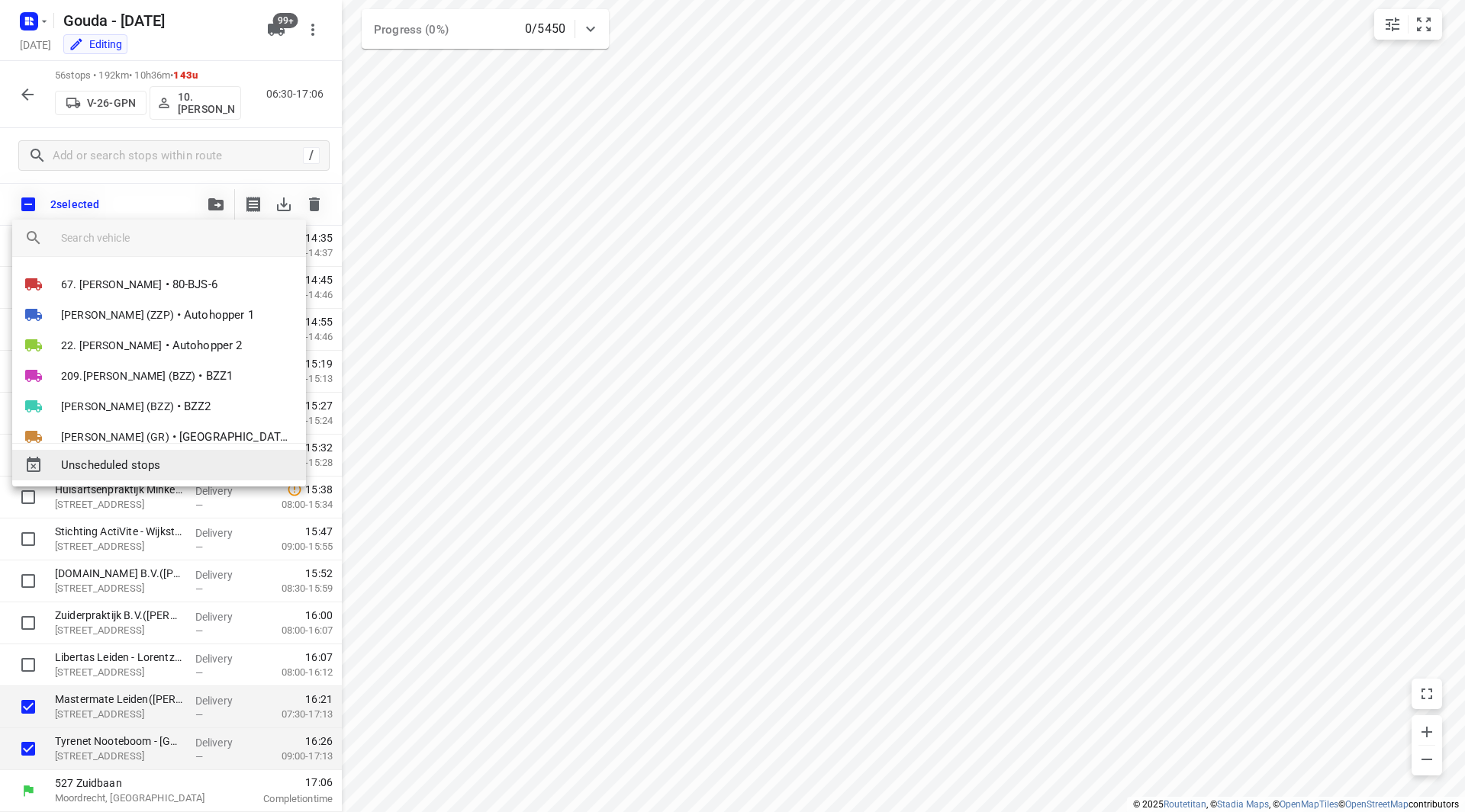
click at [147, 465] on span "Unscheduled stops" at bounding box center [177, 465] width 232 height 18
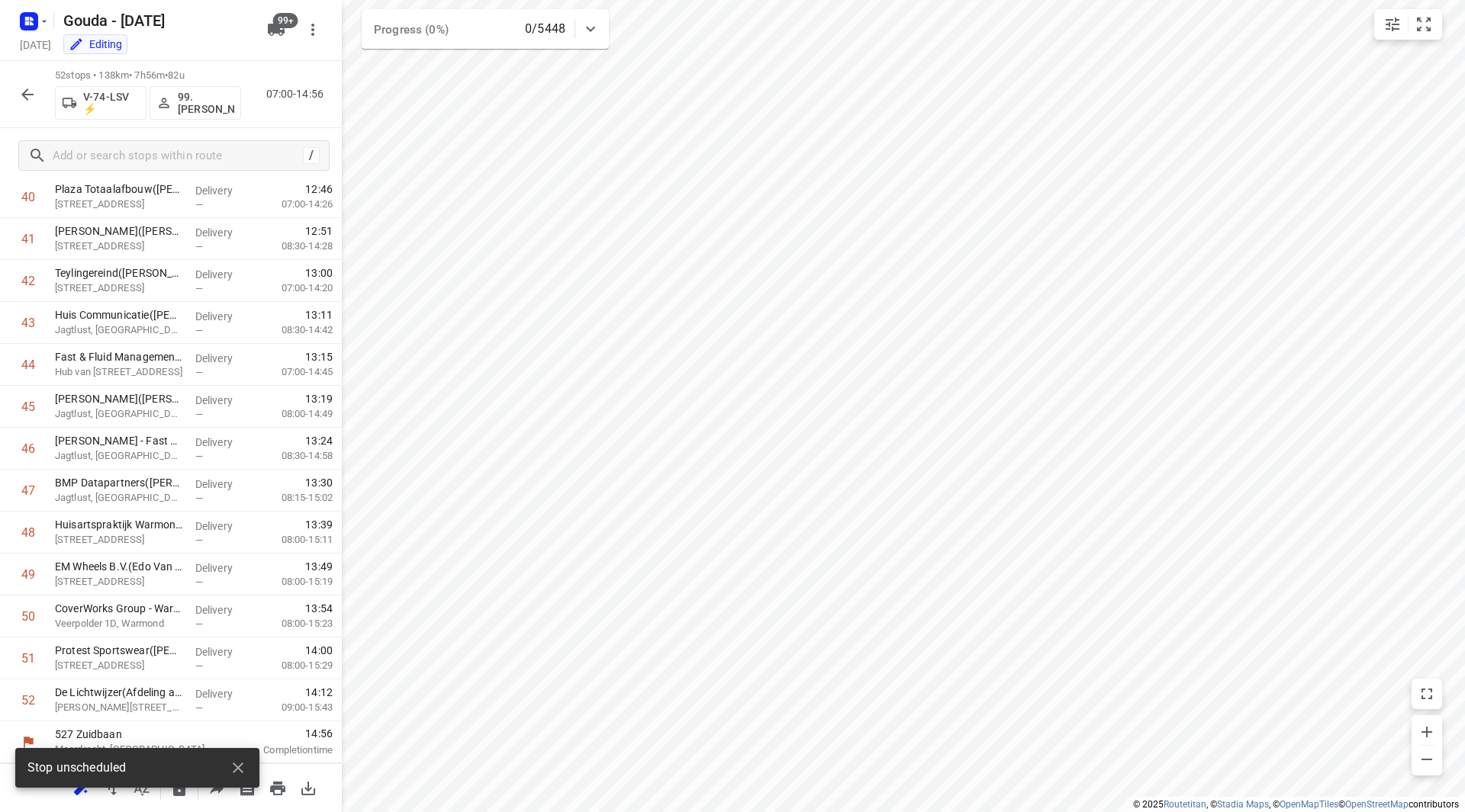
scroll to position [0, 0]
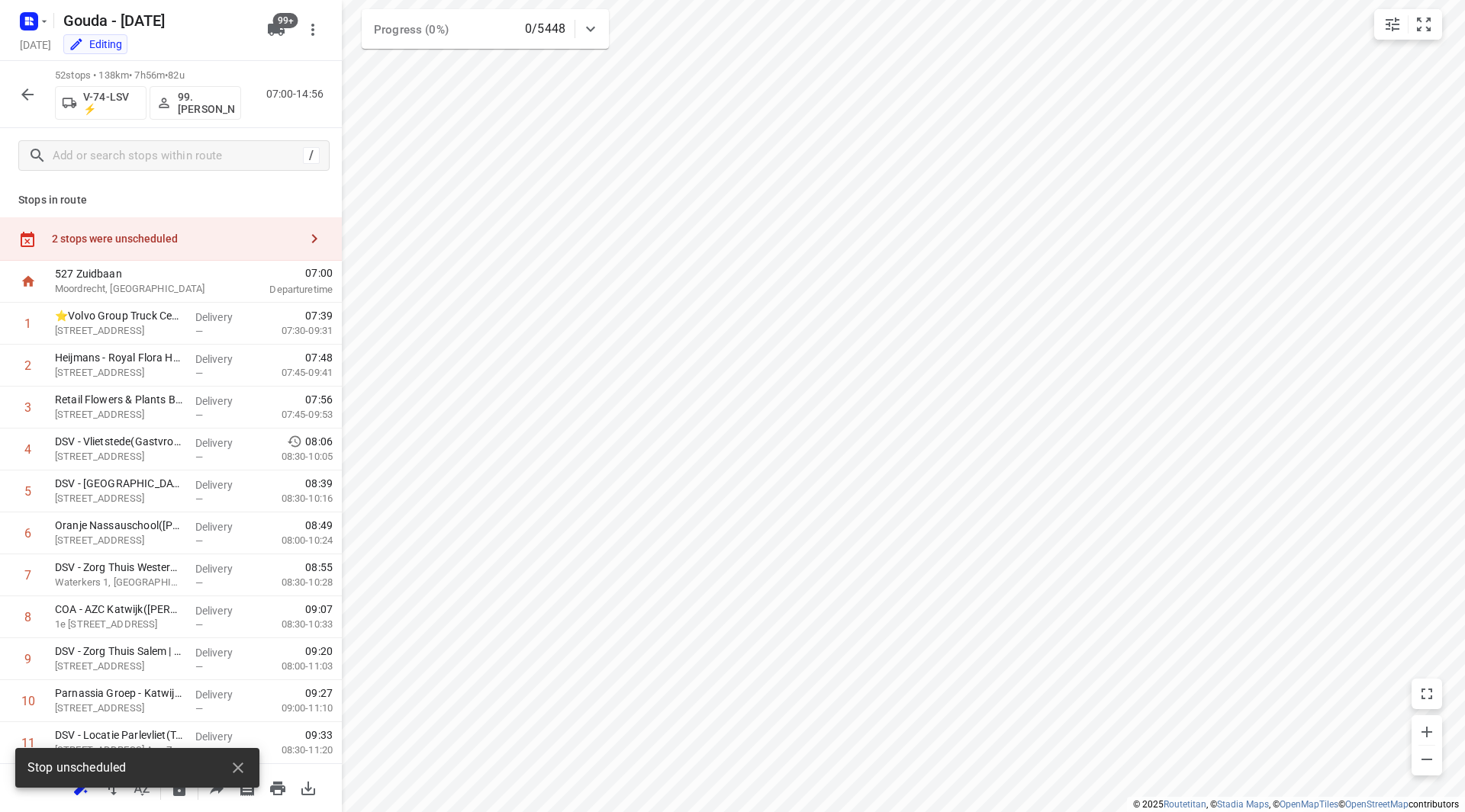
click at [231, 228] on div "2 stops were unscheduled" at bounding box center [171, 239] width 342 height 44
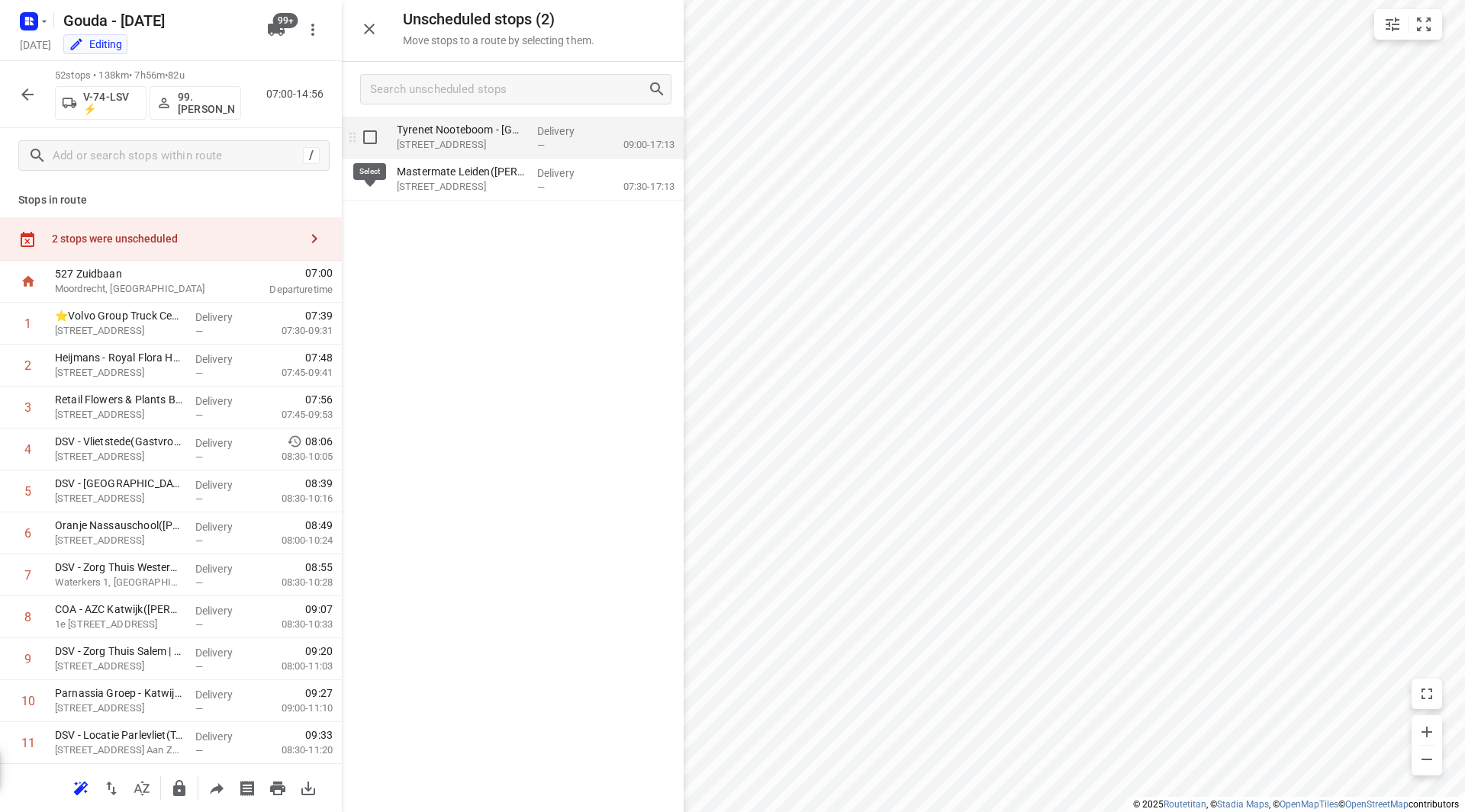
click at [374, 144] on input "grid" at bounding box center [370, 137] width 31 height 31
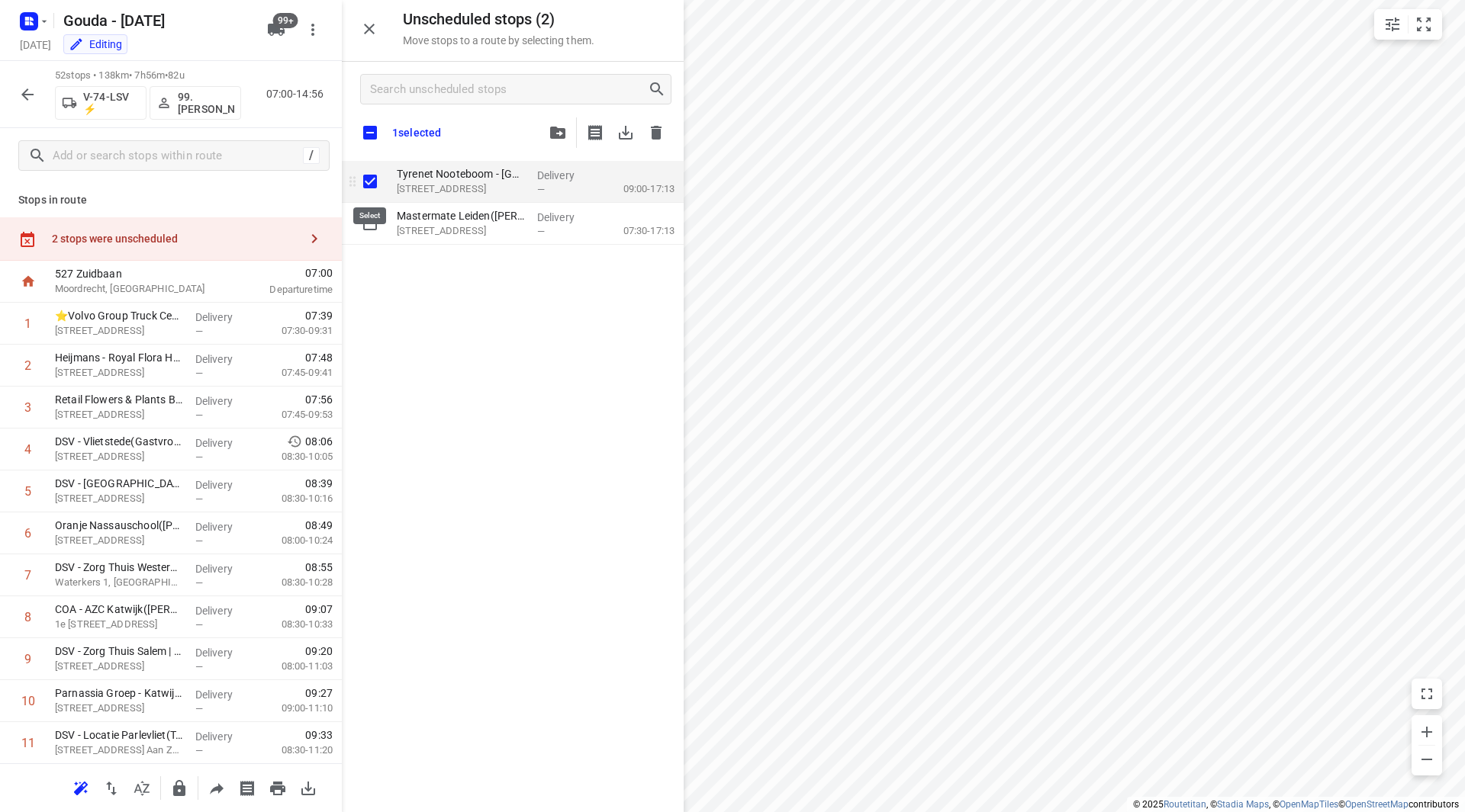
checkbox input "true"
click at [382, 197] on div "grid" at bounding box center [366, 181] width 49 height 42
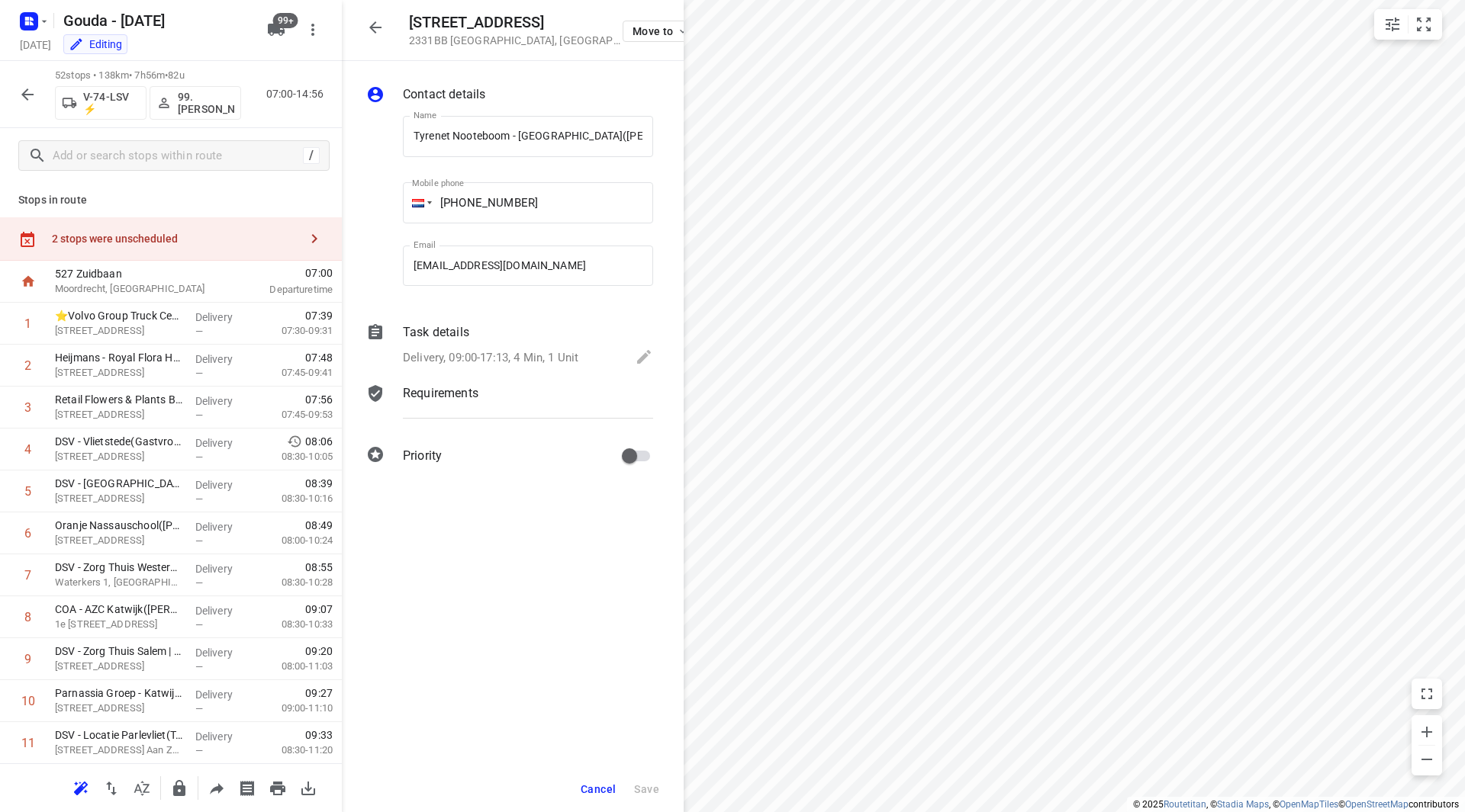
click at [247, 260] on div "2 stops were unscheduled" at bounding box center [171, 239] width 342 height 44
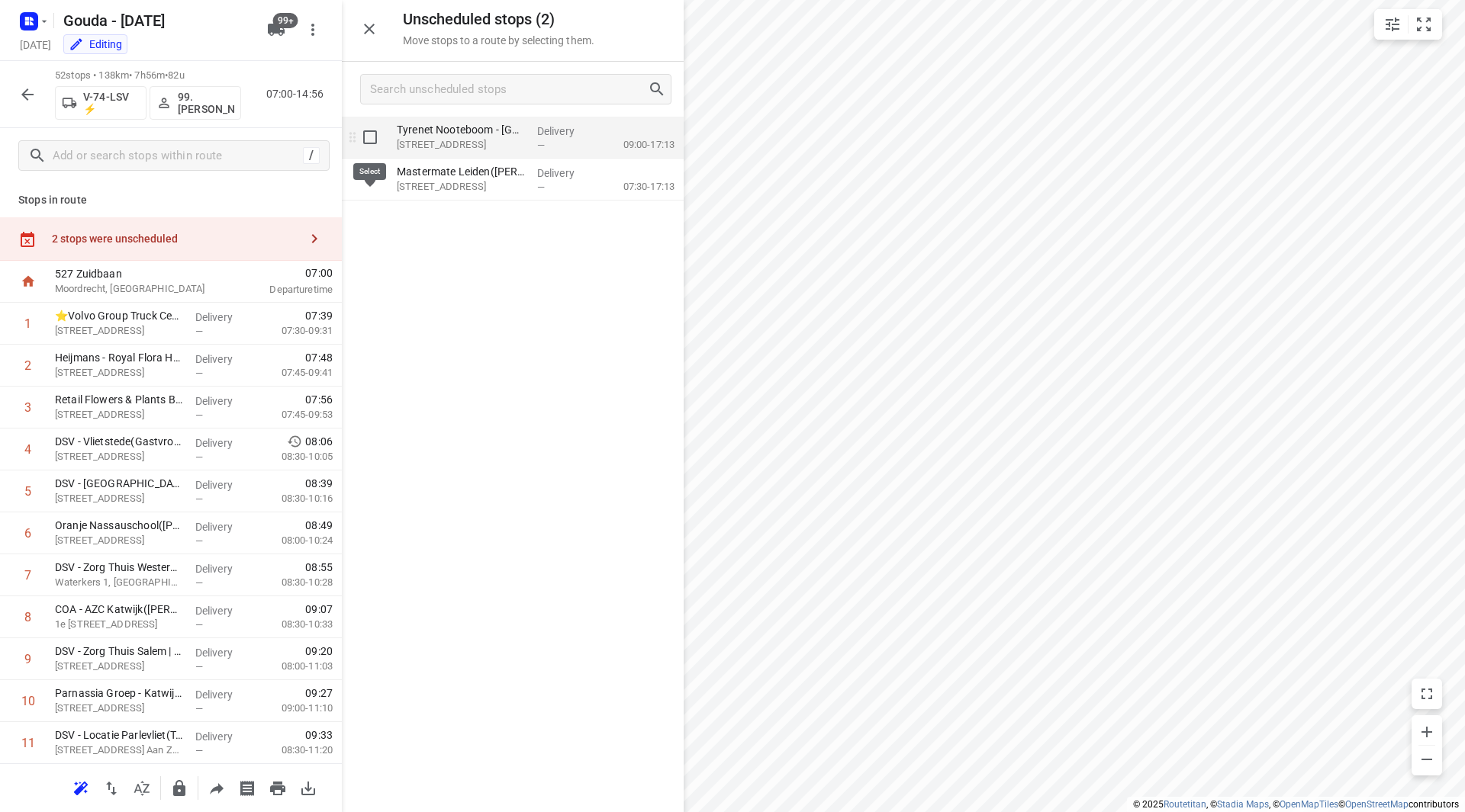
click at [373, 141] on input "grid" at bounding box center [370, 137] width 31 height 31
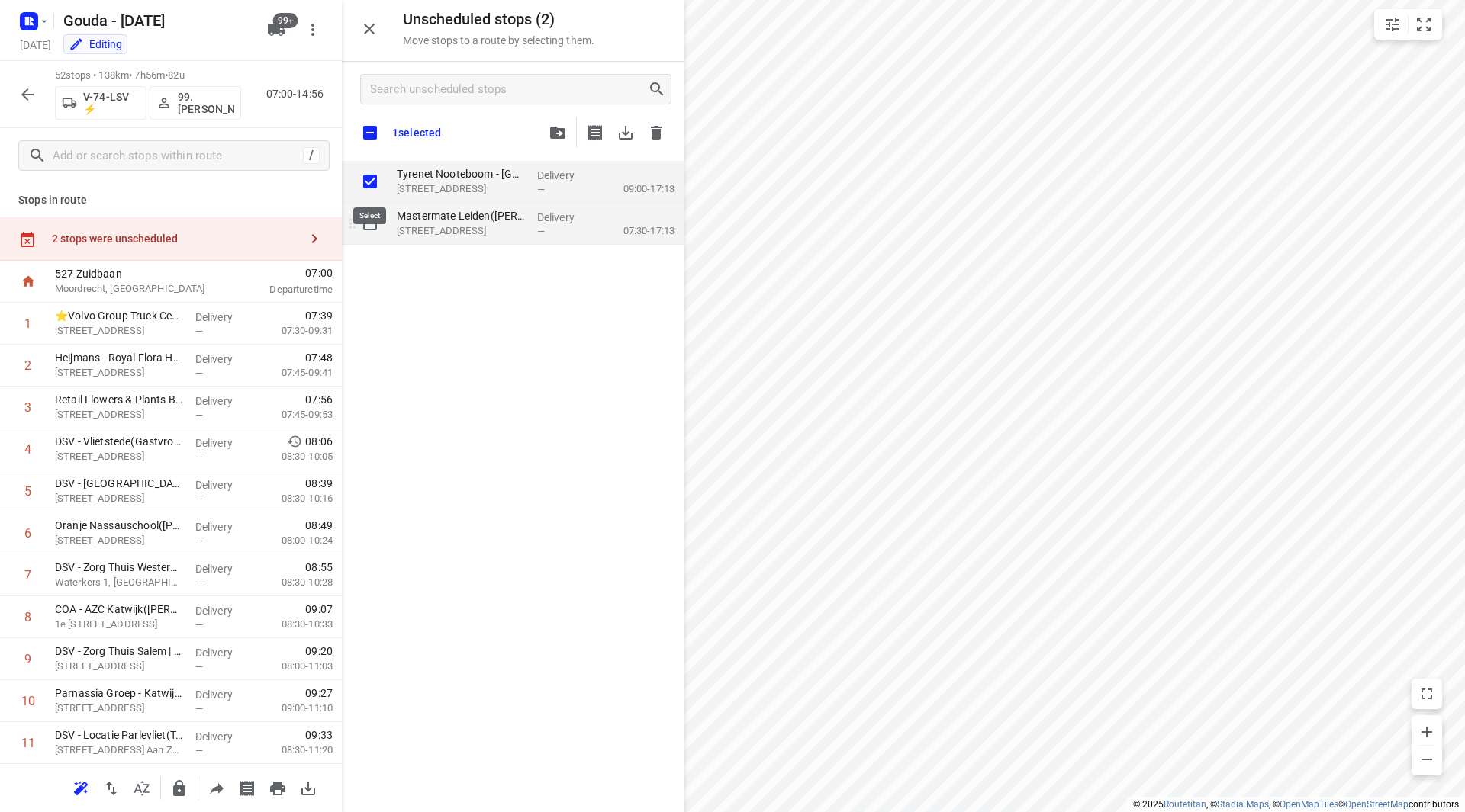
checkbox input "true"
click at [377, 215] on input "grid" at bounding box center [370, 224] width 31 height 31
checkbox input "true"
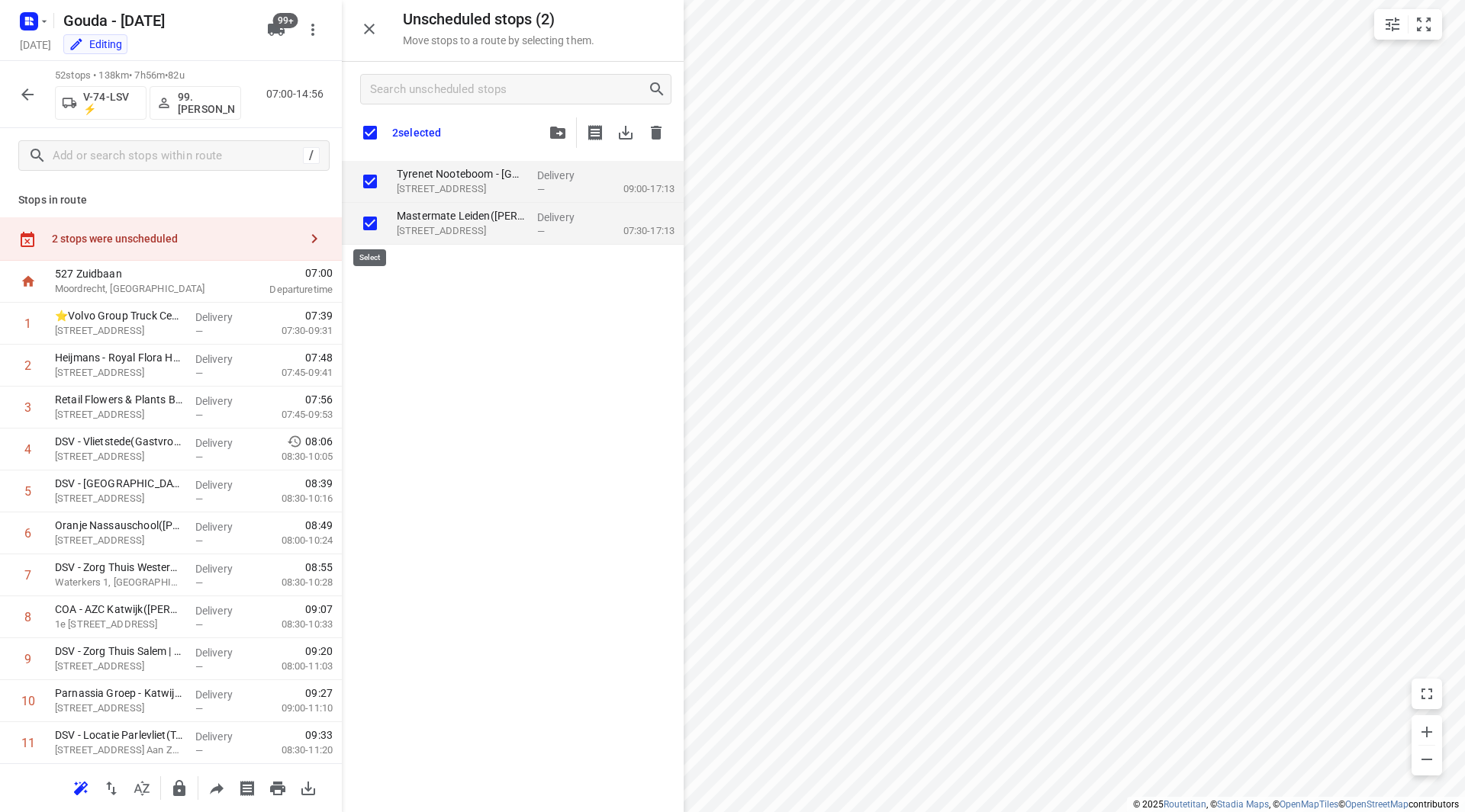
checkbox input "true"
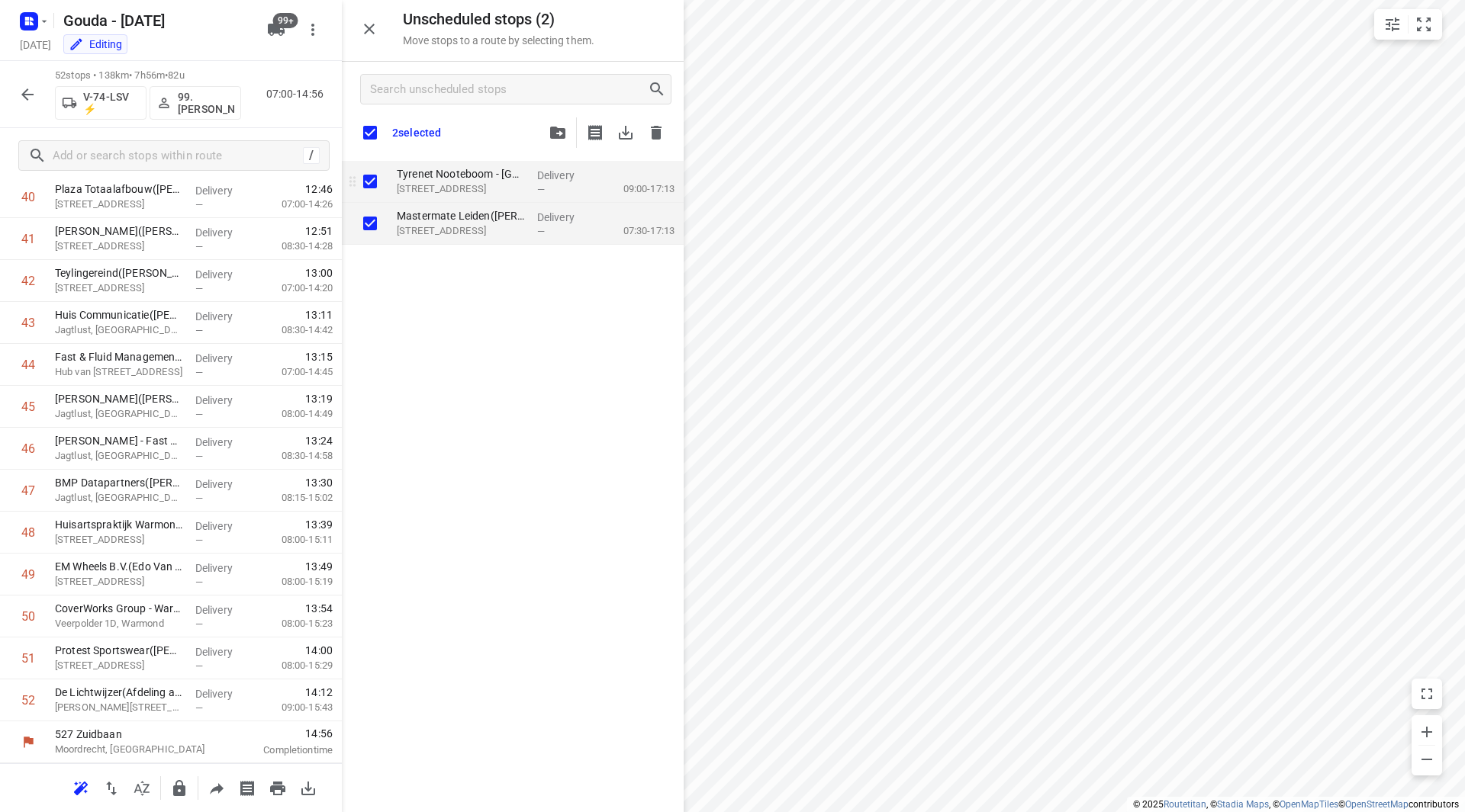
checkbox input "true"
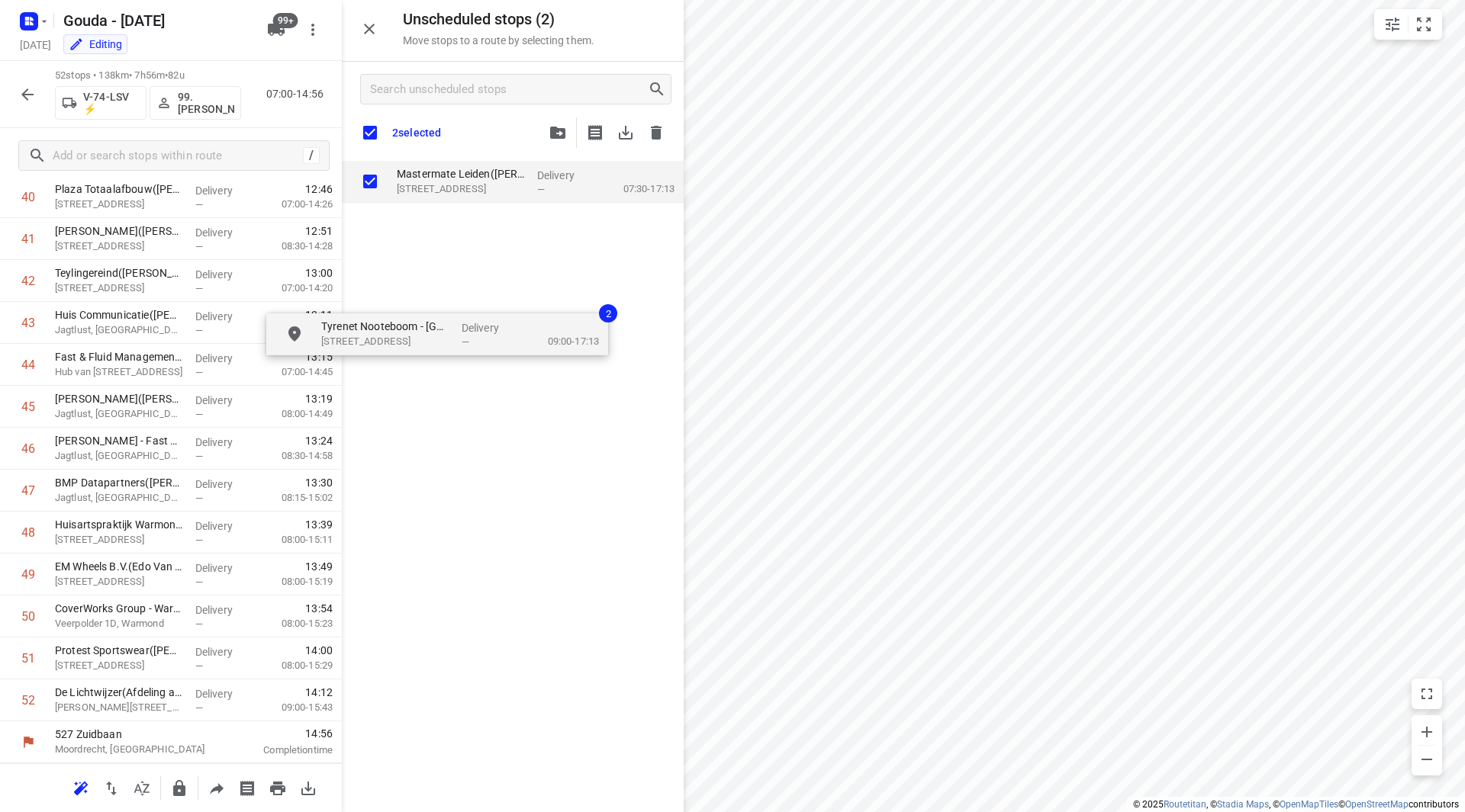
checkbox input "true"
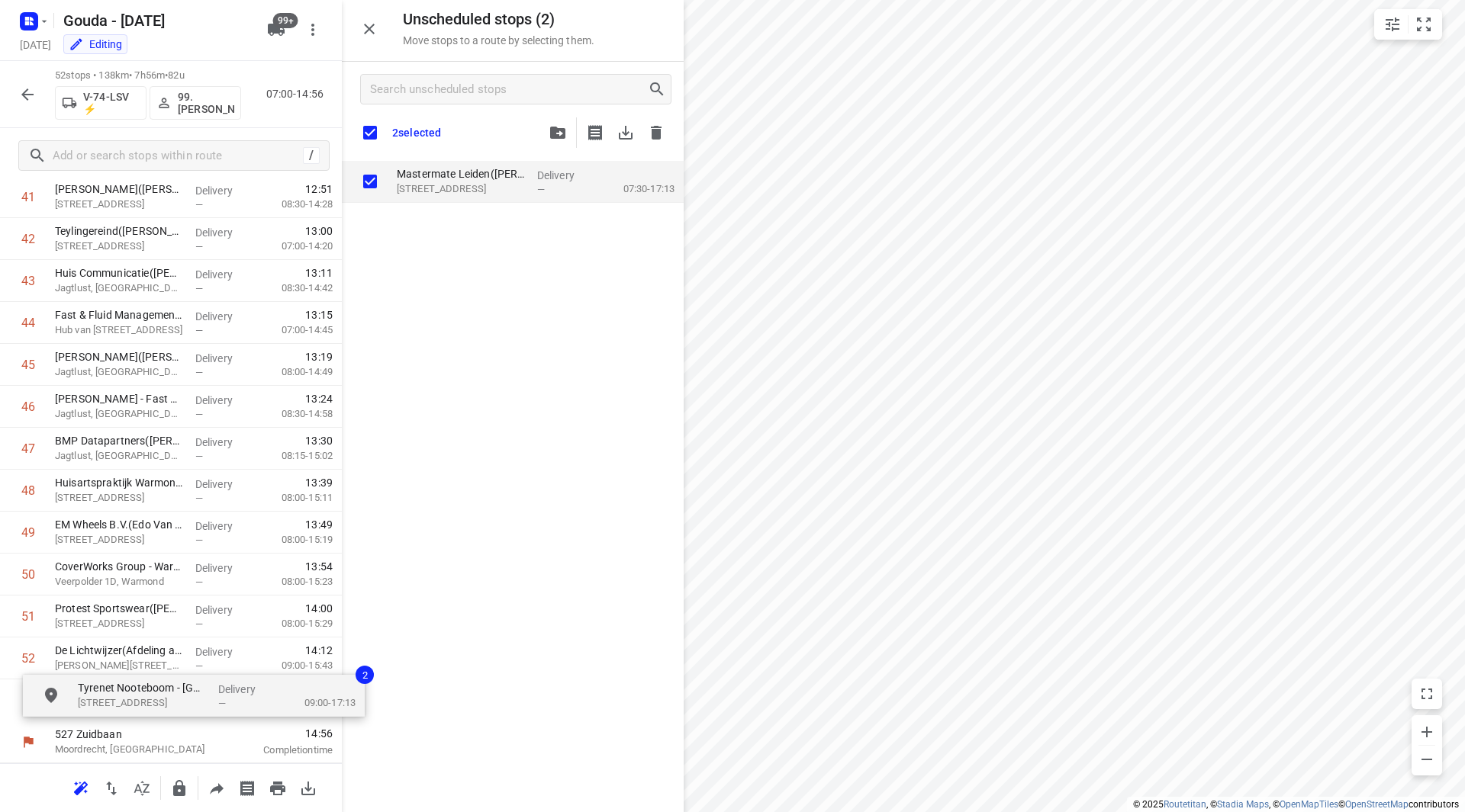
drag, startPoint x: 448, startPoint y: 187, endPoint x: 104, endPoint y: 709, distance: 625.2
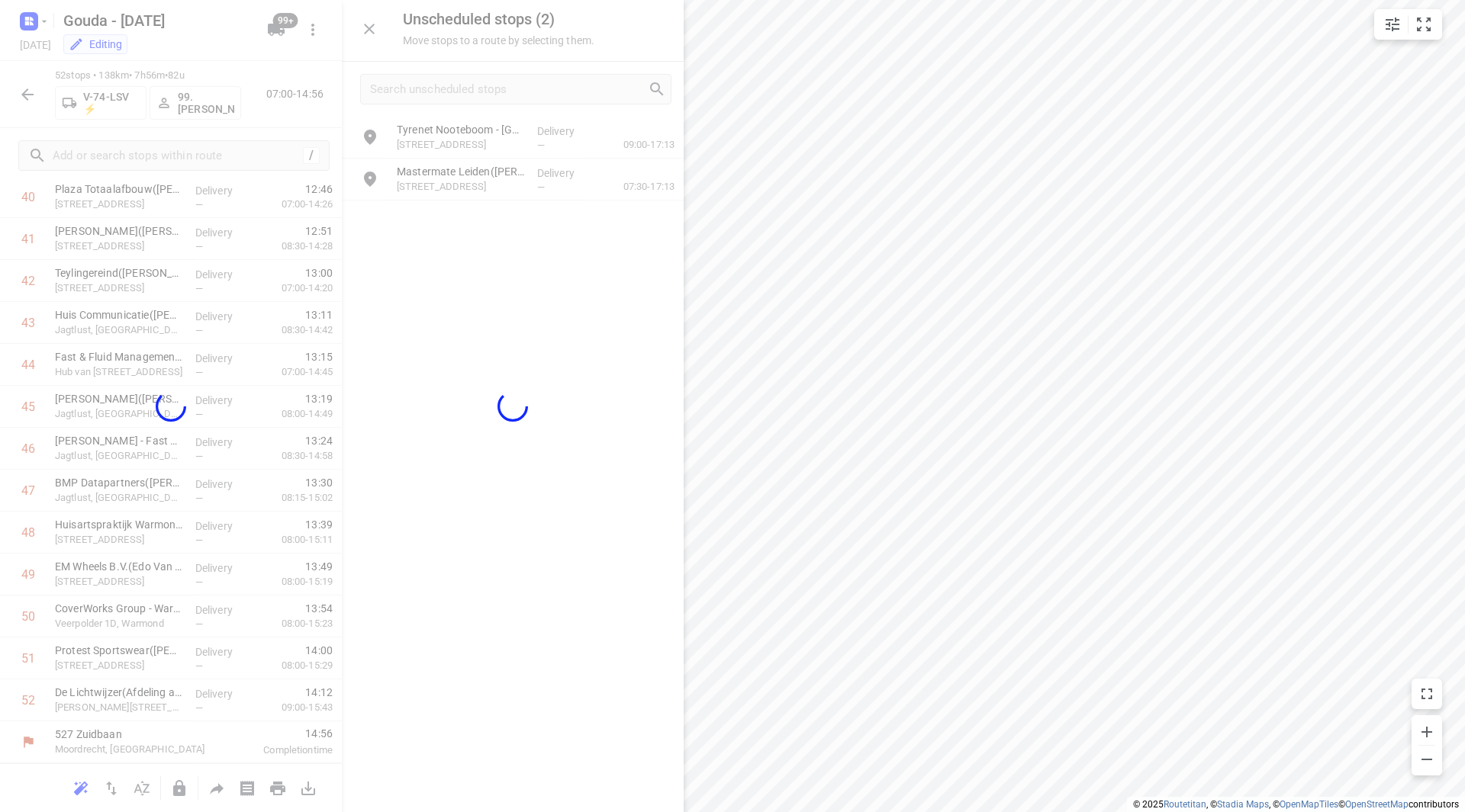
scroll to position [1762, 0]
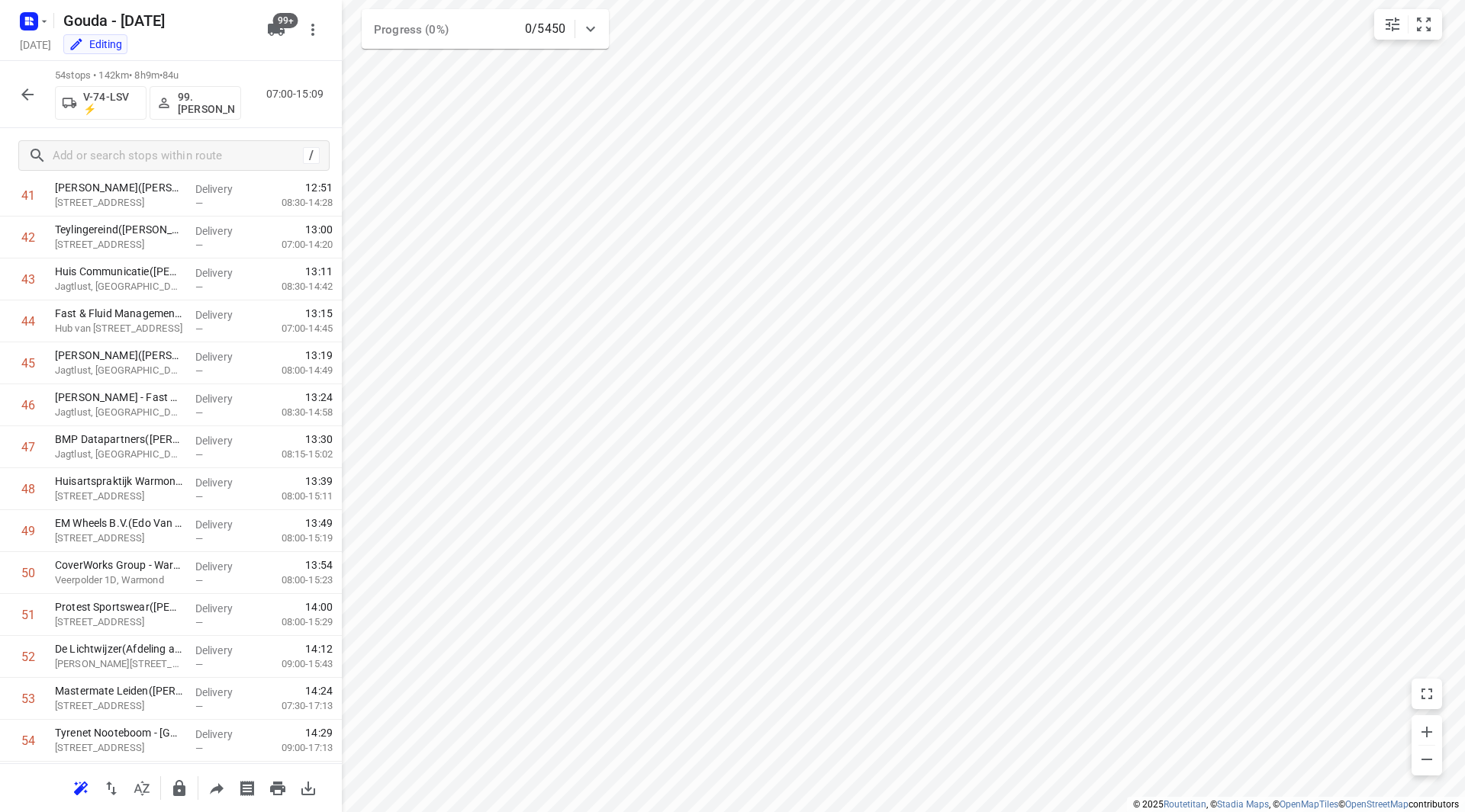
click at [29, 88] on icon "button" at bounding box center [26, 94] width 18 height 18
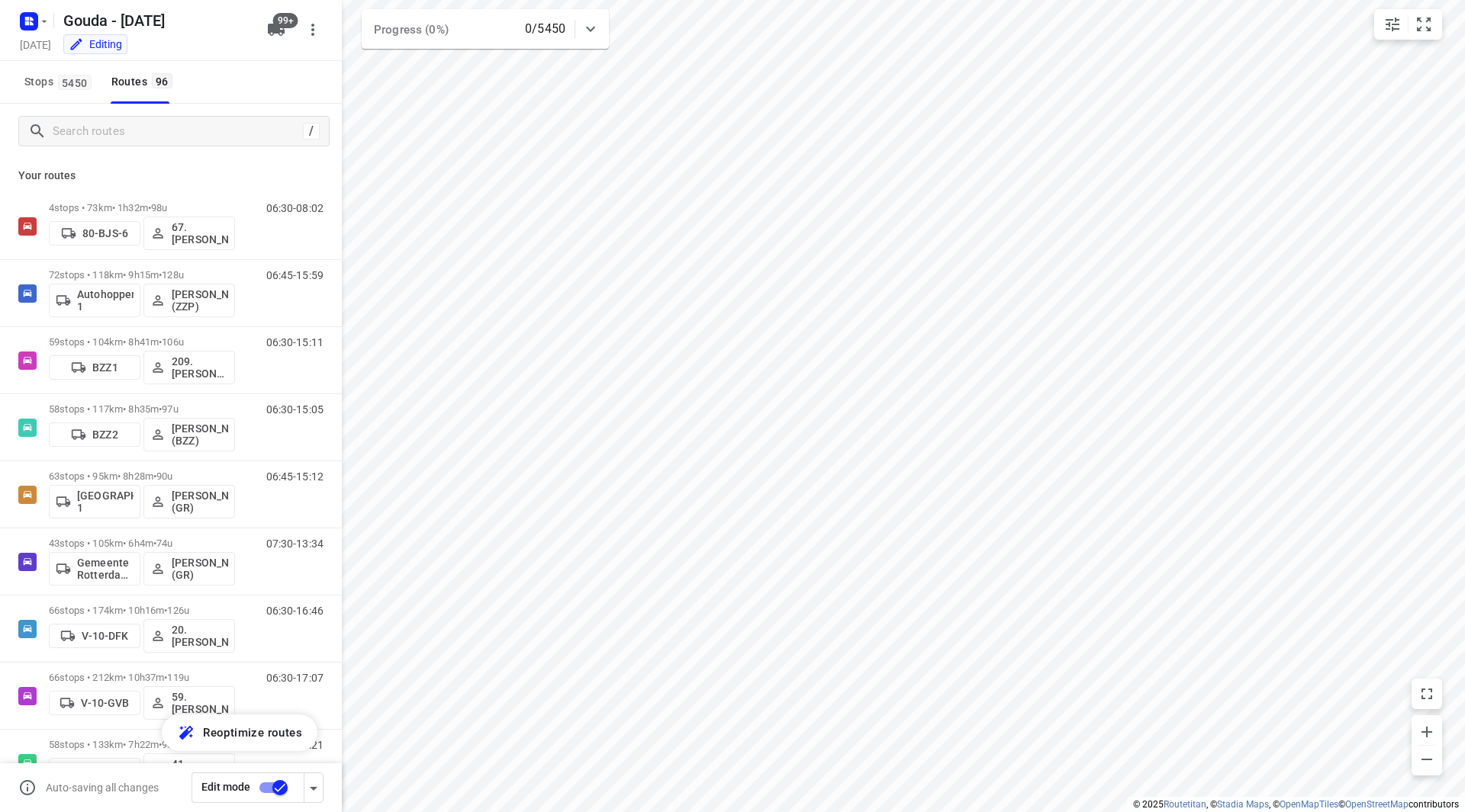
click at [273, 786] on input "checkbox" at bounding box center [280, 788] width 87 height 29
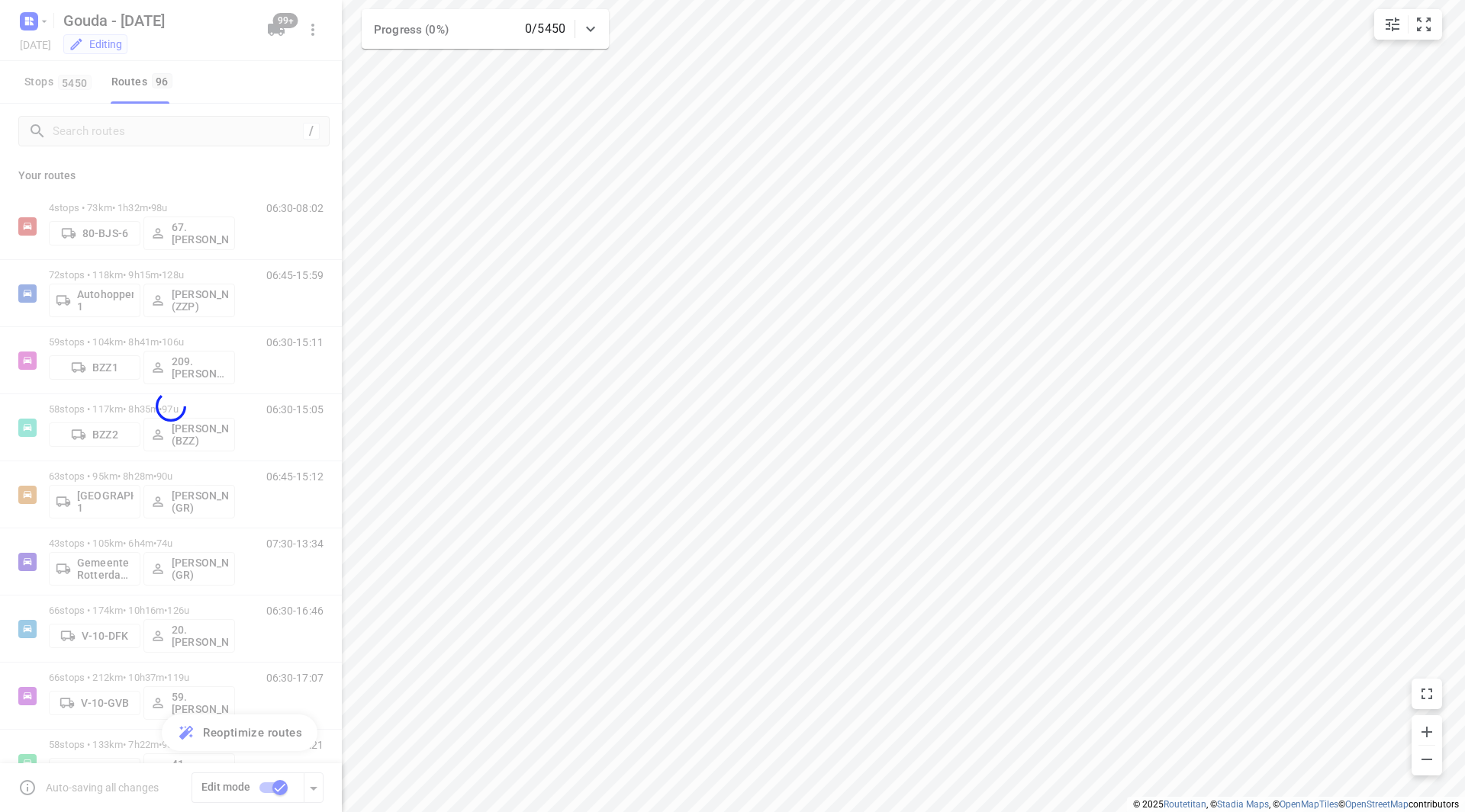
checkbox input "false"
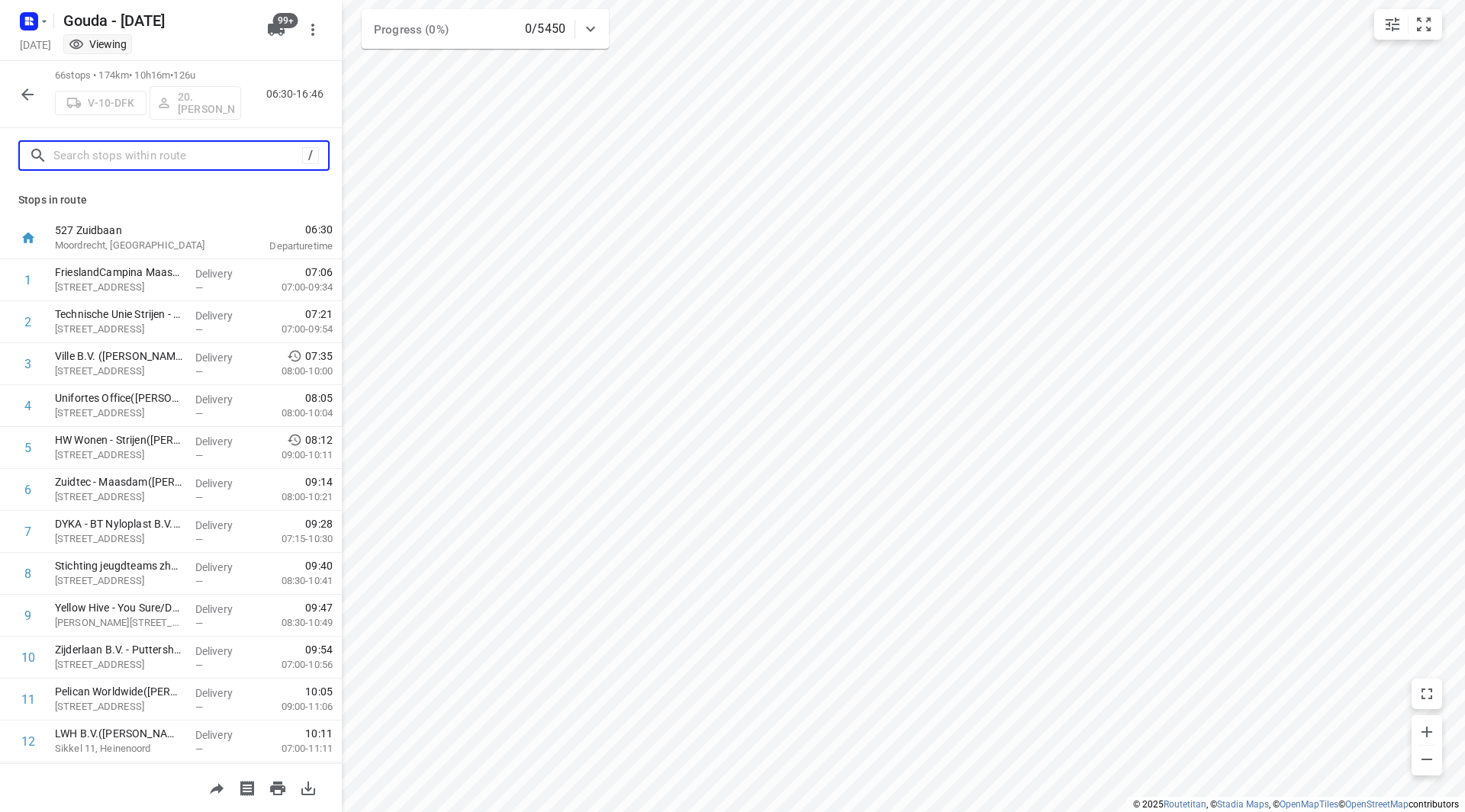
click at [103, 153] on input "text" at bounding box center [178, 156] width 249 height 24
click at [54, 100] on div "66 stops • 174km • 10h16m • 126u V-10-DFK 20.[PERSON_NAME] 06:30-16:46" at bounding box center [171, 94] width 342 height 67
click at [37, 94] on button "button" at bounding box center [27, 95] width 31 height 31
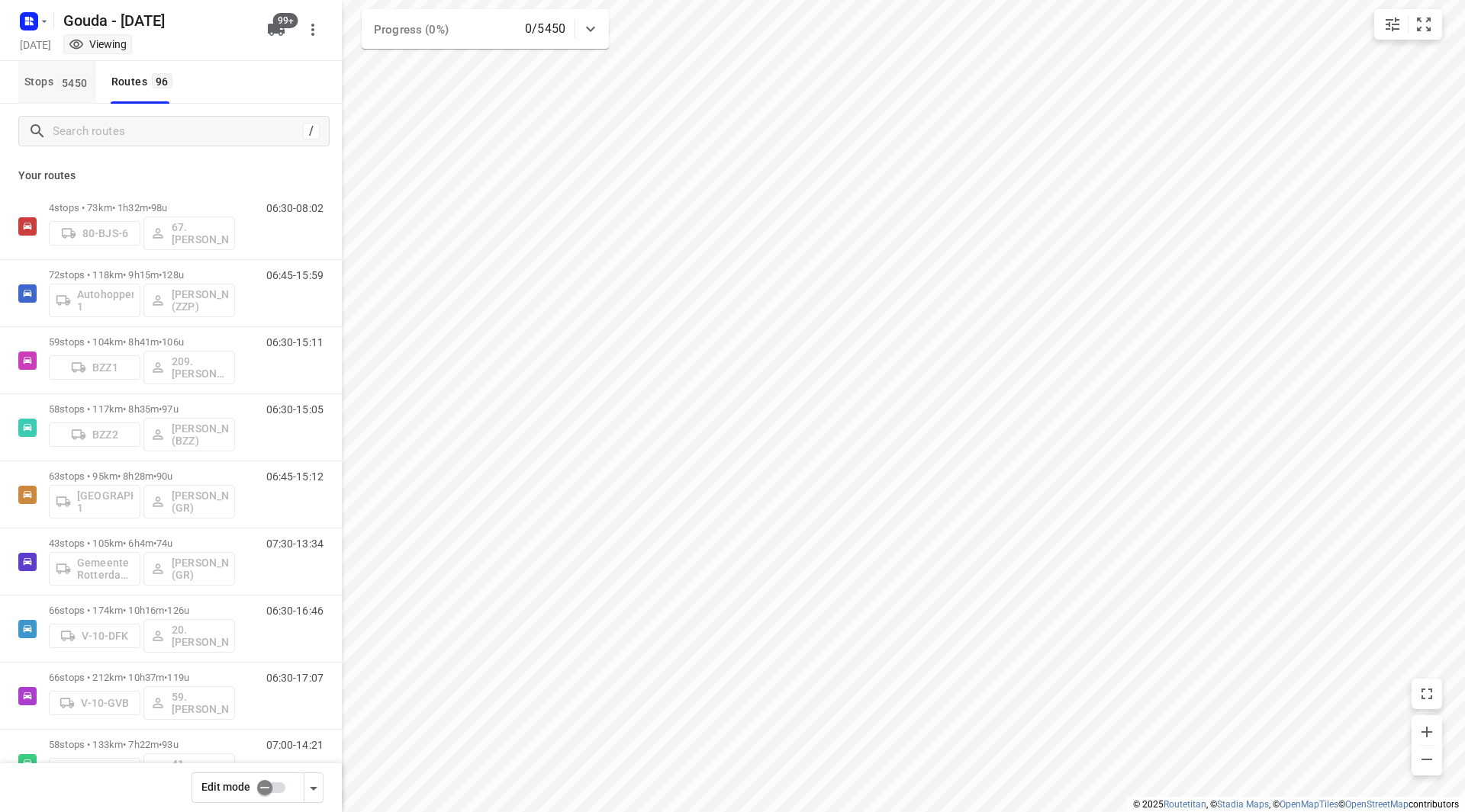
click at [61, 81] on span "5450" at bounding box center [74, 83] width 33 height 15
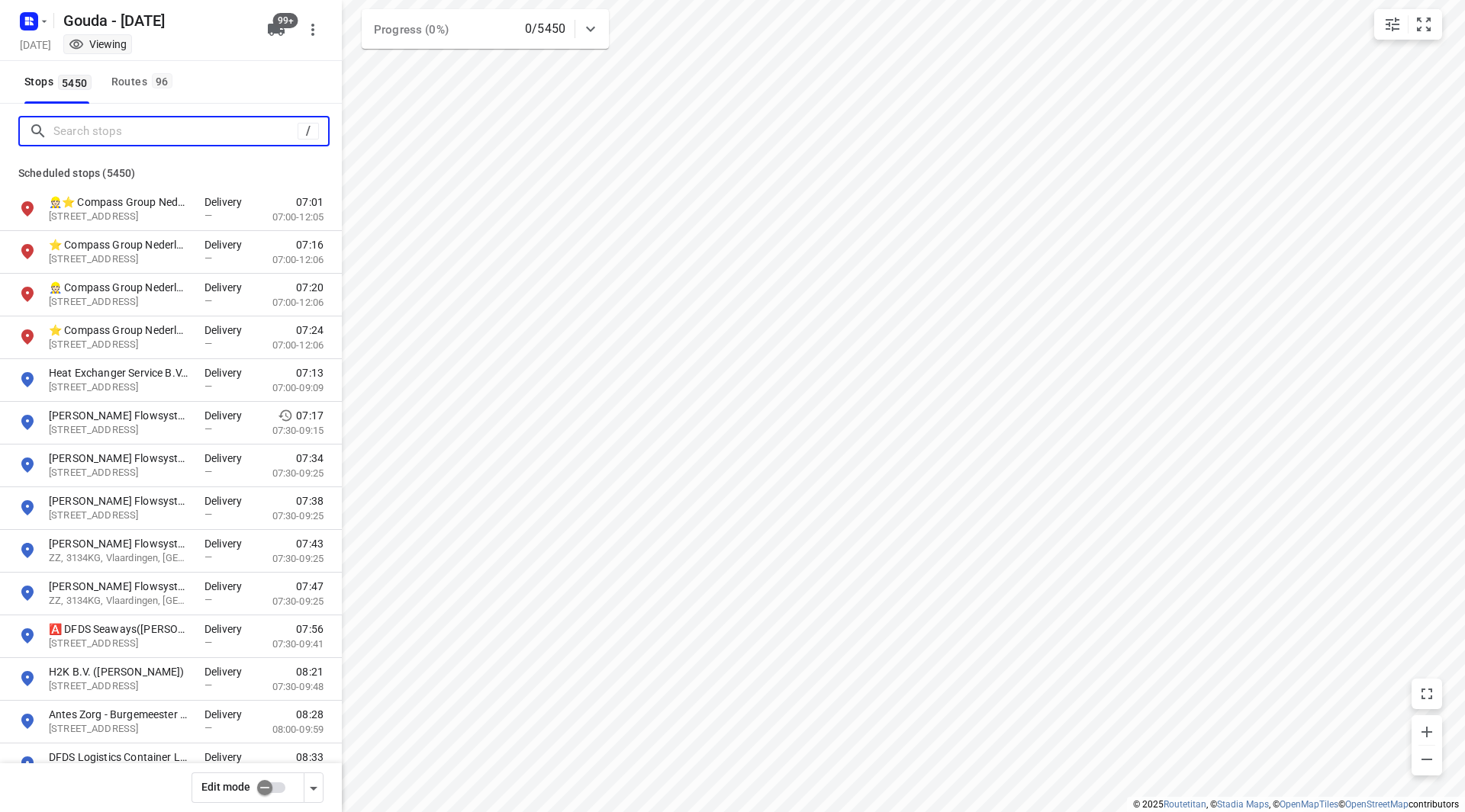
click at [89, 120] on input "Search stops" at bounding box center [176, 131] width 244 height 24
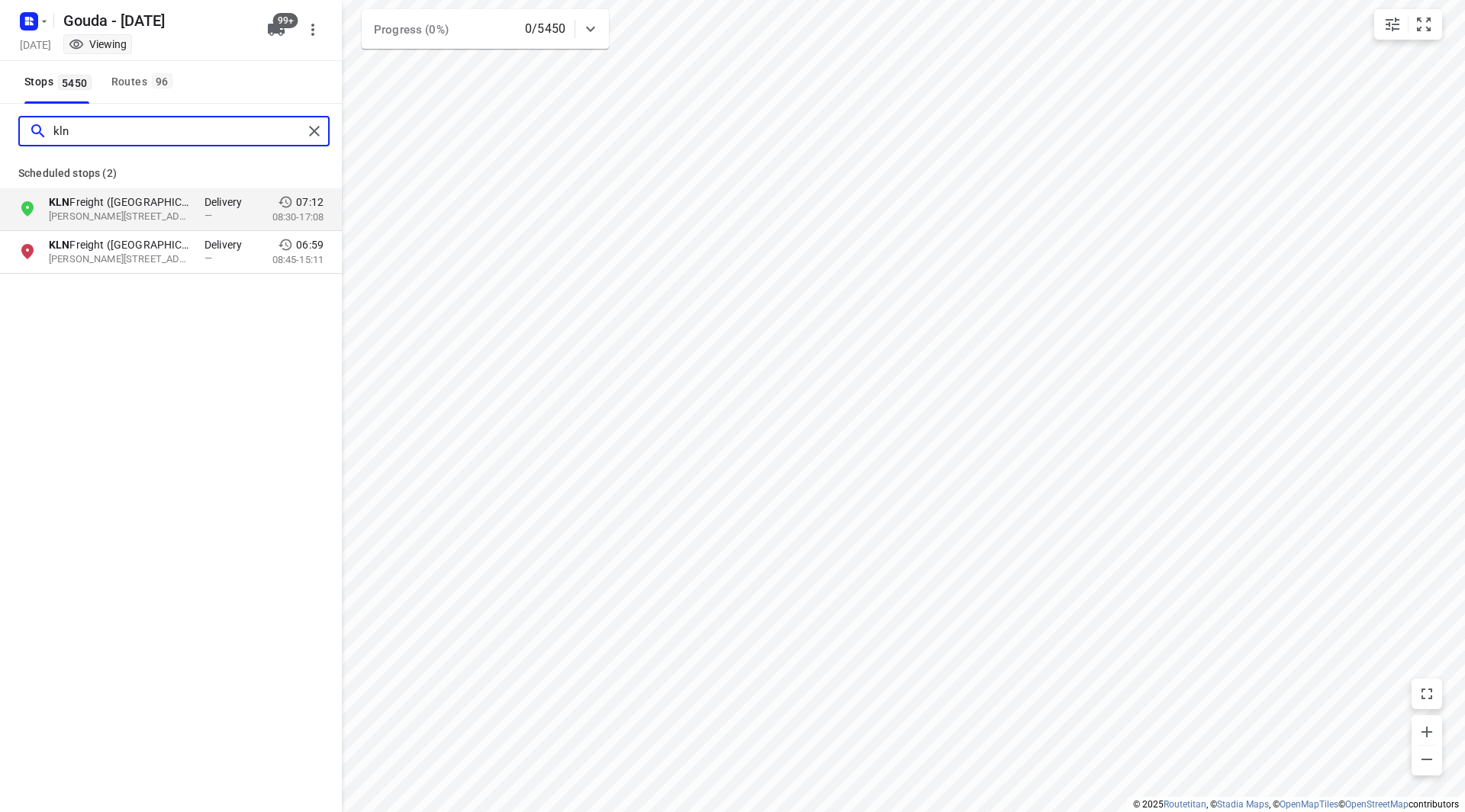
type input "kln"
click at [146, 210] on p "Willem Brocadesdreef 10, 2132PV, Hoofddorp, NL" at bounding box center [119, 217] width 140 height 15
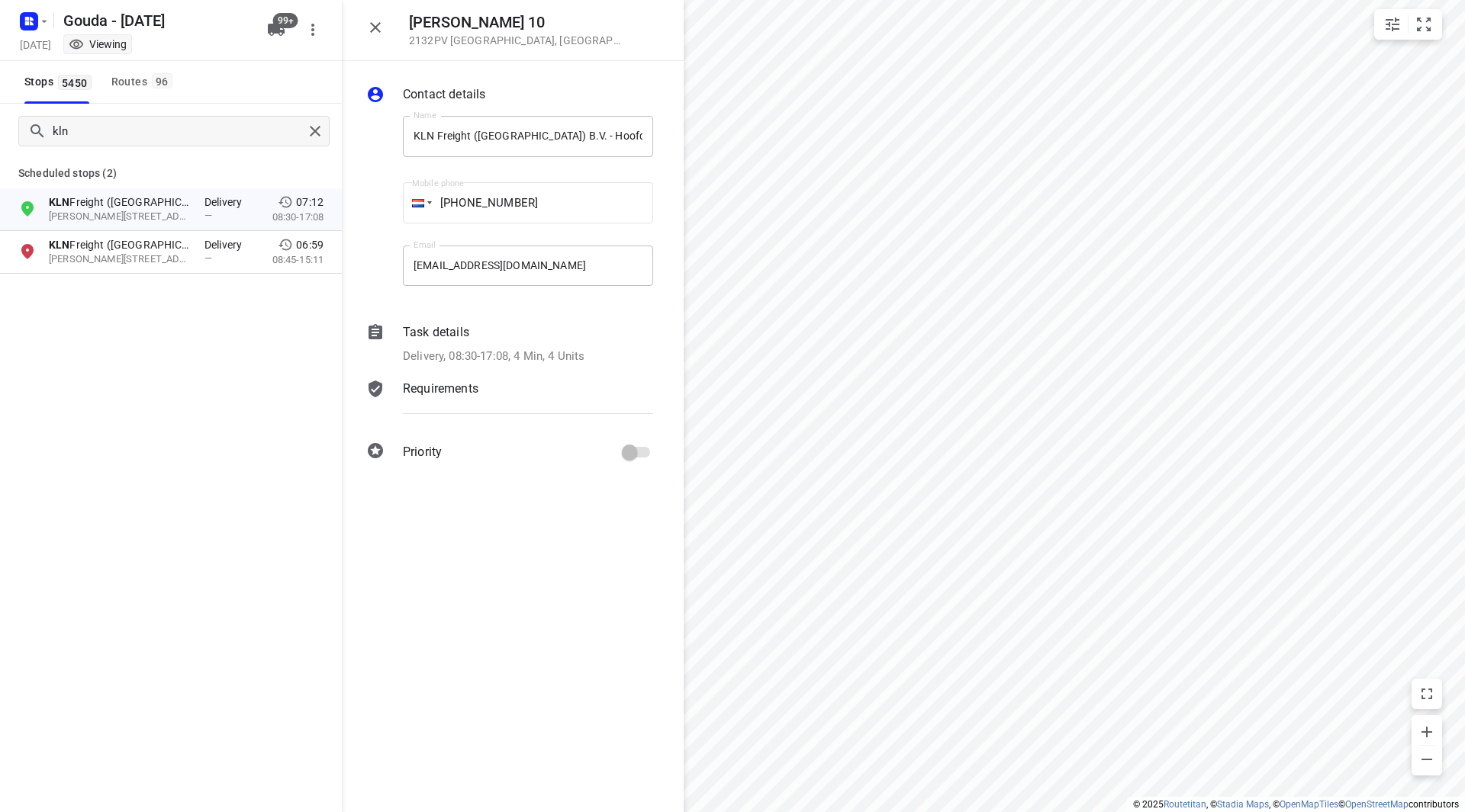
click at [459, 336] on p "Task details" at bounding box center [437, 332] width 67 height 18
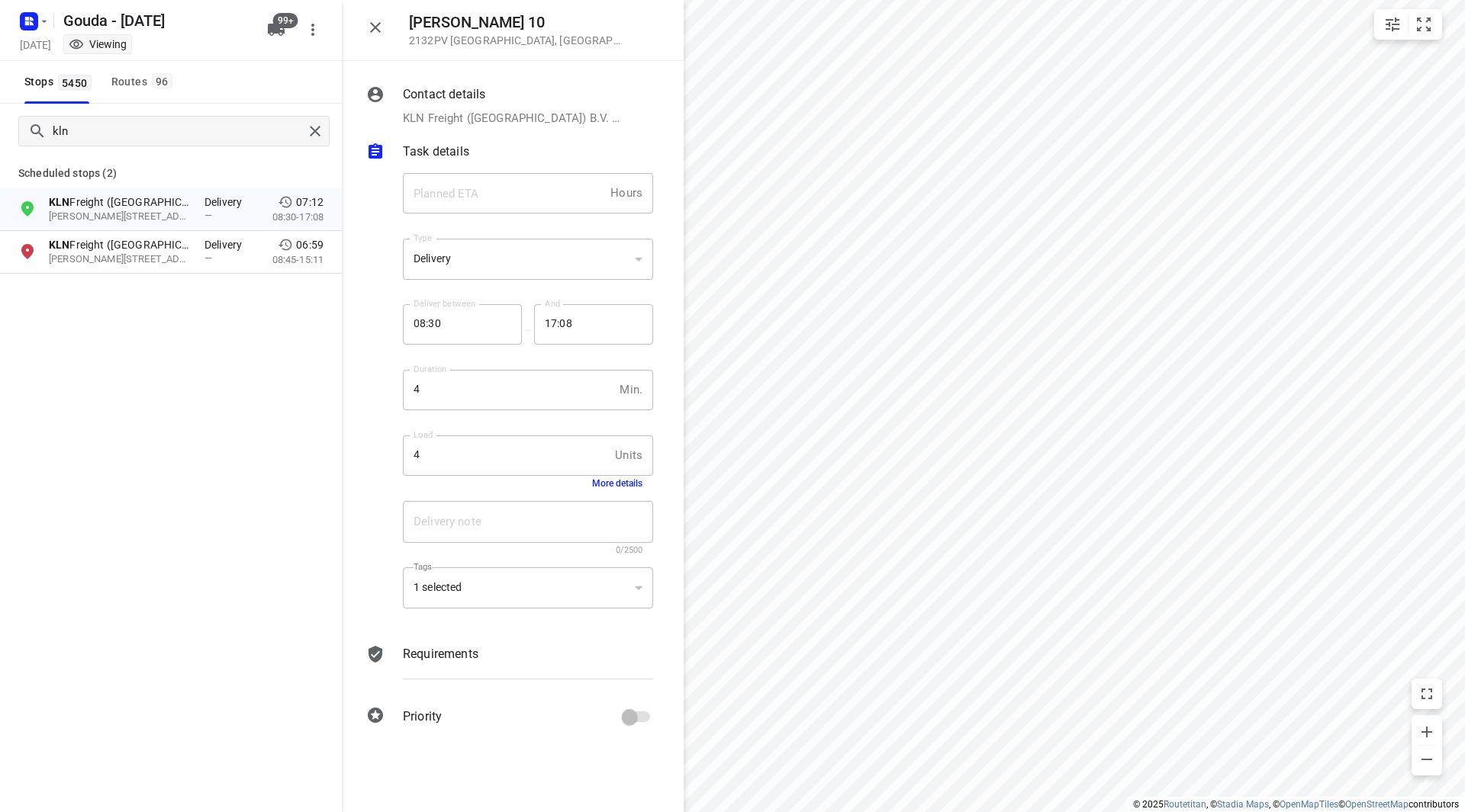
click at [602, 481] on button "More details" at bounding box center [617, 483] width 50 height 11
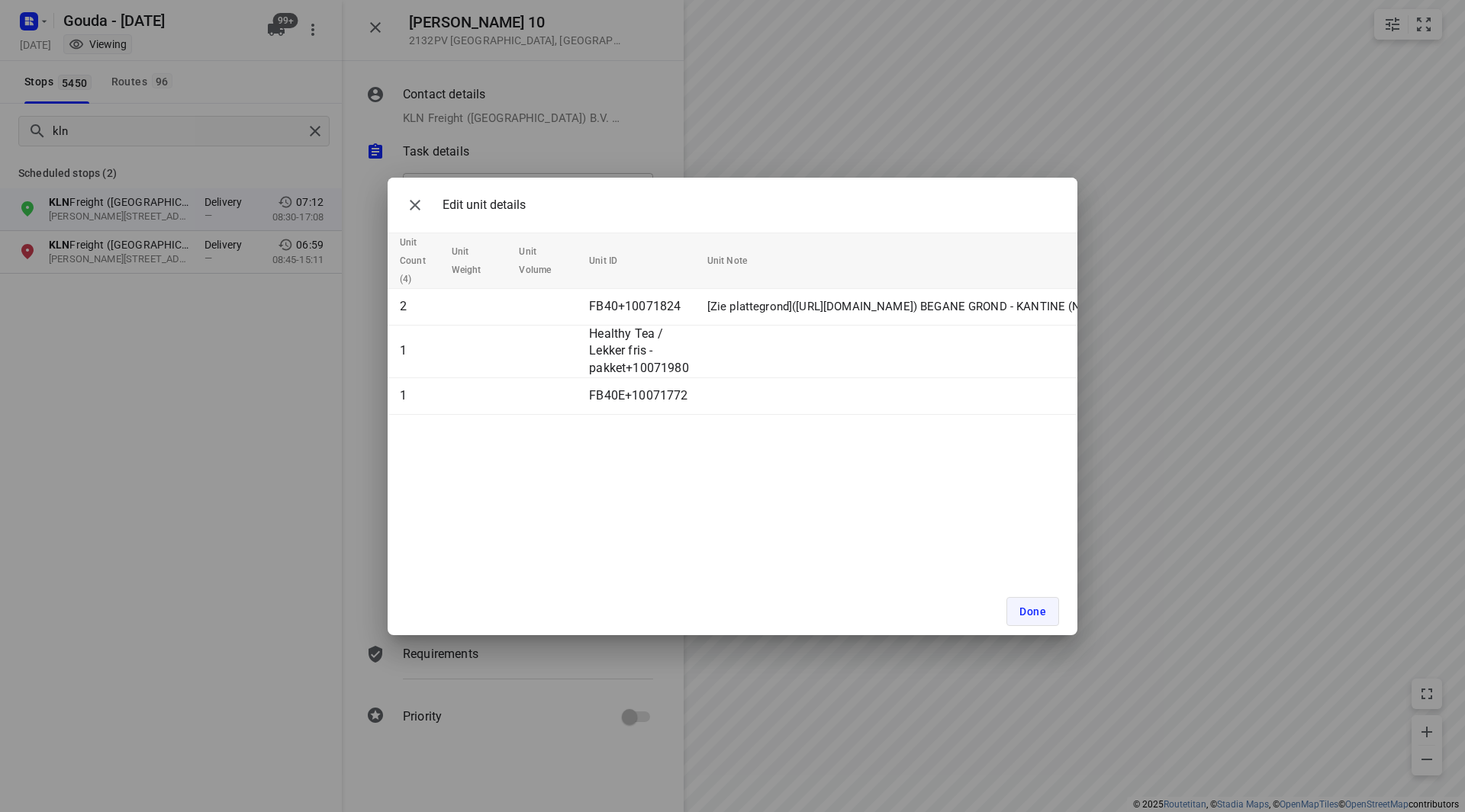
click at [1028, 613] on span "Done" at bounding box center [1032, 611] width 26 height 12
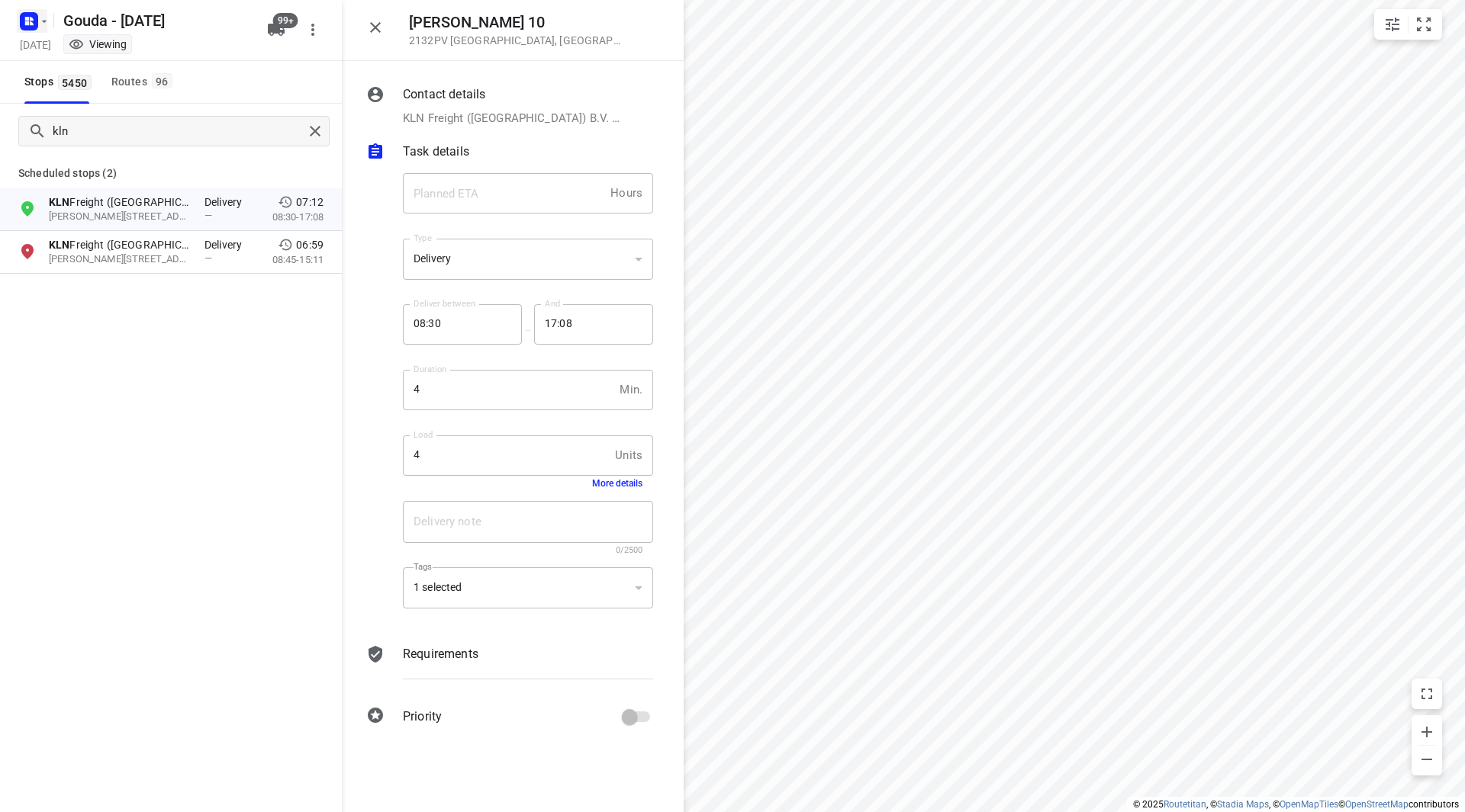
click at [38, 25] on icon "button" at bounding box center [44, 21] width 12 height 12
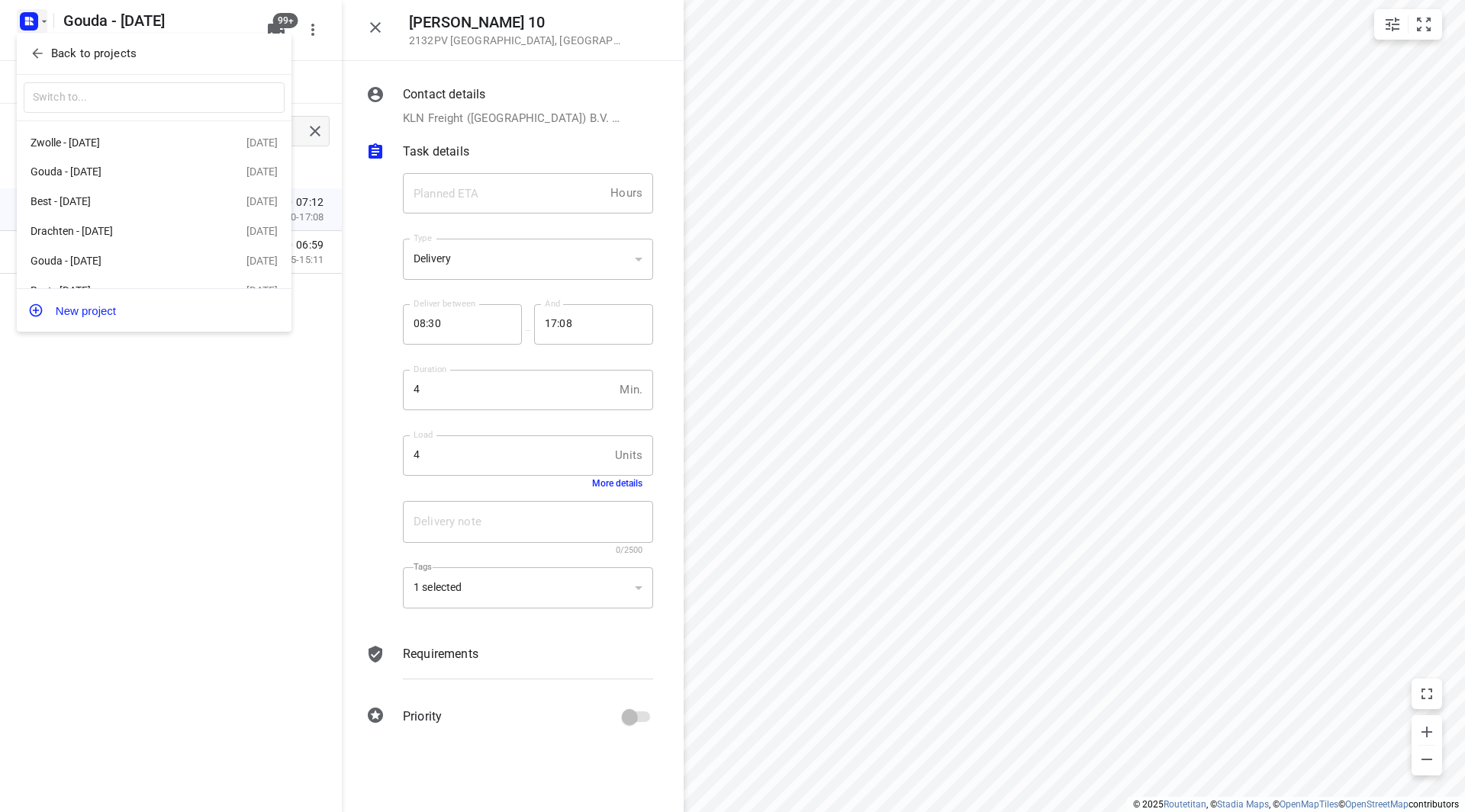
drag, startPoint x: 168, startPoint y: 510, endPoint x: 181, endPoint y: 504, distance: 14.3
click at [168, 510] on div at bounding box center [732, 406] width 1465 height 812
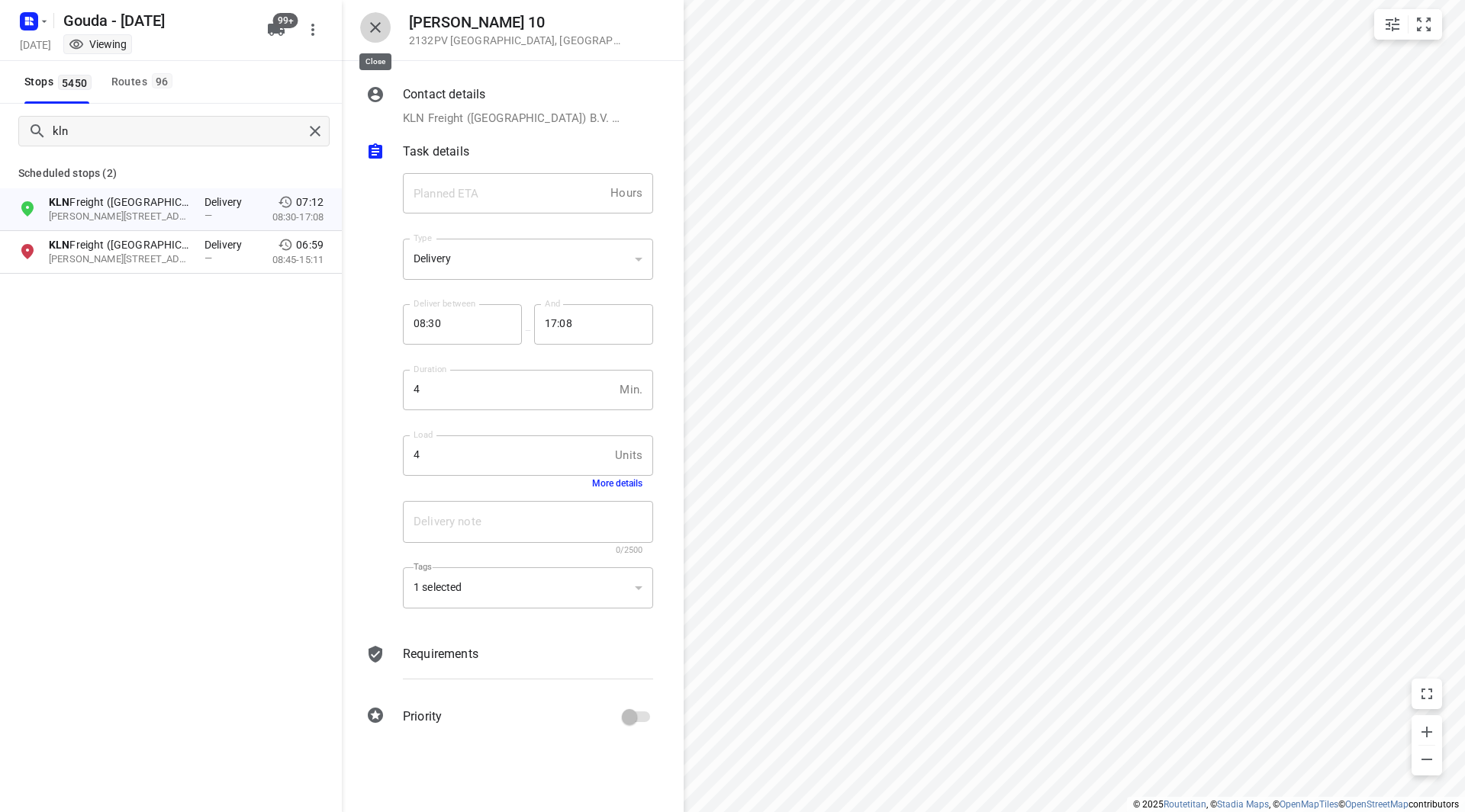
click at [373, 29] on icon "button" at bounding box center [375, 27] width 11 height 11
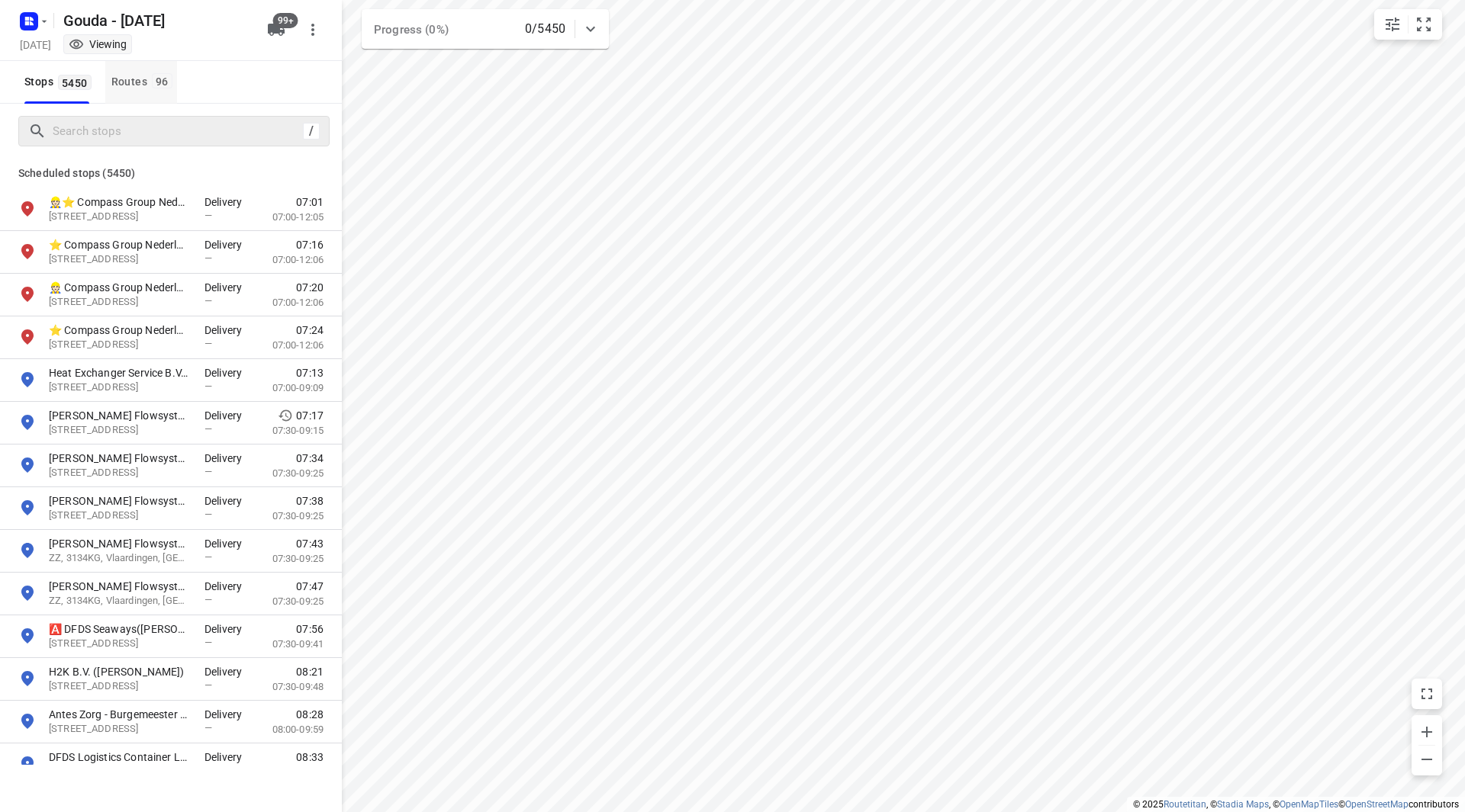
click at [117, 86] on div "Routes 96" at bounding box center [144, 82] width 66 height 19
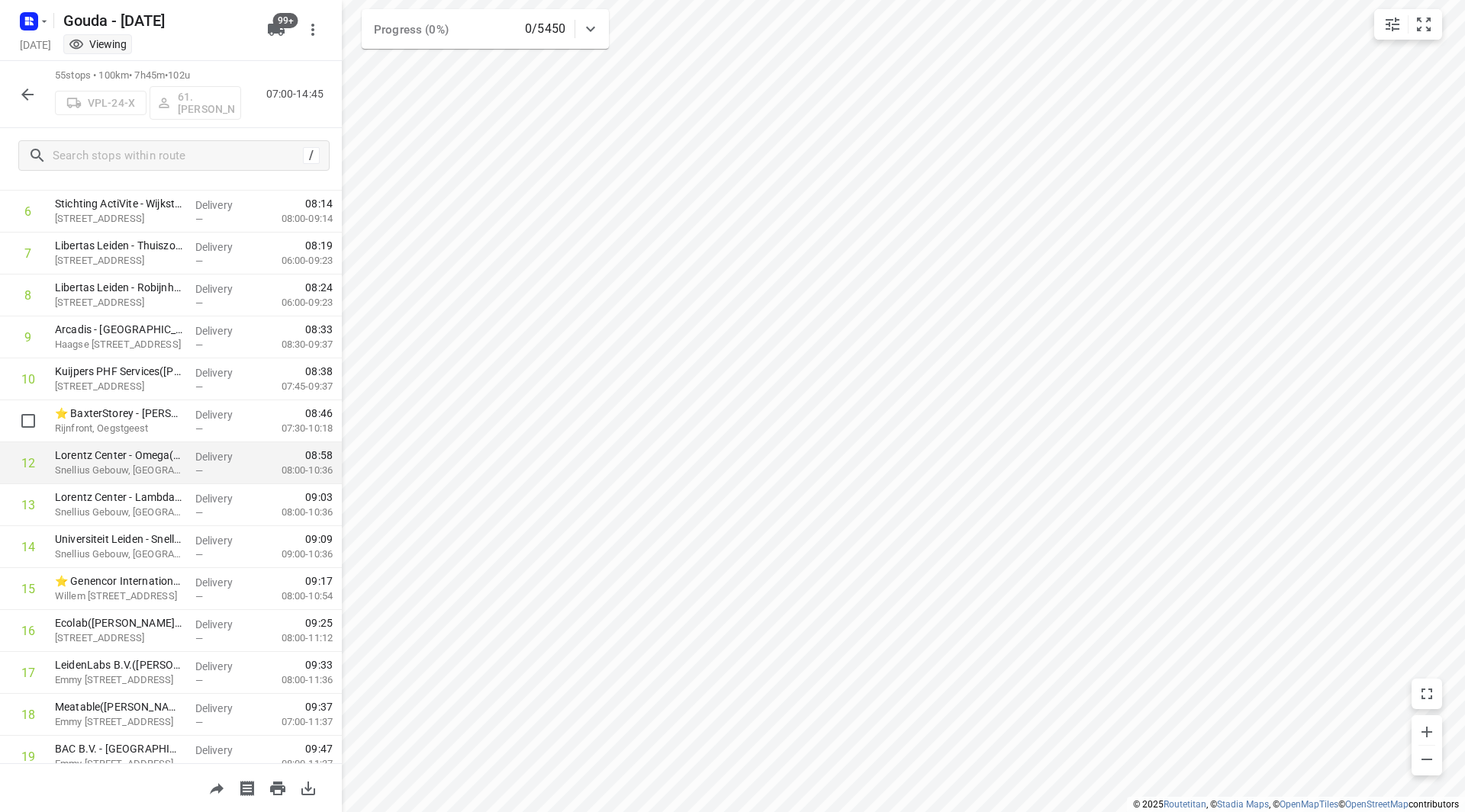
scroll to position [319, 0]
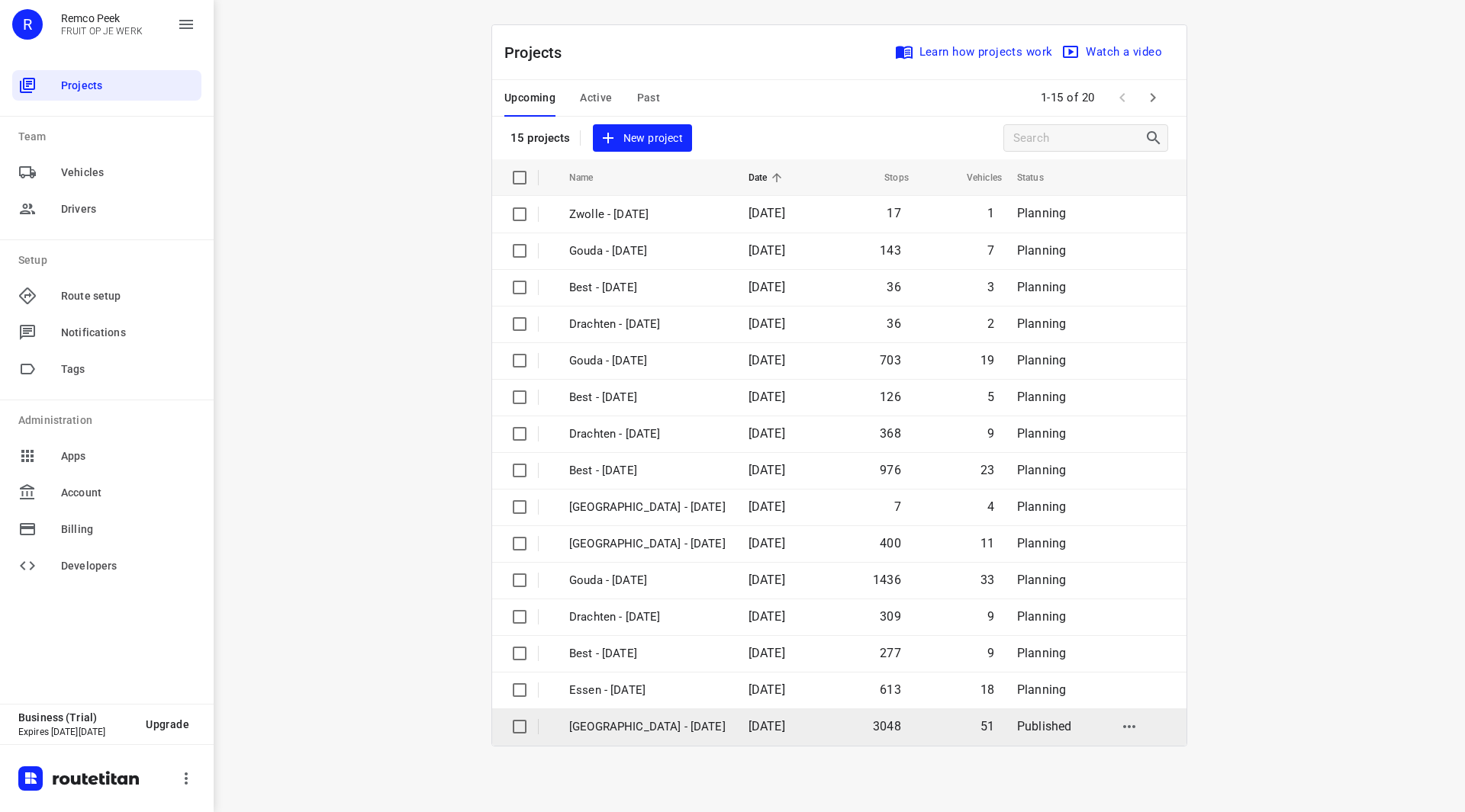
click at [610, 731] on p "[GEOGRAPHIC_DATA] - [DATE]" at bounding box center [647, 727] width 156 height 18
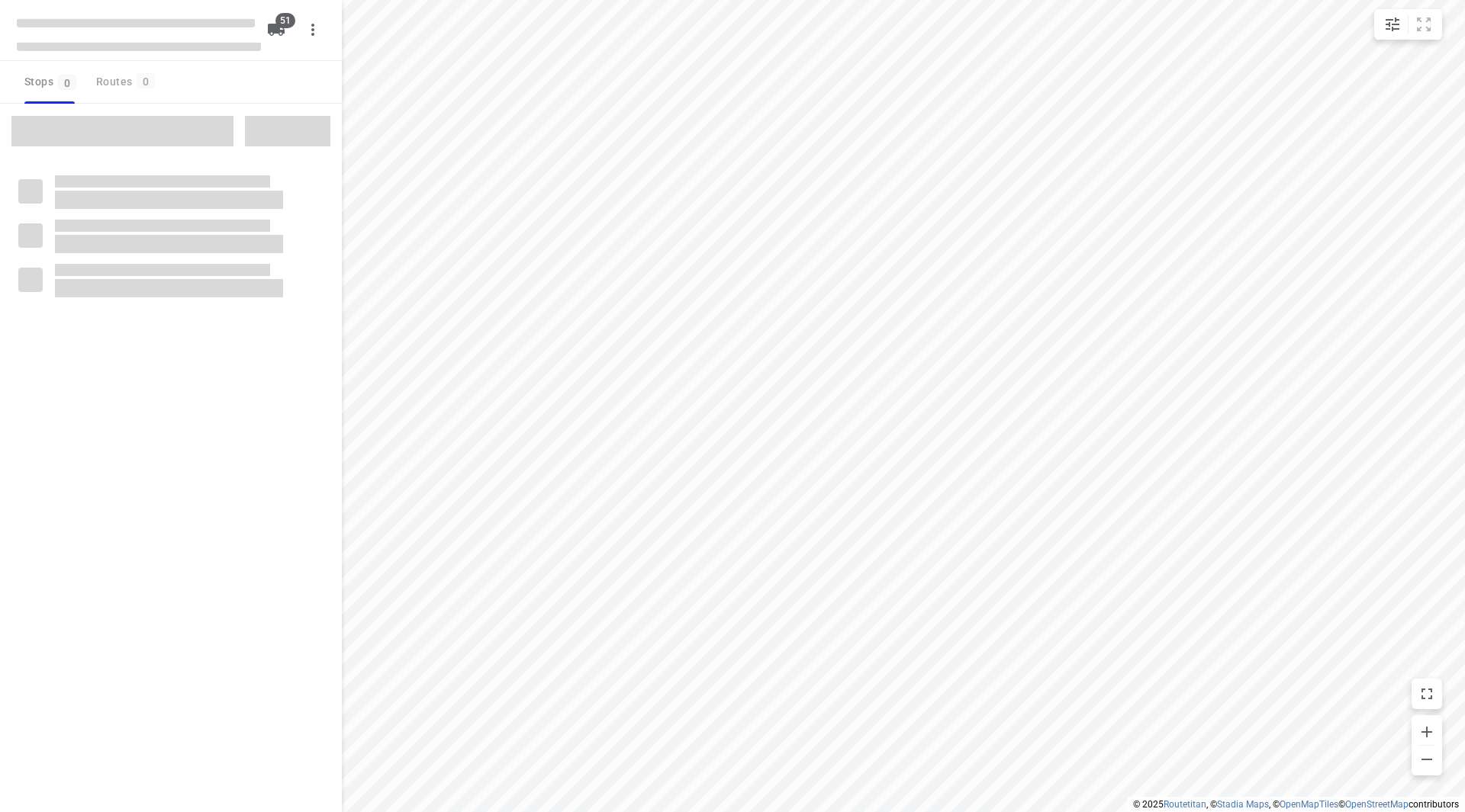
checkbox input "true"
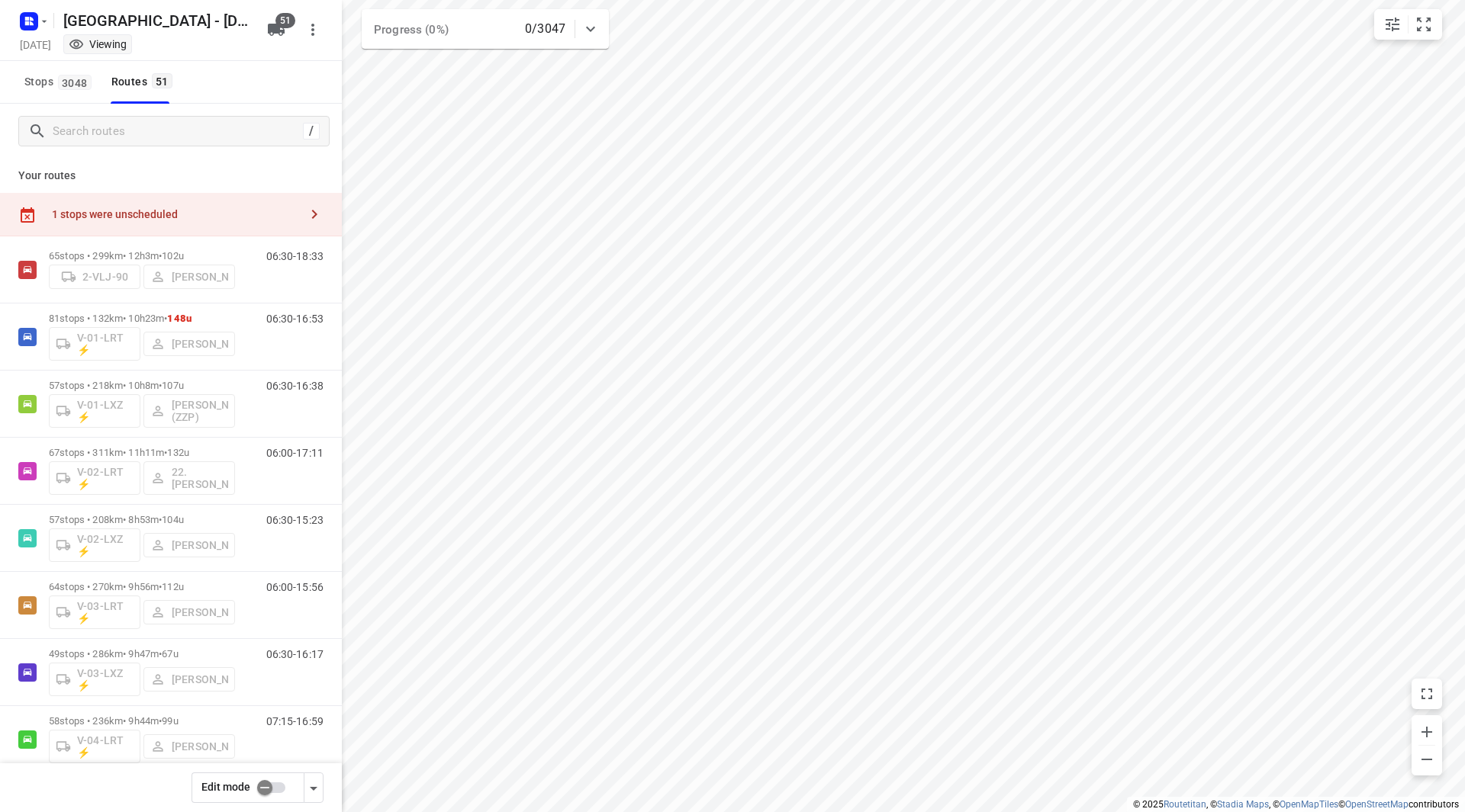
click at [255, 786] on input "checkbox" at bounding box center [265, 788] width 87 height 29
checkbox input "false"
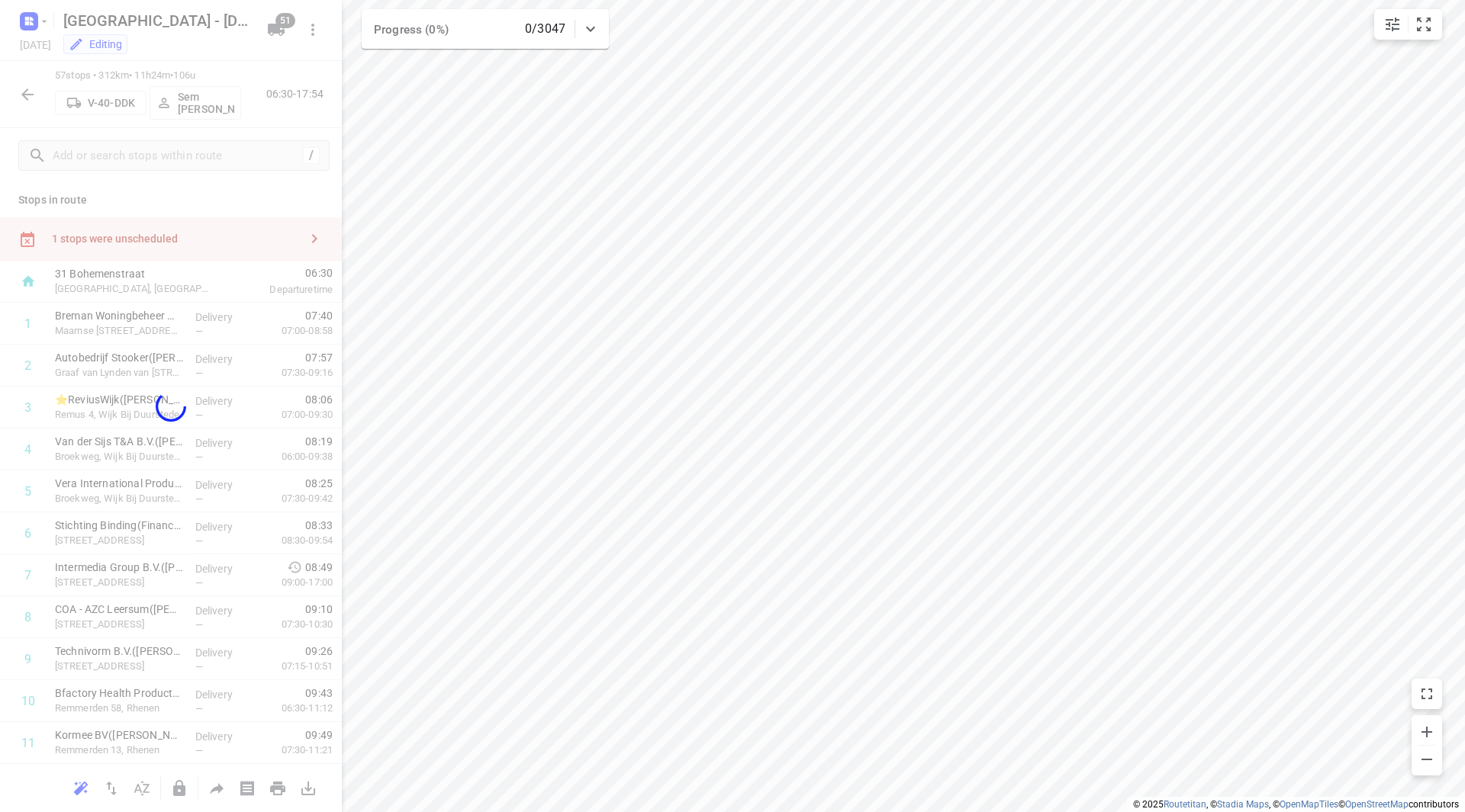
click at [210, 232] on div at bounding box center [171, 406] width 342 height 812
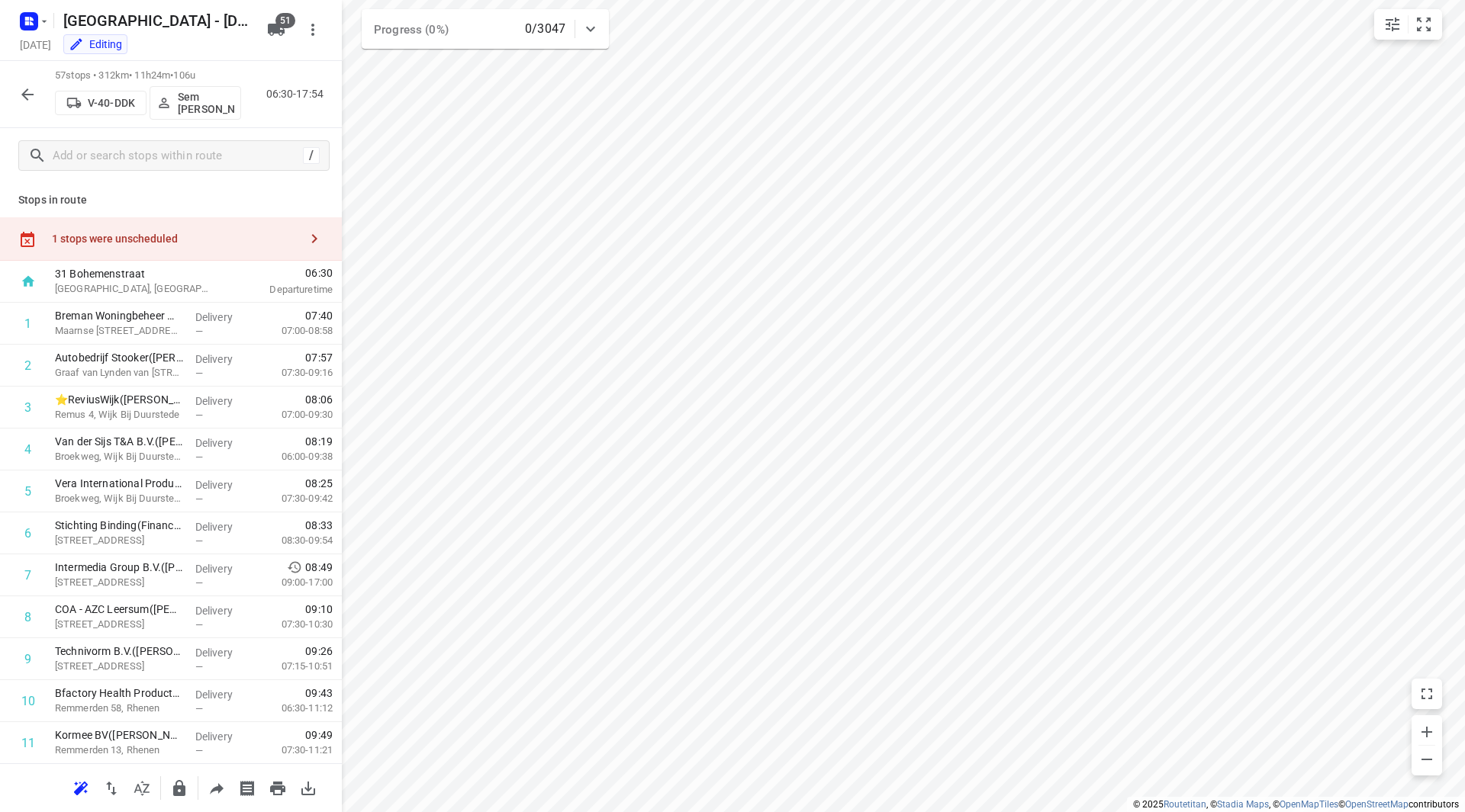
click at [214, 235] on div "1 stops were unscheduled" at bounding box center [175, 238] width 247 height 12
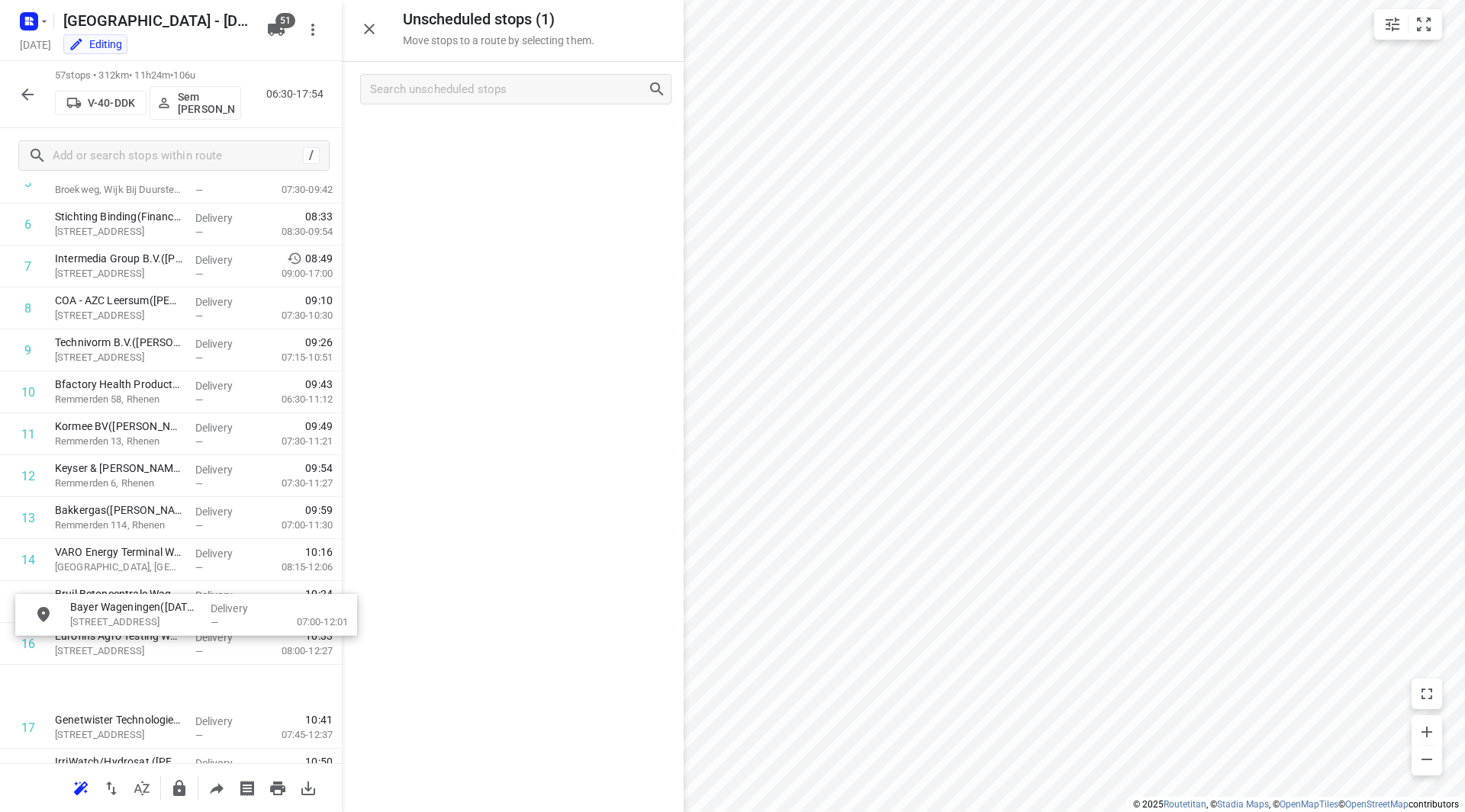
scroll to position [369, 0]
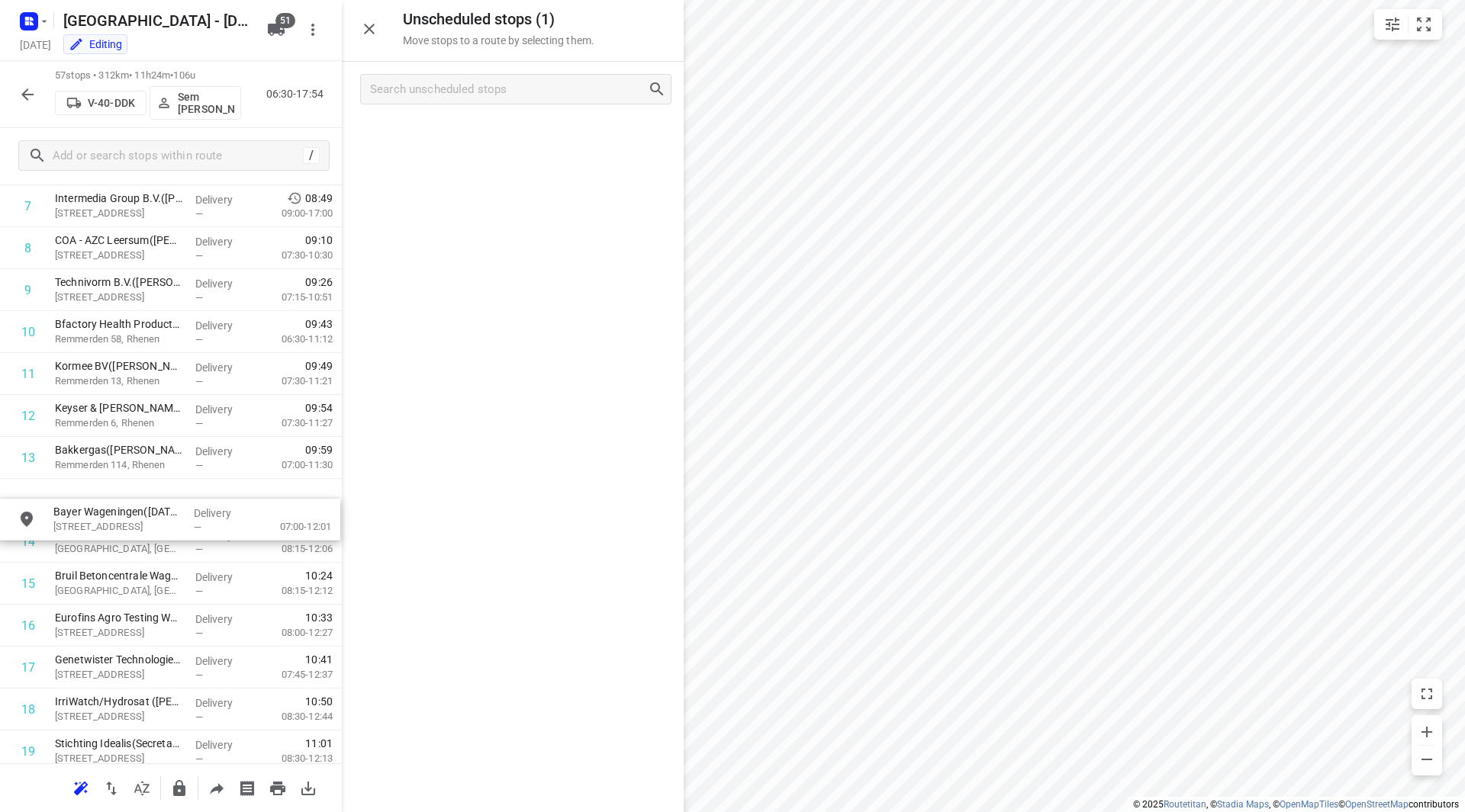
drag, startPoint x: 475, startPoint y: 139, endPoint x: 127, endPoint y: 510, distance: 508.7
drag, startPoint x: 465, startPoint y: 134, endPoint x: 119, endPoint y: 511, distance: 511.7
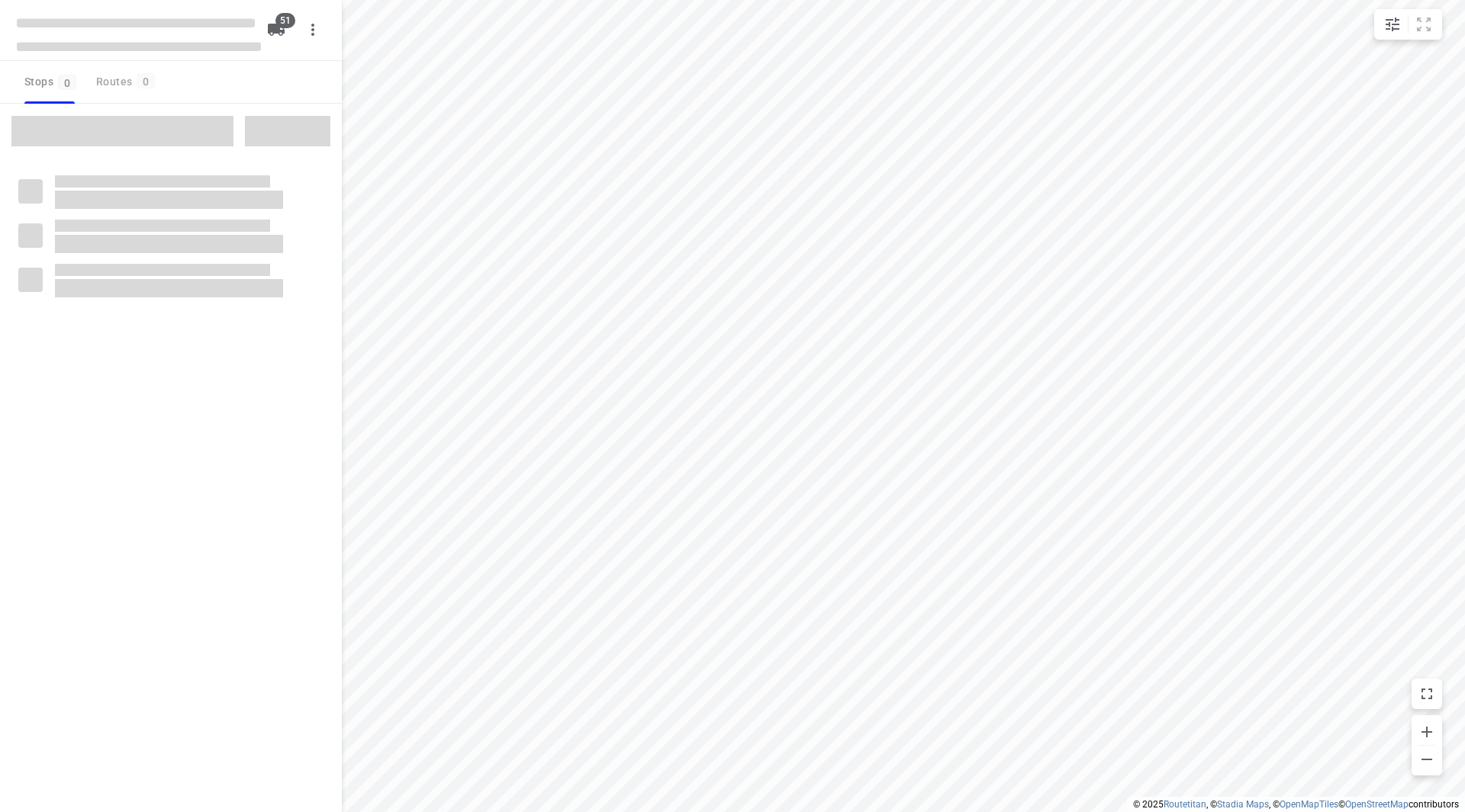
checkbox input "true"
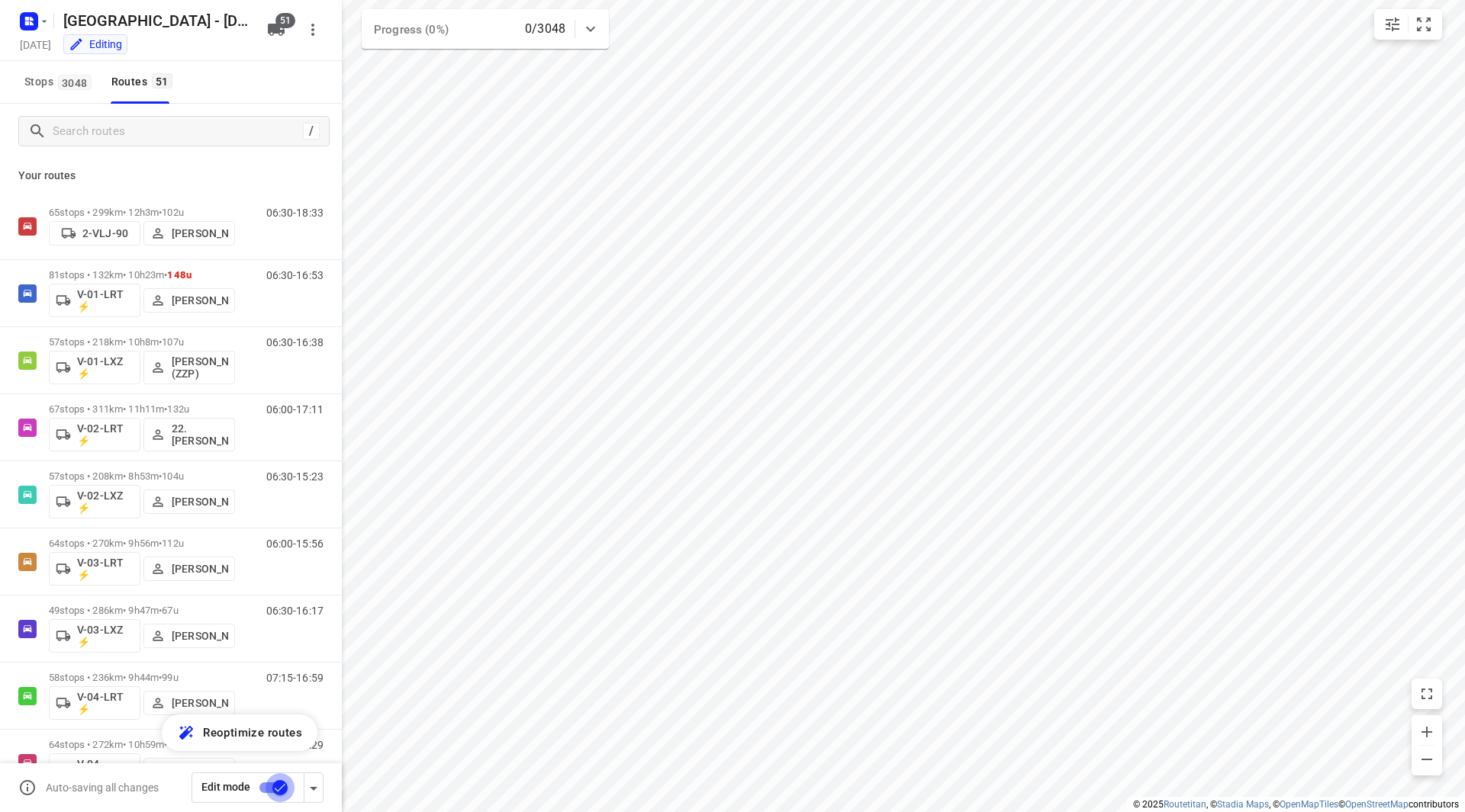
click at [271, 788] on input "checkbox" at bounding box center [280, 788] width 87 height 29
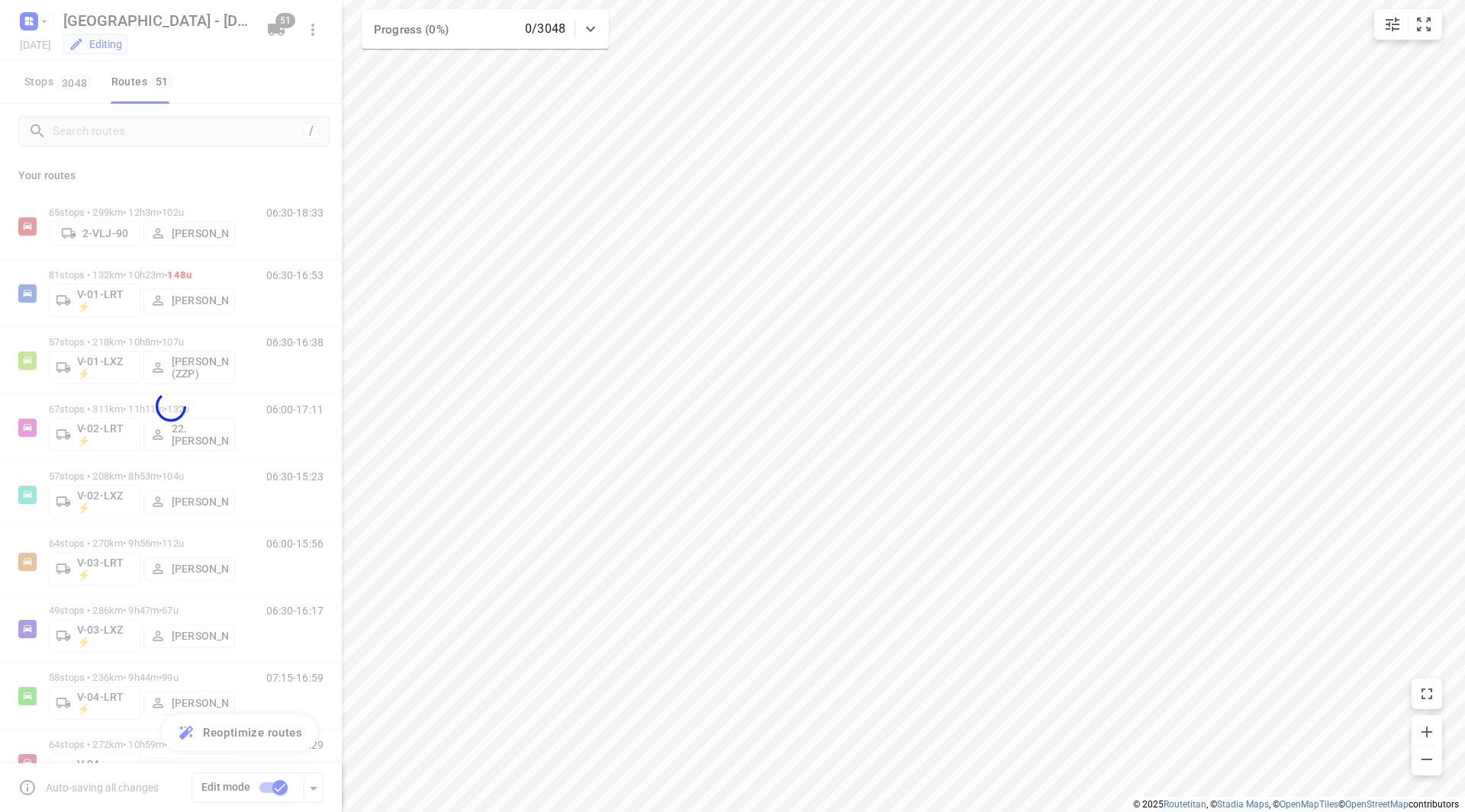
checkbox input "false"
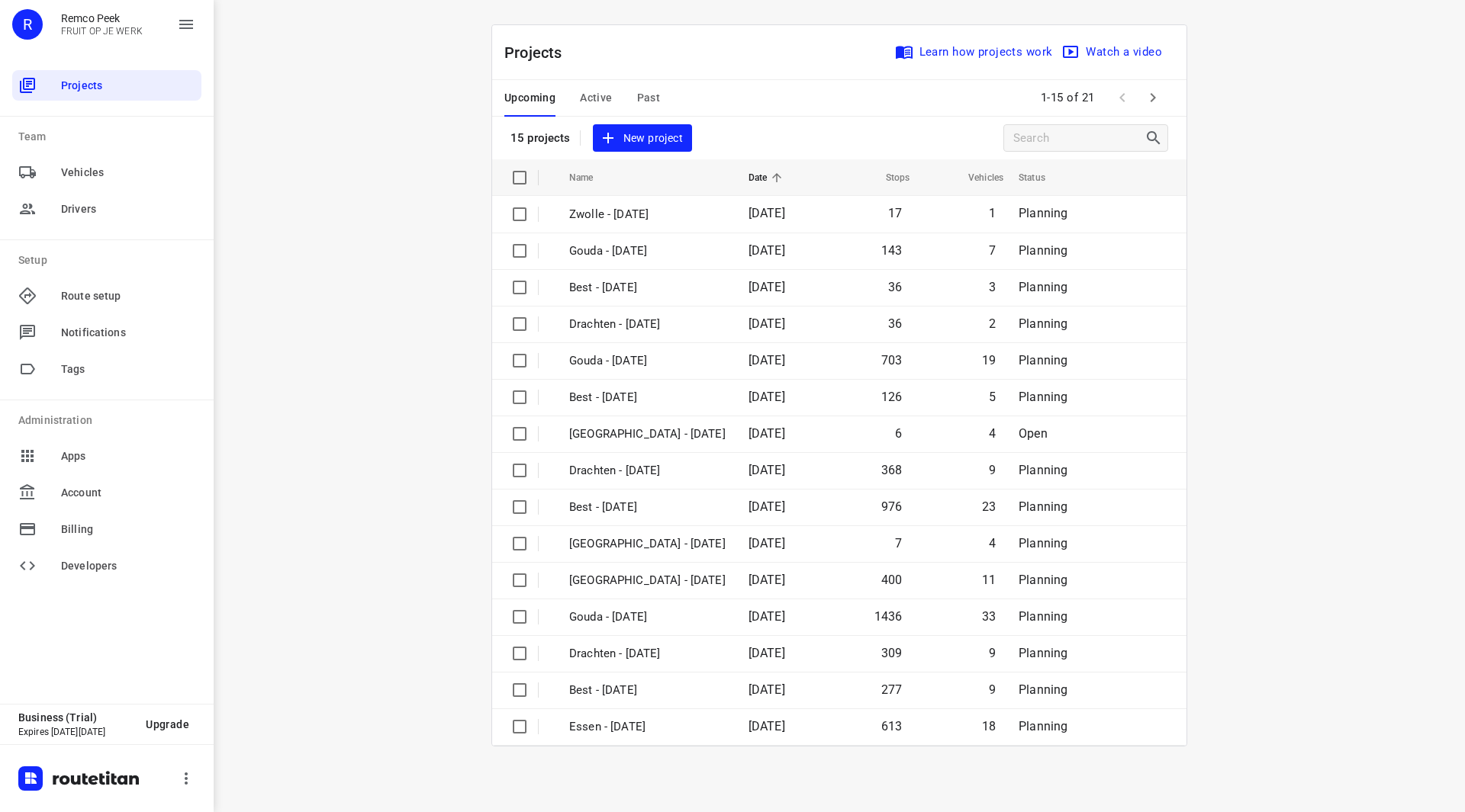
click at [651, 99] on span "Past" at bounding box center [649, 98] width 24 height 19
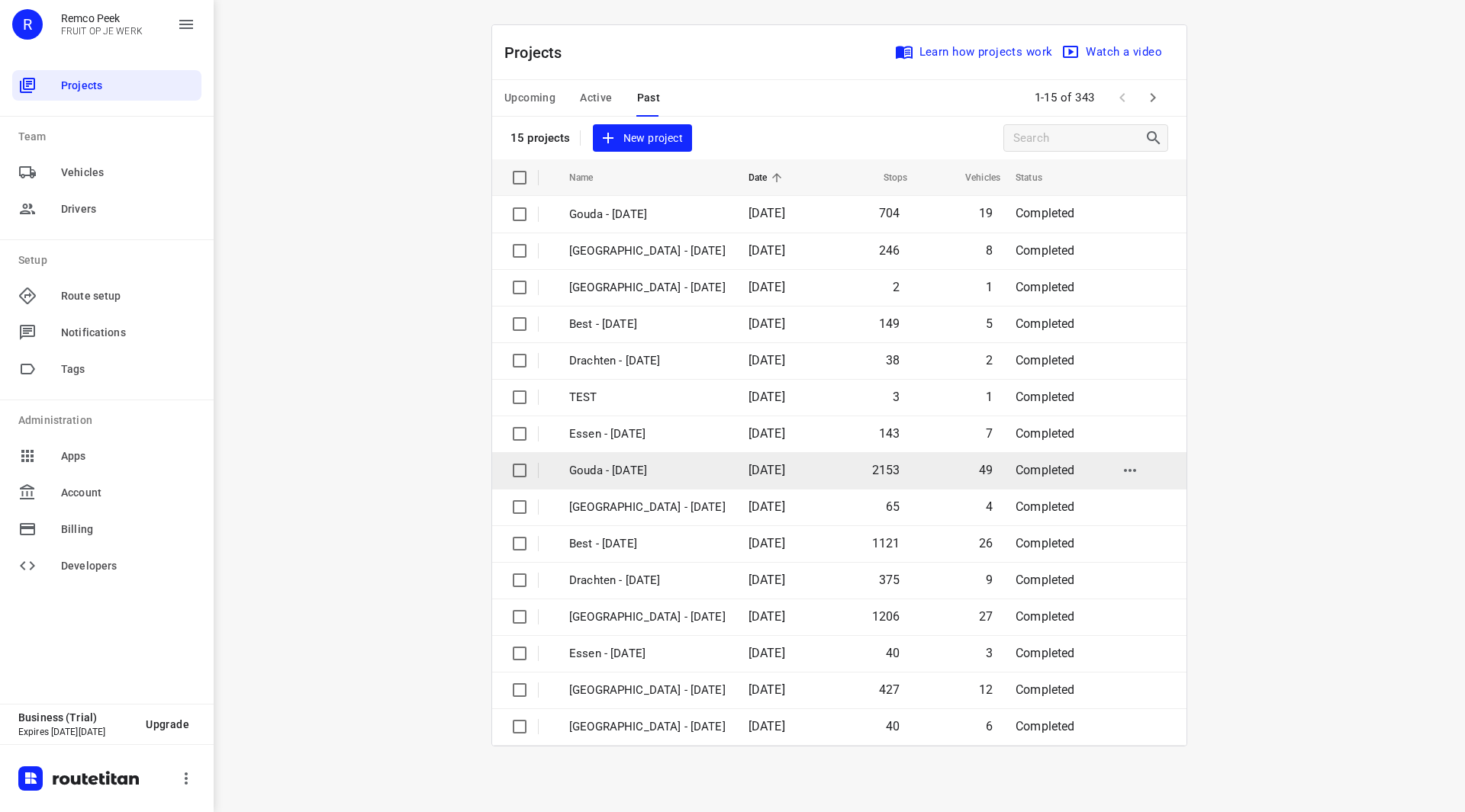
click at [630, 471] on p "Gouda - [DATE]" at bounding box center [647, 470] width 156 height 18
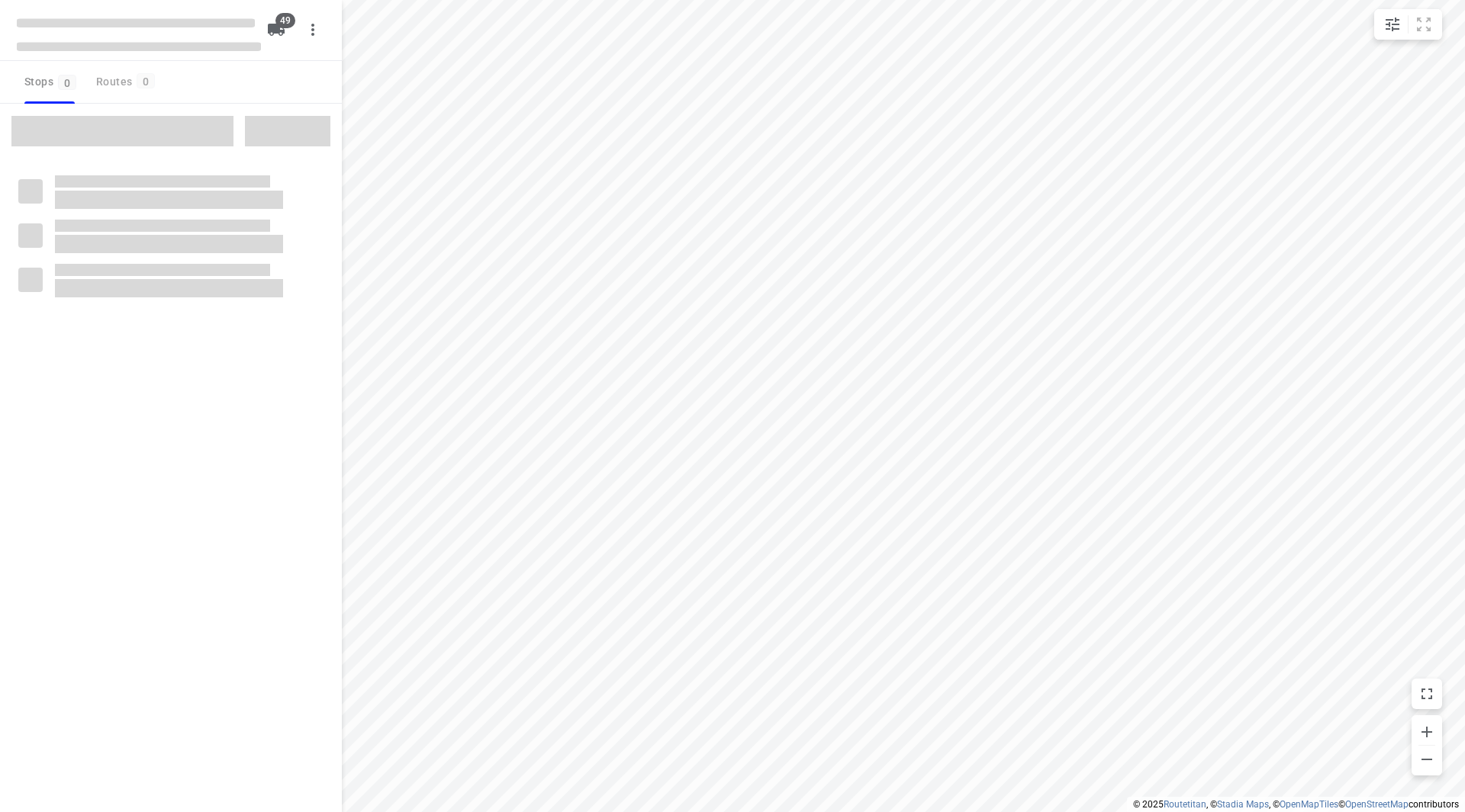
checkbox input "true"
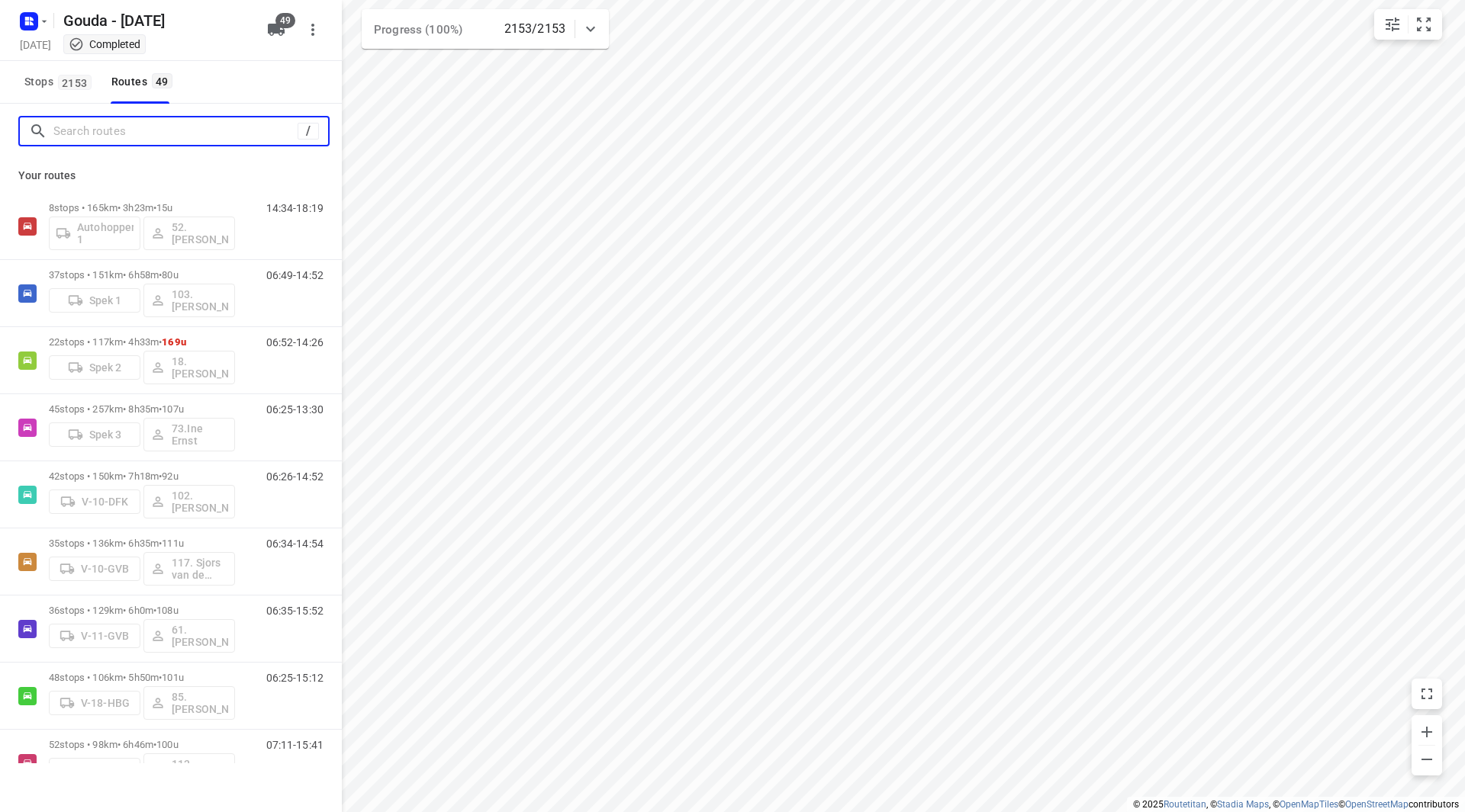
click at [146, 138] on input "Search routes" at bounding box center [176, 131] width 244 height 24
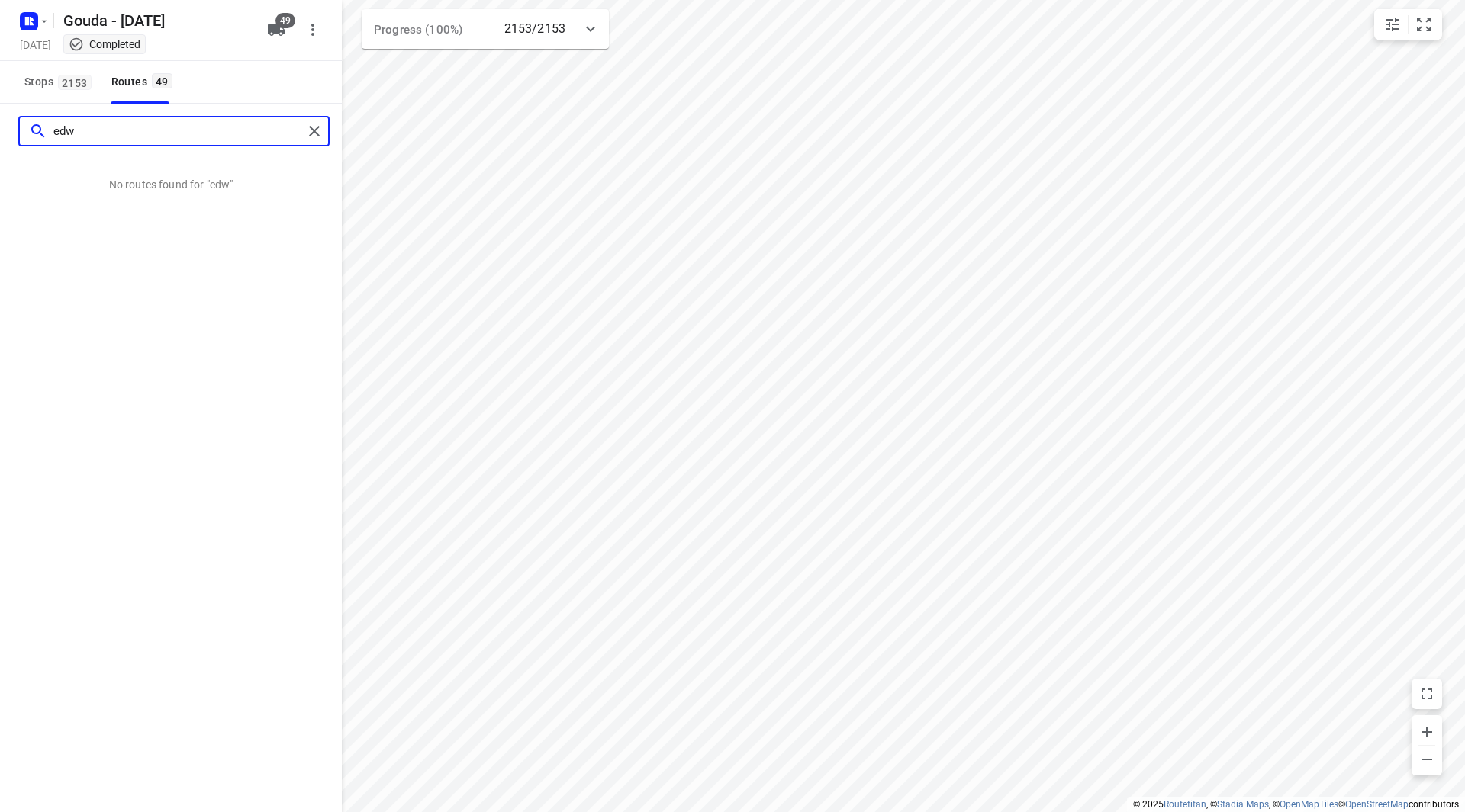
drag, startPoint x: 138, startPoint y: 138, endPoint x: 19, endPoint y: 137, distance: 119.0
click at [19, 137] on div "edw" at bounding box center [173, 131] width 311 height 31
click at [67, 131] on input "edw" at bounding box center [179, 131] width 249 height 24
click at [79, 131] on input "edw" at bounding box center [179, 131] width 249 height 24
type input "edw"
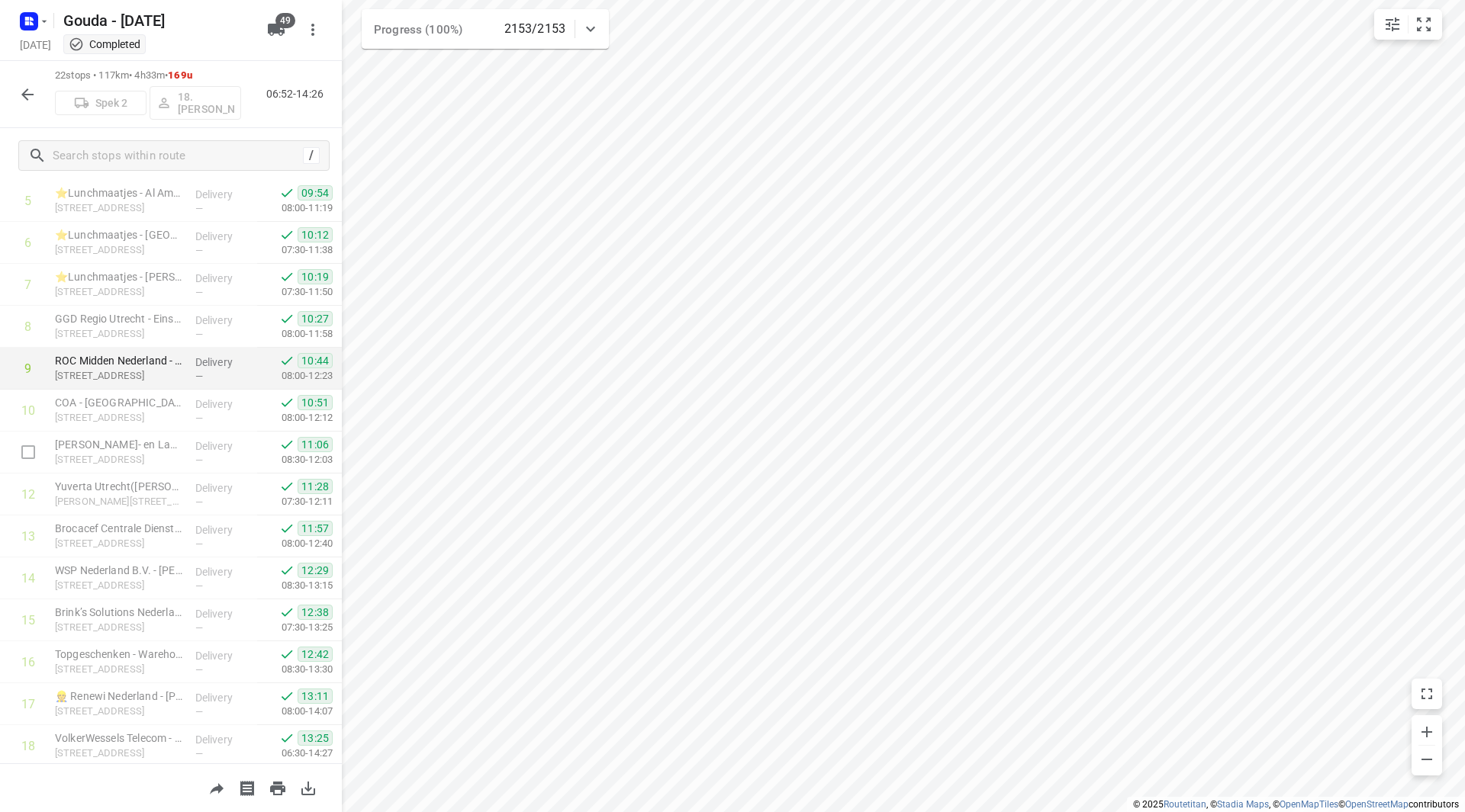
scroll to position [231, 0]
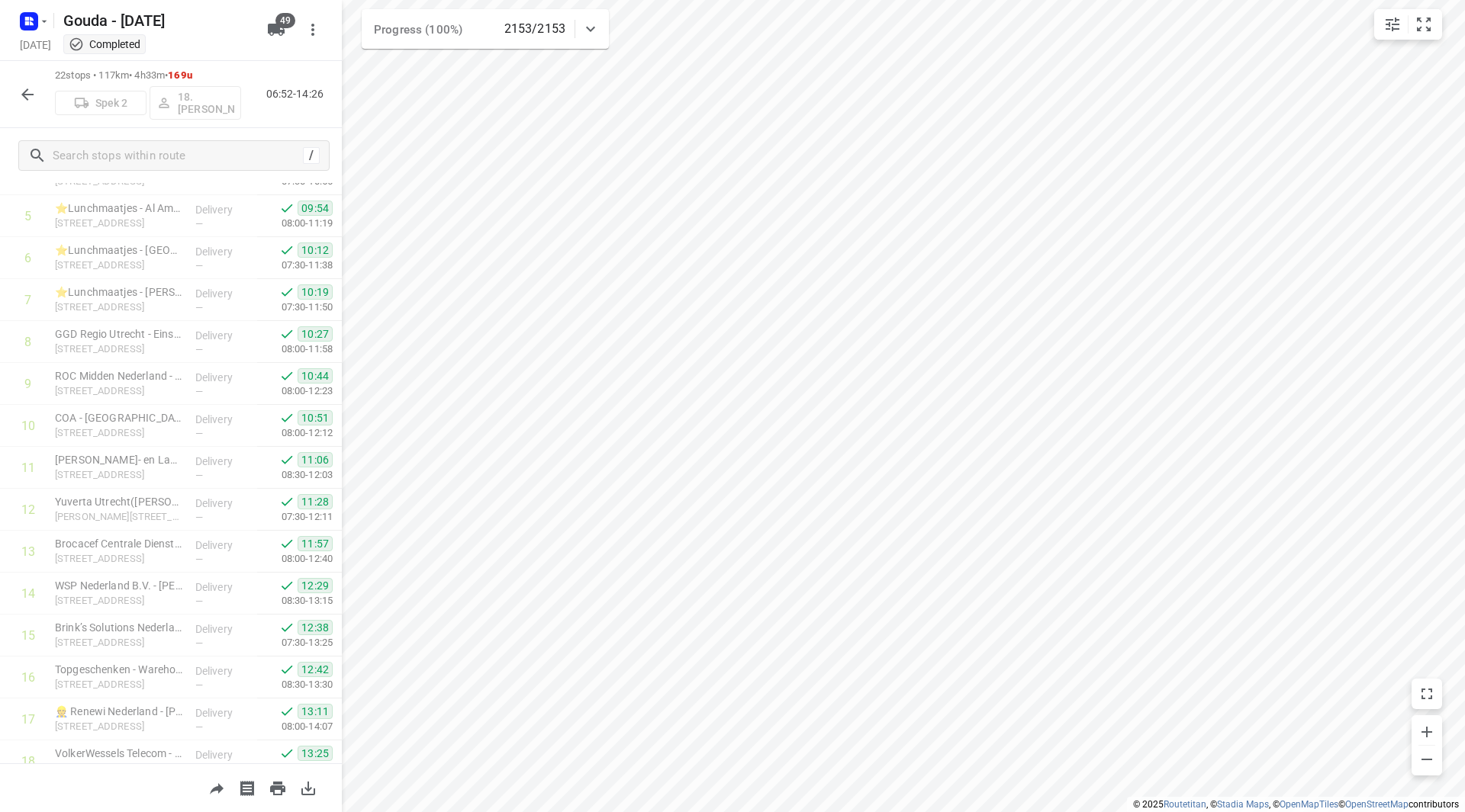
click at [30, 90] on icon "button" at bounding box center [26, 94] width 18 height 18
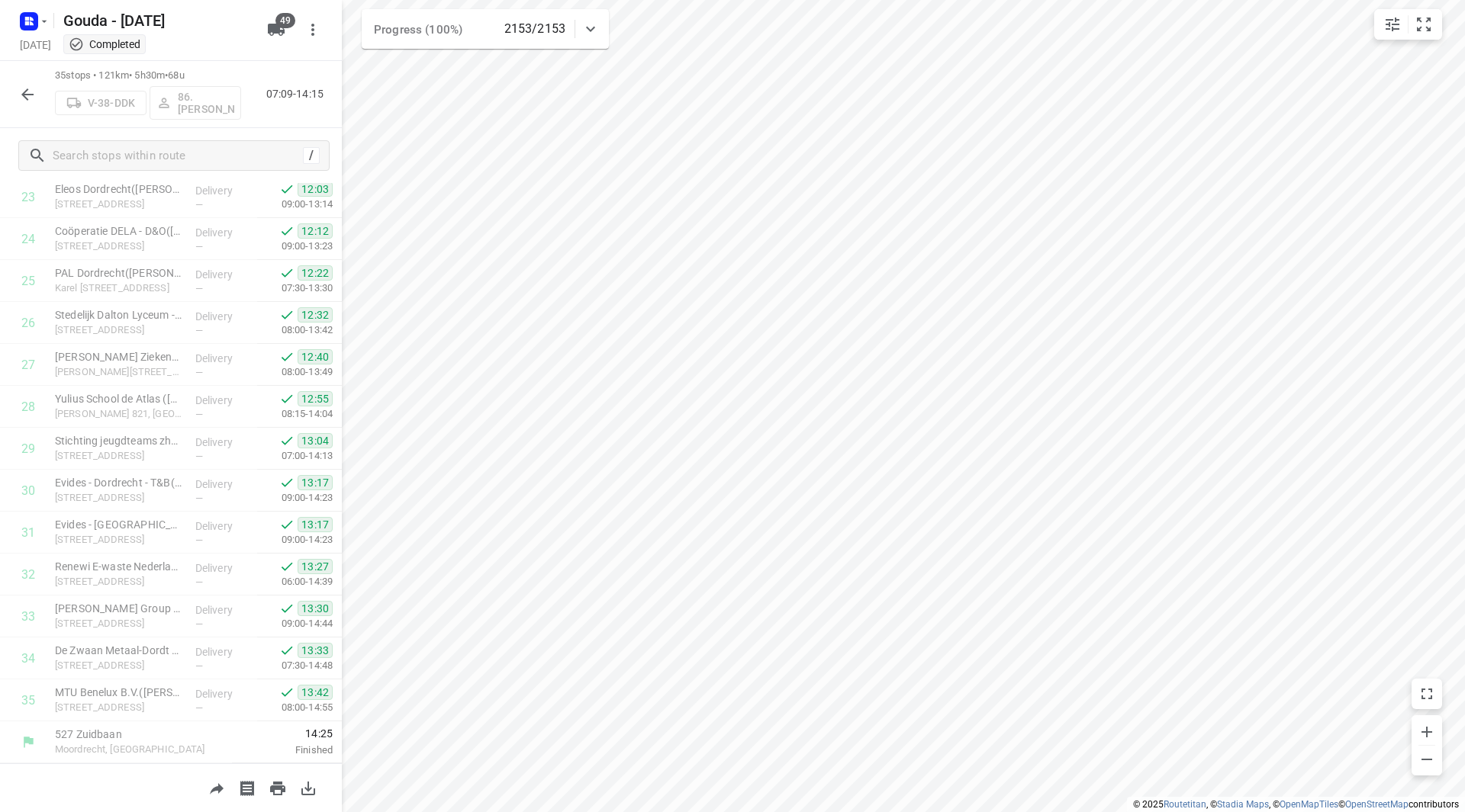
scroll to position [1006, 0]
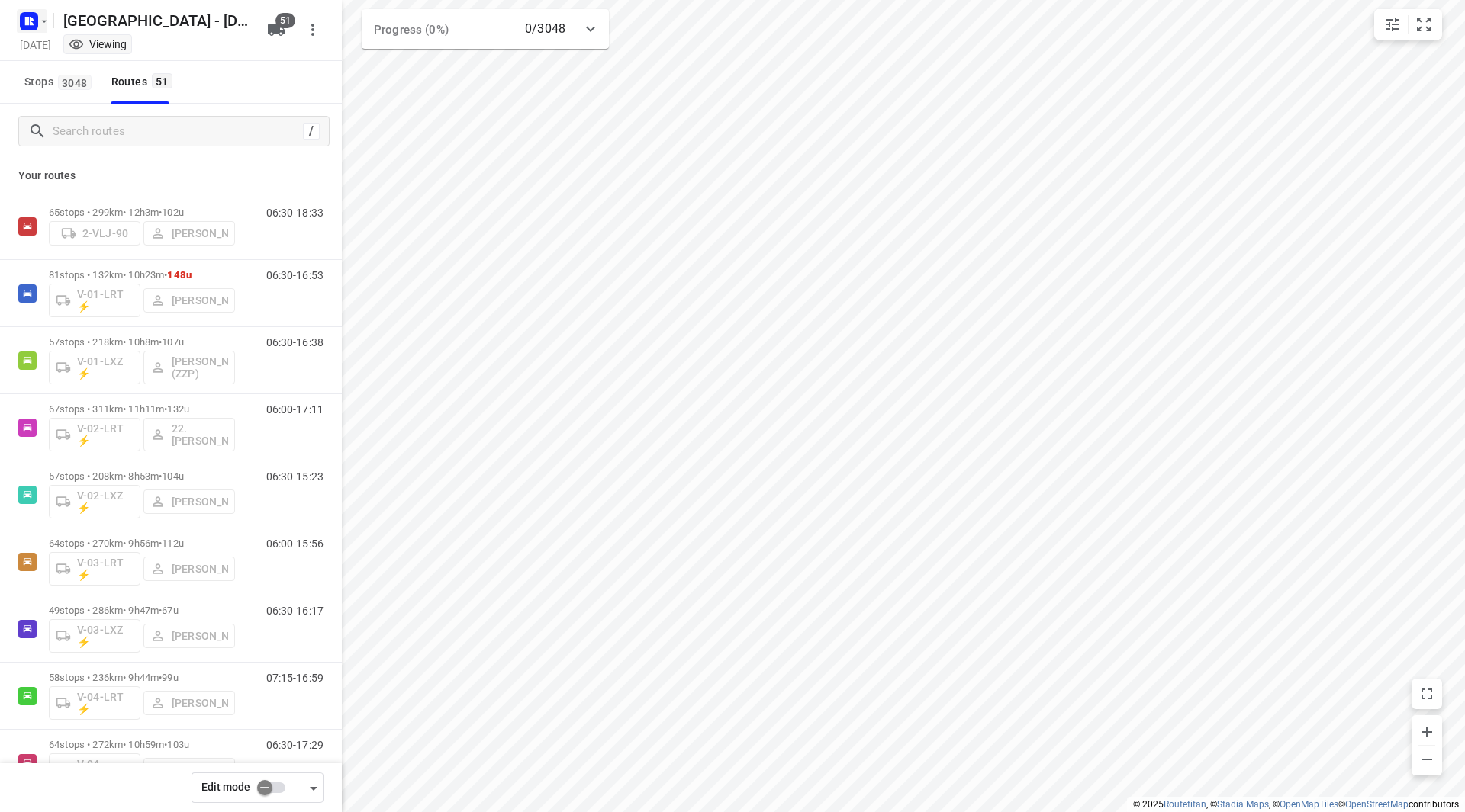
click at [44, 22] on icon "button" at bounding box center [44, 20] width 5 height 3
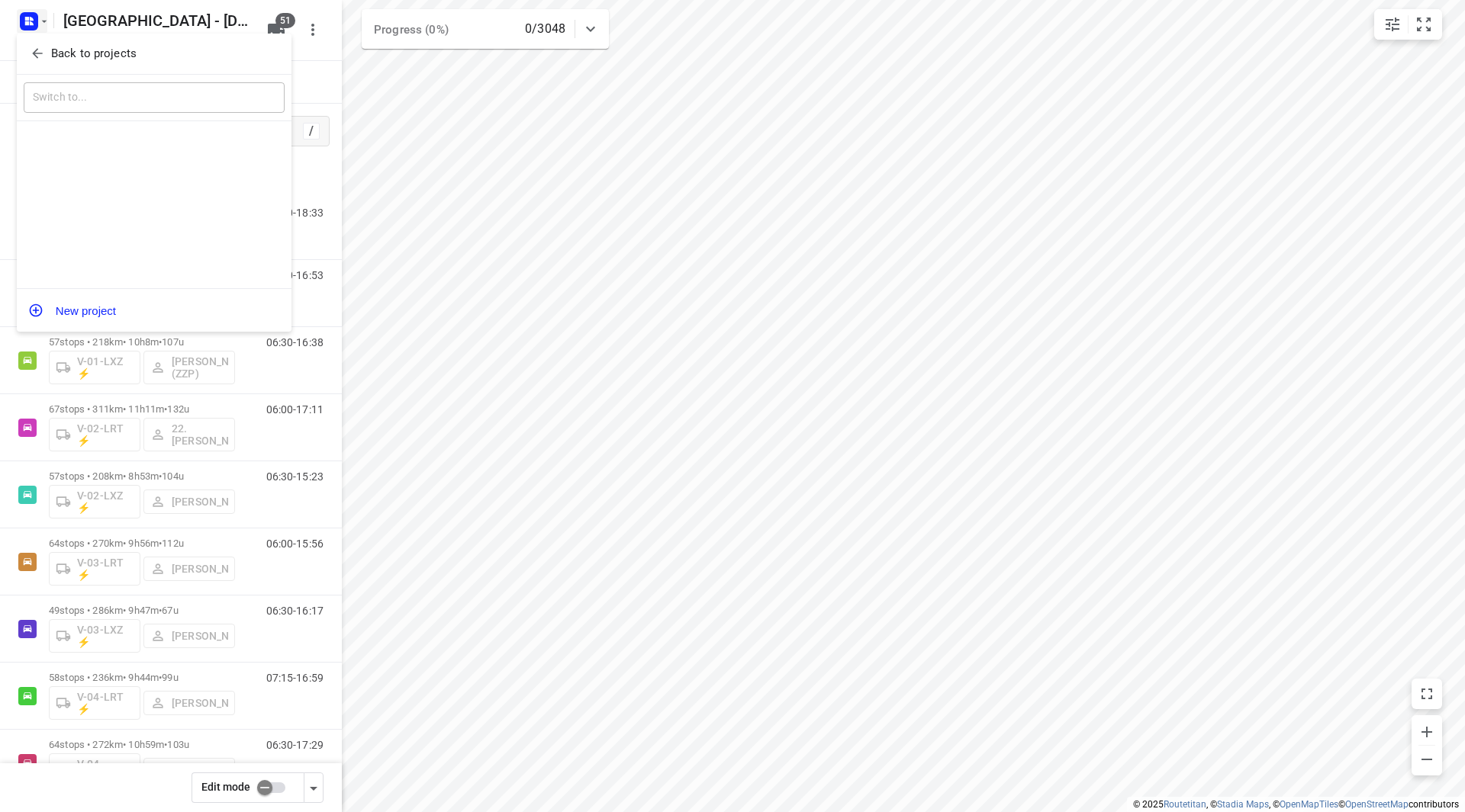
click at [50, 53] on span "Back to projects" at bounding box center [154, 54] width 249 height 18
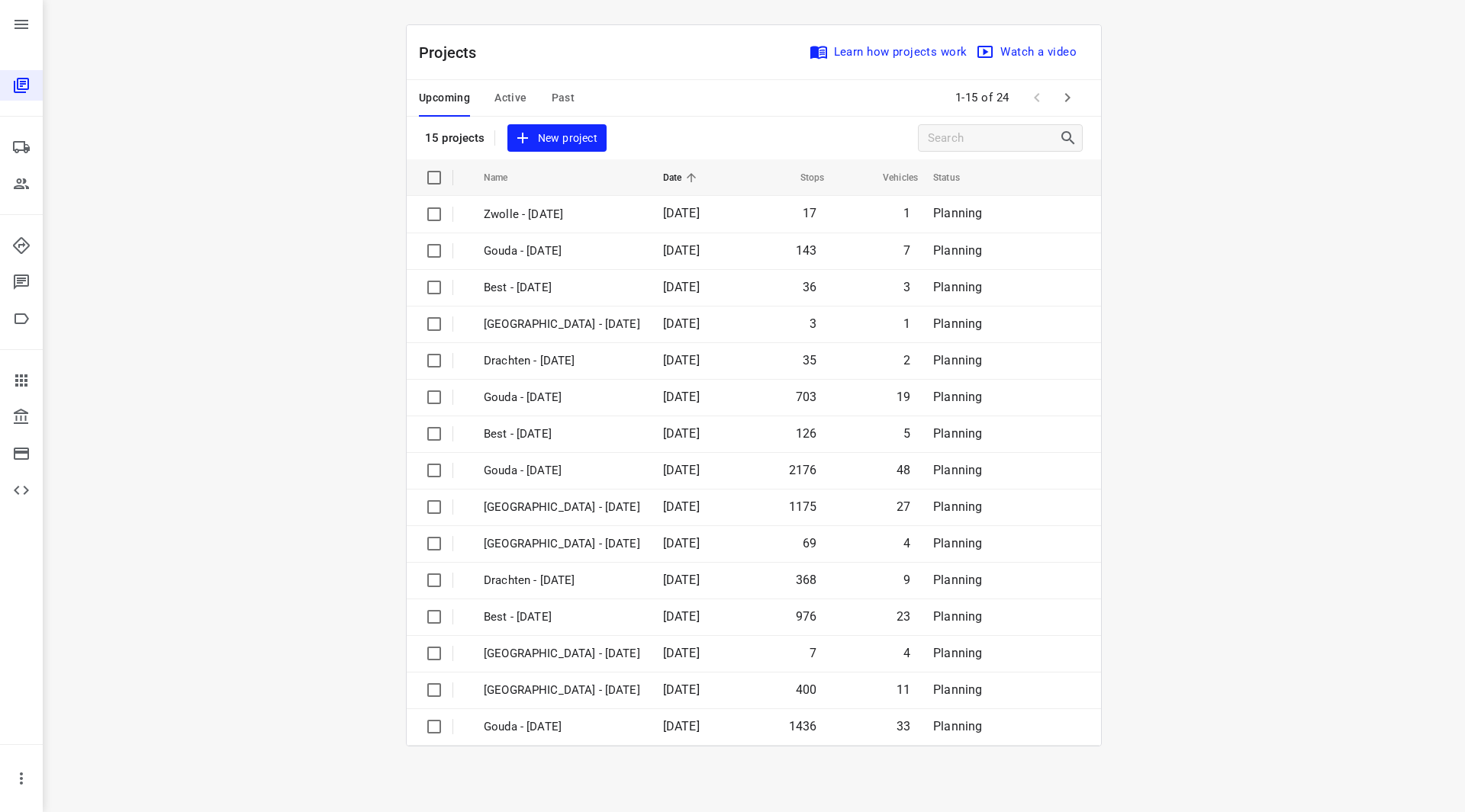
click at [1066, 113] on button "button" at bounding box center [1067, 97] width 31 height 31
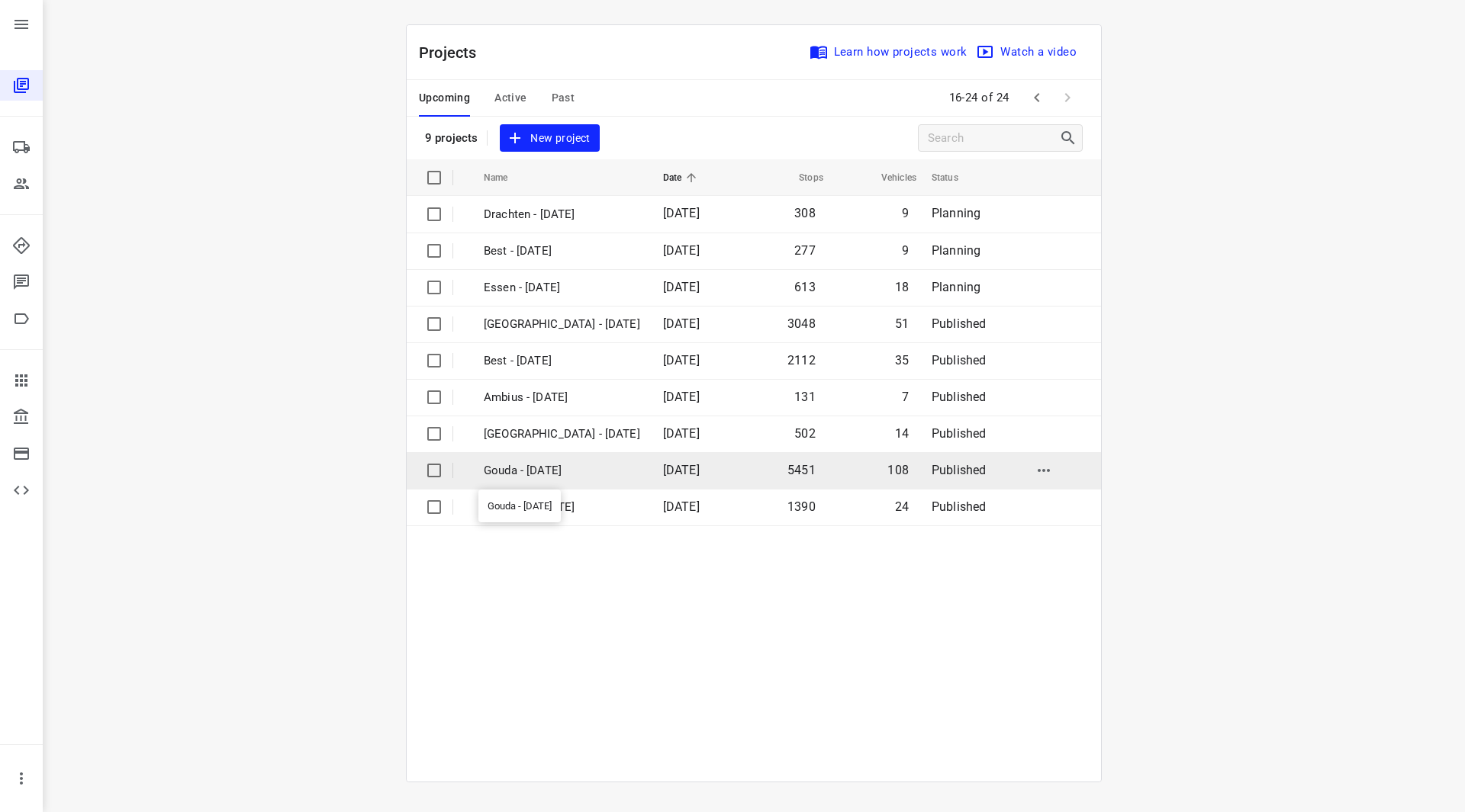
click at [552, 468] on p "Gouda - [DATE]" at bounding box center [561, 470] width 156 height 18
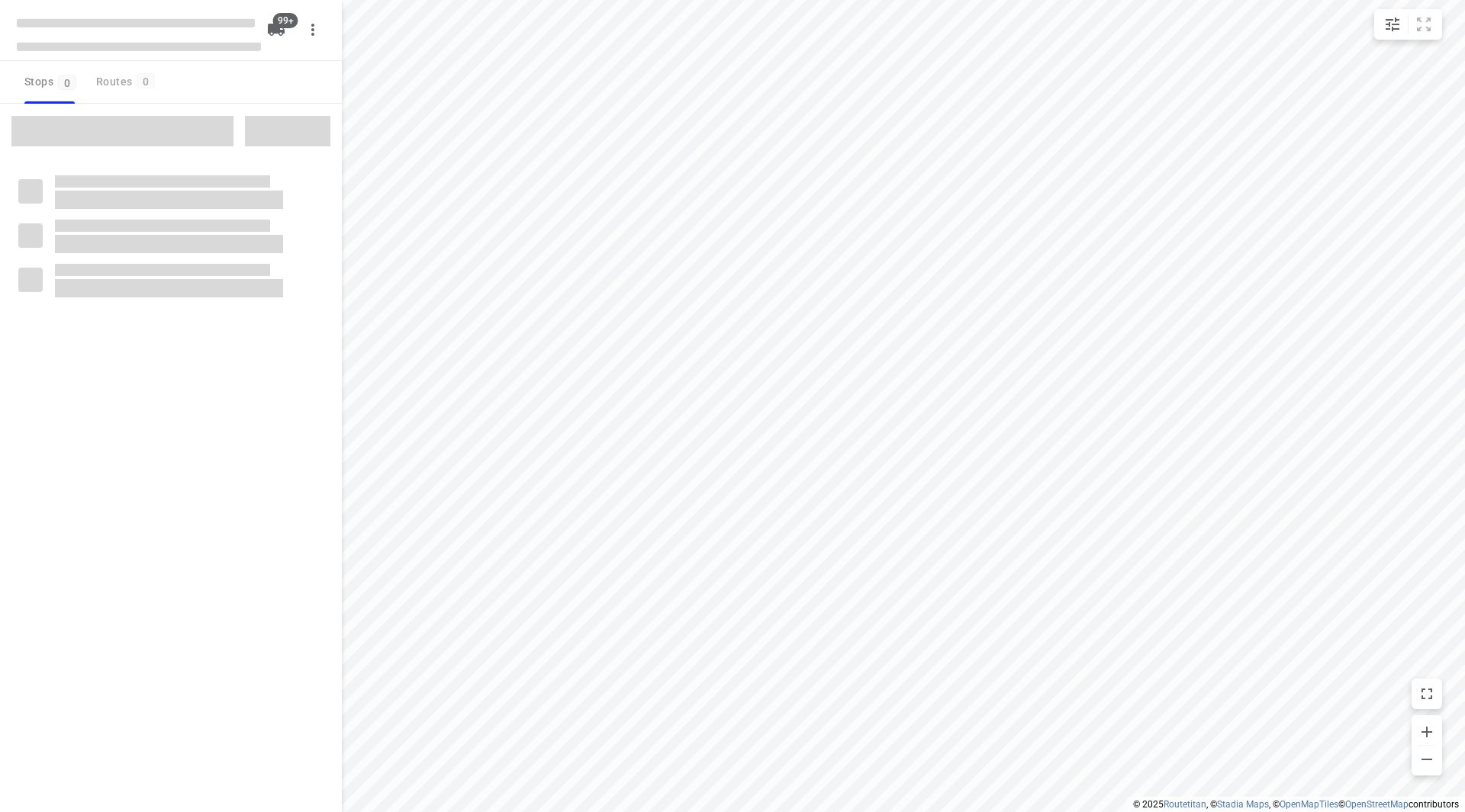
checkbox input "true"
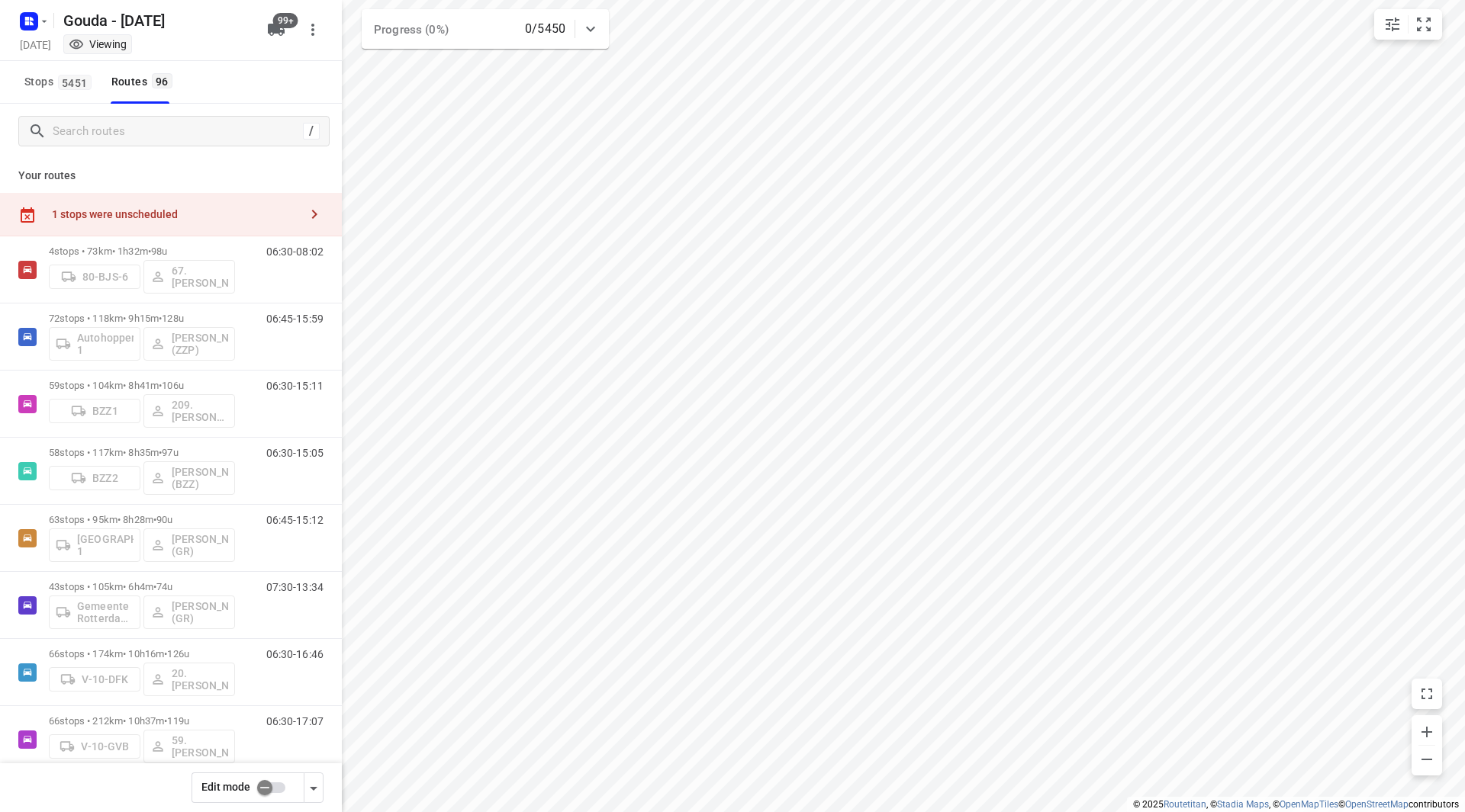
click at [272, 787] on input "checkbox" at bounding box center [265, 788] width 87 height 29
checkbox input "false"
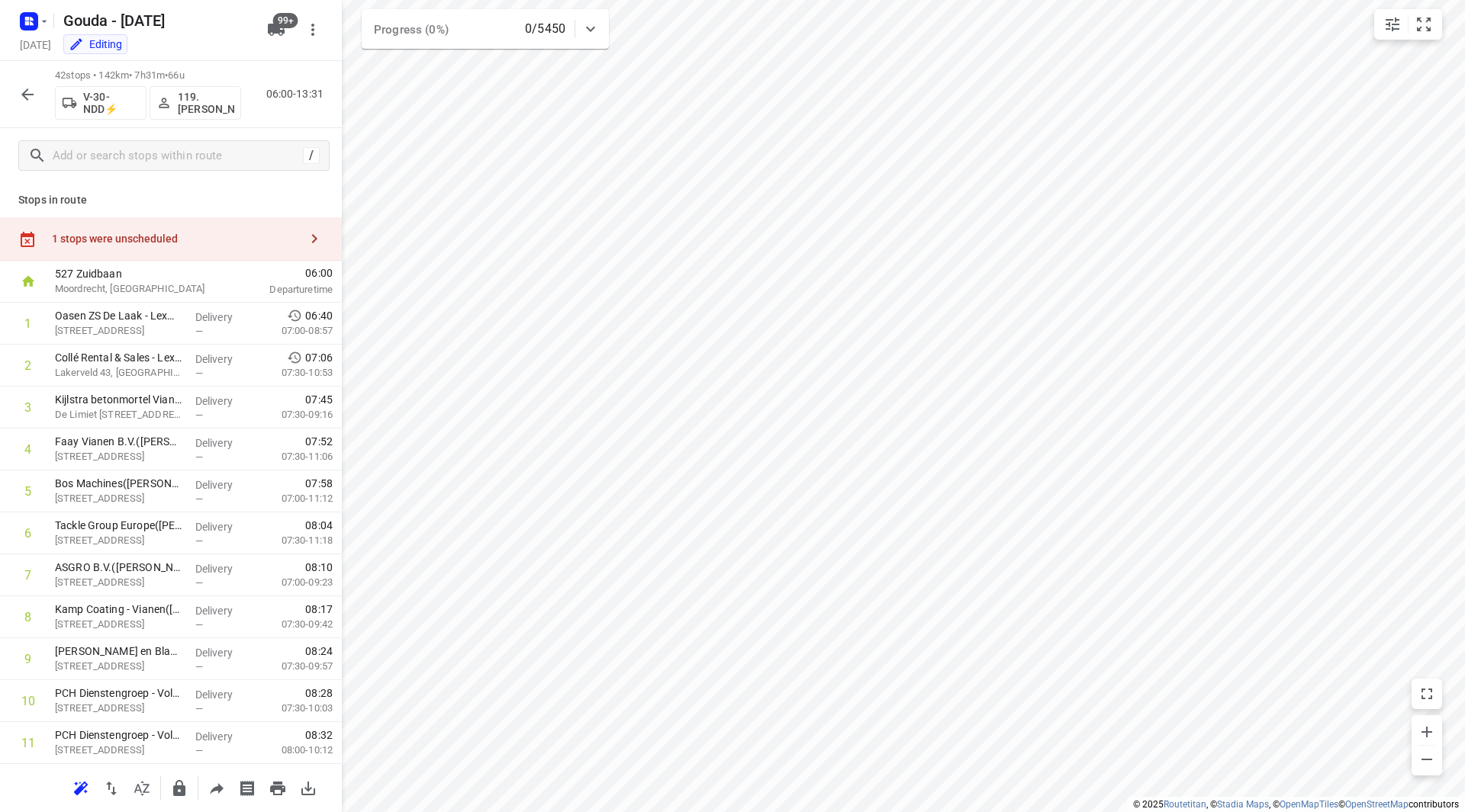
click at [179, 237] on div "1 stops were unscheduled" at bounding box center [175, 238] width 247 height 12
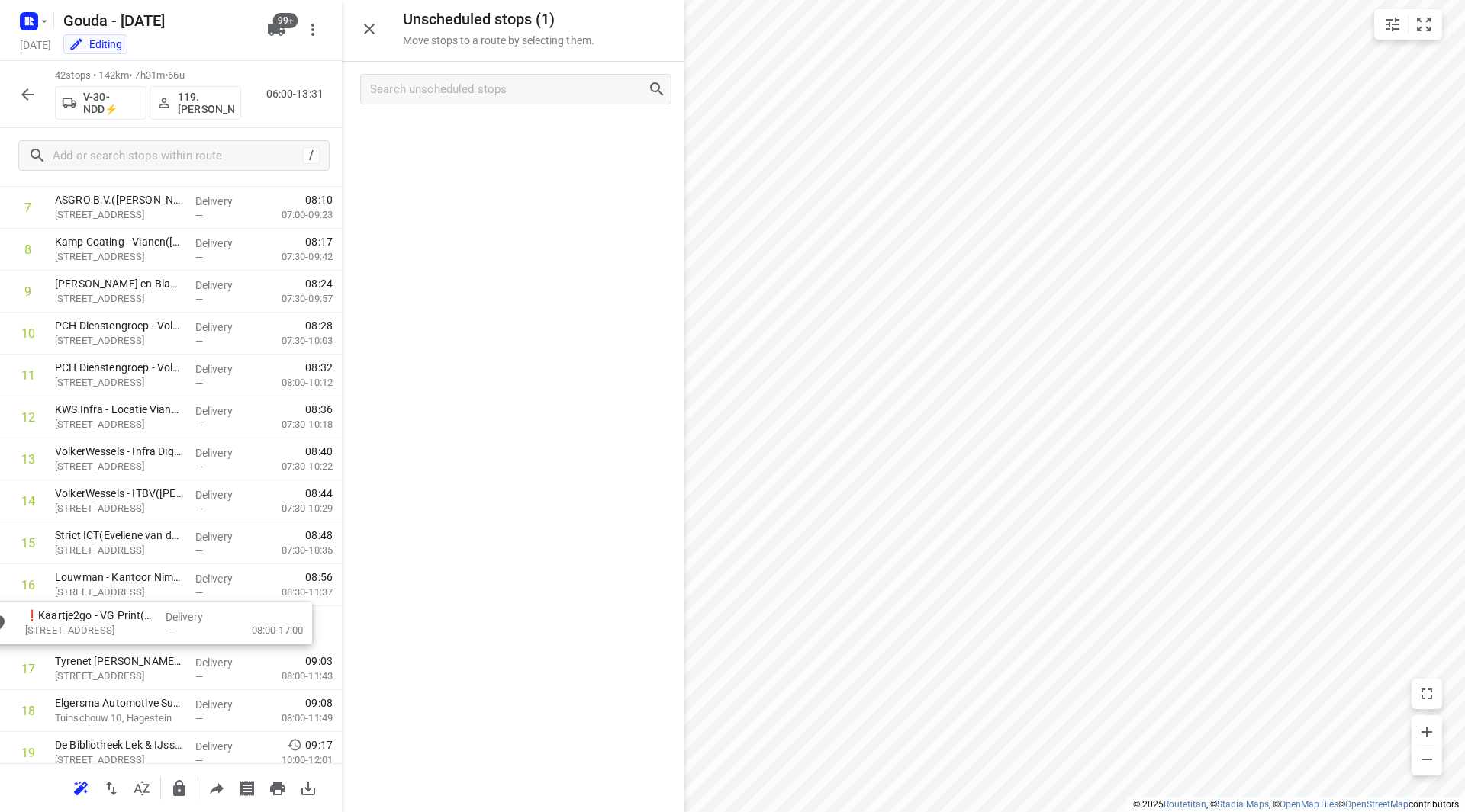
scroll to position [369, 0]
drag, startPoint x: 282, startPoint y: 222, endPoint x: 82, endPoint y: 616, distance: 441.9
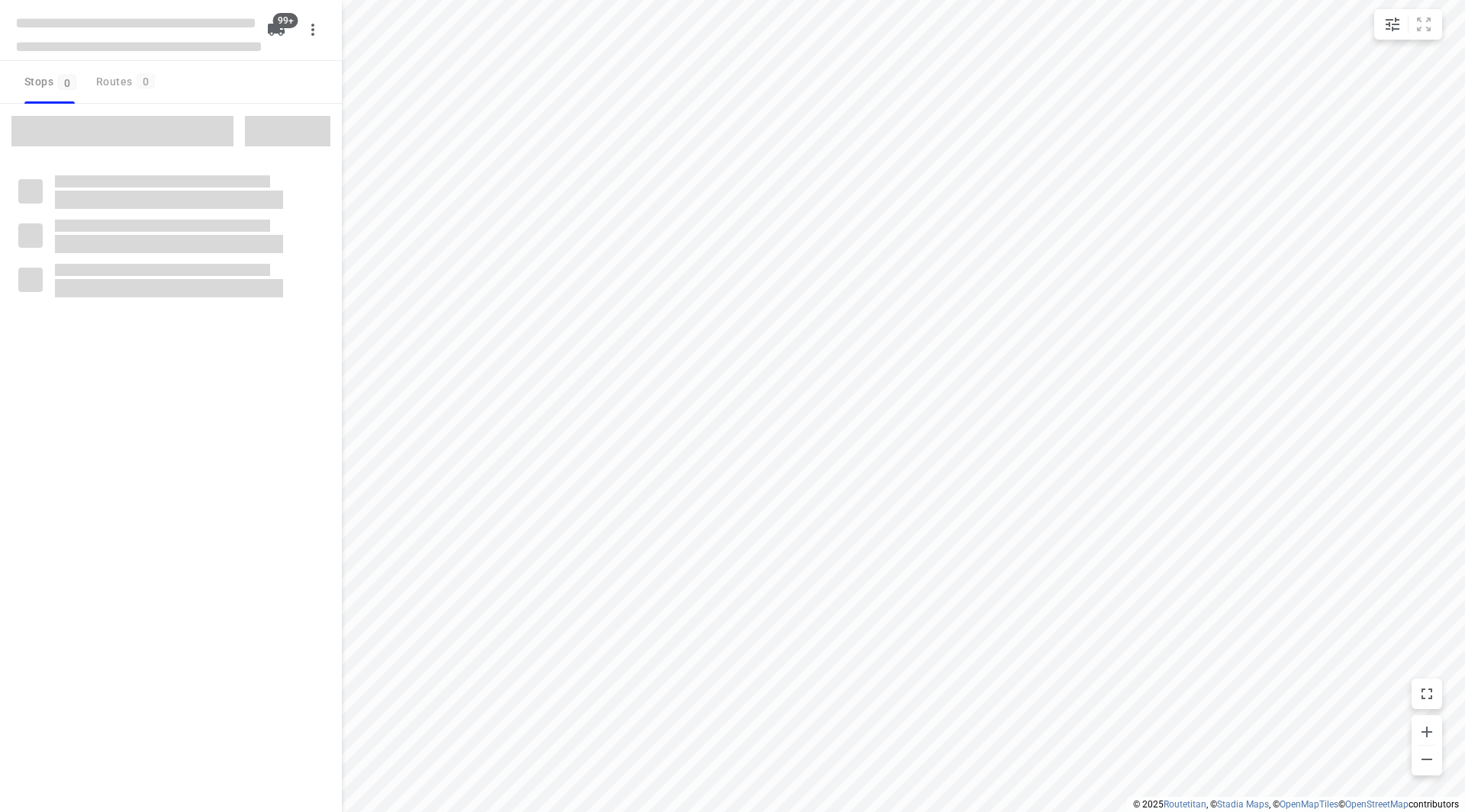
checkbox input "true"
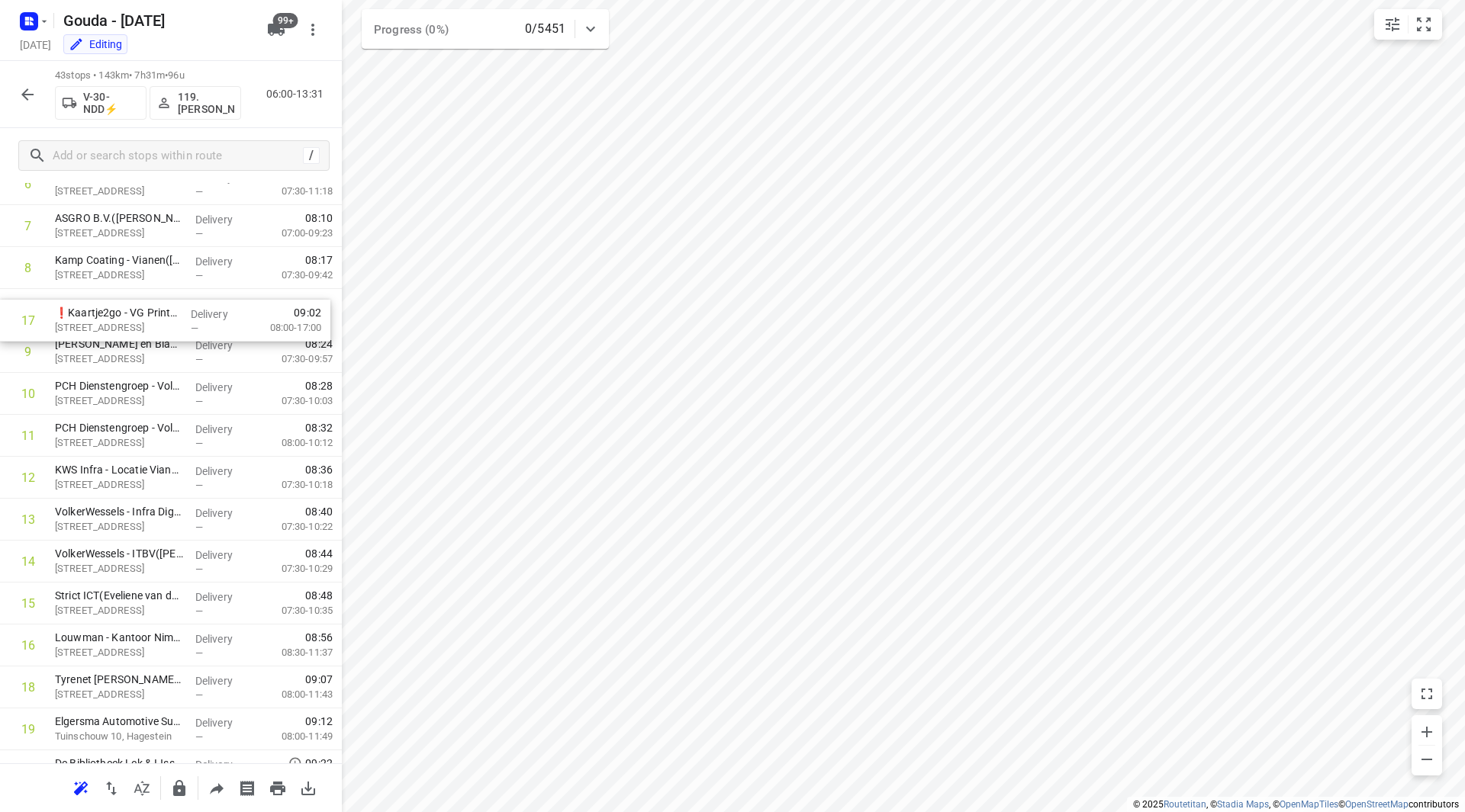
scroll to position [295, 0]
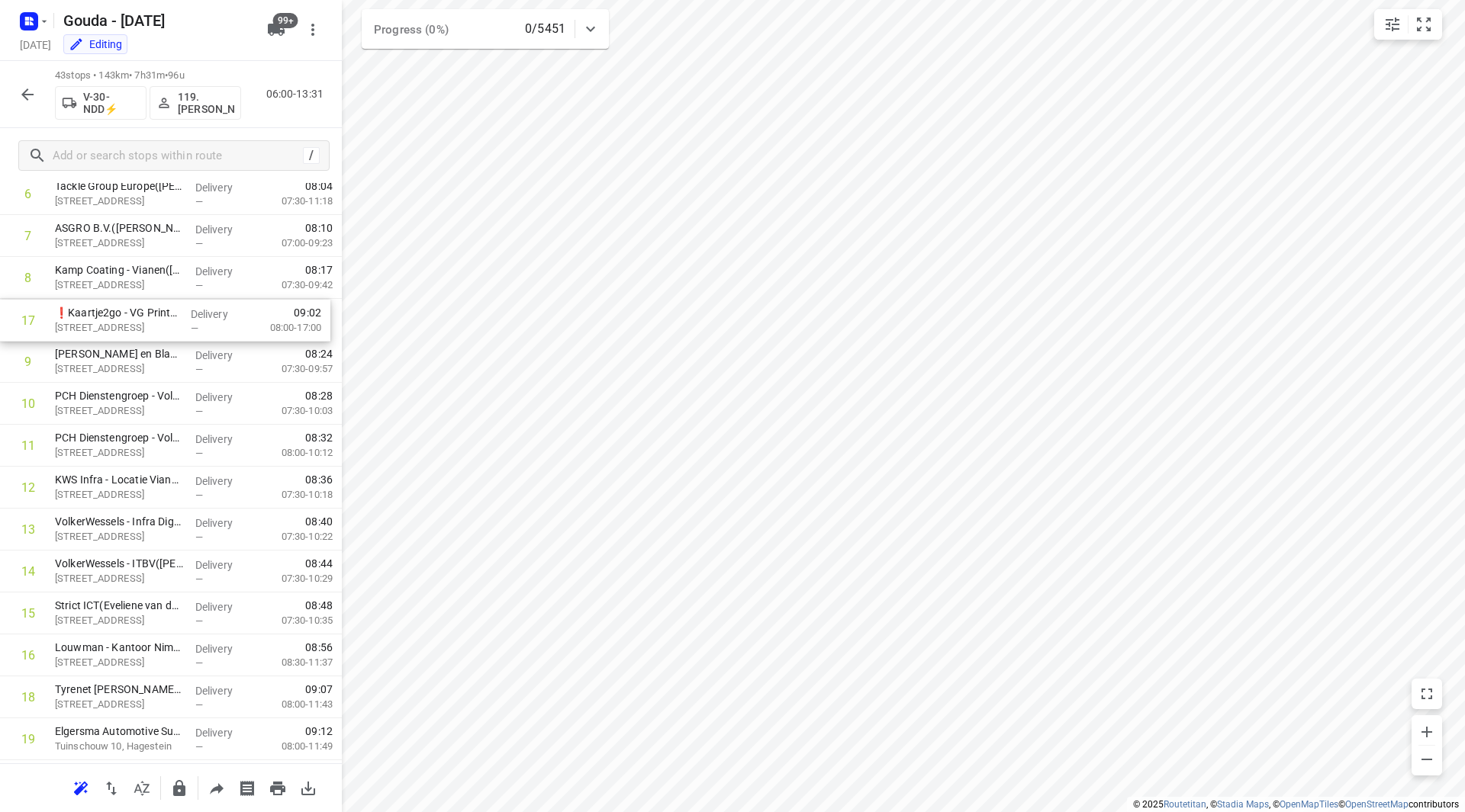
drag, startPoint x: 103, startPoint y: 642, endPoint x: 103, endPoint y: 301, distance: 341.0
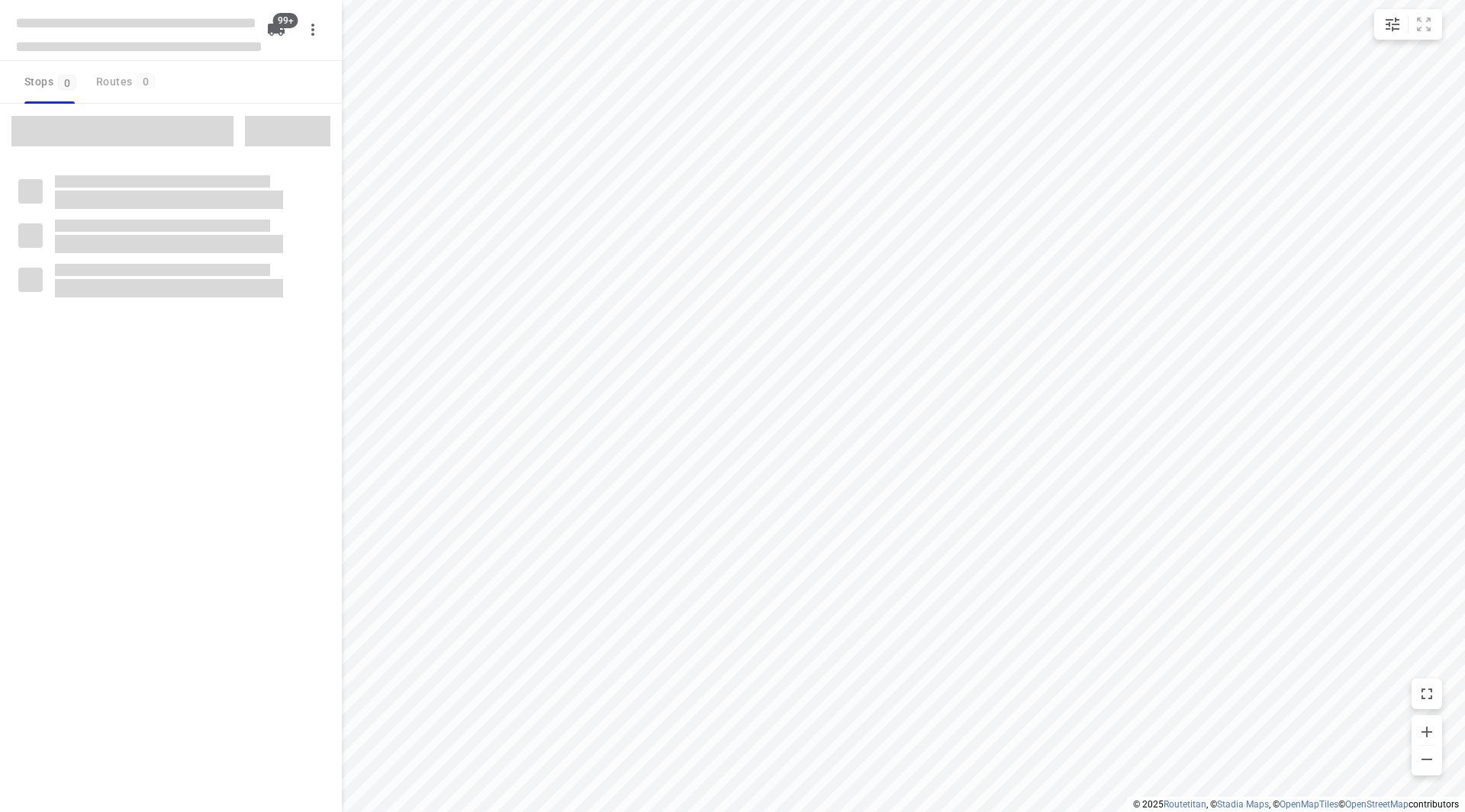
checkbox input "true"
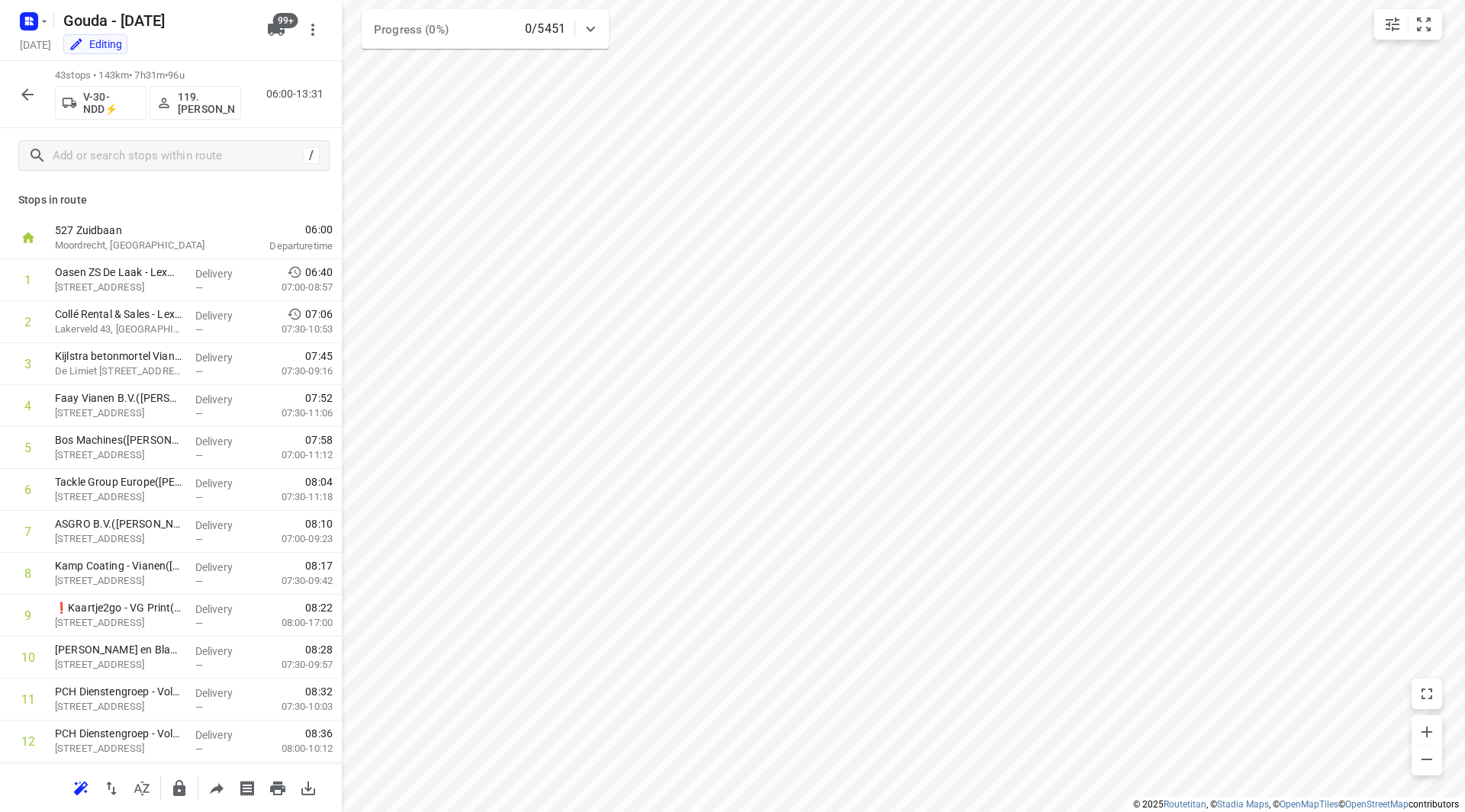
click at [22, 89] on icon "button" at bounding box center [26, 94] width 18 height 18
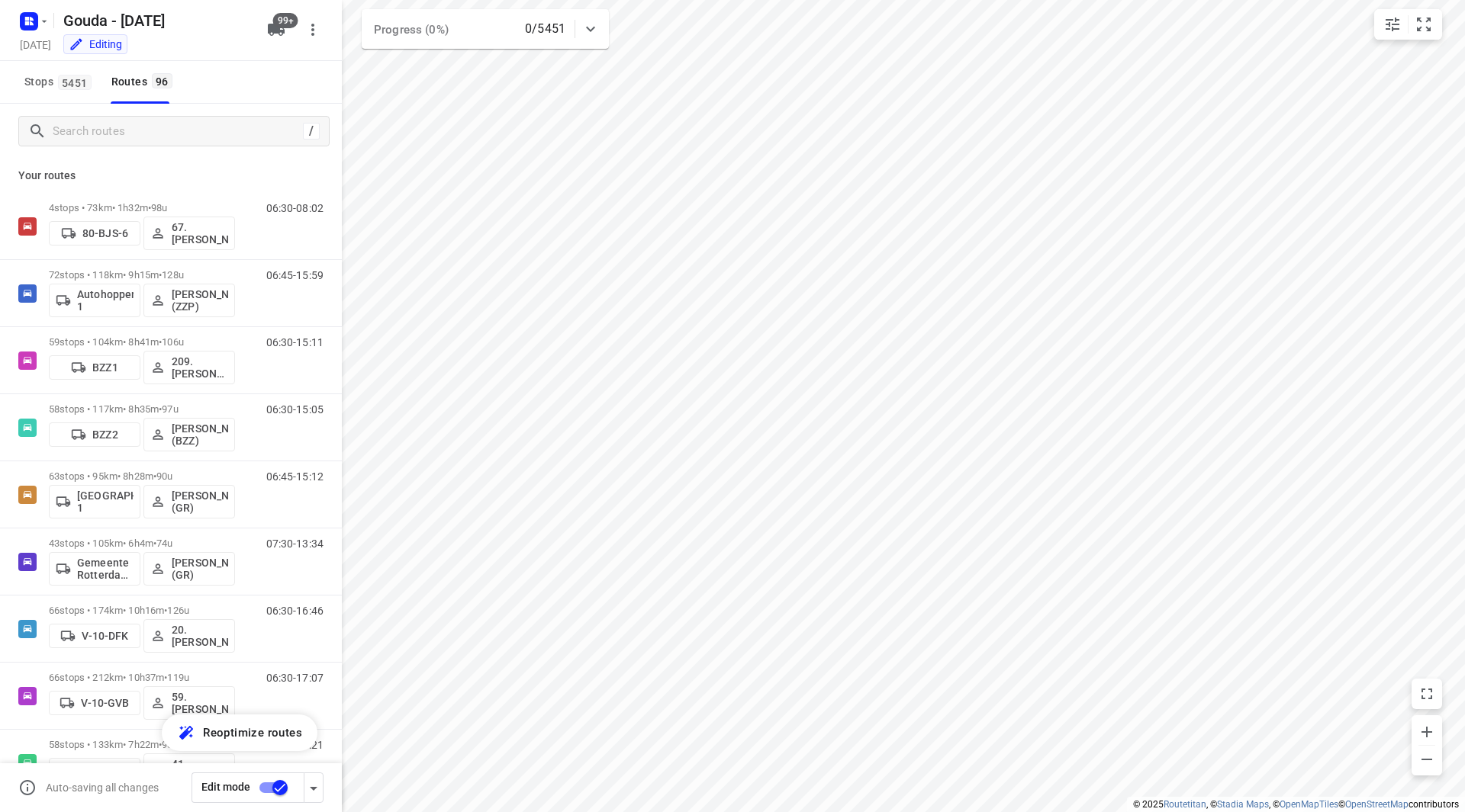
click at [274, 789] on input "checkbox" at bounding box center [280, 788] width 87 height 29
checkbox input "true"
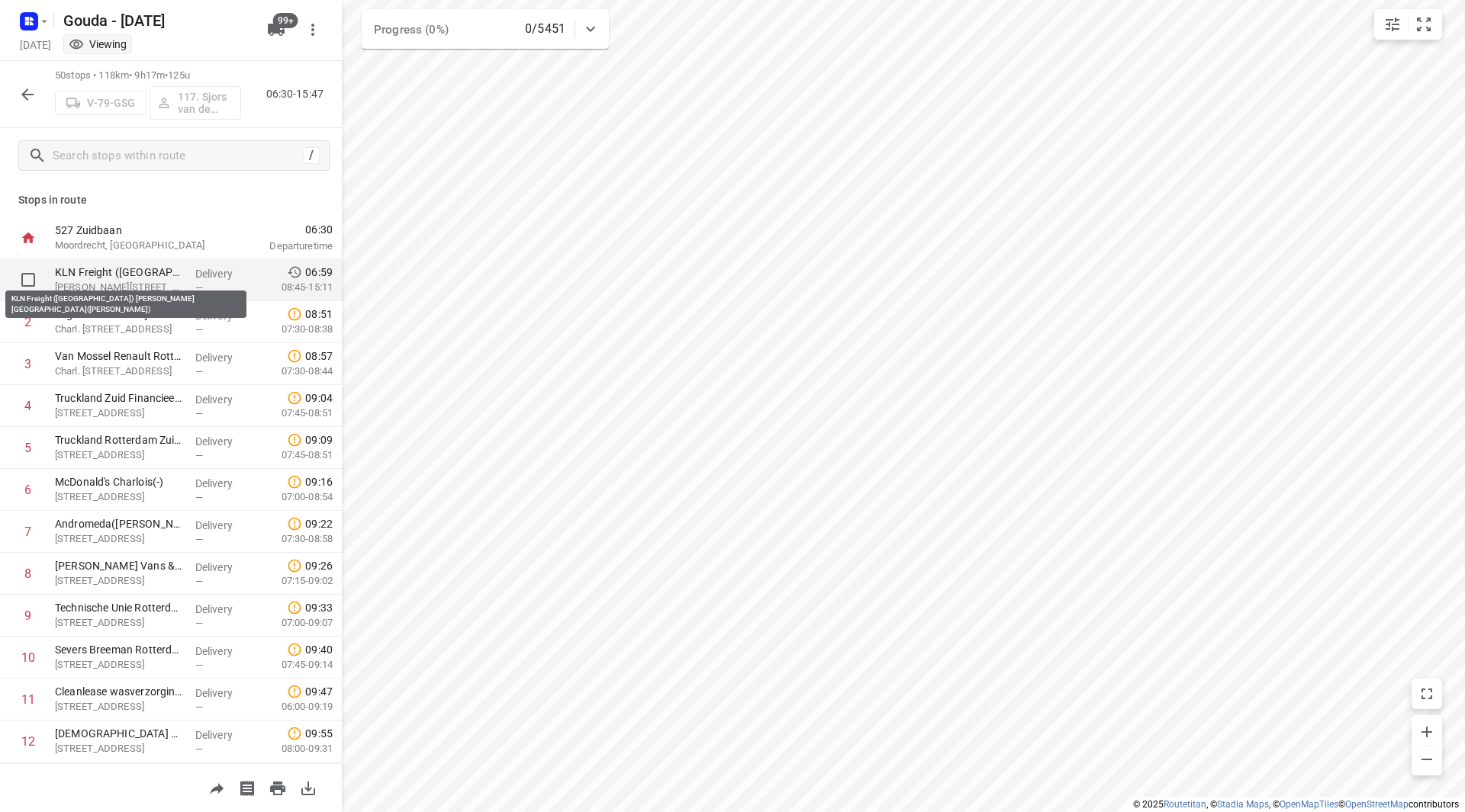
click at [146, 274] on p "KLN Freight ([GEOGRAPHIC_DATA]) [PERSON_NAME][GEOGRAPHIC_DATA]([PERSON_NAME])" at bounding box center [119, 272] width 128 height 15
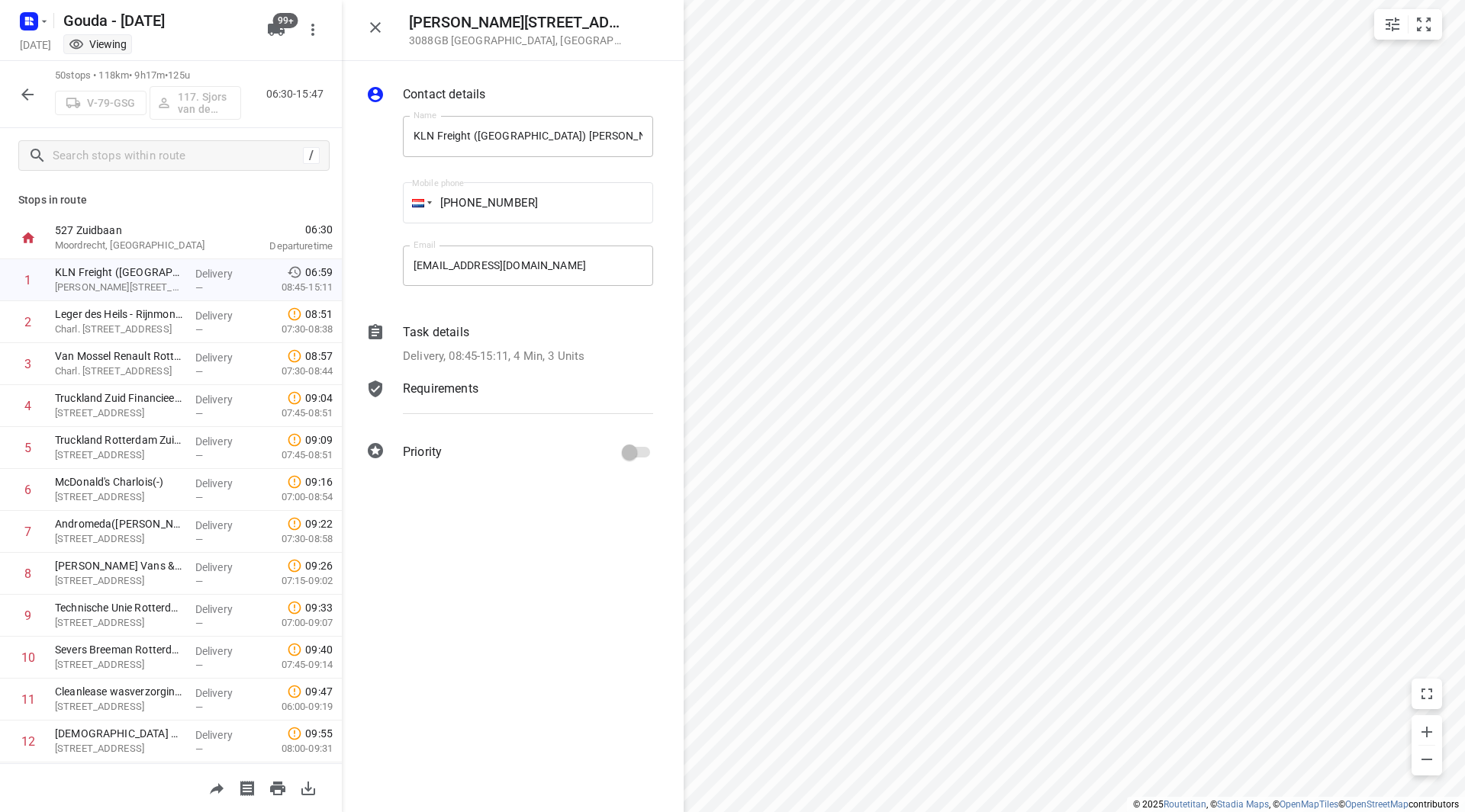
click at [522, 341] on div "Task details" at bounding box center [528, 332] width 250 height 18
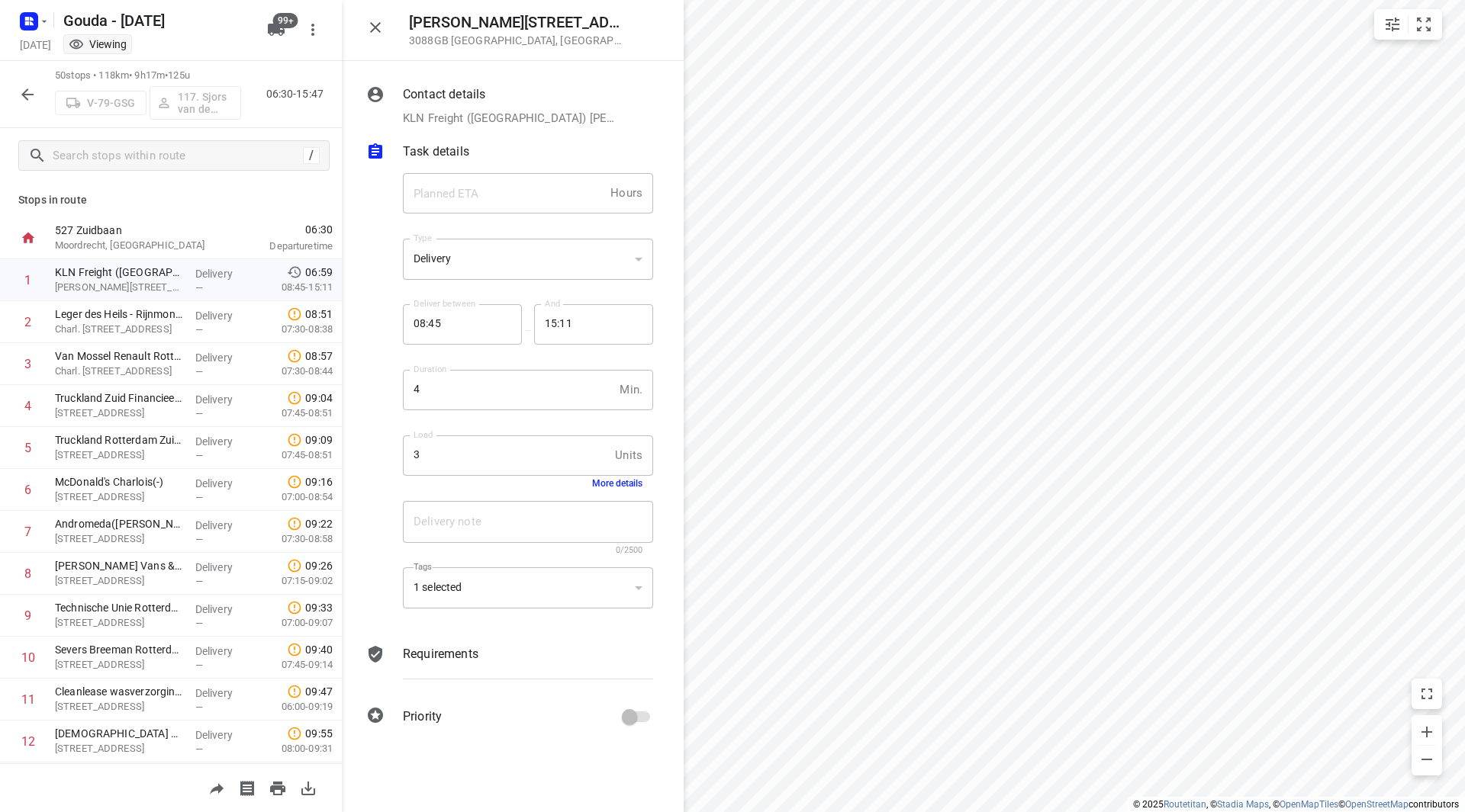
click at [614, 488] on button "More details" at bounding box center [617, 483] width 50 height 11
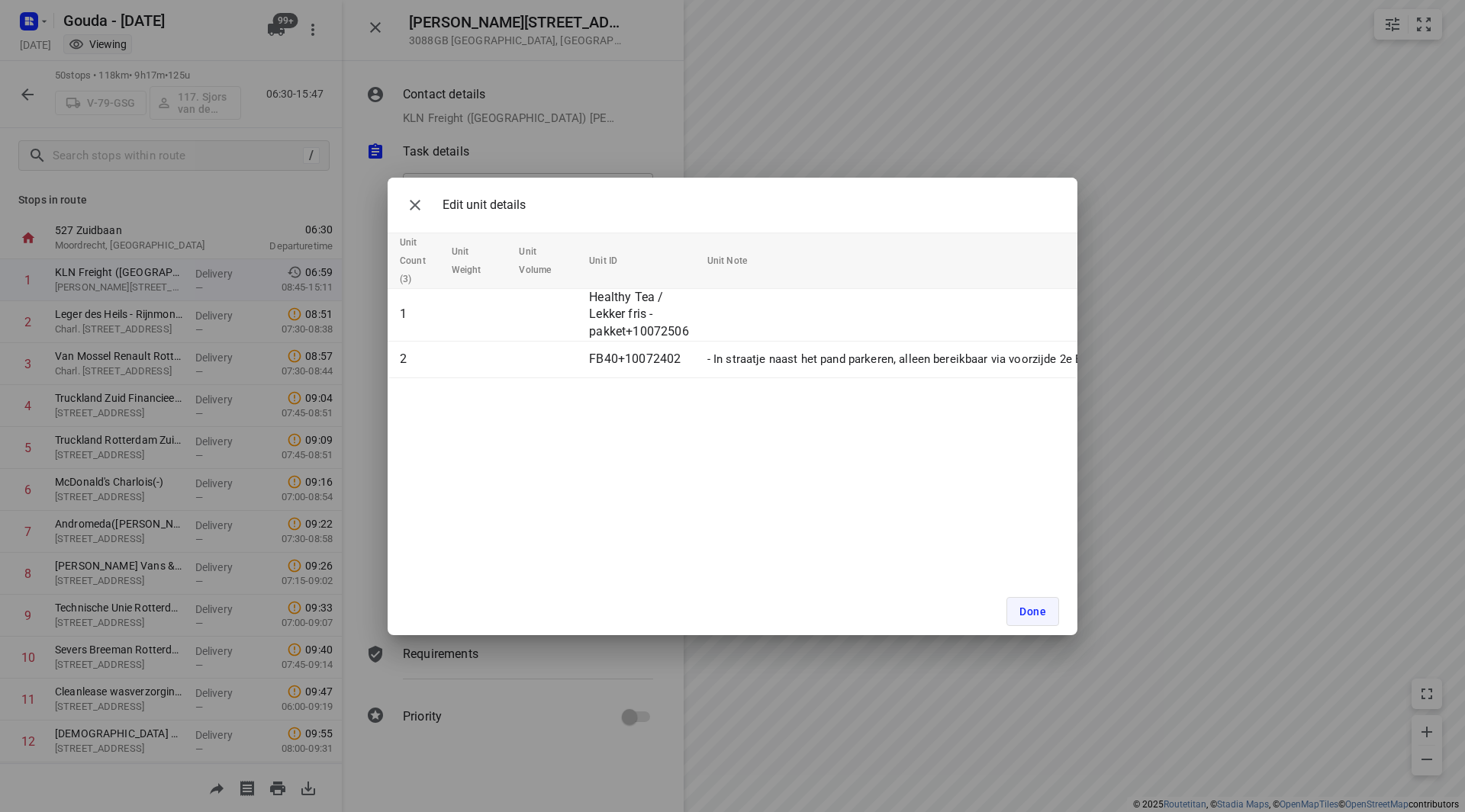
click at [1029, 602] on button "Done" at bounding box center [1033, 611] width 53 height 29
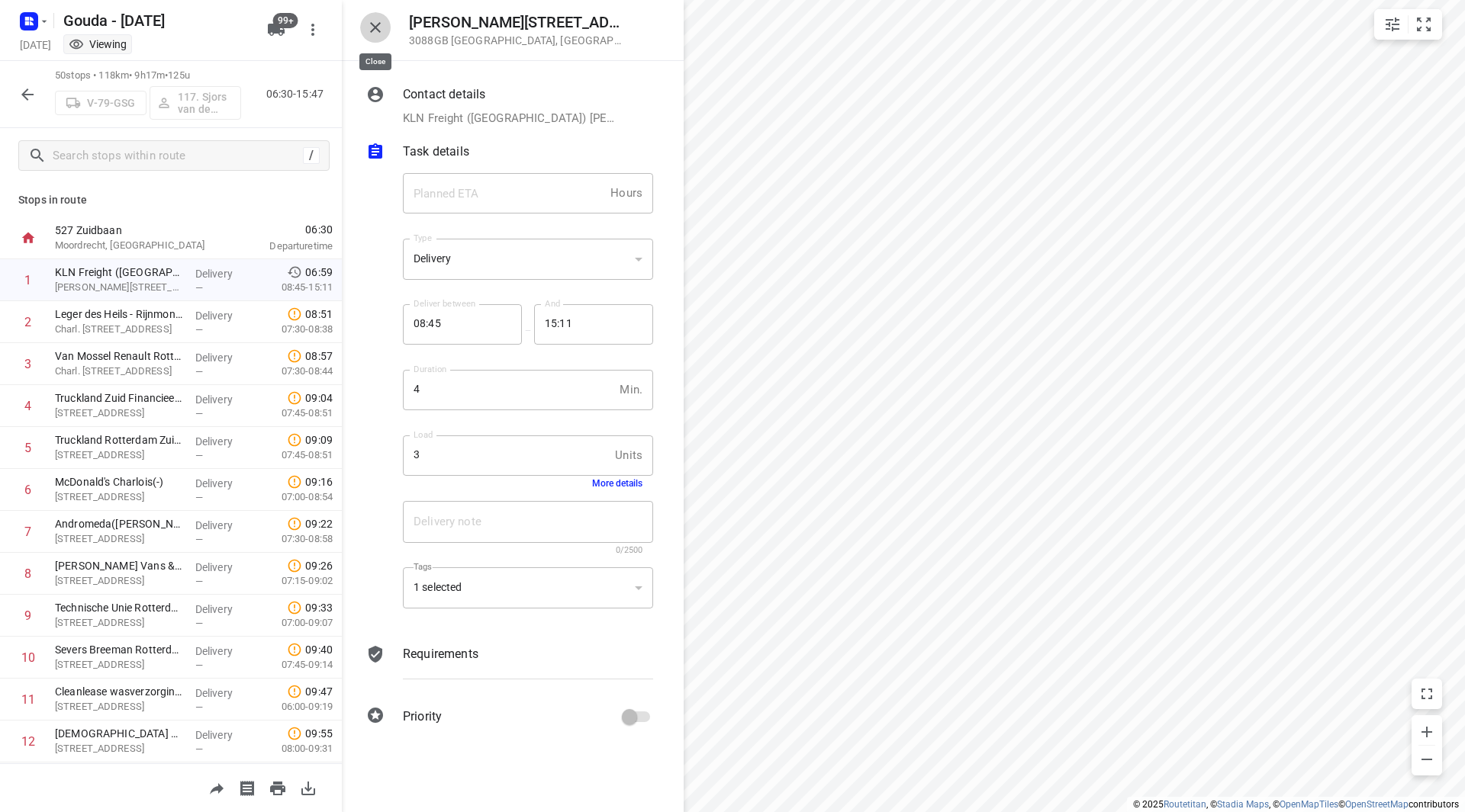
click at [374, 24] on icon "button" at bounding box center [375, 26] width 18 height 18
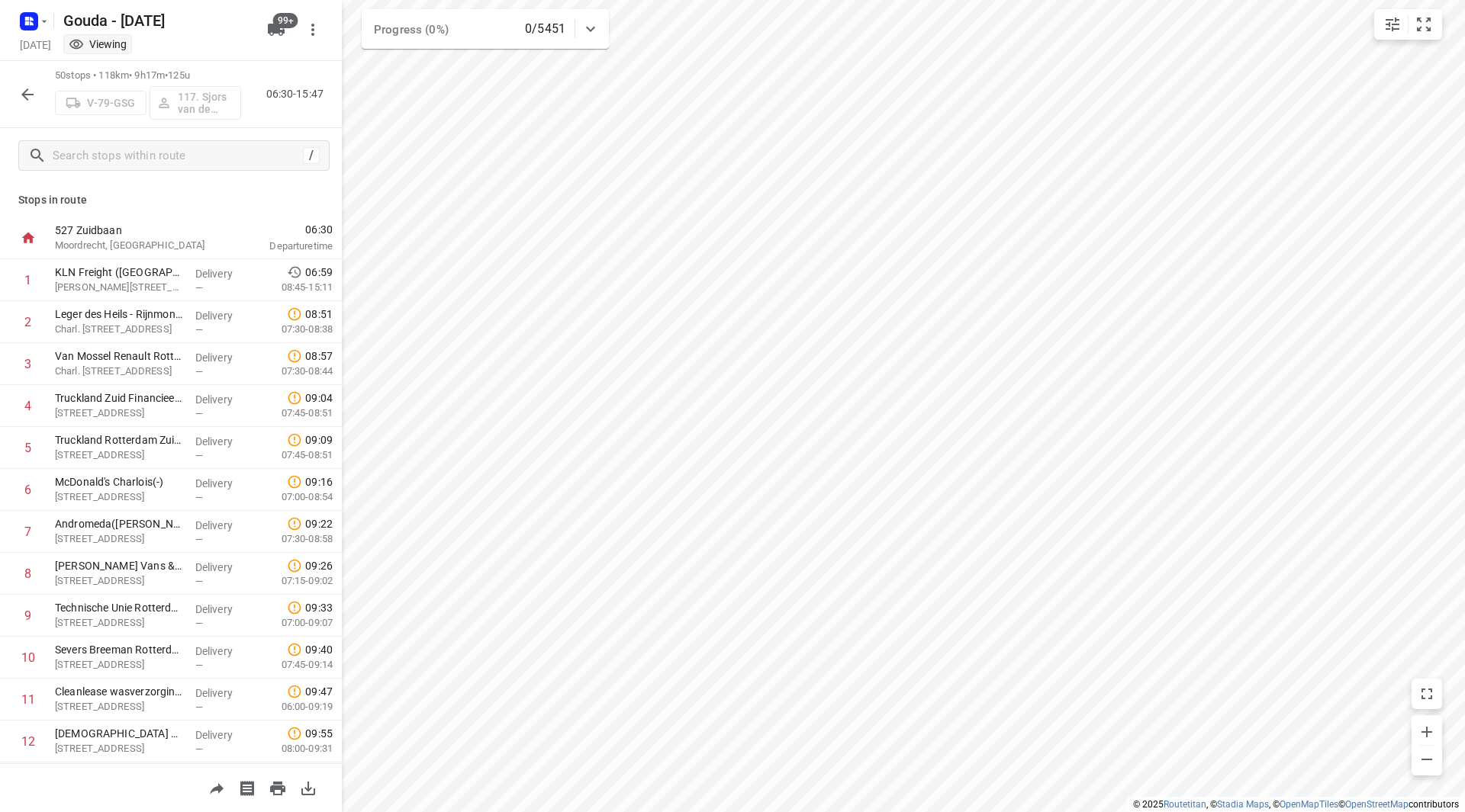
click at [21, 82] on button "button" at bounding box center [27, 95] width 31 height 31
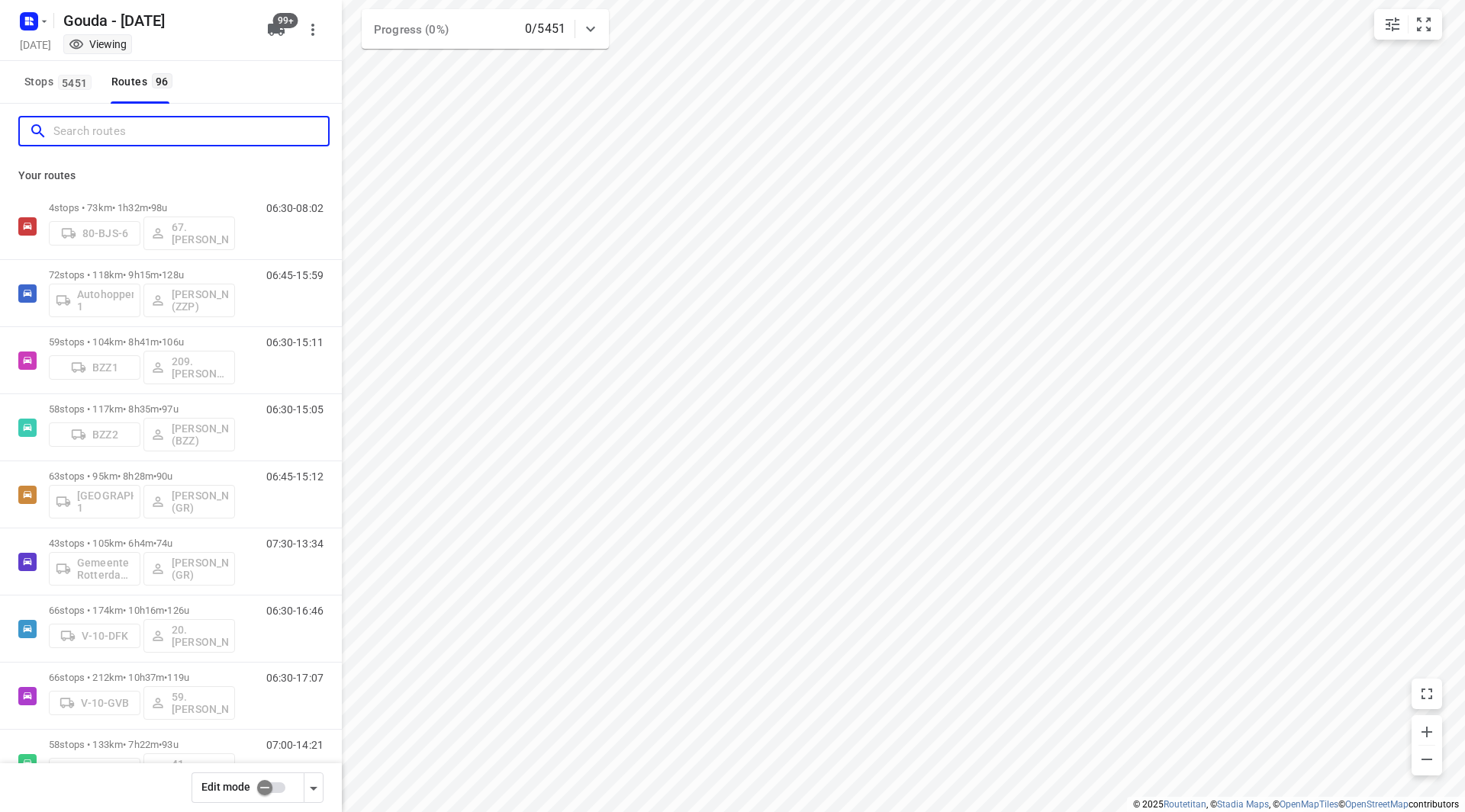
click at [89, 139] on input "Search routes" at bounding box center [190, 131] width 274 height 24
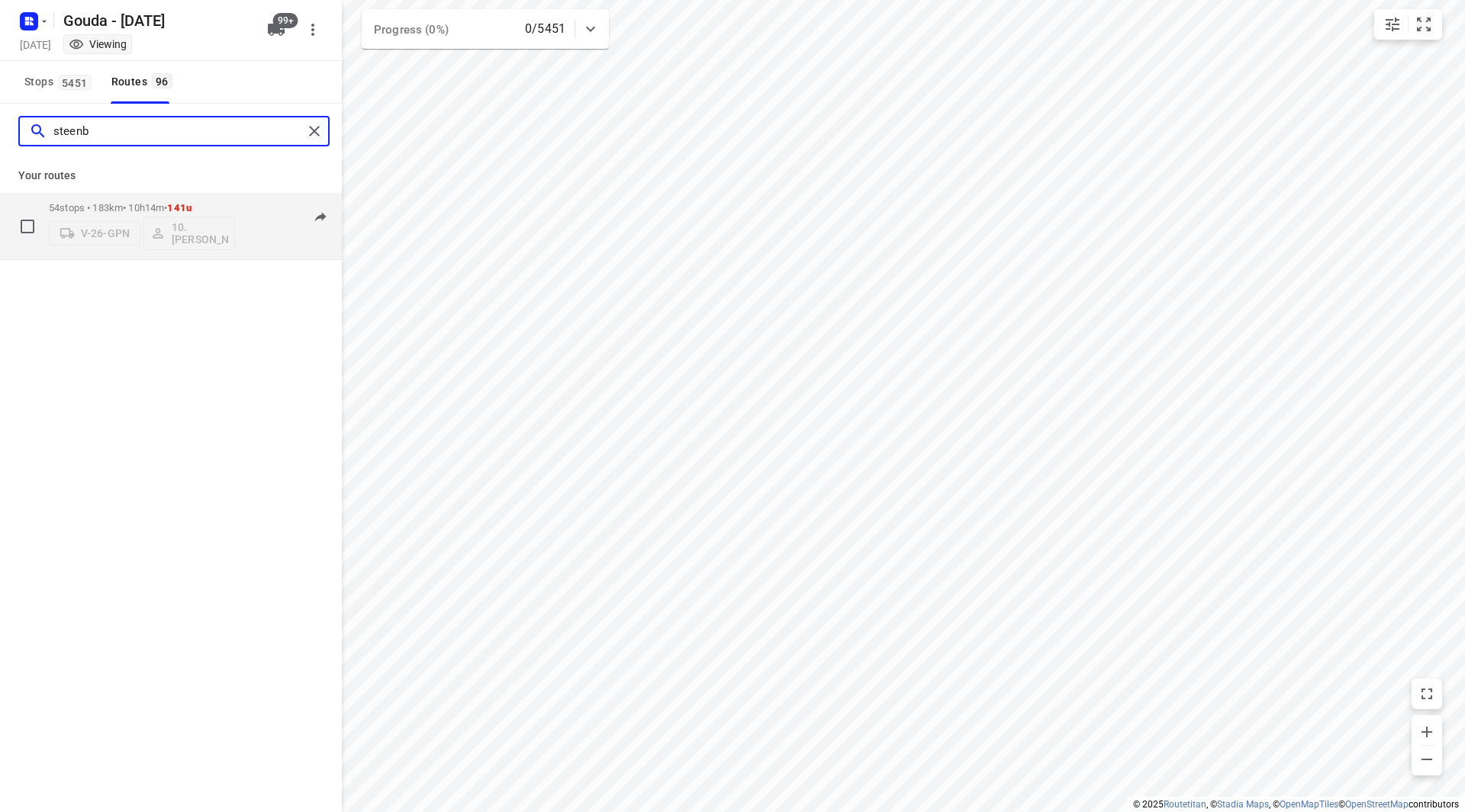
type input "steenb"
click at [205, 207] on p "54 stops • 183km • 10h14m • 141u" at bounding box center [142, 207] width 186 height 11
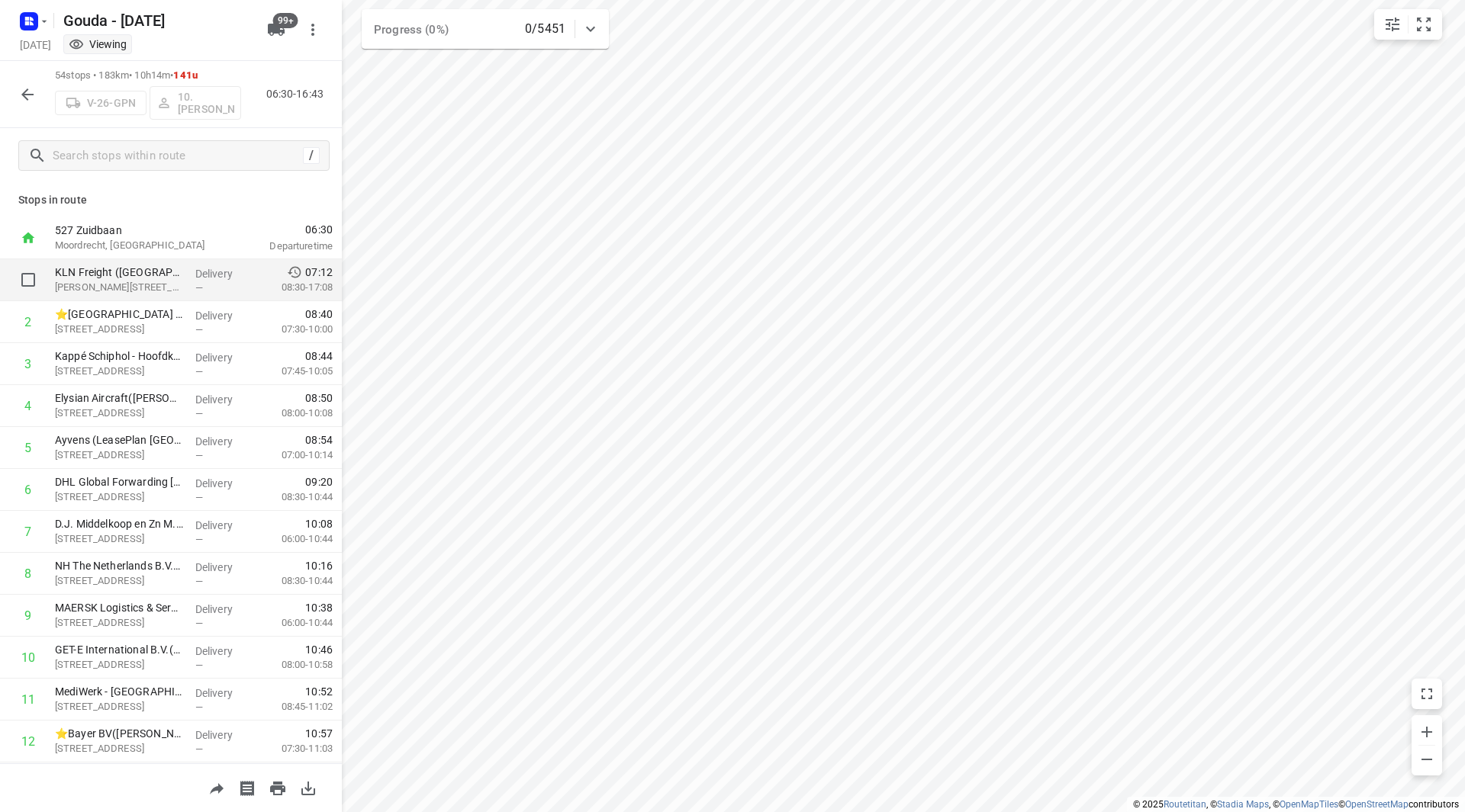
click at [128, 269] on p "KLN Freight ([GEOGRAPHIC_DATA]) B.V. - Hoofddorp([PERSON_NAME])" at bounding box center [119, 272] width 128 height 15
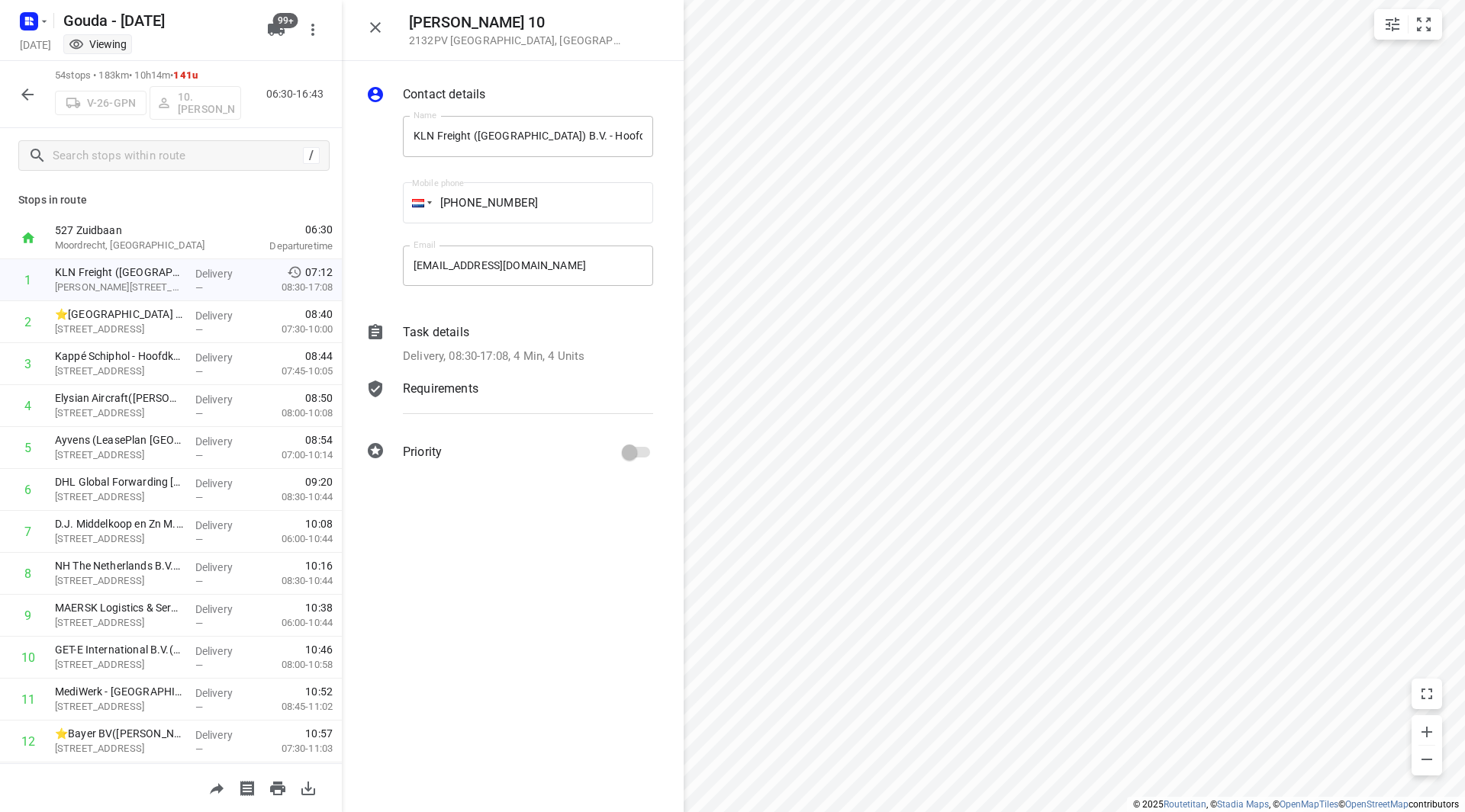
click at [445, 351] on p "Delivery, 08:30-17:08, 4 Min, 4 Units" at bounding box center [494, 356] width 182 height 18
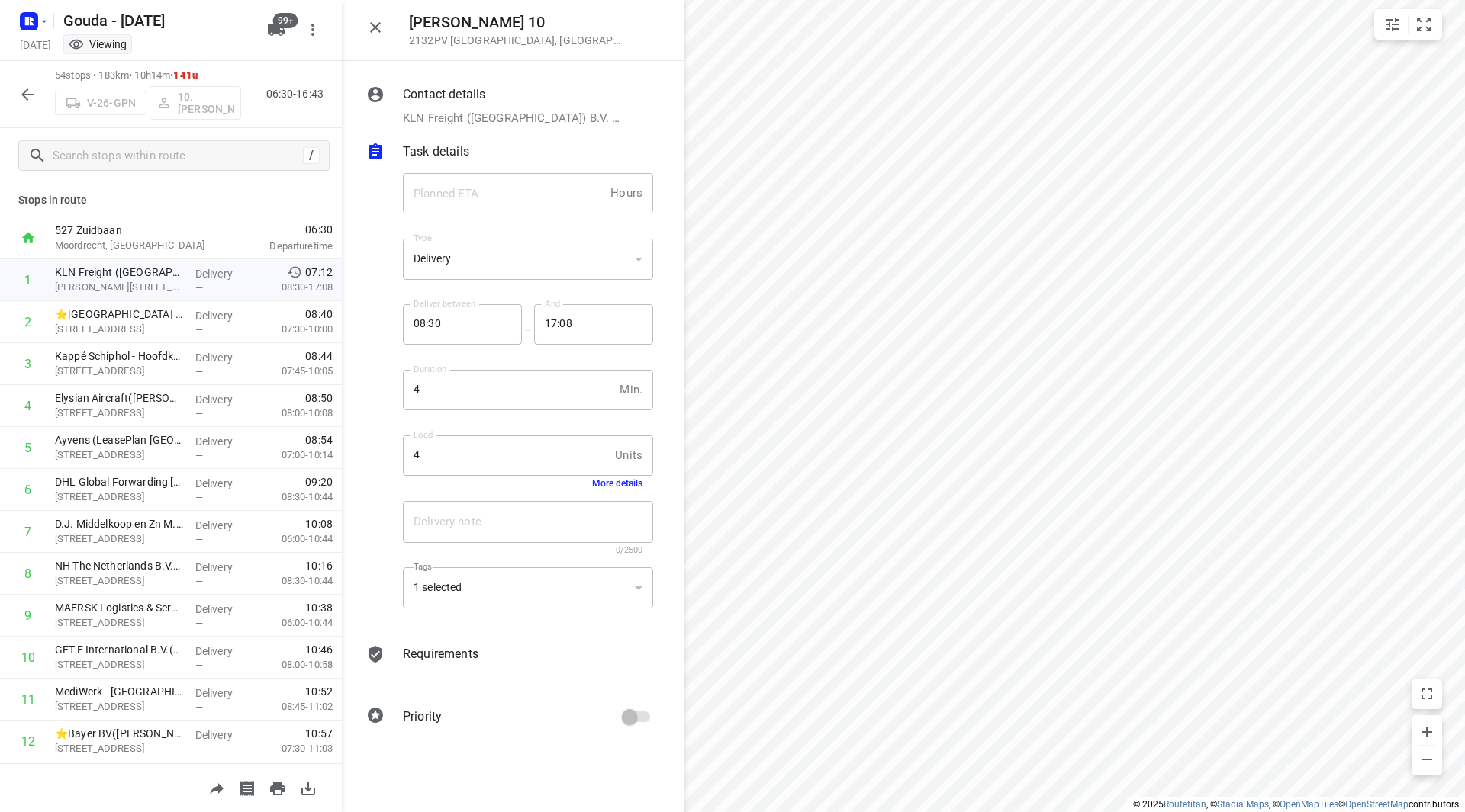
click at [621, 482] on button "More details" at bounding box center [617, 483] width 50 height 11
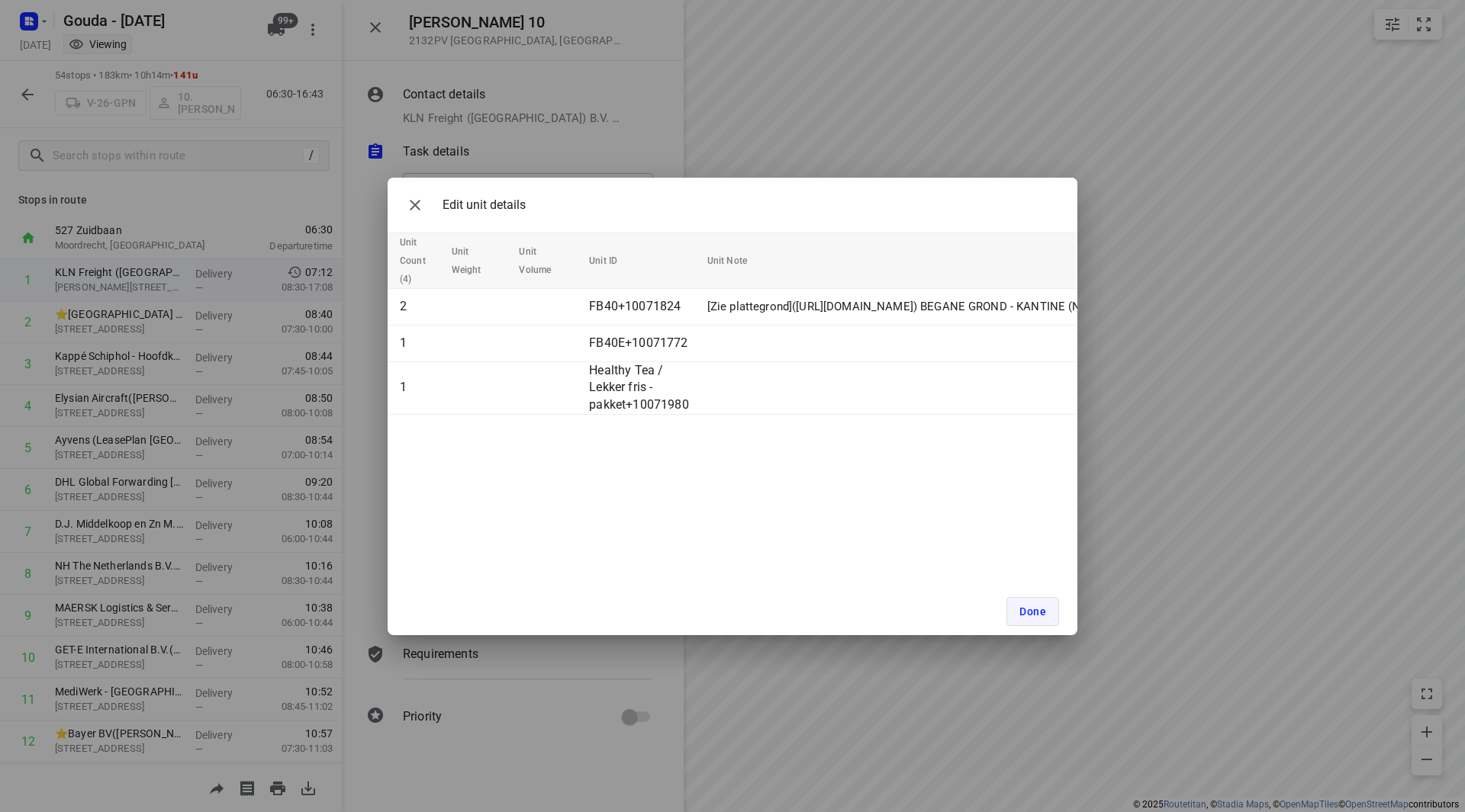
click at [1017, 616] on button "Done" at bounding box center [1033, 611] width 53 height 29
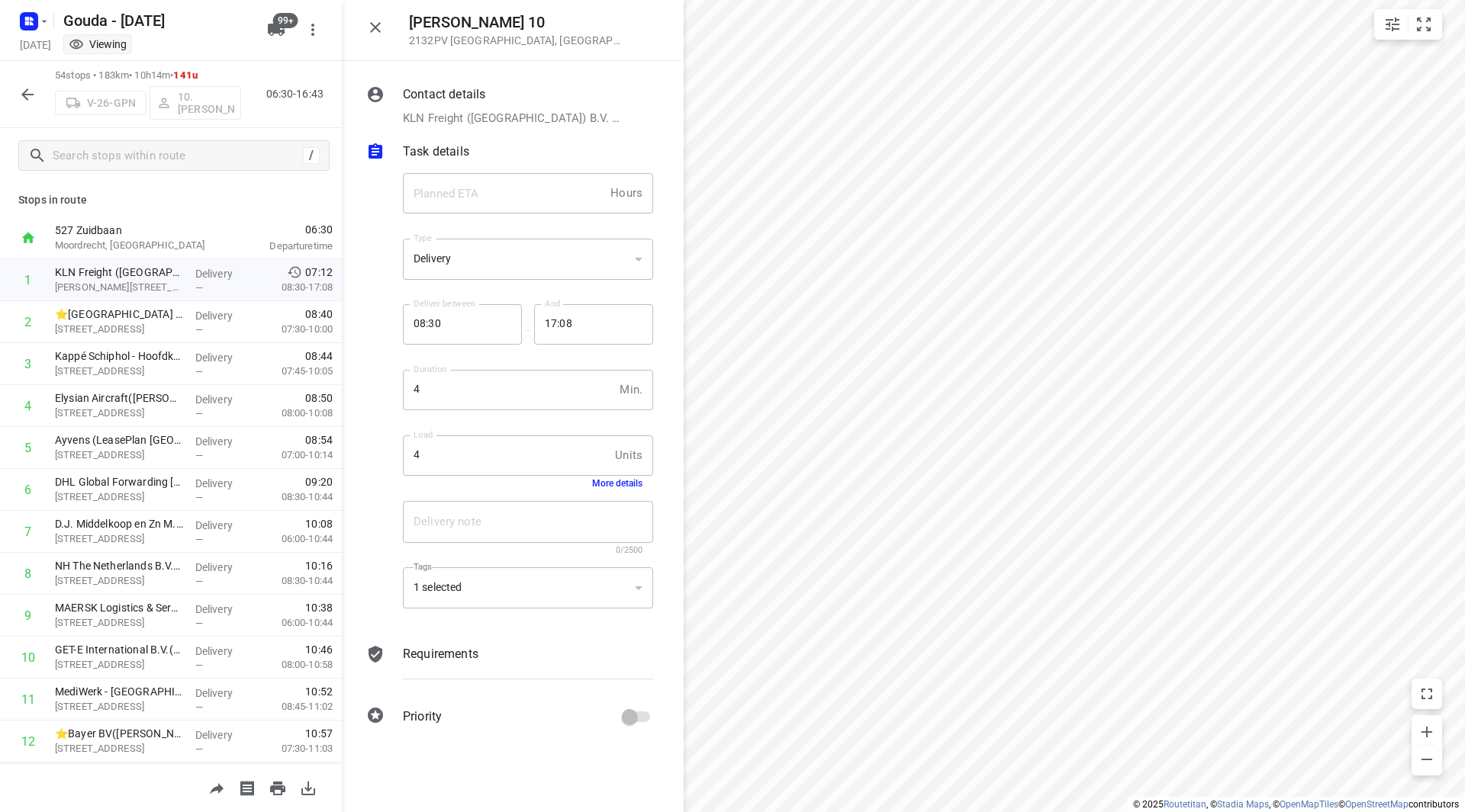
click at [371, 24] on icon "button" at bounding box center [375, 27] width 11 height 11
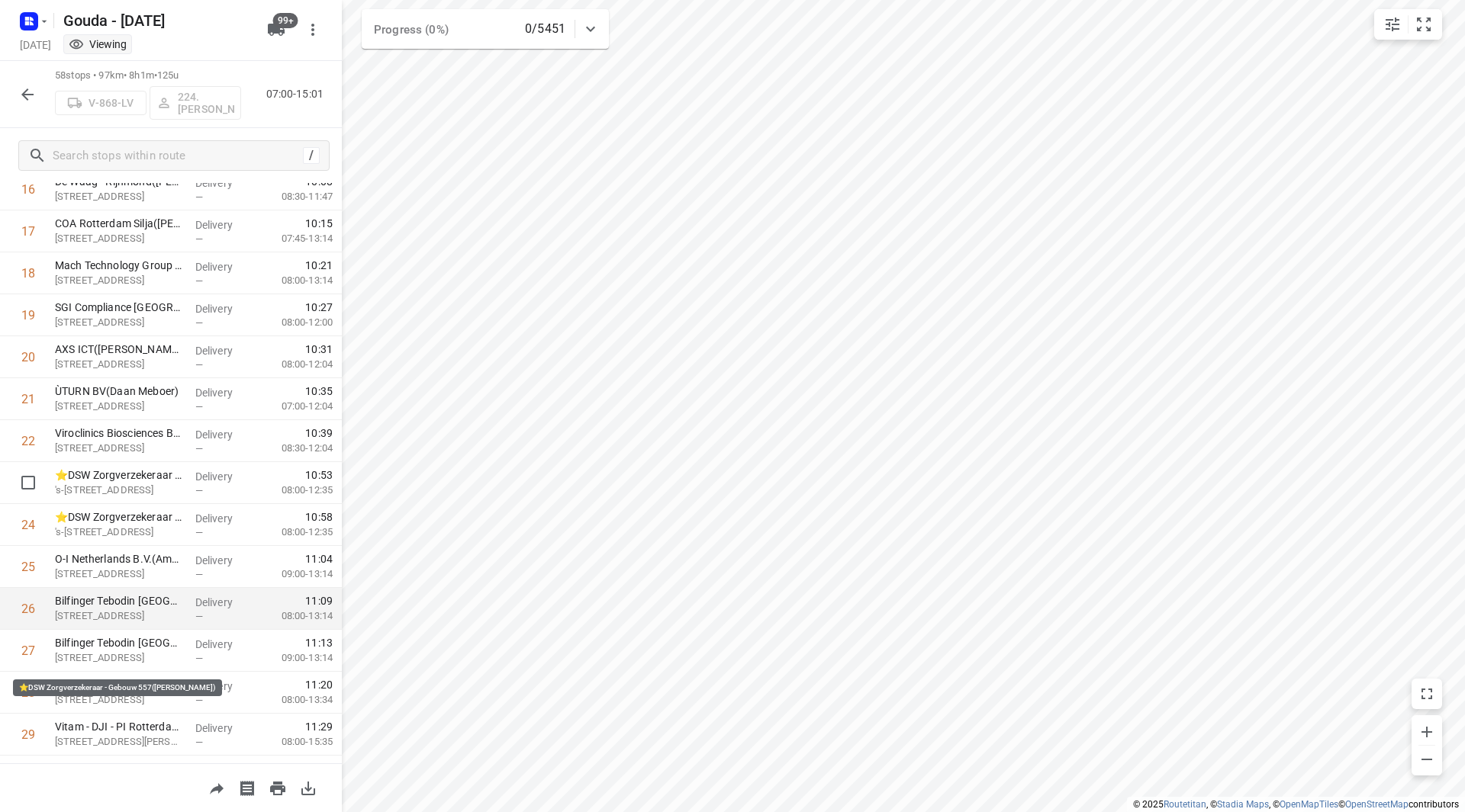
scroll to position [762, 0]
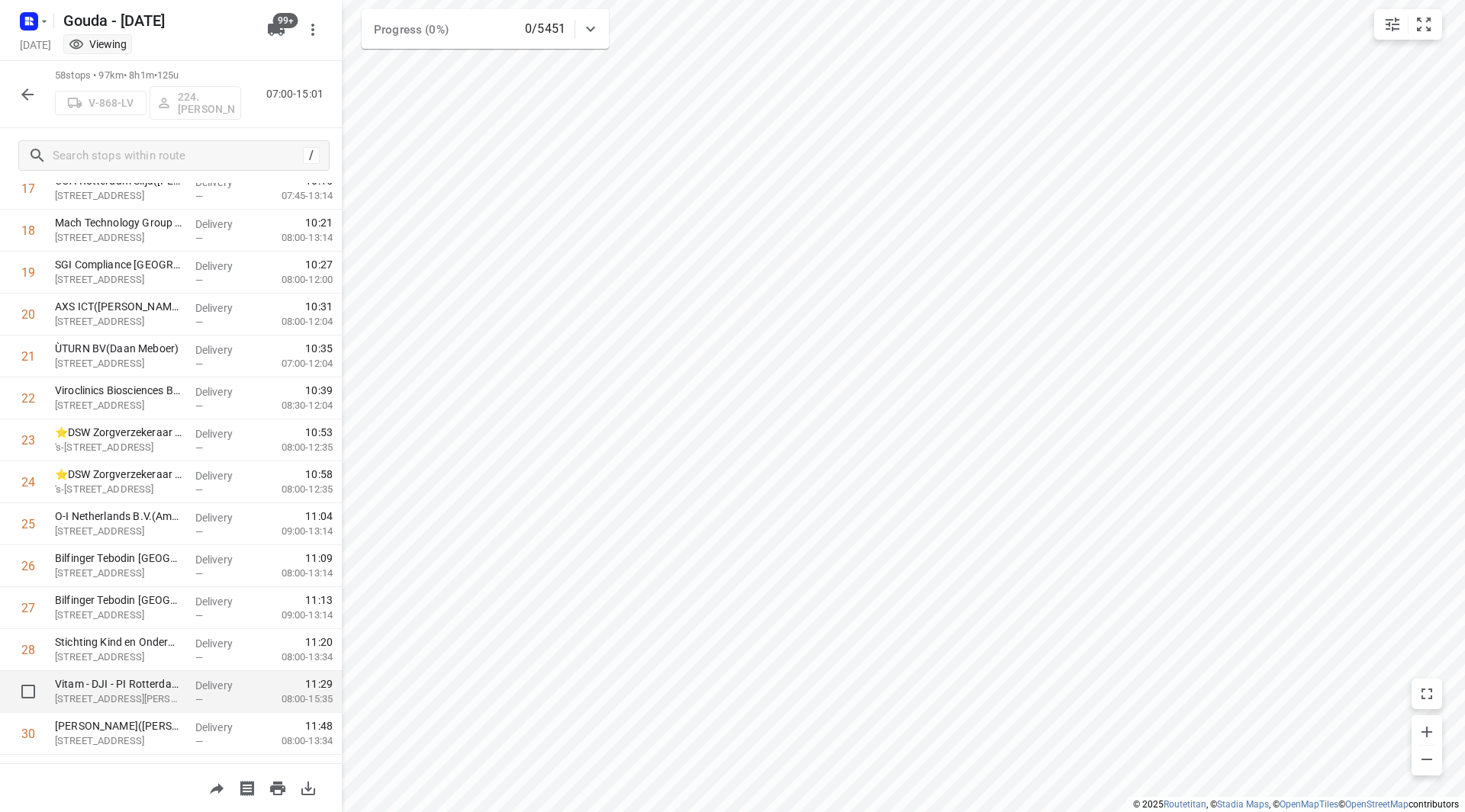
click at [115, 673] on div "Vitam - DJI - PI Rotterdam de Schie([PERSON_NAME]) [STREET_ADDRESS][PERSON_NAME]" at bounding box center [119, 692] width 140 height 42
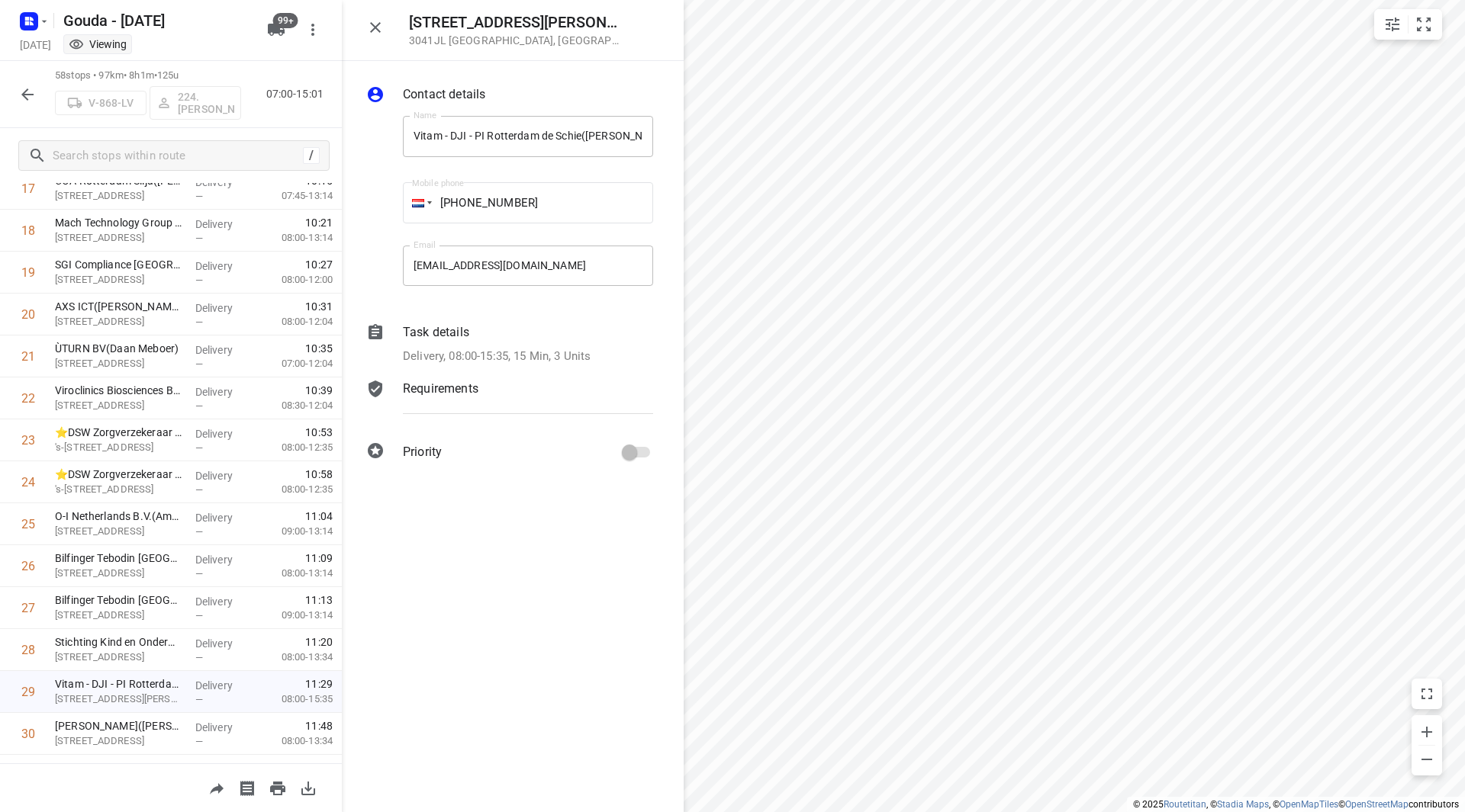
click at [415, 356] on p "Delivery, 08:00-15:35, 15 Min, 3 Units" at bounding box center [497, 356] width 188 height 18
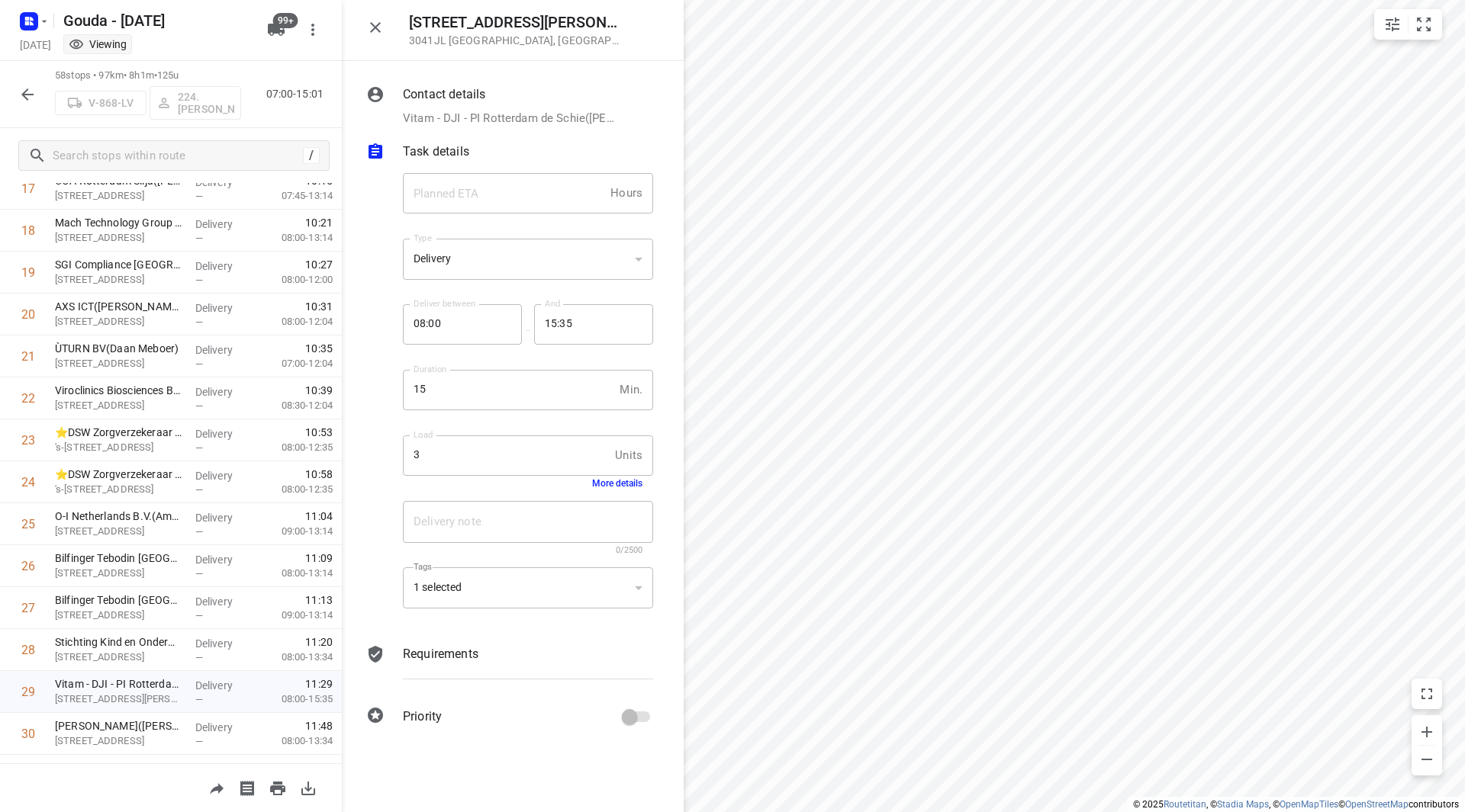
click at [603, 492] on div "Delivery note x Delivery note 0/2500" at bounding box center [527, 528] width 262 height 73
click at [608, 483] on button "More details" at bounding box center [617, 483] width 50 height 11
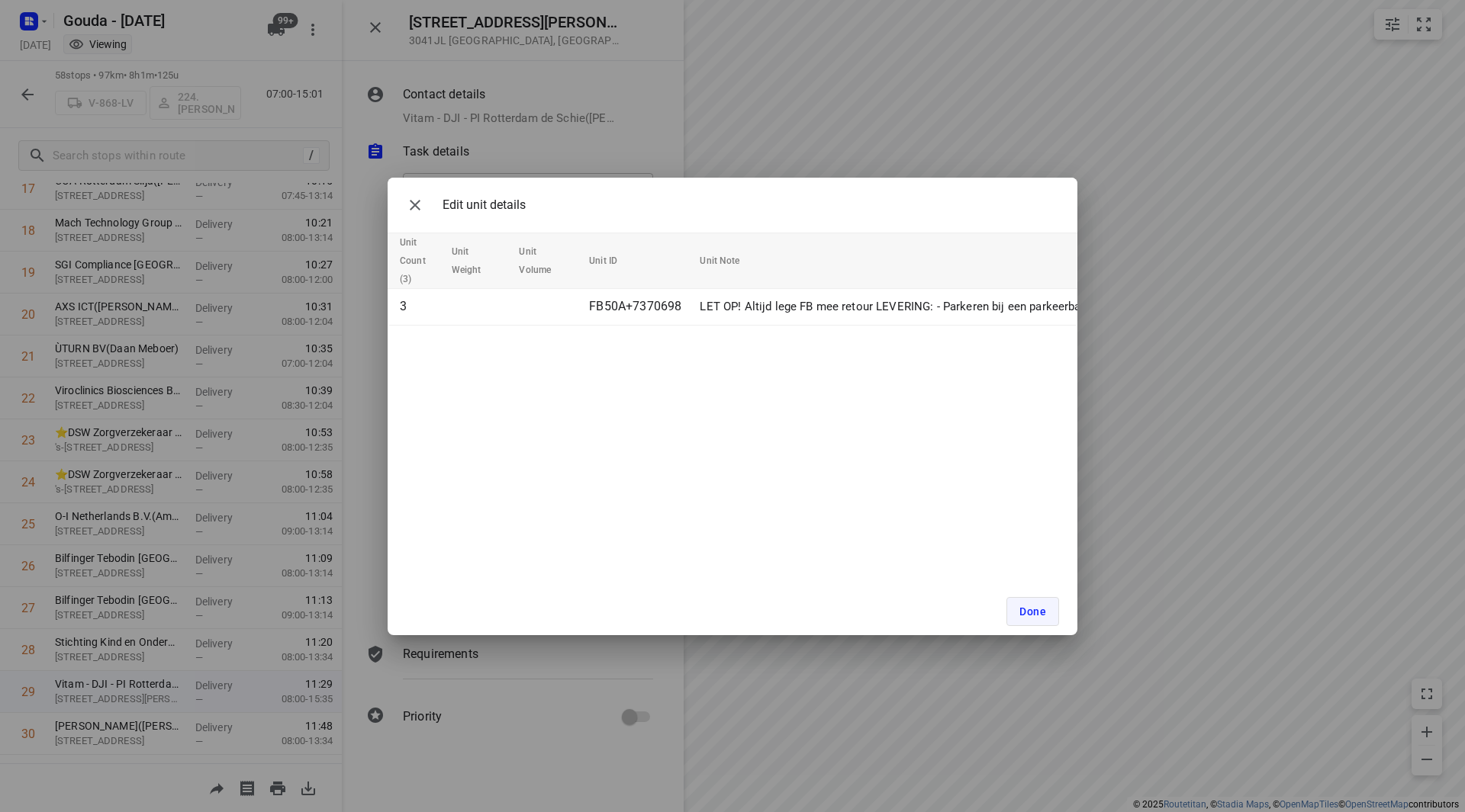
click at [1057, 613] on button "Done" at bounding box center [1033, 611] width 53 height 29
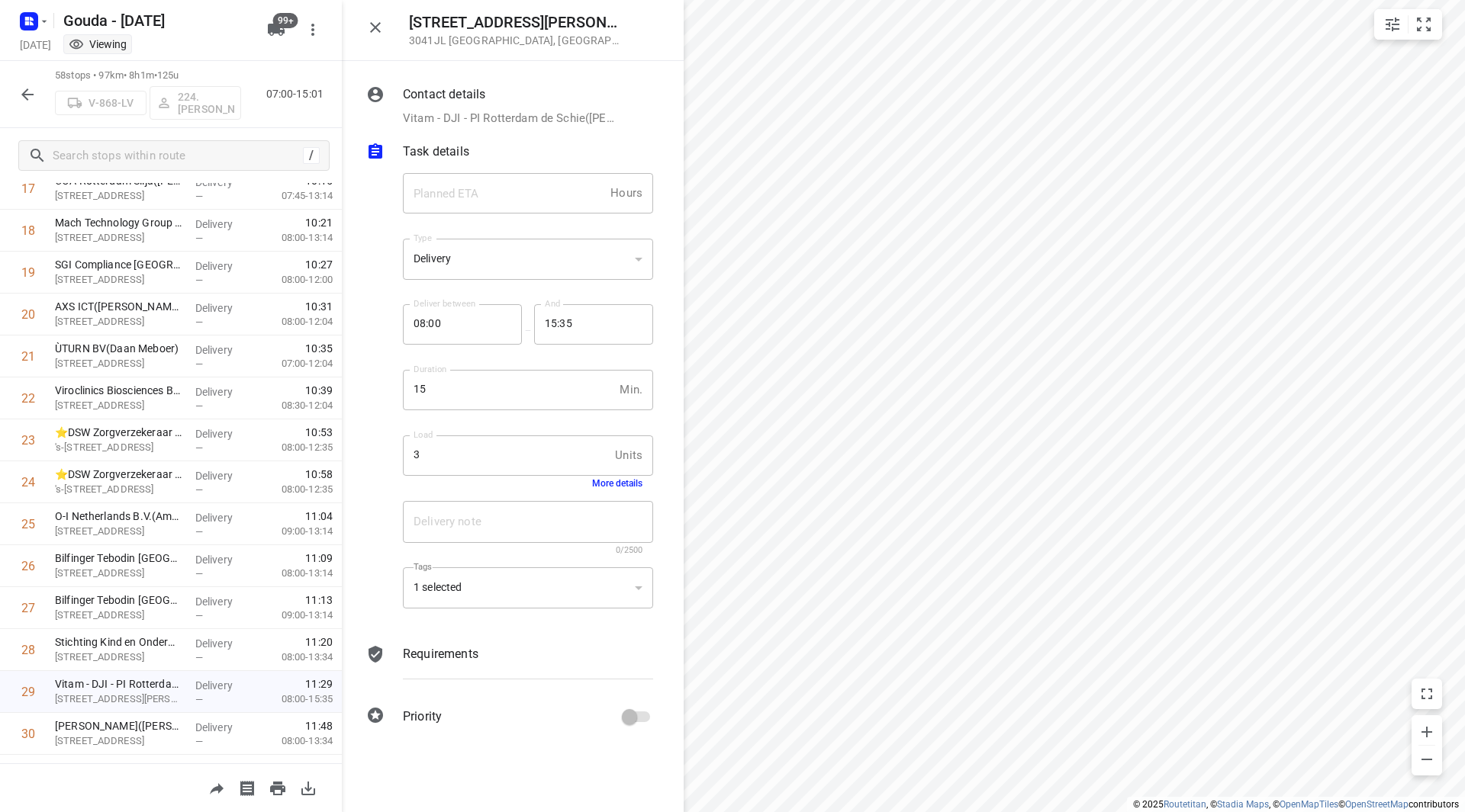
click at [15, 98] on button "button" at bounding box center [27, 95] width 31 height 31
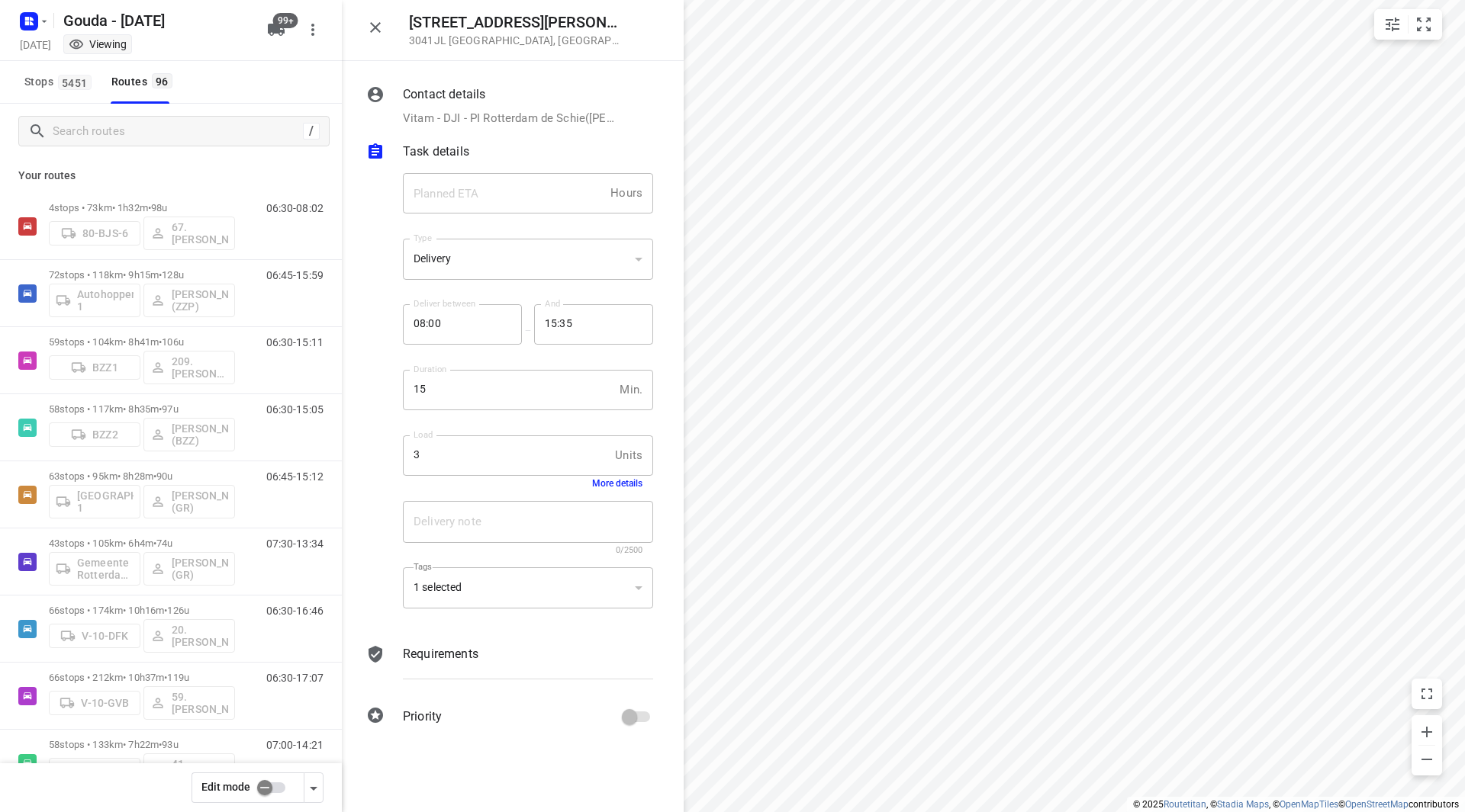
click at [97, 155] on div "/" at bounding box center [171, 131] width 342 height 55
click at [60, 90] on span "Stops 5451" at bounding box center [61, 82] width 72 height 19
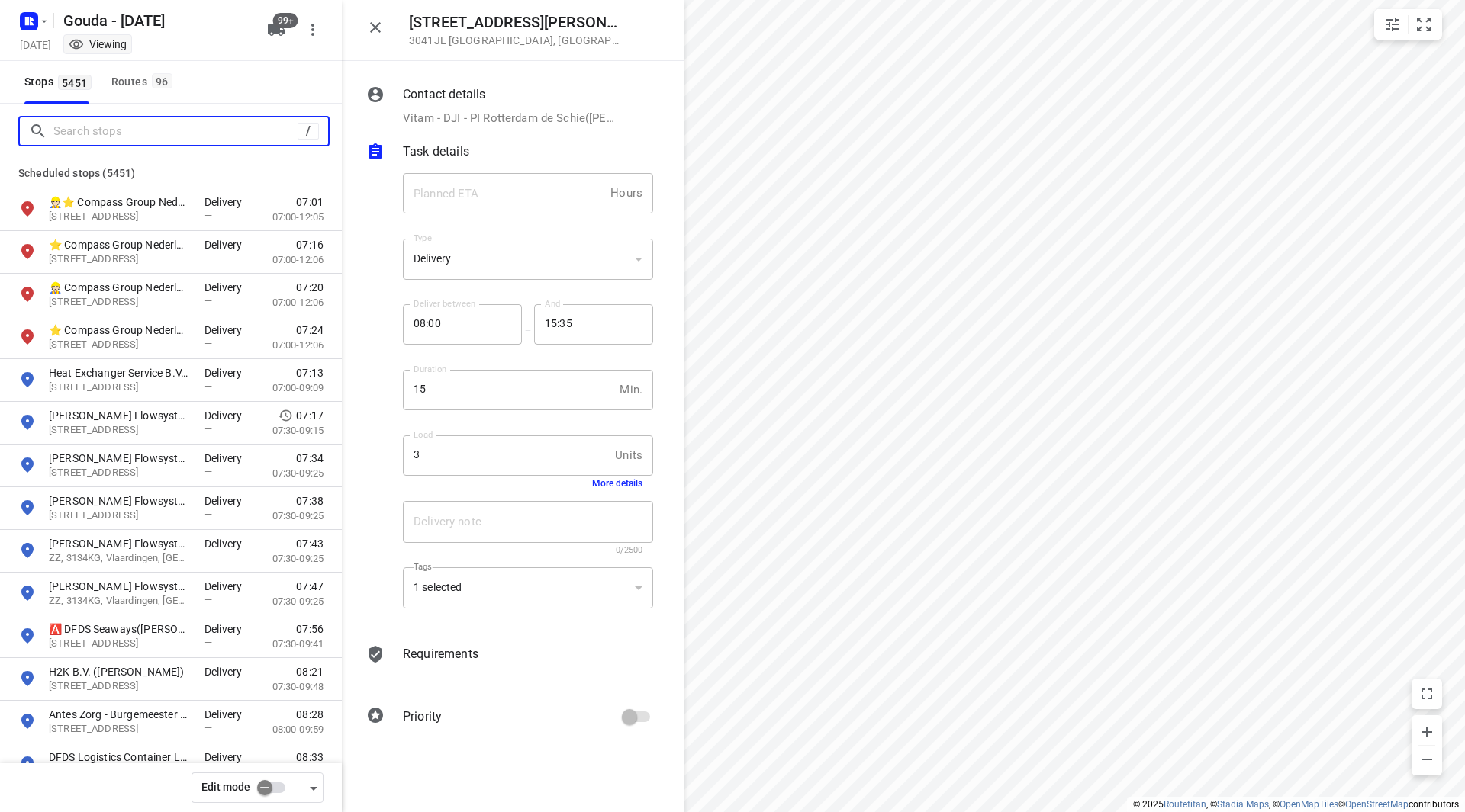
click at [97, 131] on input "Search stops" at bounding box center [176, 131] width 244 height 24
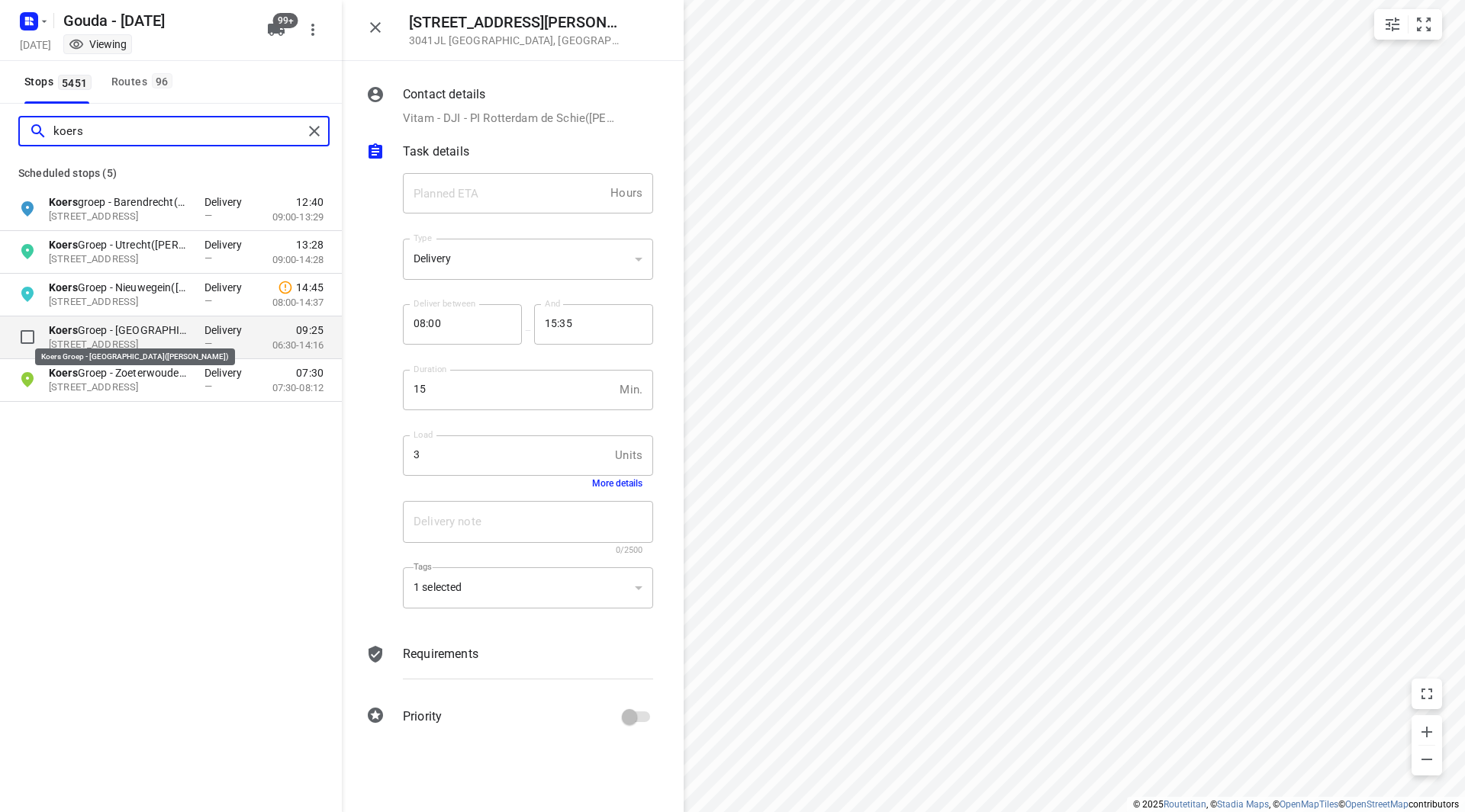
type input "koers"
click at [152, 333] on p "Koers Groep - [GEOGRAPHIC_DATA]([PERSON_NAME])" at bounding box center [119, 330] width 140 height 15
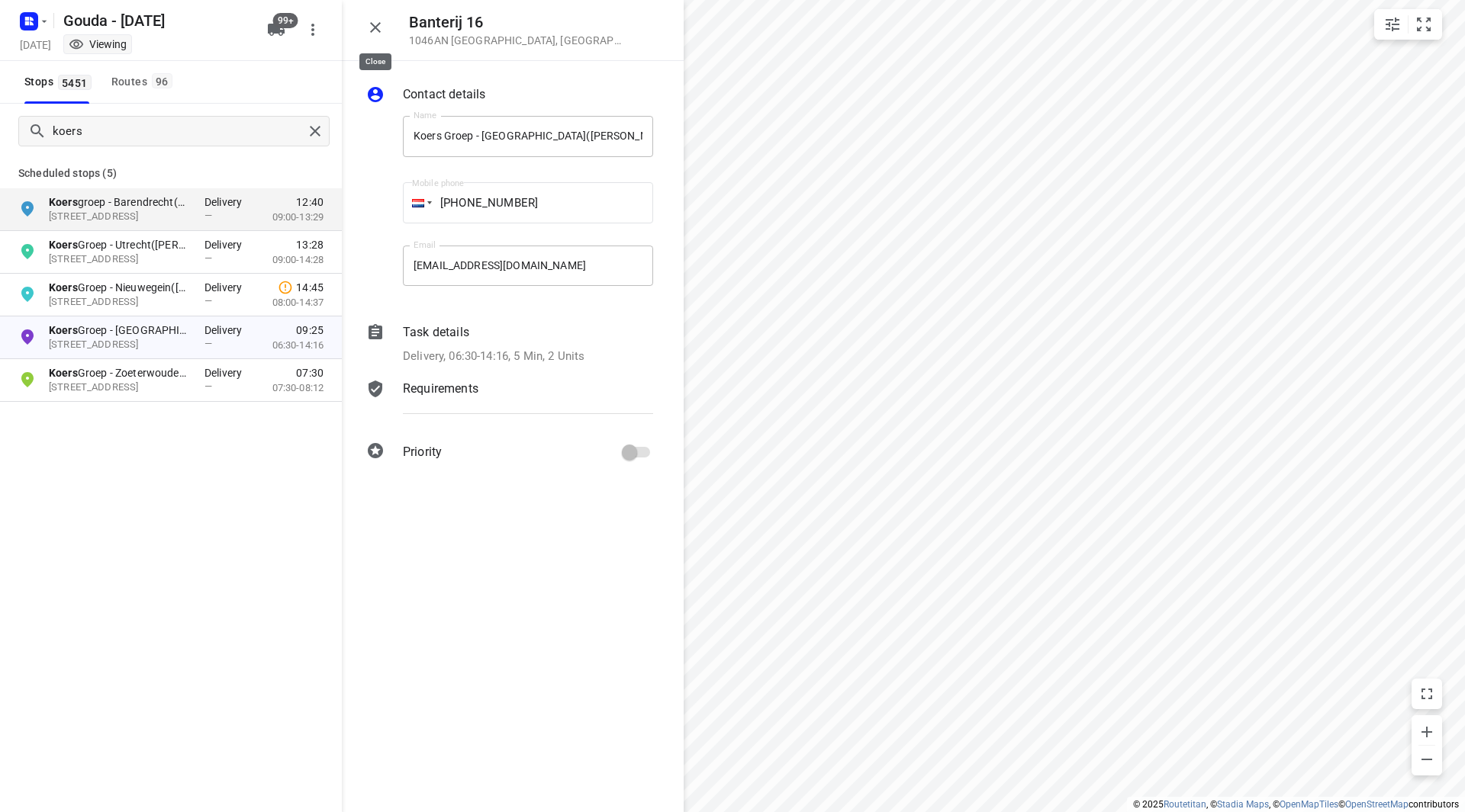
click at [374, 23] on icon "button" at bounding box center [375, 26] width 18 height 18
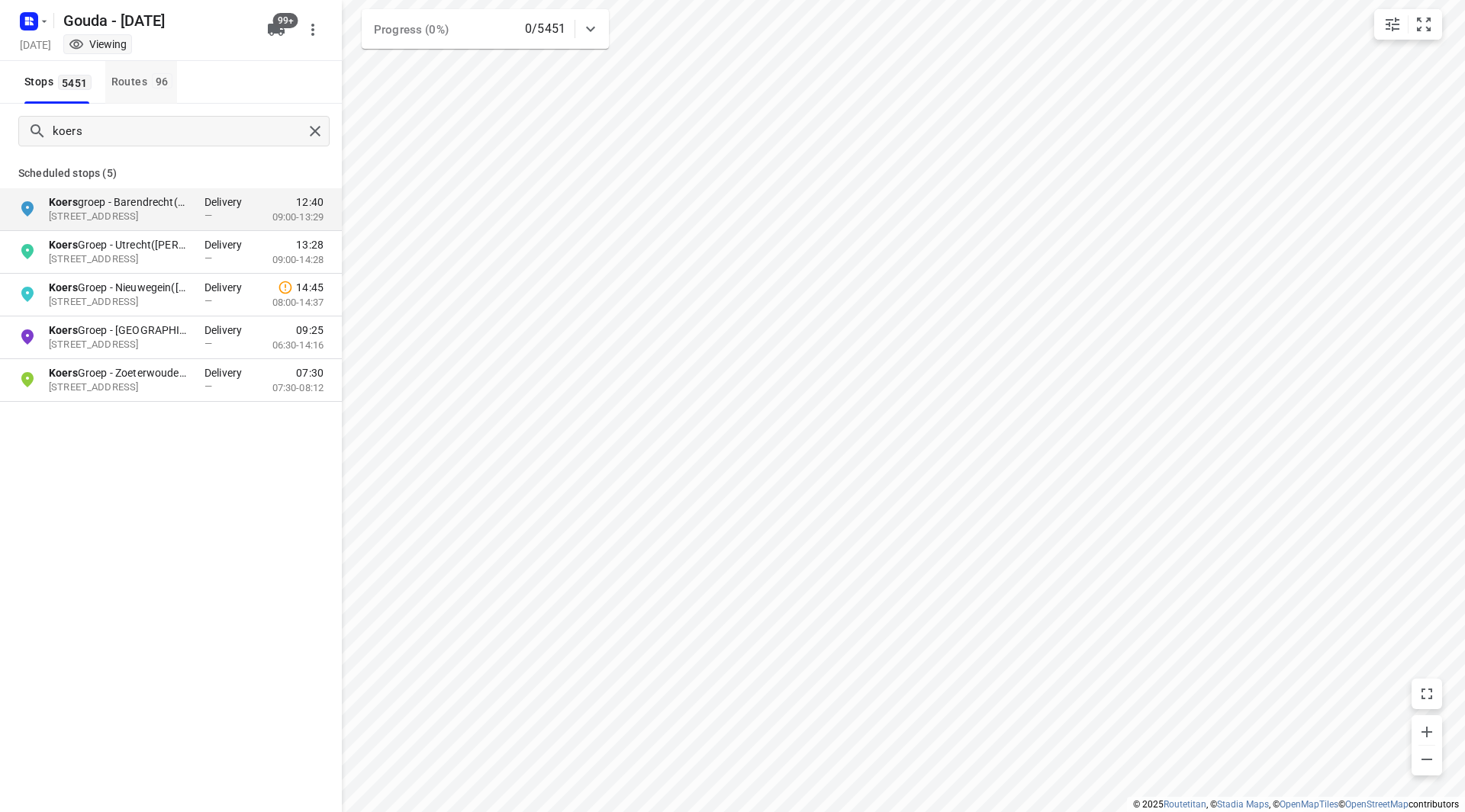
click at [112, 89] on div "Routes 96" at bounding box center [144, 82] width 66 height 19
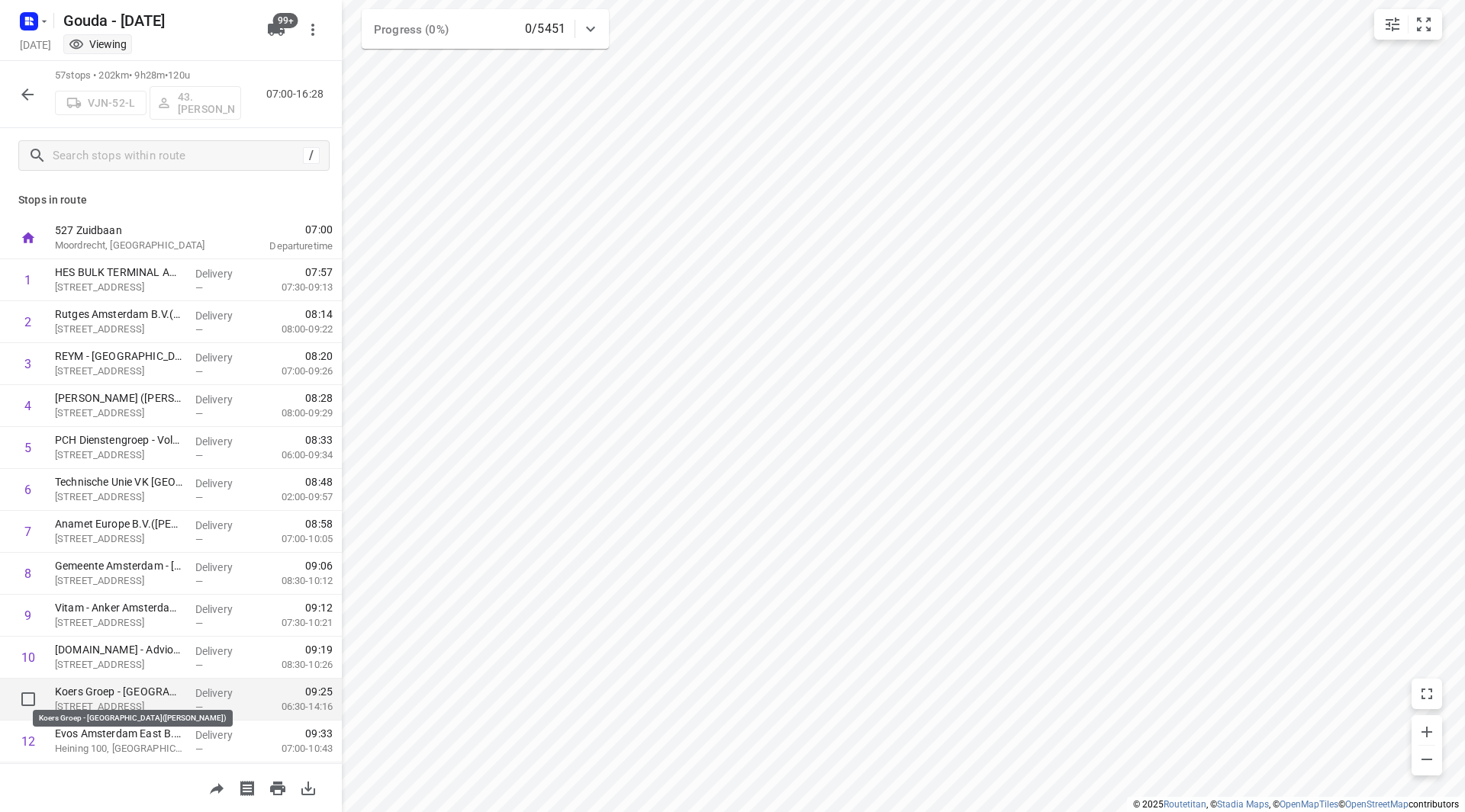
click at [104, 695] on p "Koers Groep - [GEOGRAPHIC_DATA]([PERSON_NAME])" at bounding box center [119, 692] width 128 height 15
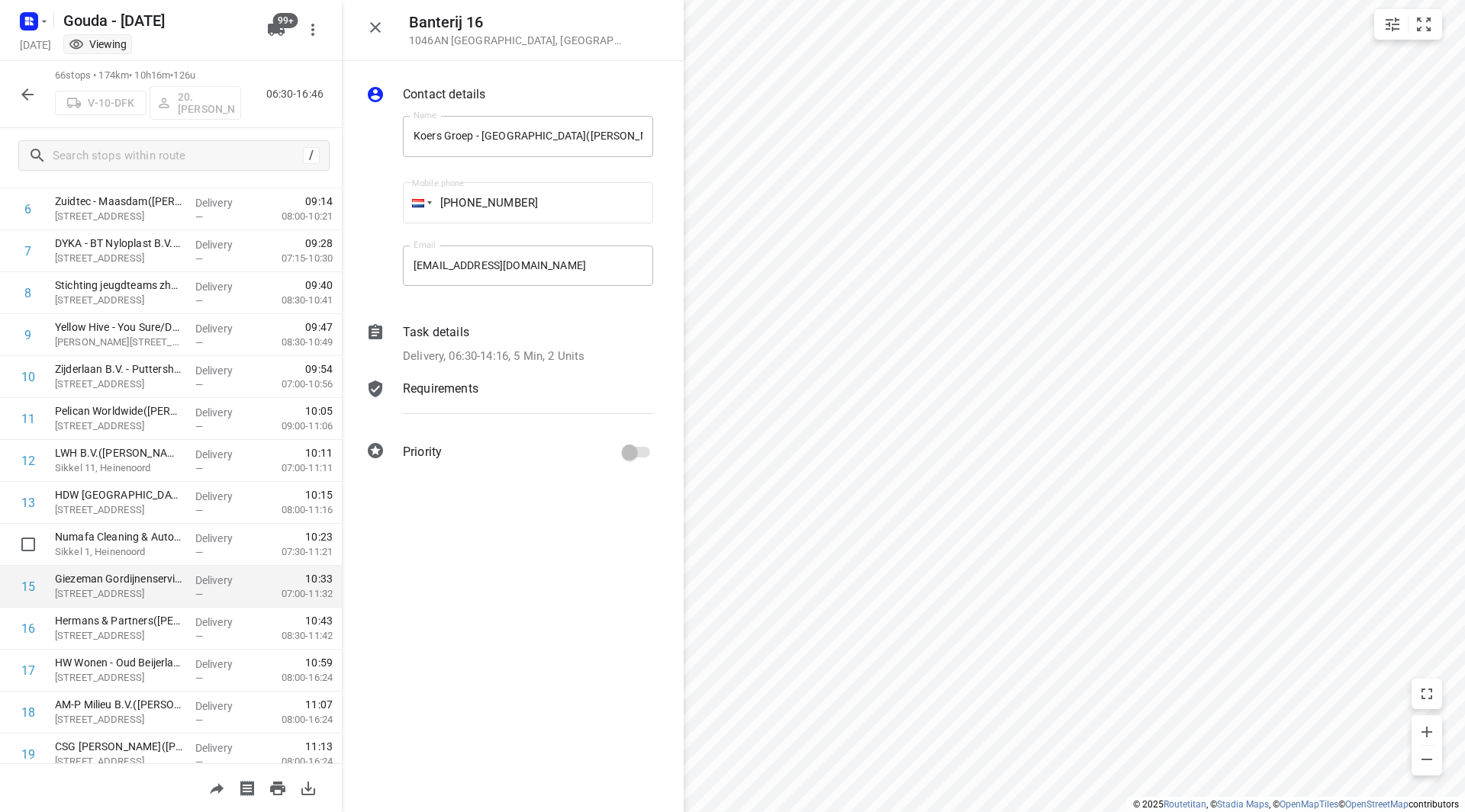
scroll to position [305, 0]
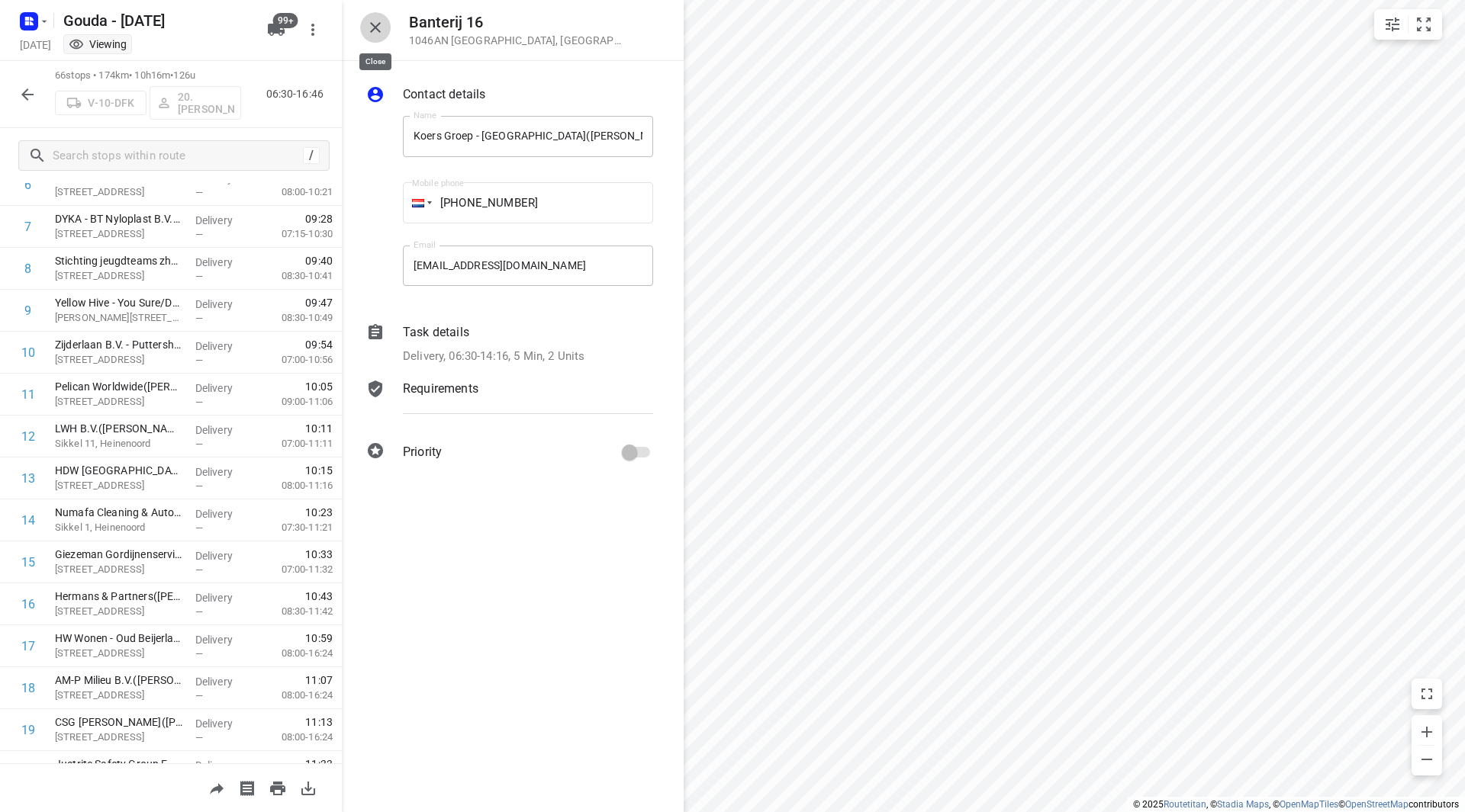
click at [382, 20] on icon "button" at bounding box center [375, 26] width 18 height 18
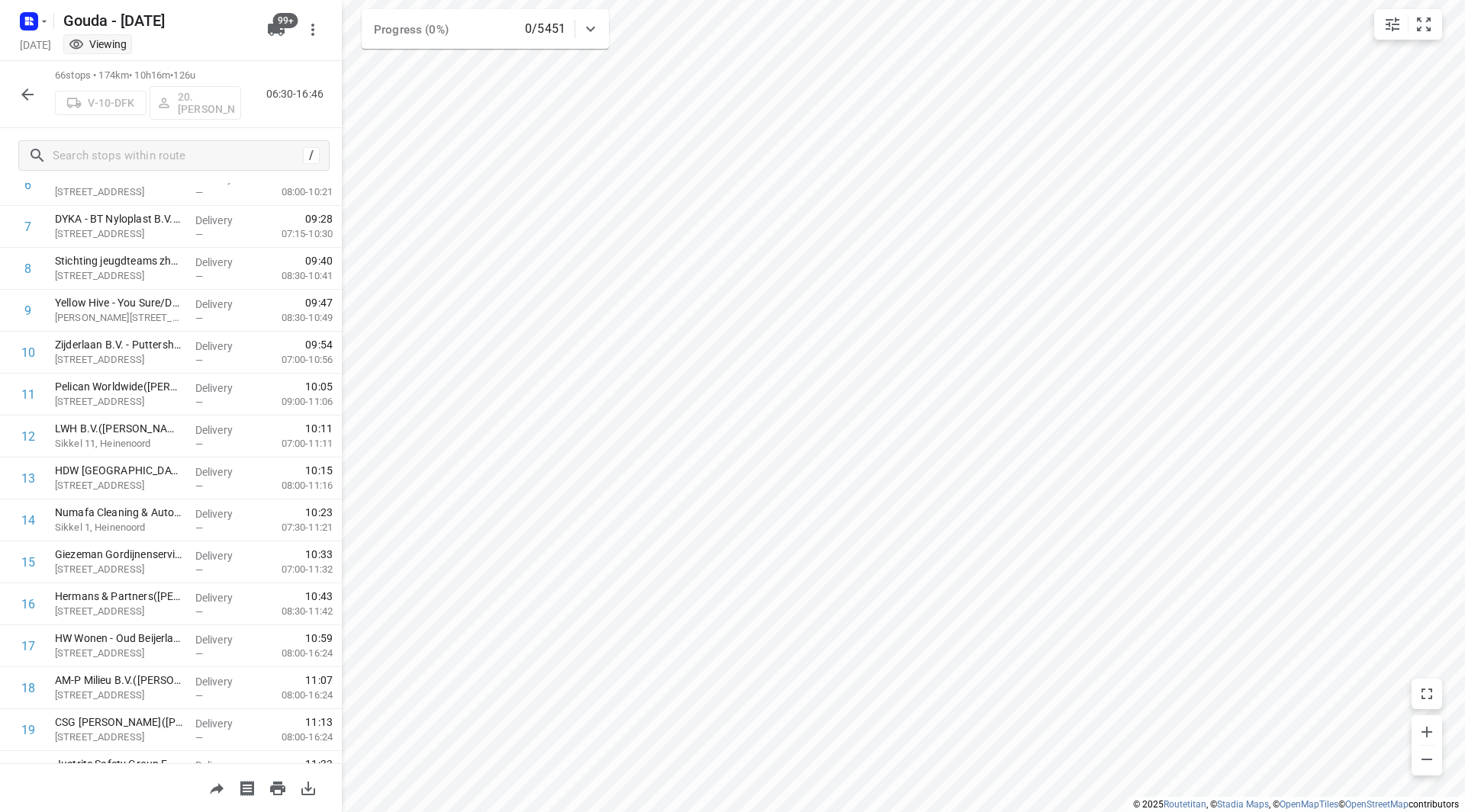
click at [44, 89] on div "66 stops • 174km • 10h16m • 126u V-10-DFK 20.[PERSON_NAME] 06:30-16:46" at bounding box center [171, 94] width 342 height 67
click at [17, 88] on button "button" at bounding box center [27, 95] width 31 height 31
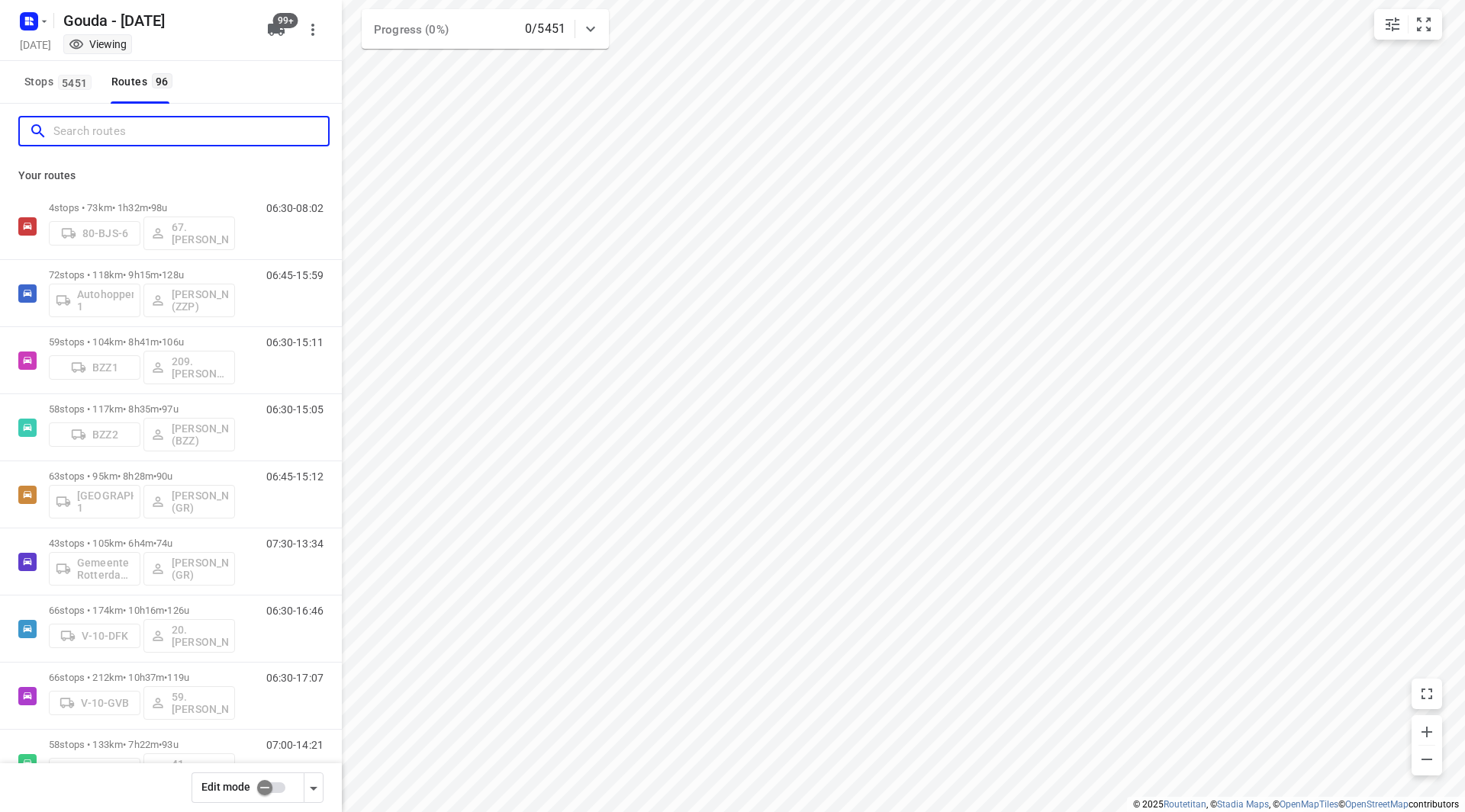
click at [110, 133] on input "Search routes" at bounding box center [190, 131] width 274 height 24
click at [57, 89] on span "Stops 5451" at bounding box center [61, 82] width 72 height 19
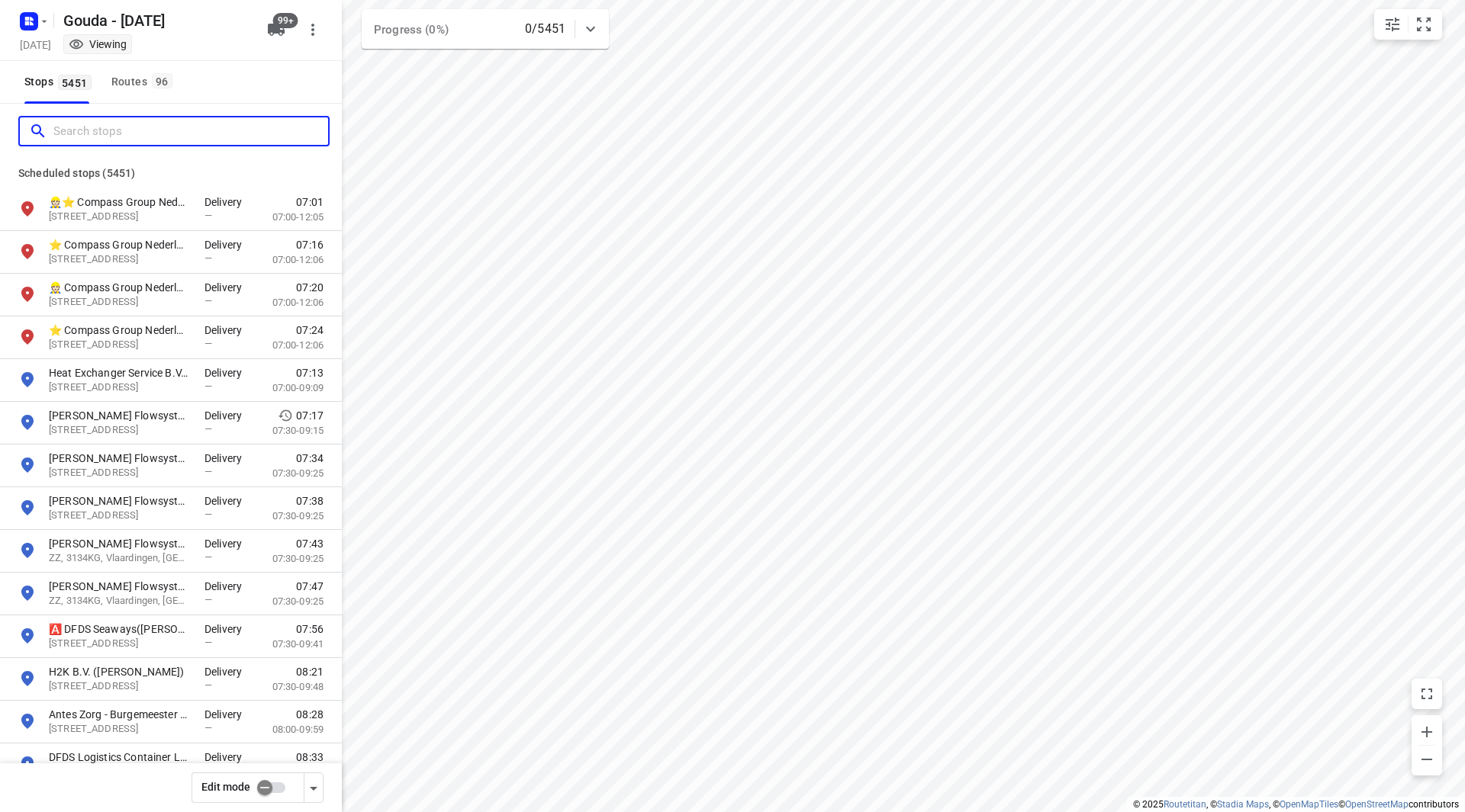
click at [102, 138] on input "Search stops" at bounding box center [190, 131] width 274 height 24
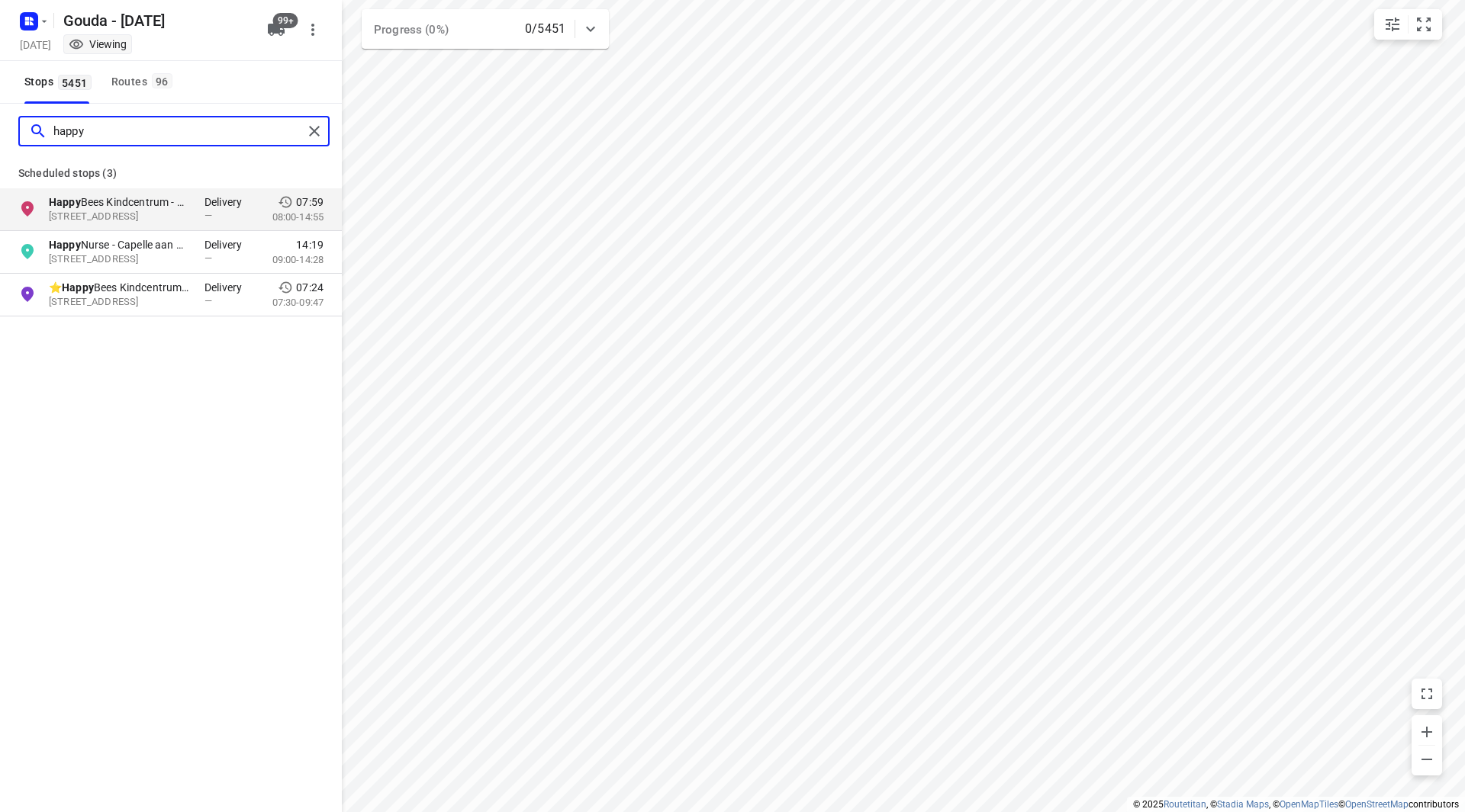
type input "happy"
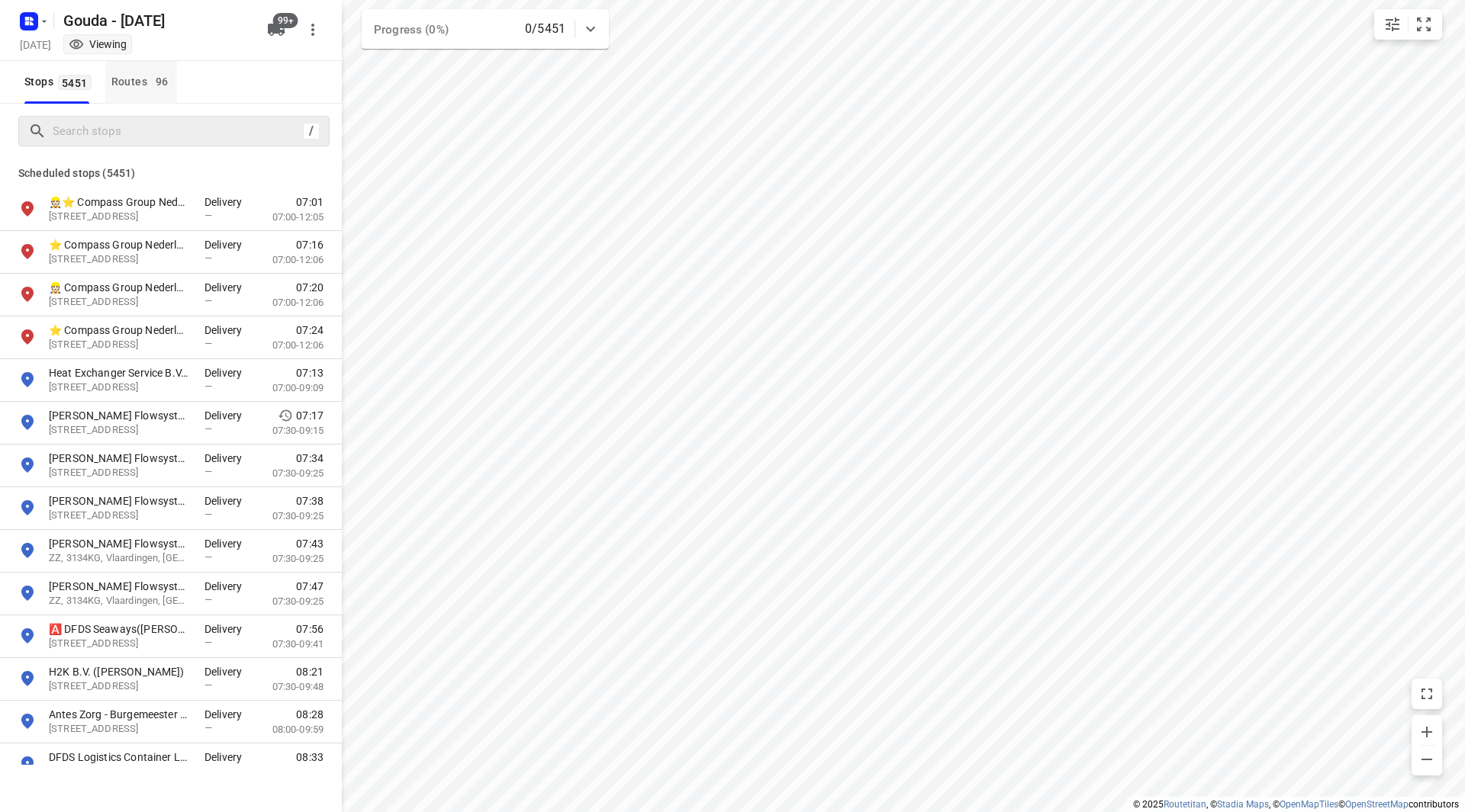
click at [136, 86] on div "Routes 96" at bounding box center [144, 82] width 66 height 19
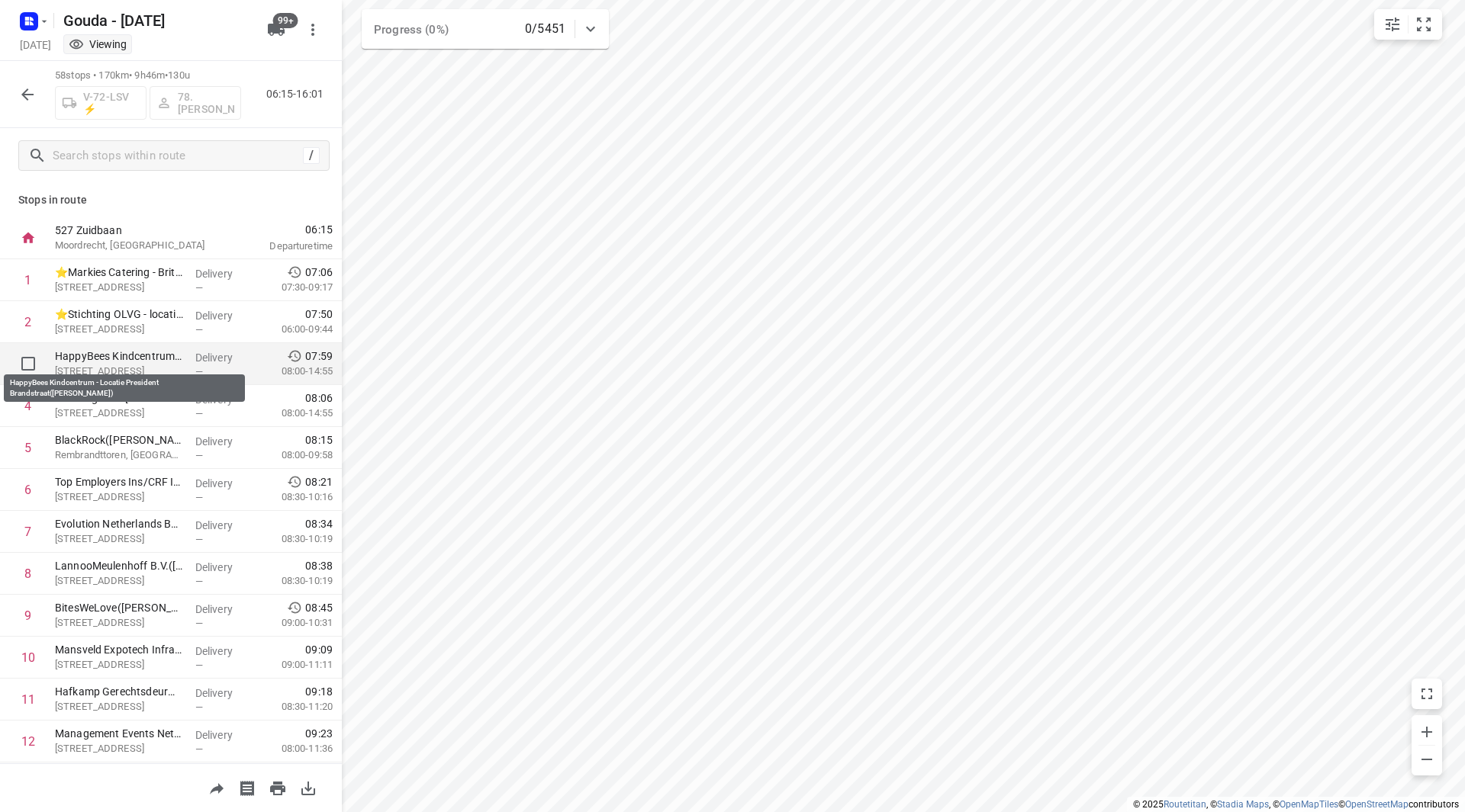
click at [108, 359] on p "HappyBees Kindcentrum - Locatie President Brandstraat([PERSON_NAME])" at bounding box center [119, 356] width 128 height 15
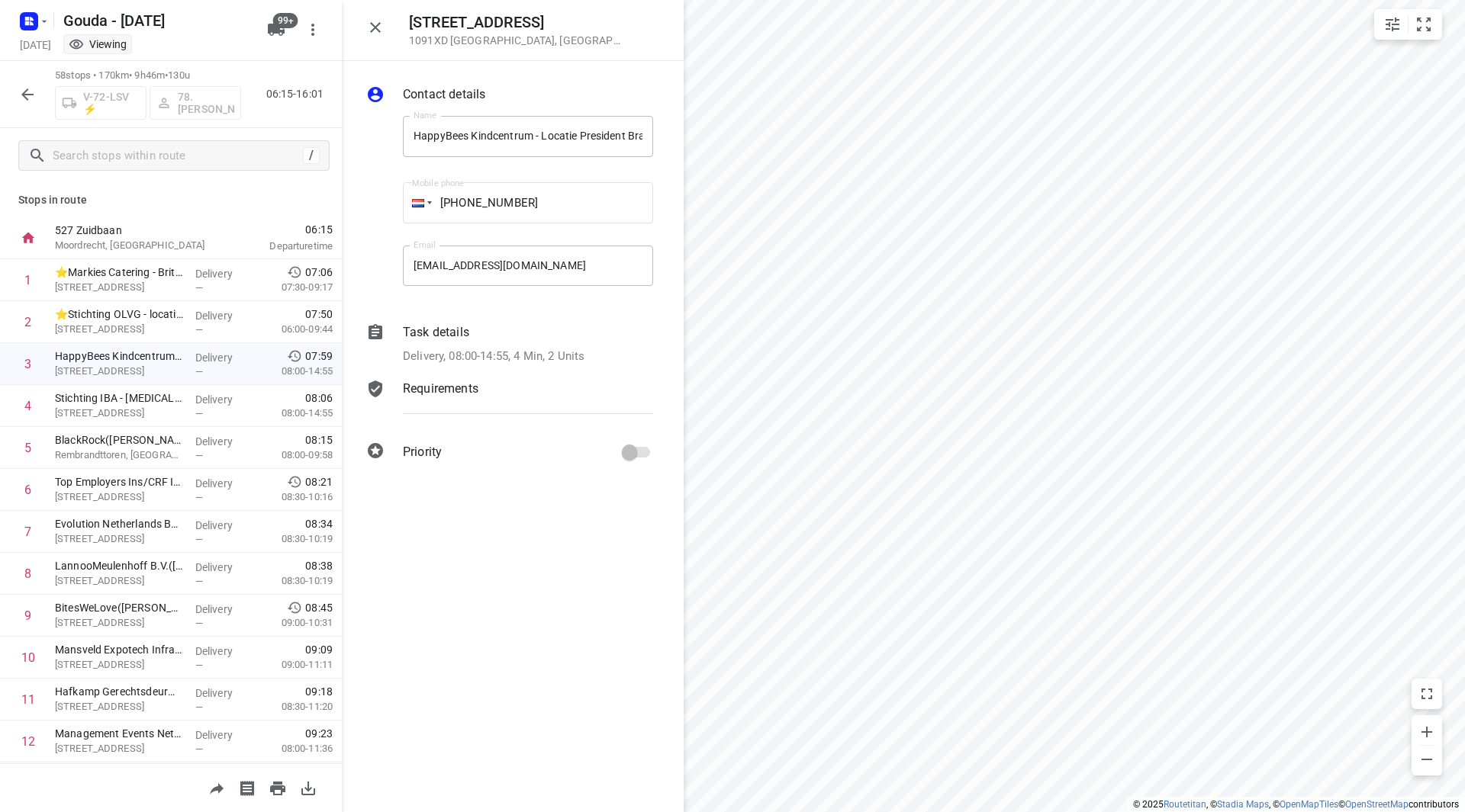
click at [31, 92] on icon "button" at bounding box center [26, 94] width 18 height 18
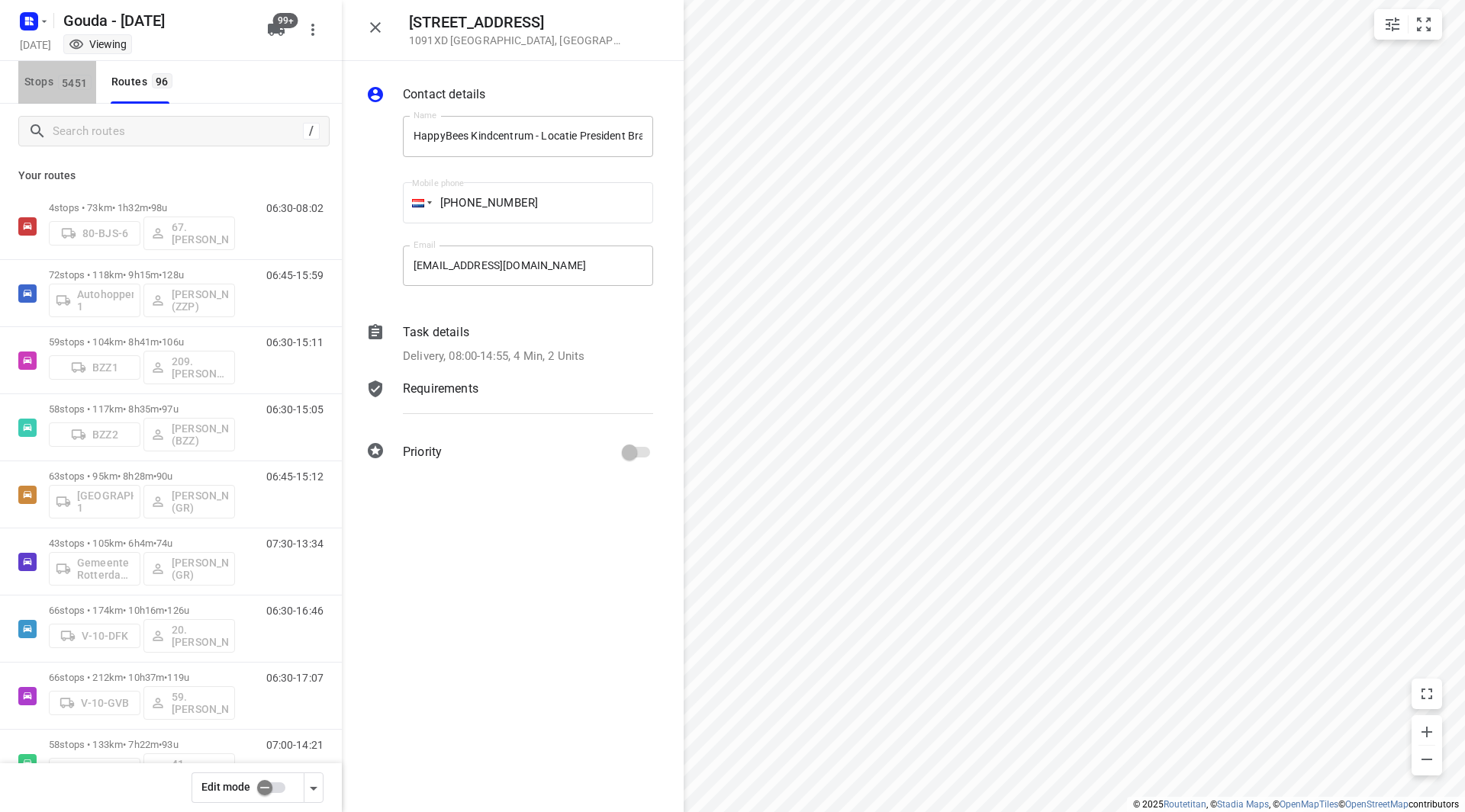
click at [67, 79] on span "5451" at bounding box center [74, 83] width 33 height 15
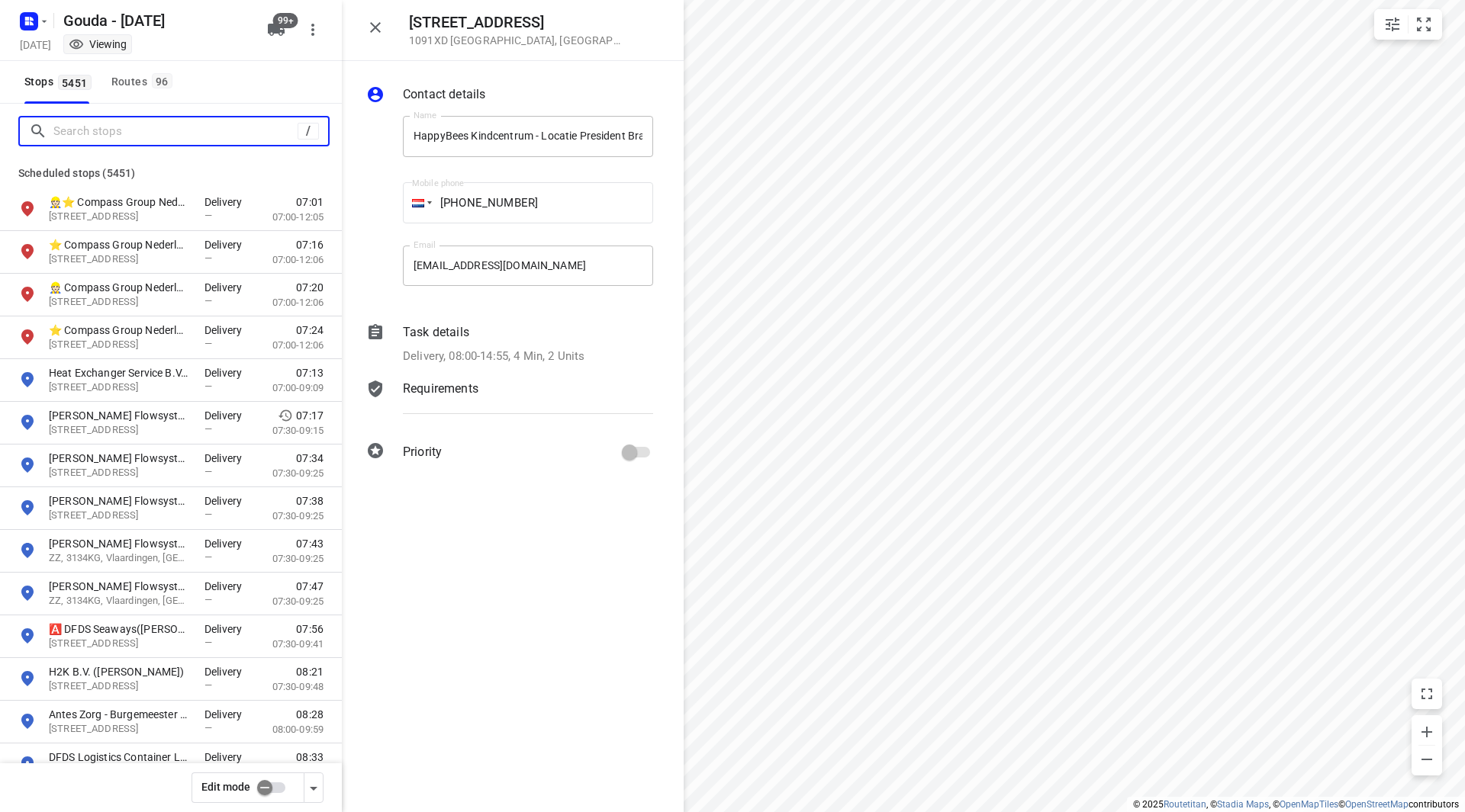
click at [93, 125] on input "Search stops" at bounding box center [176, 131] width 244 height 24
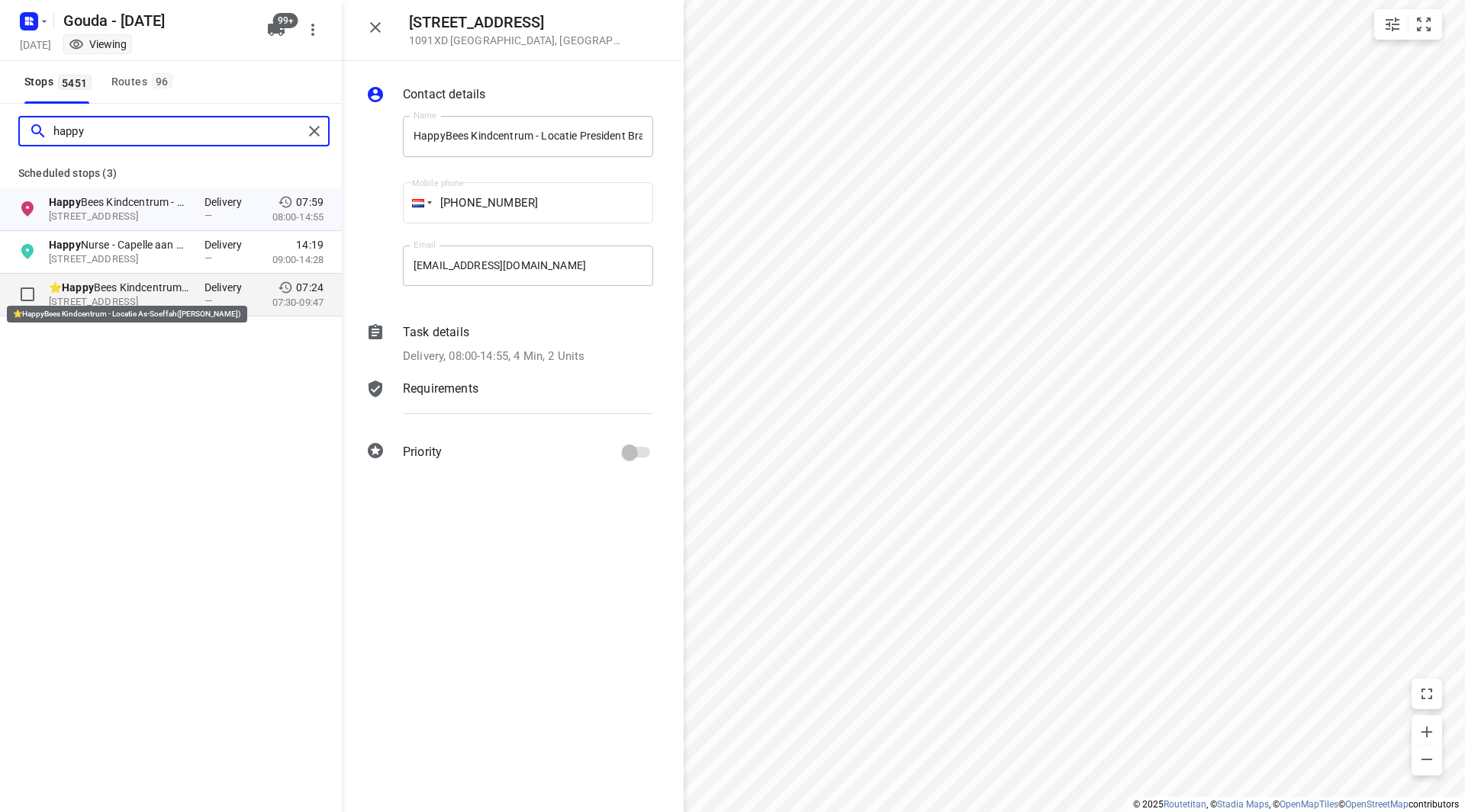
type input "happy"
click at [138, 286] on p "⭐ Happy Bees Kindcentrum - Locatie As-Soeffah([PERSON_NAME])" at bounding box center [119, 288] width 140 height 15
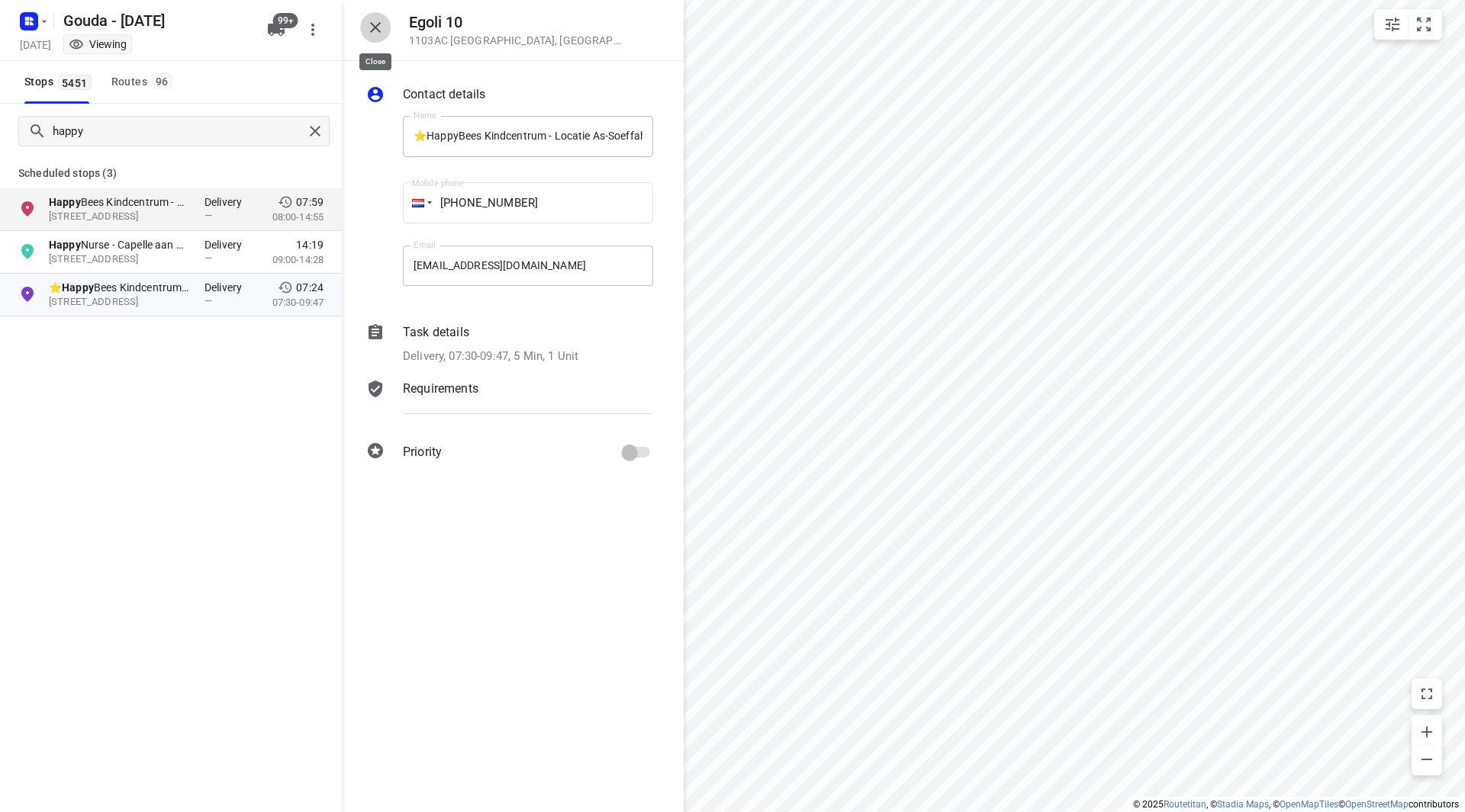
click at [379, 25] on icon "button" at bounding box center [375, 27] width 11 height 11
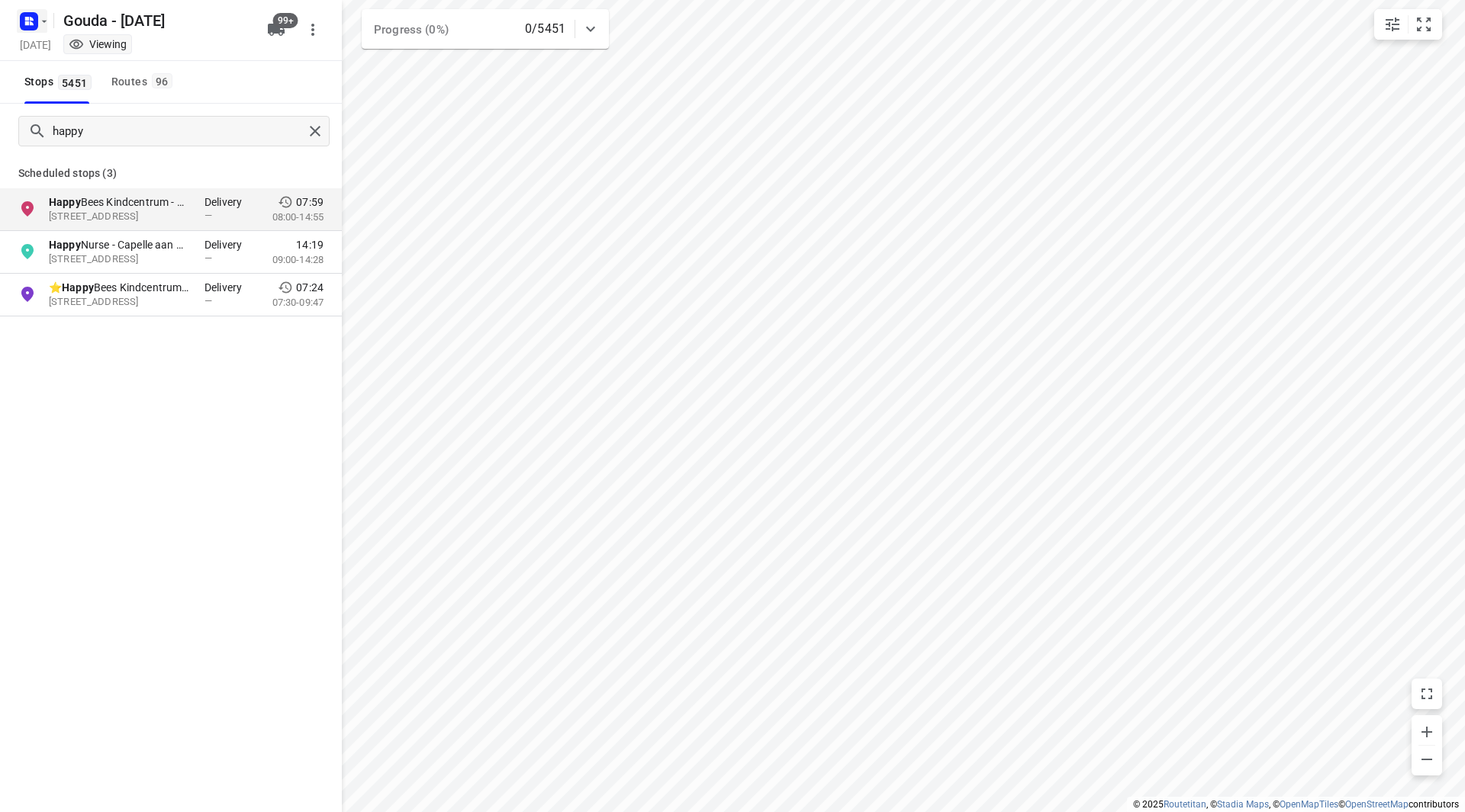
click at [44, 25] on icon "button" at bounding box center [44, 21] width 12 height 12
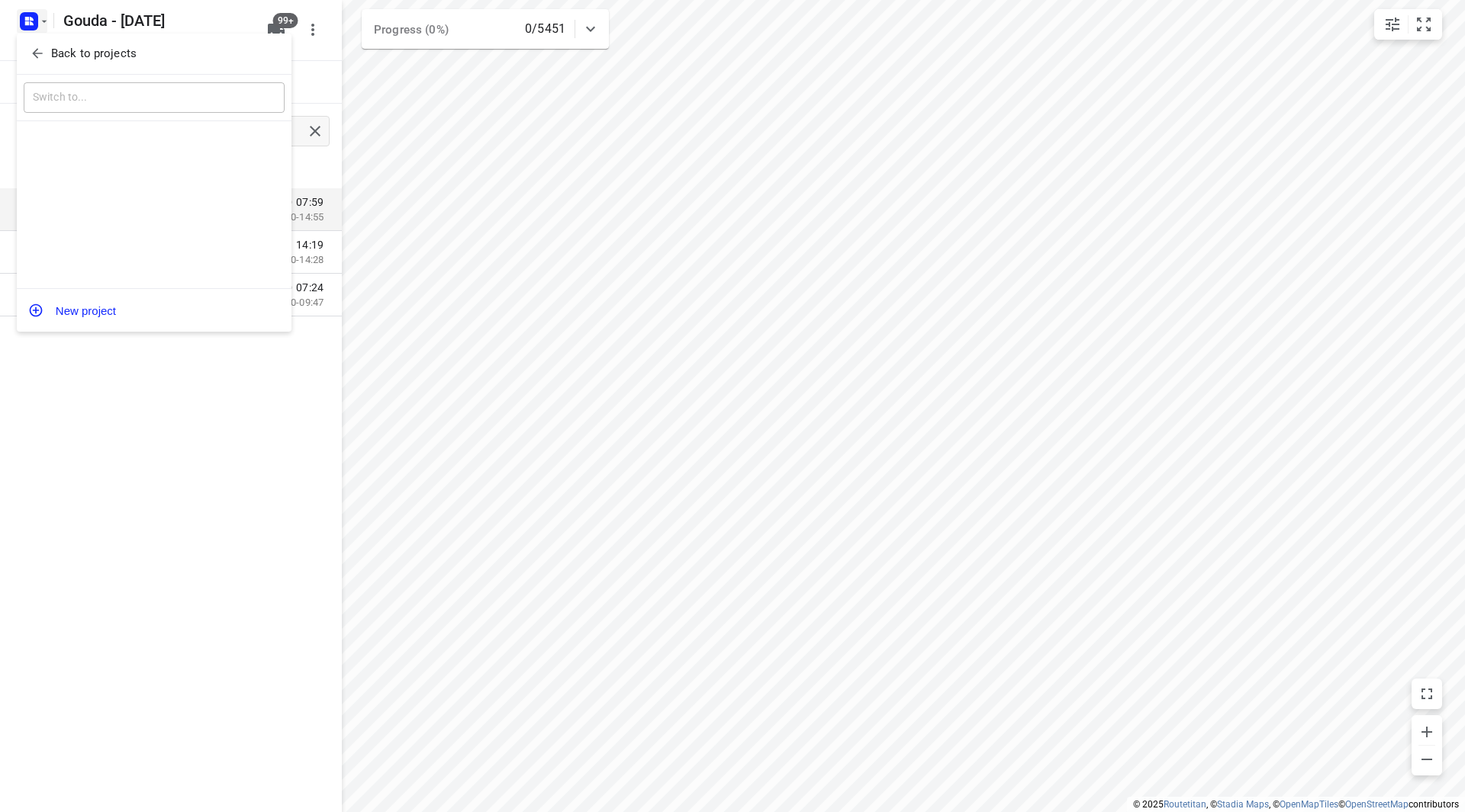
click at [49, 51] on span "Back to projects" at bounding box center [154, 54] width 249 height 18
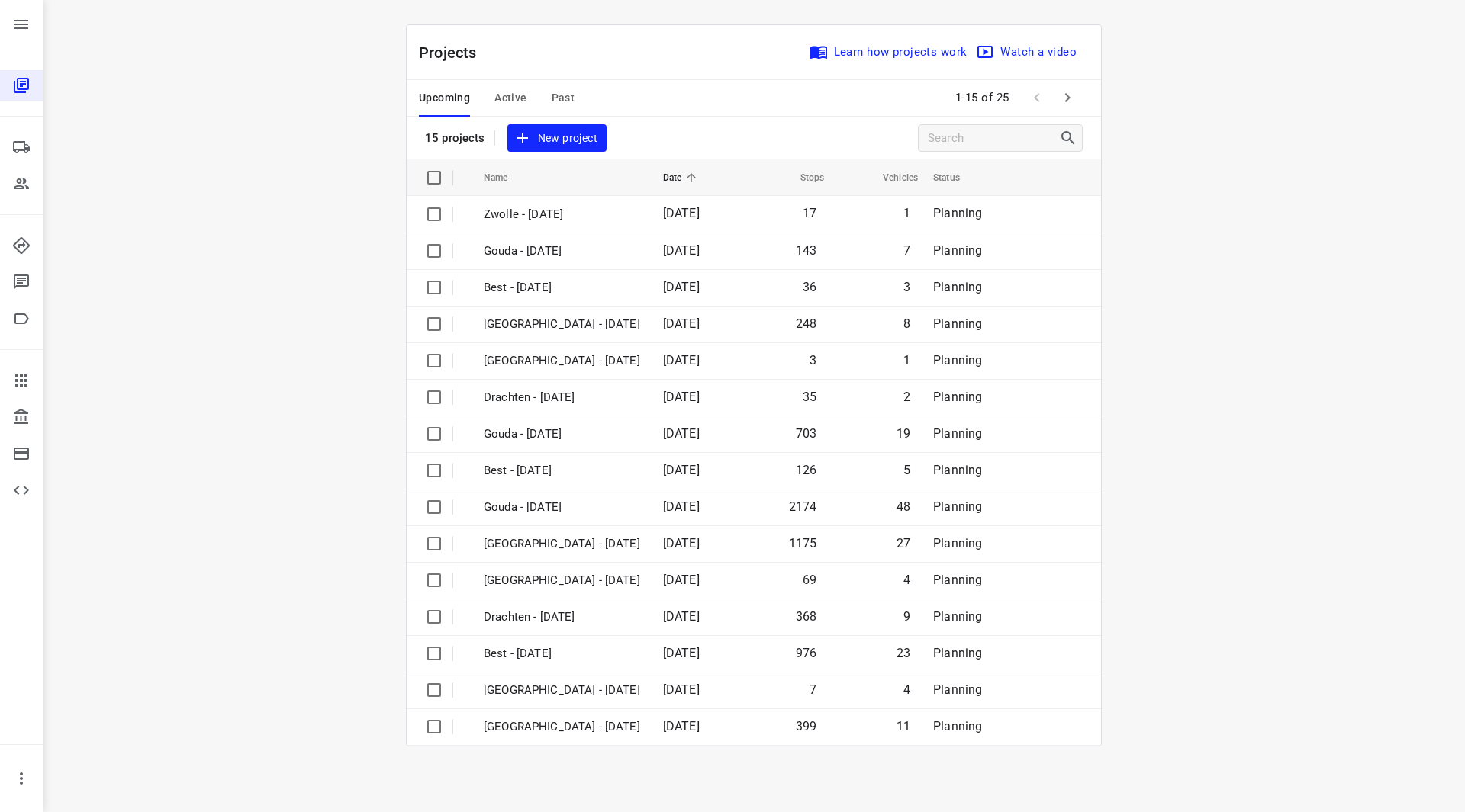
click at [564, 86] on button "Past" at bounding box center [564, 98] width 24 height 37
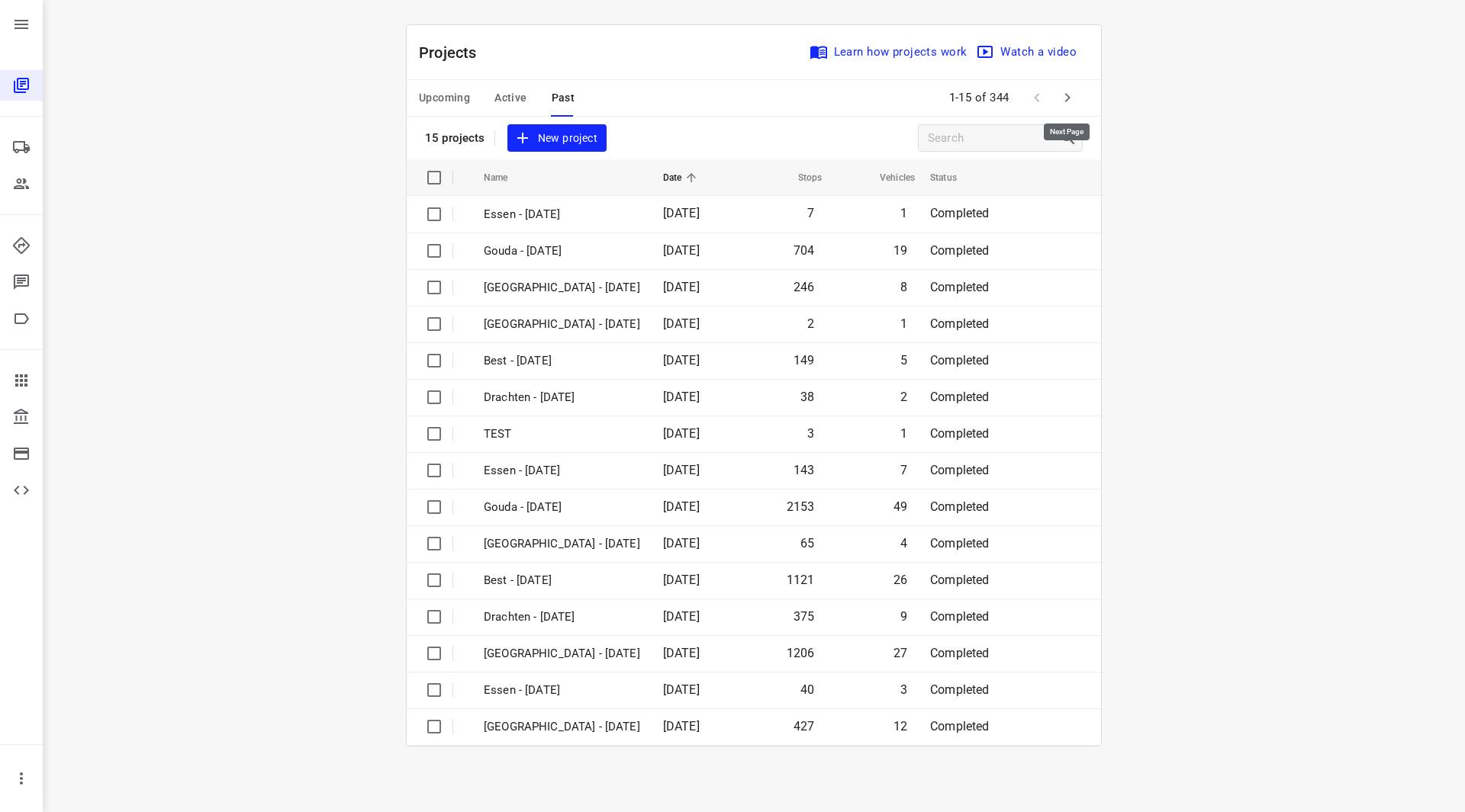
click at [1076, 98] on button "button" at bounding box center [1067, 97] width 31 height 31
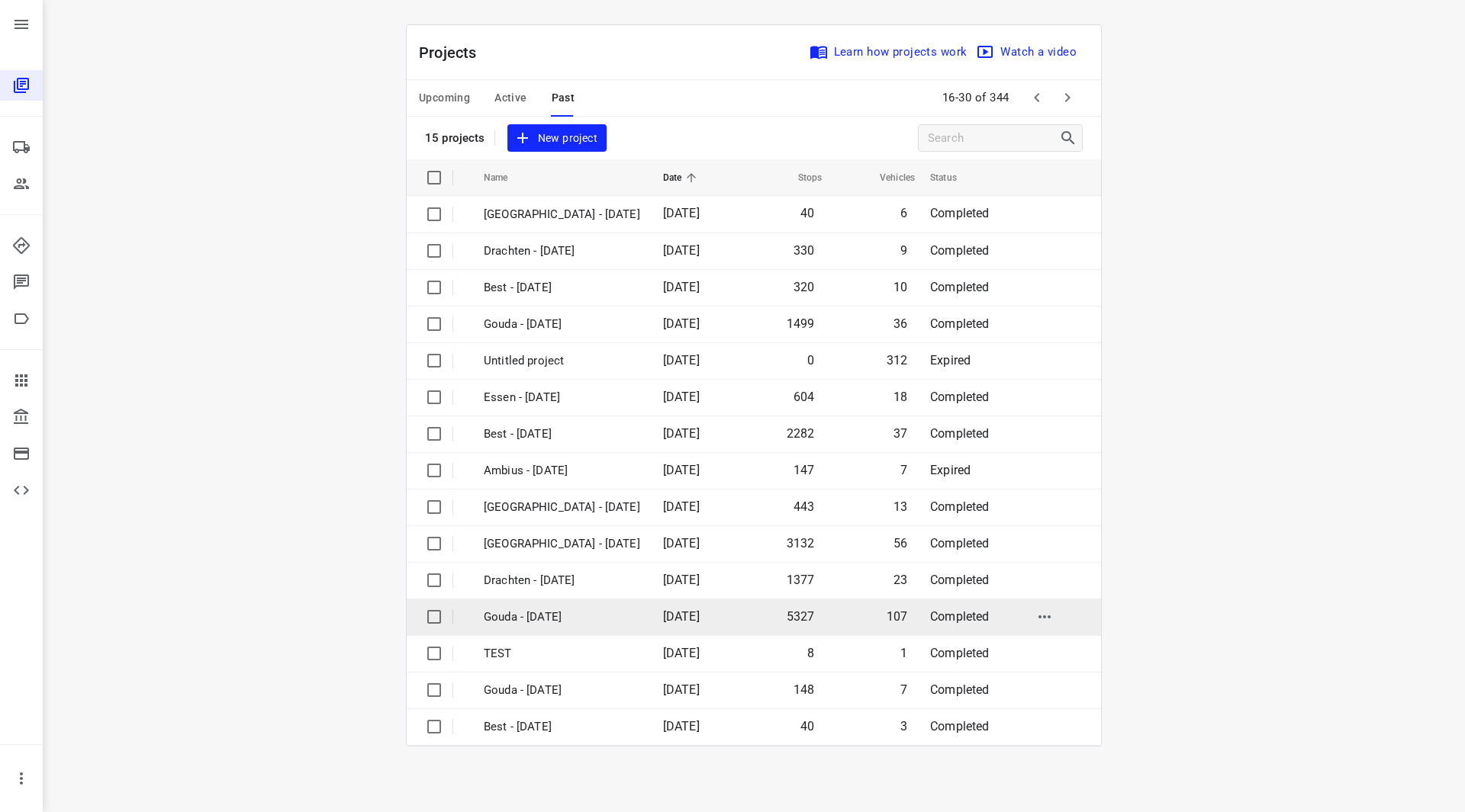
click at [551, 624] on p "Gouda - [DATE]" at bounding box center [561, 617] width 156 height 18
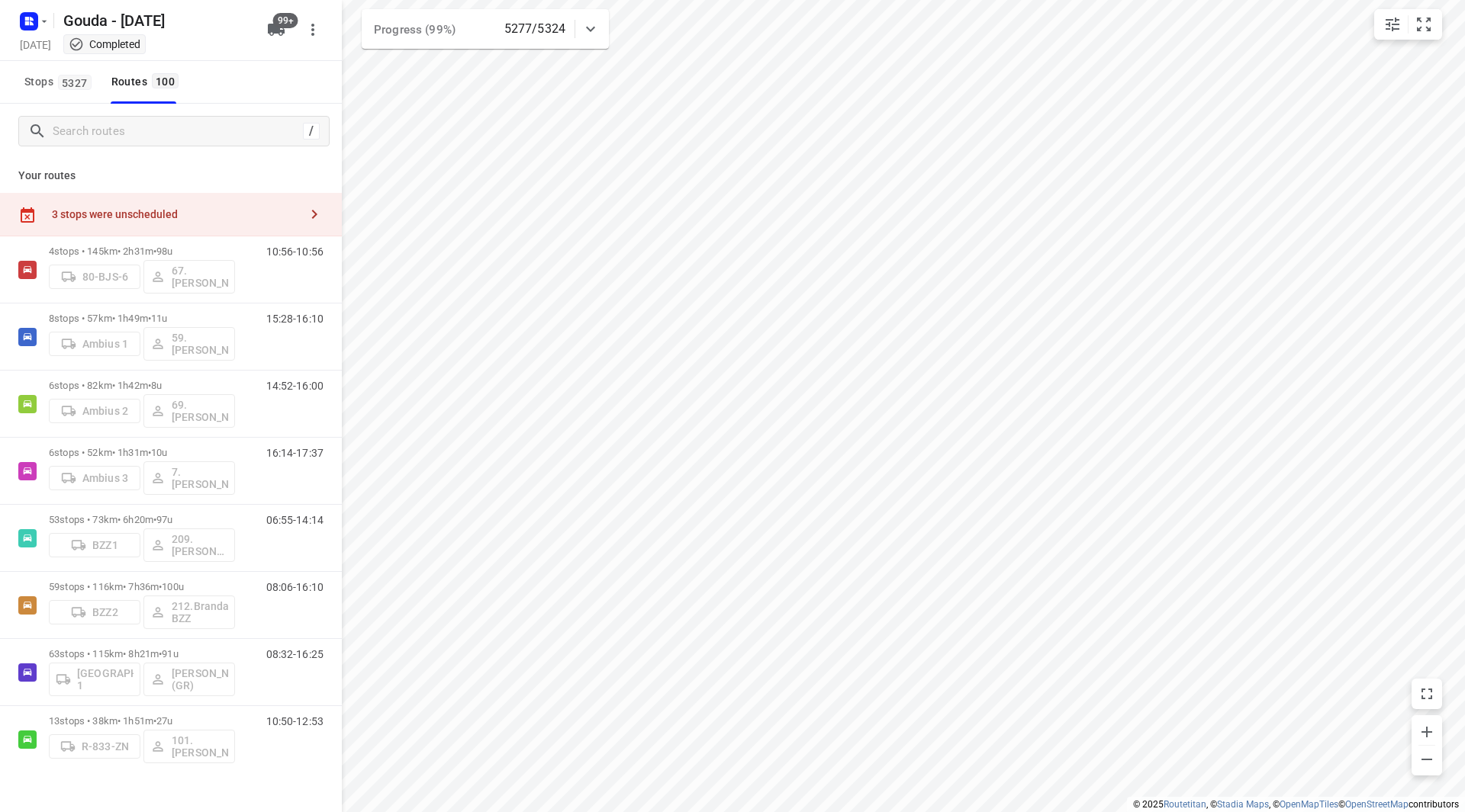
checkbox input "true"
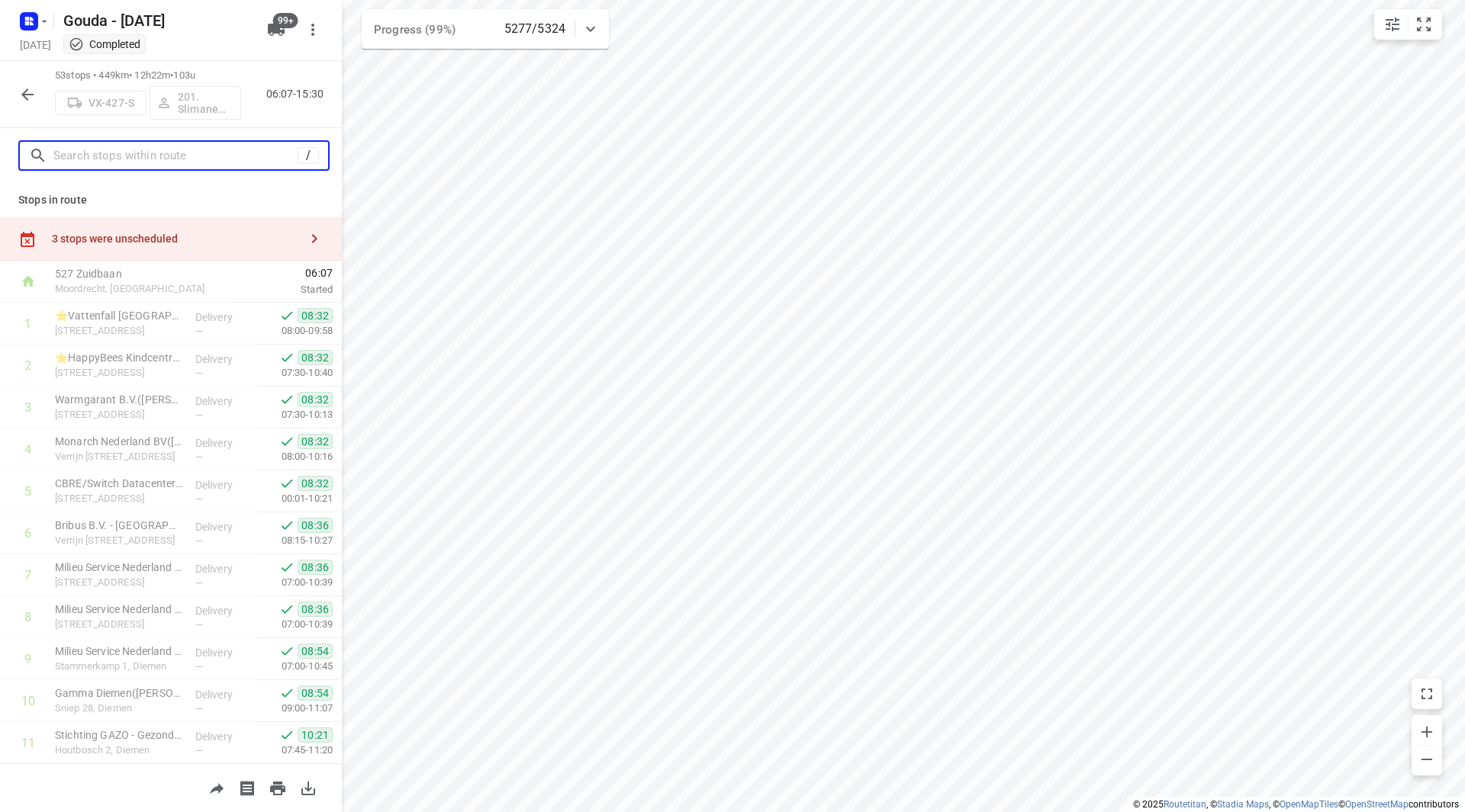
click at [160, 165] on input "text" at bounding box center [176, 156] width 244 height 24
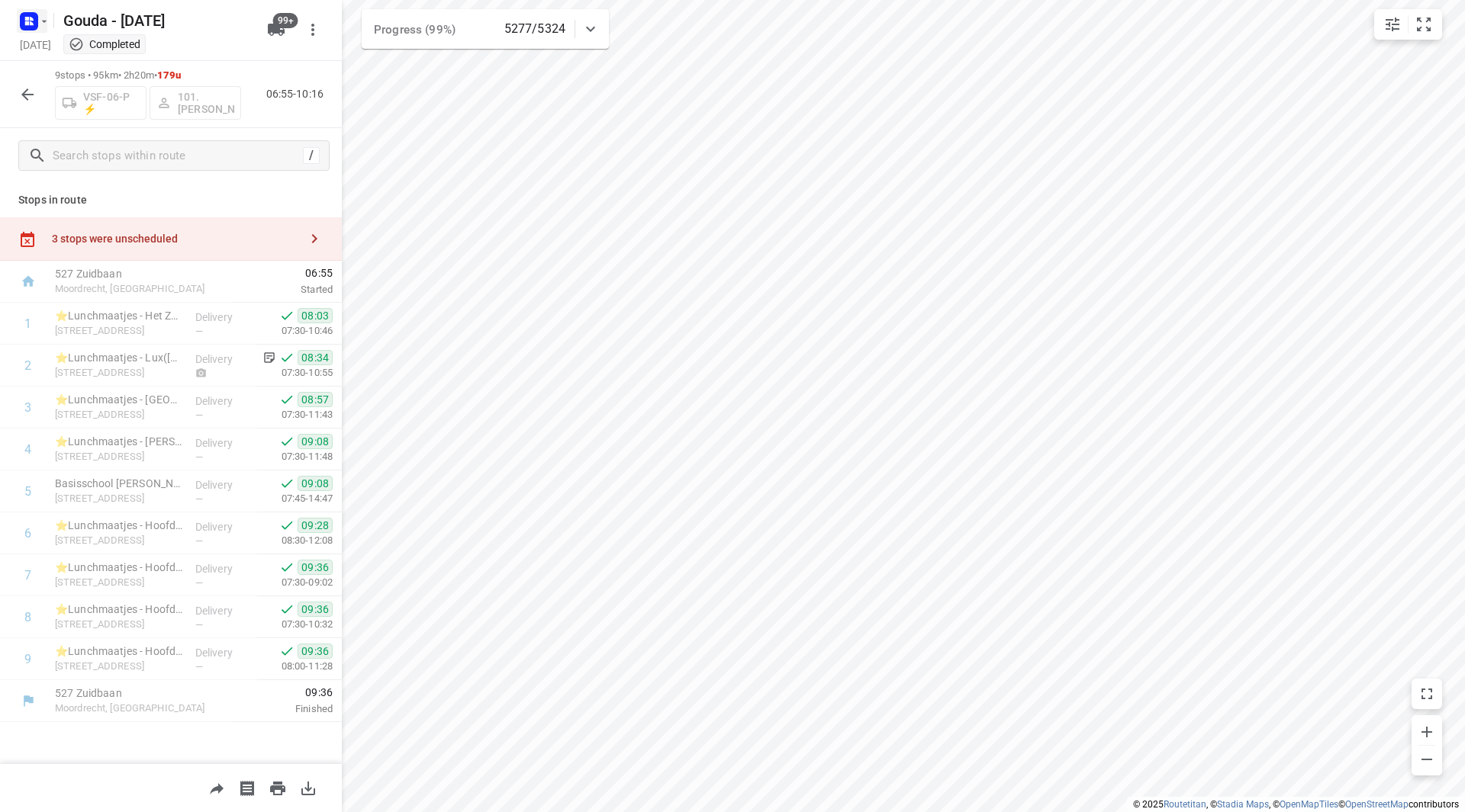
click at [42, 19] on icon "button" at bounding box center [44, 21] width 12 height 12
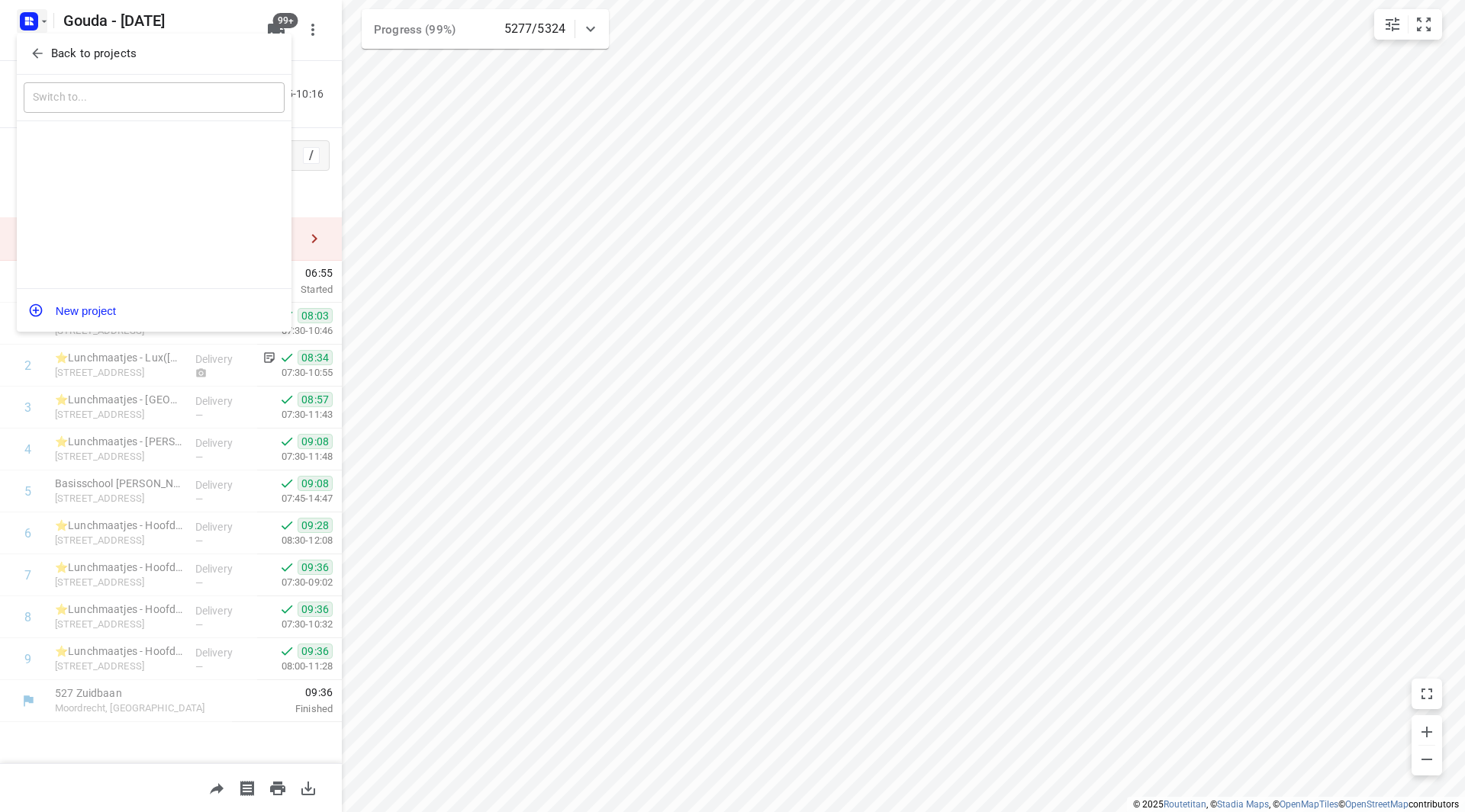
click at [40, 44] on button "Back to projects" at bounding box center [154, 53] width 261 height 25
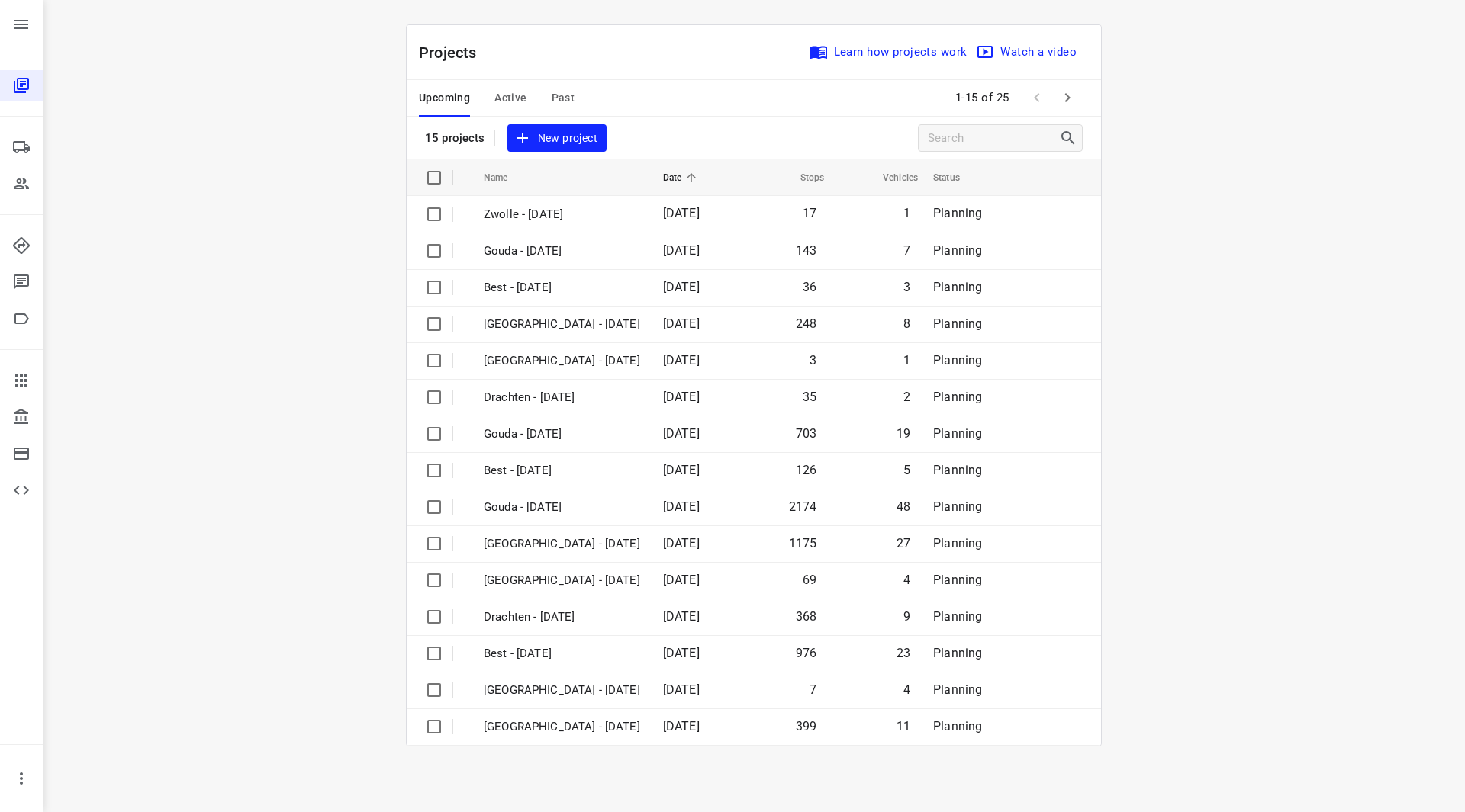
click at [1075, 89] on icon "button" at bounding box center [1067, 97] width 18 height 18
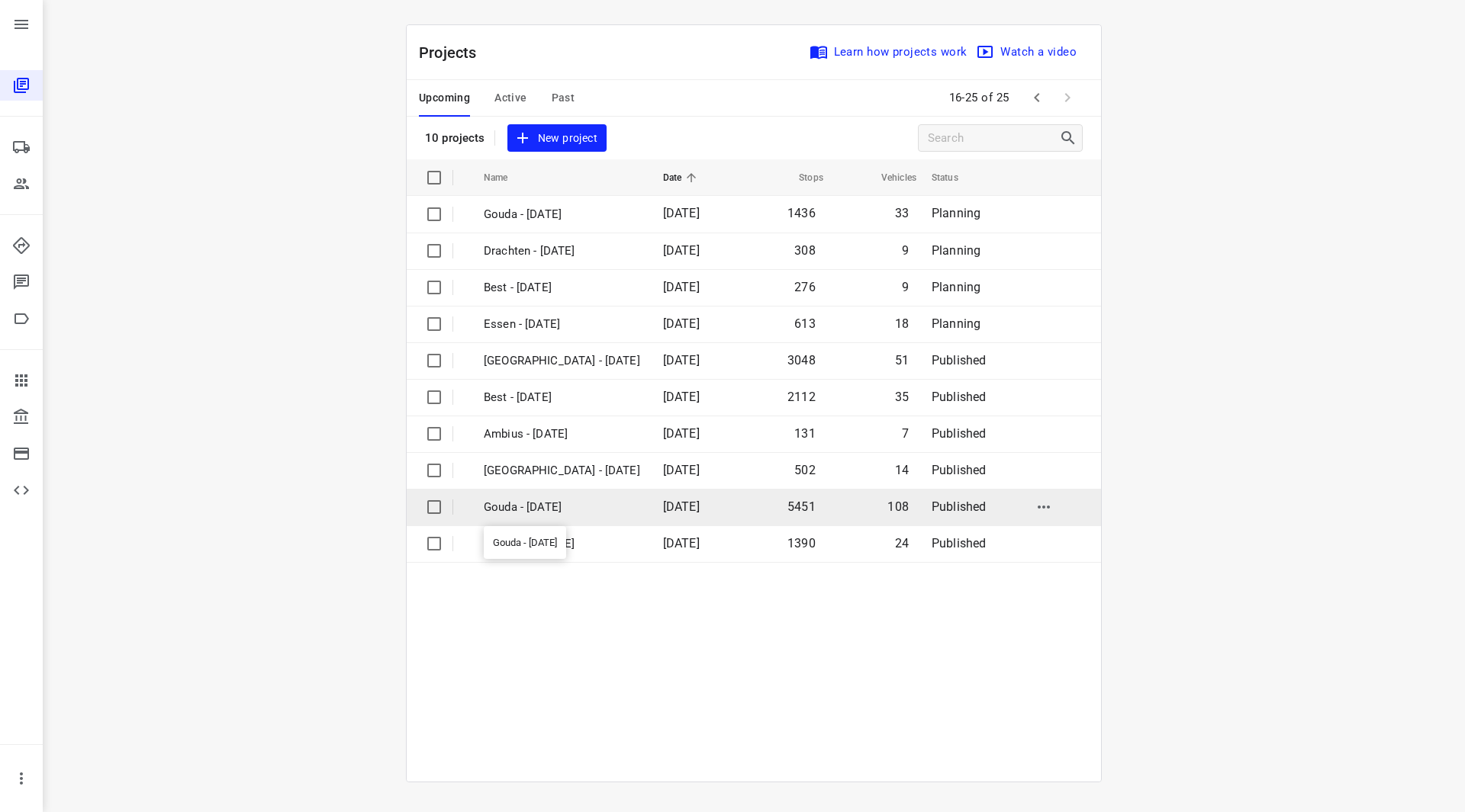
click at [536, 499] on p "Gouda - [DATE]" at bounding box center [561, 507] width 156 height 18
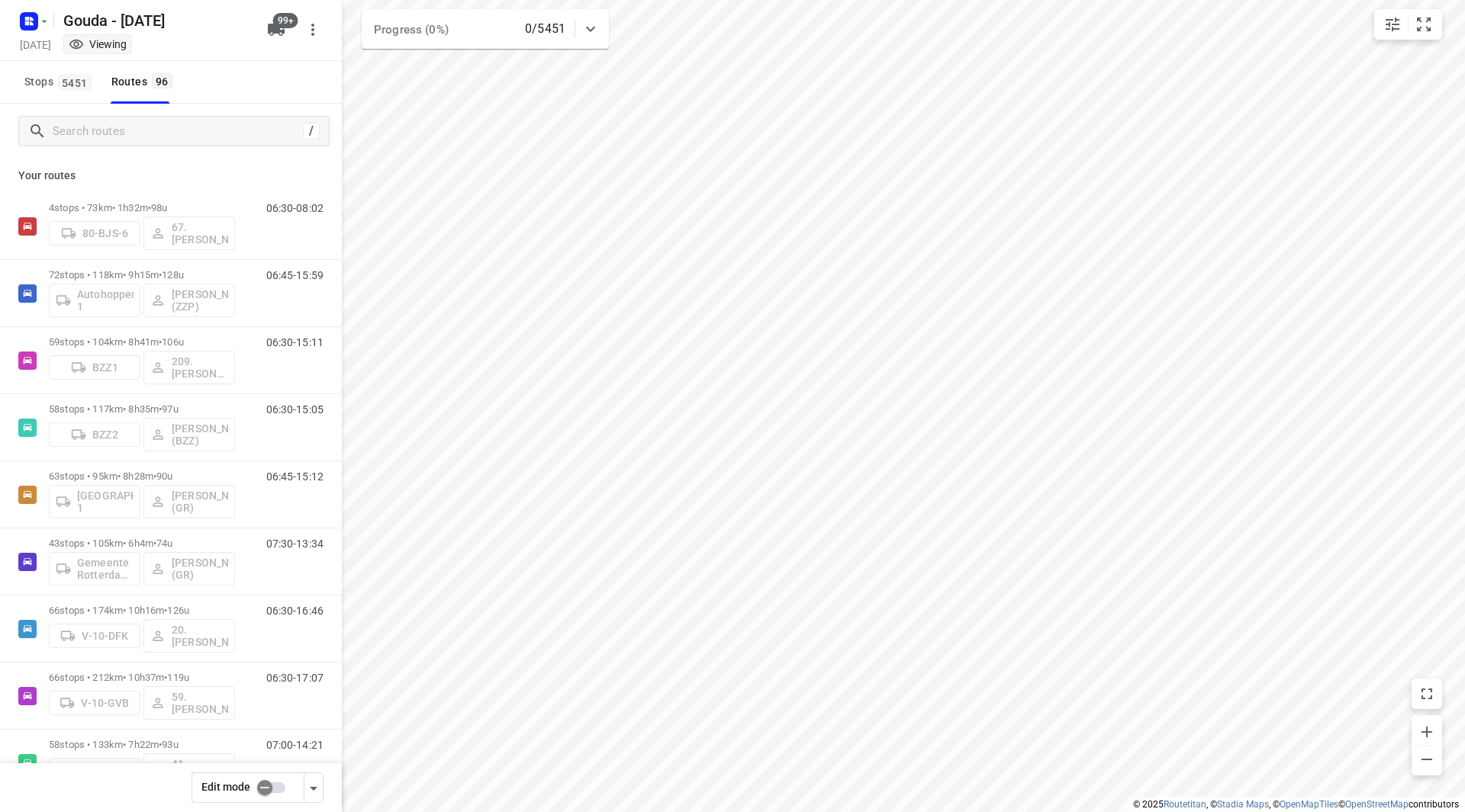
checkbox input "true"
